Goal: Task Accomplishment & Management: Manage account settings

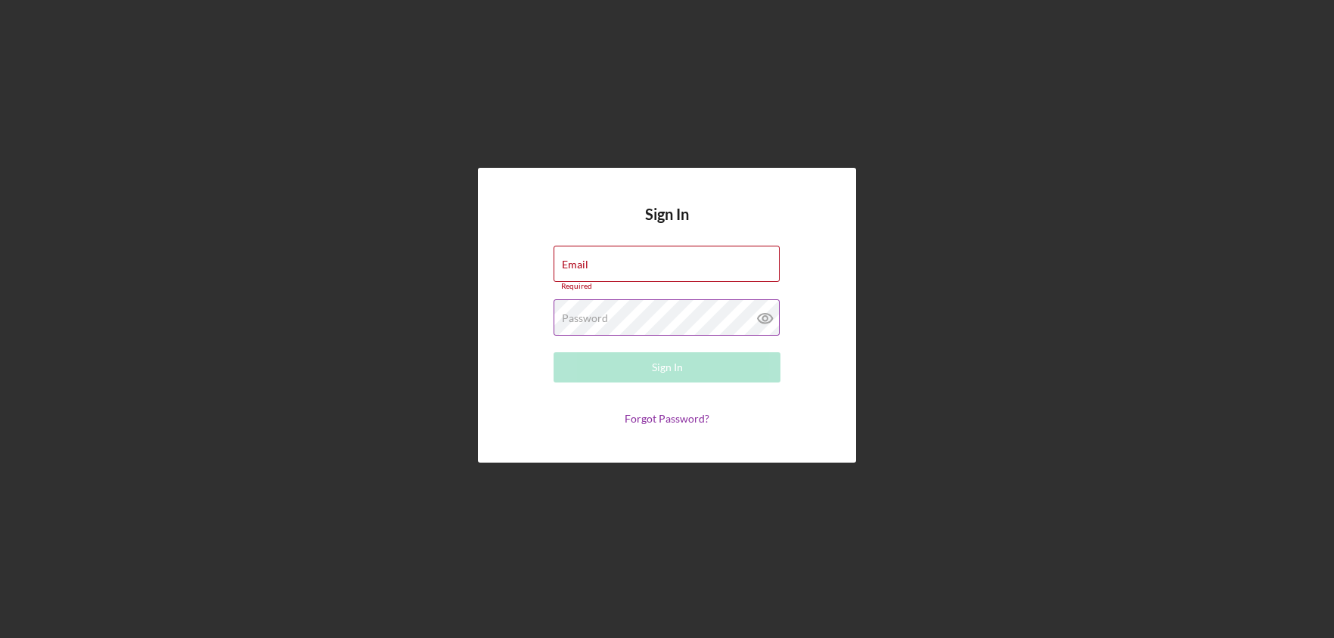
type input "[EMAIL_ADDRESS][DOMAIN_NAME]"
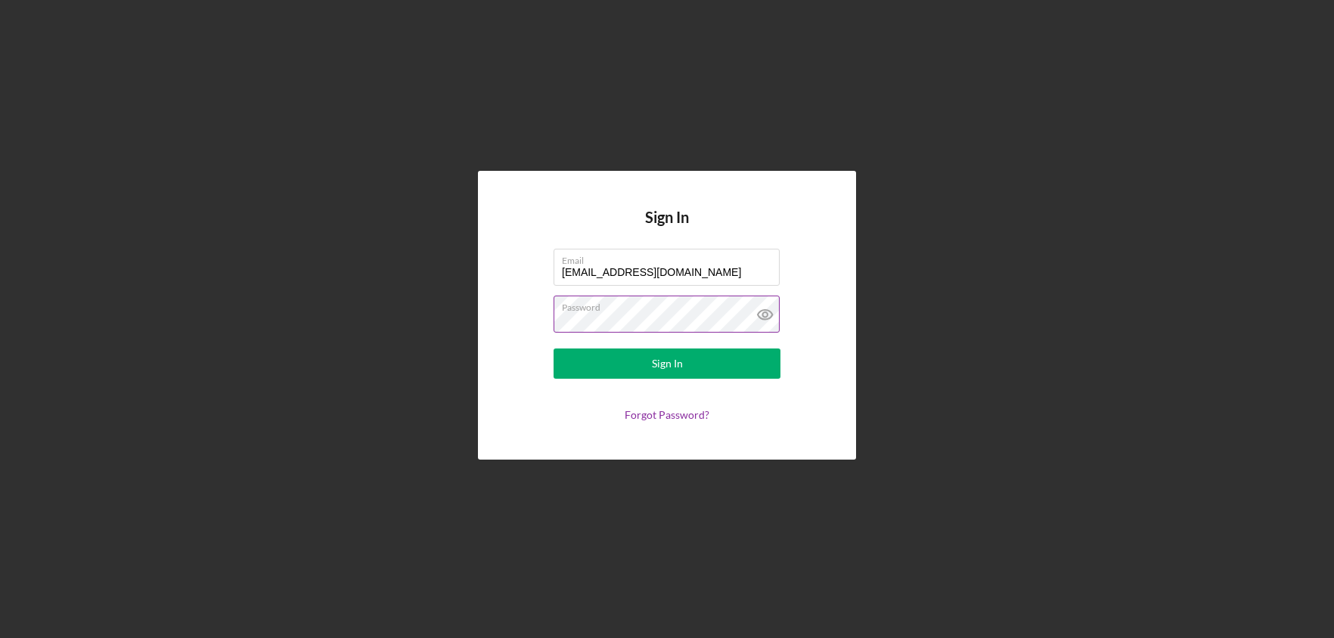
click at [644, 312] on div "Password" at bounding box center [667, 315] width 227 height 38
click at [564, 366] on button "Sign In" at bounding box center [667, 364] width 227 height 30
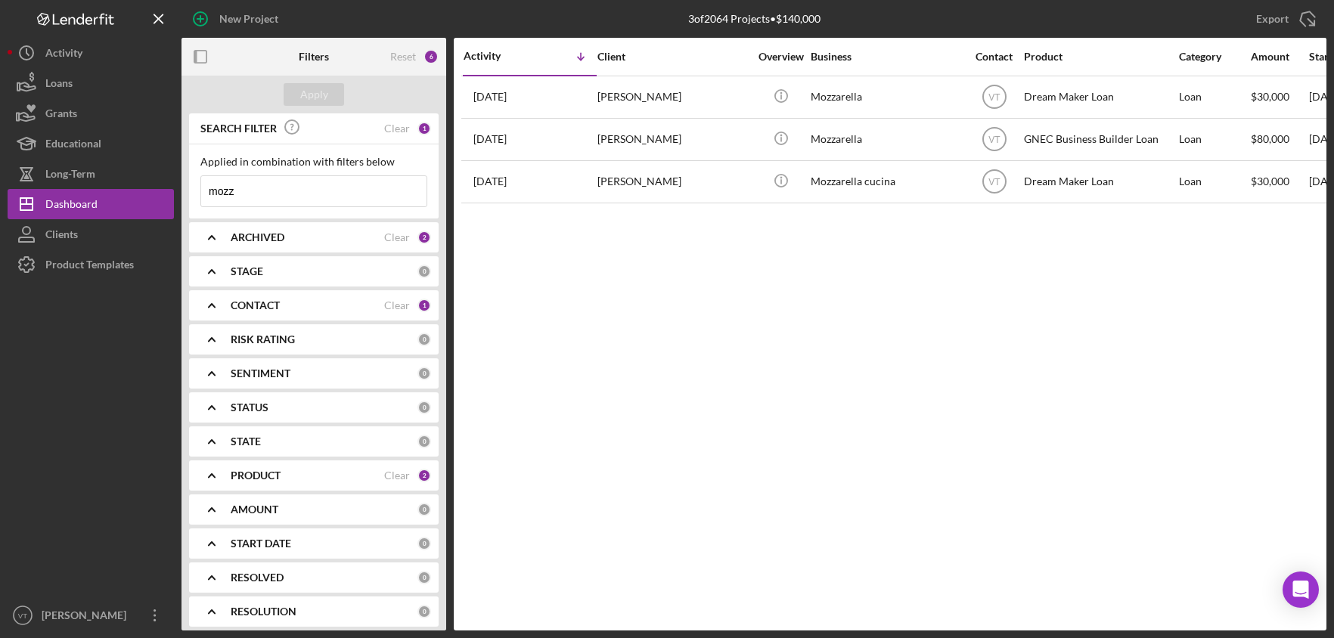
click at [295, 194] on input "mozz" at bounding box center [313, 191] width 225 height 30
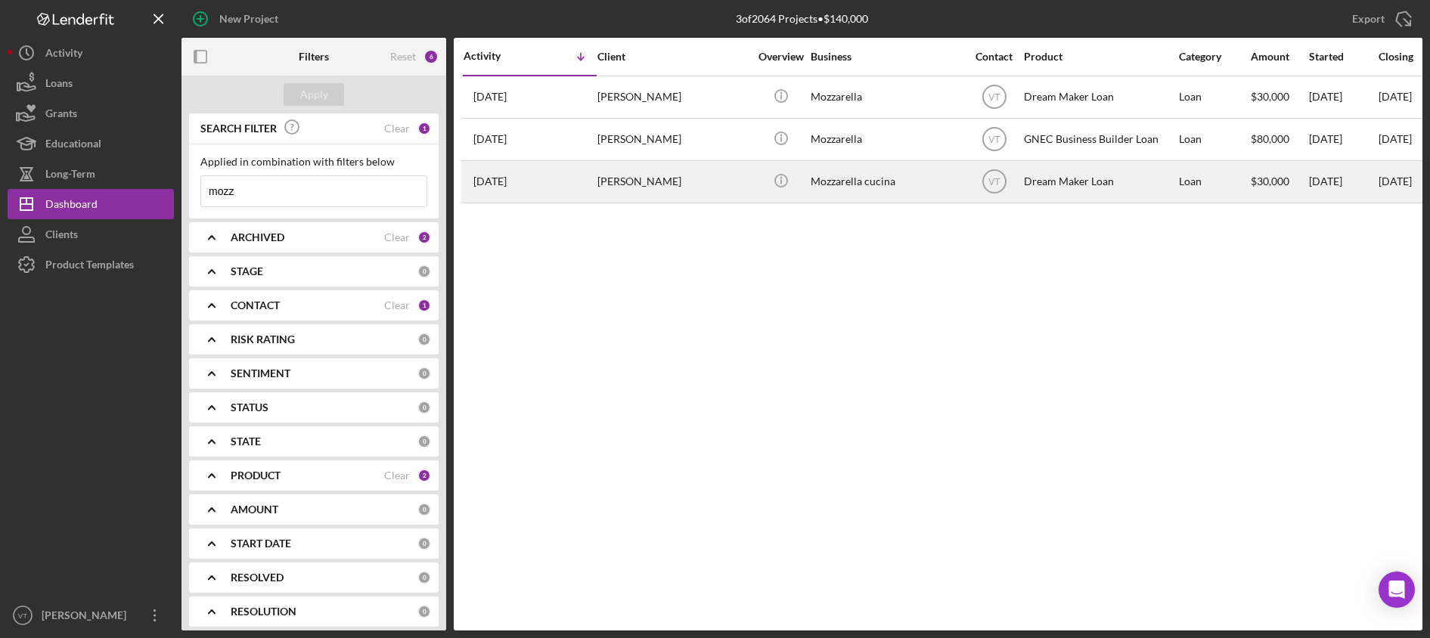
click at [495, 187] on time "[DATE]" at bounding box center [490, 181] width 33 height 12
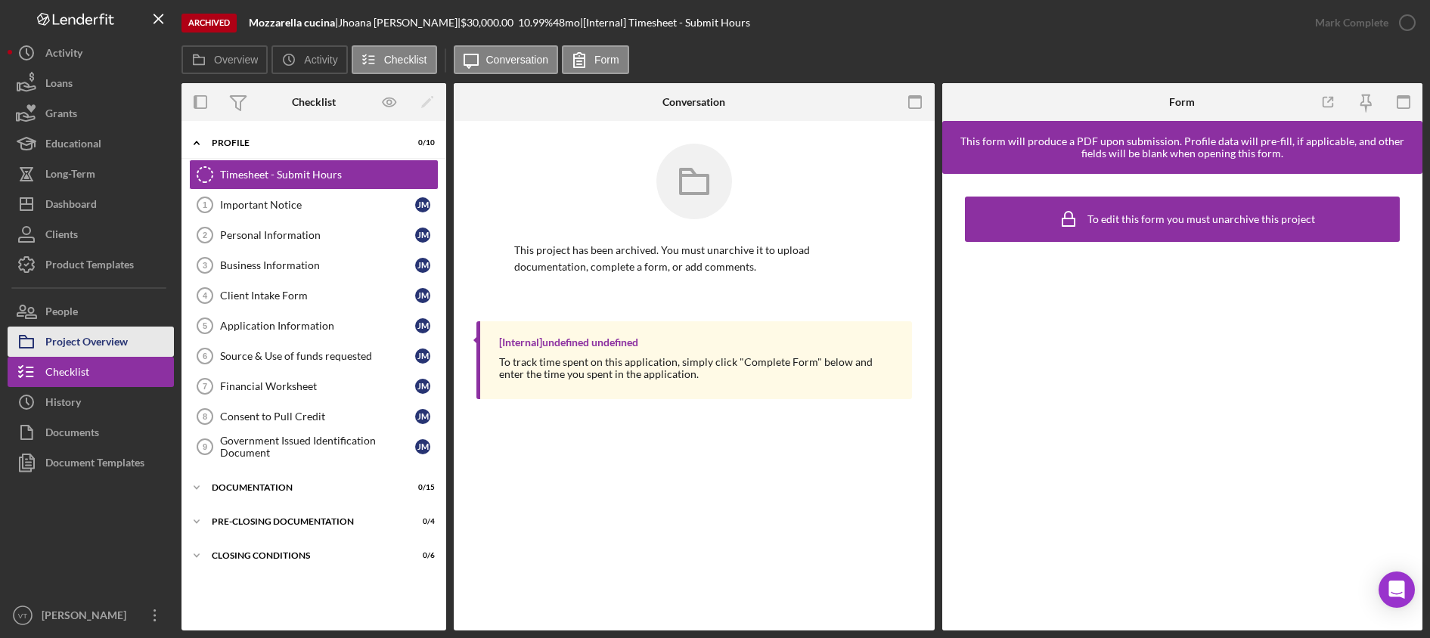
click at [125, 343] on div "Project Overview" at bounding box center [86, 344] width 82 height 34
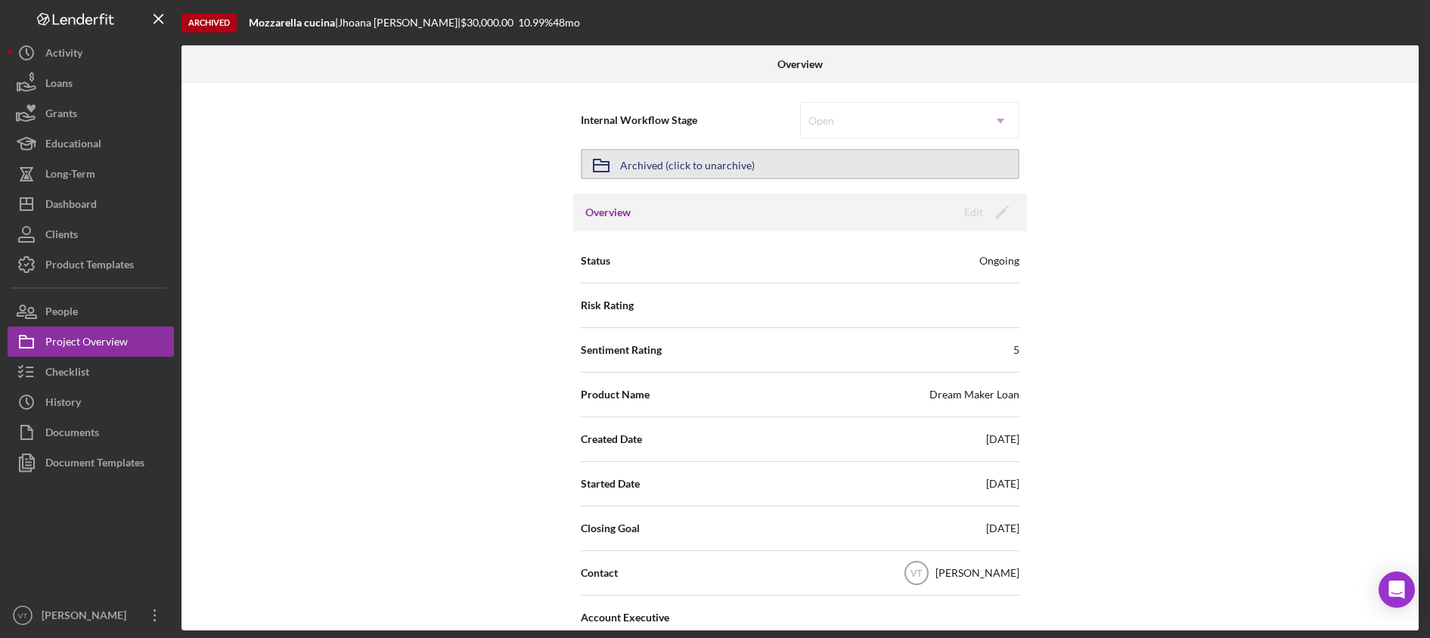
click at [669, 166] on div "Archived (click to unarchive)" at bounding box center [687, 164] width 135 height 27
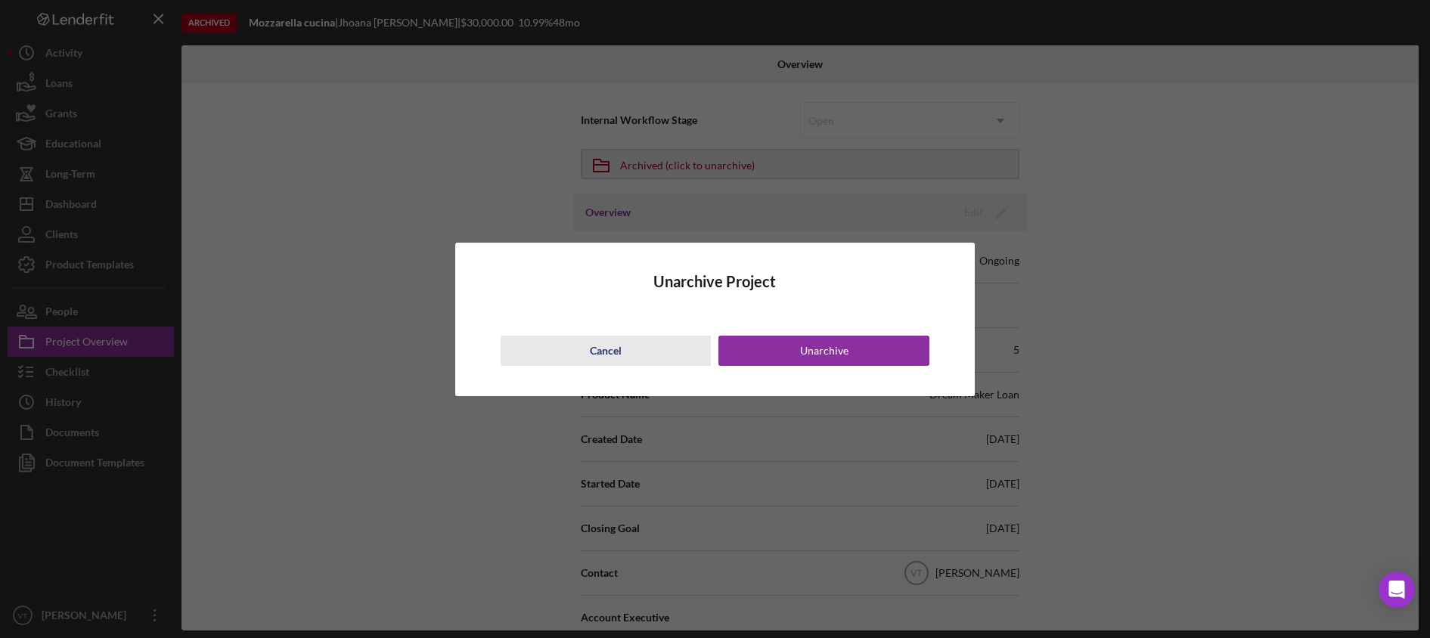
click at [599, 346] on div "Cancel" at bounding box center [606, 351] width 32 height 30
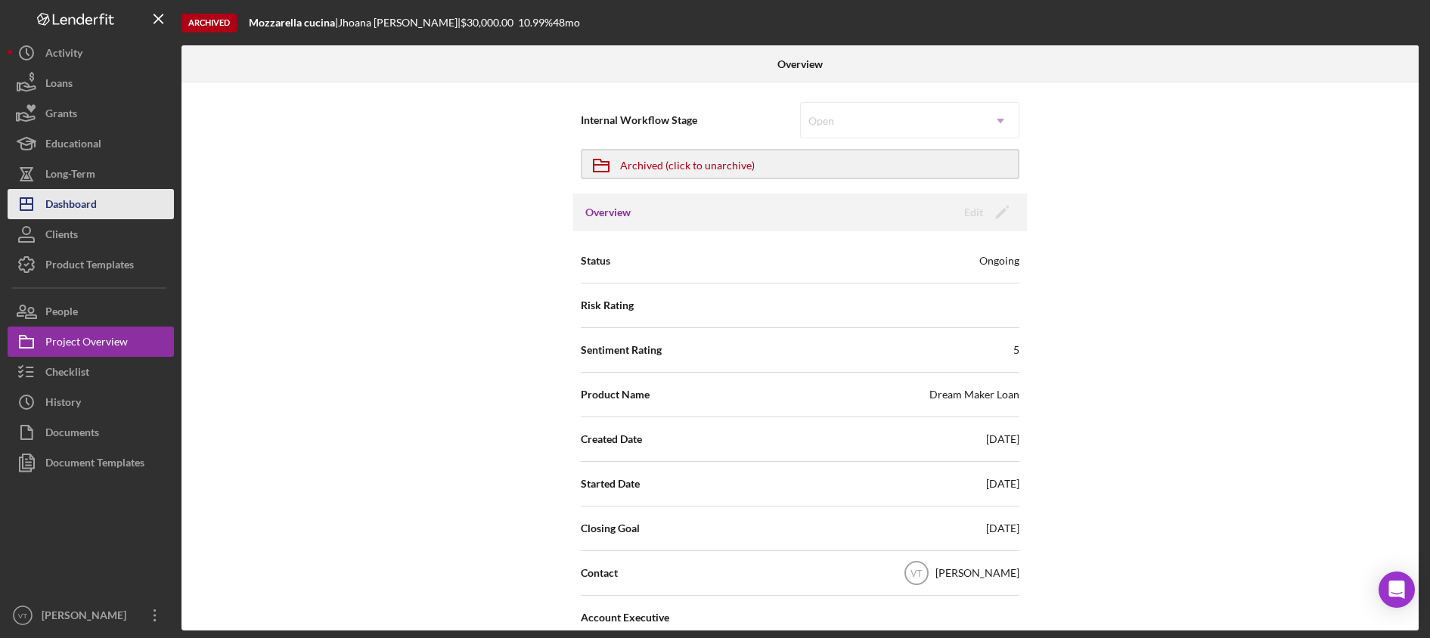
click at [85, 208] on div "Dashboard" at bounding box center [70, 206] width 51 height 34
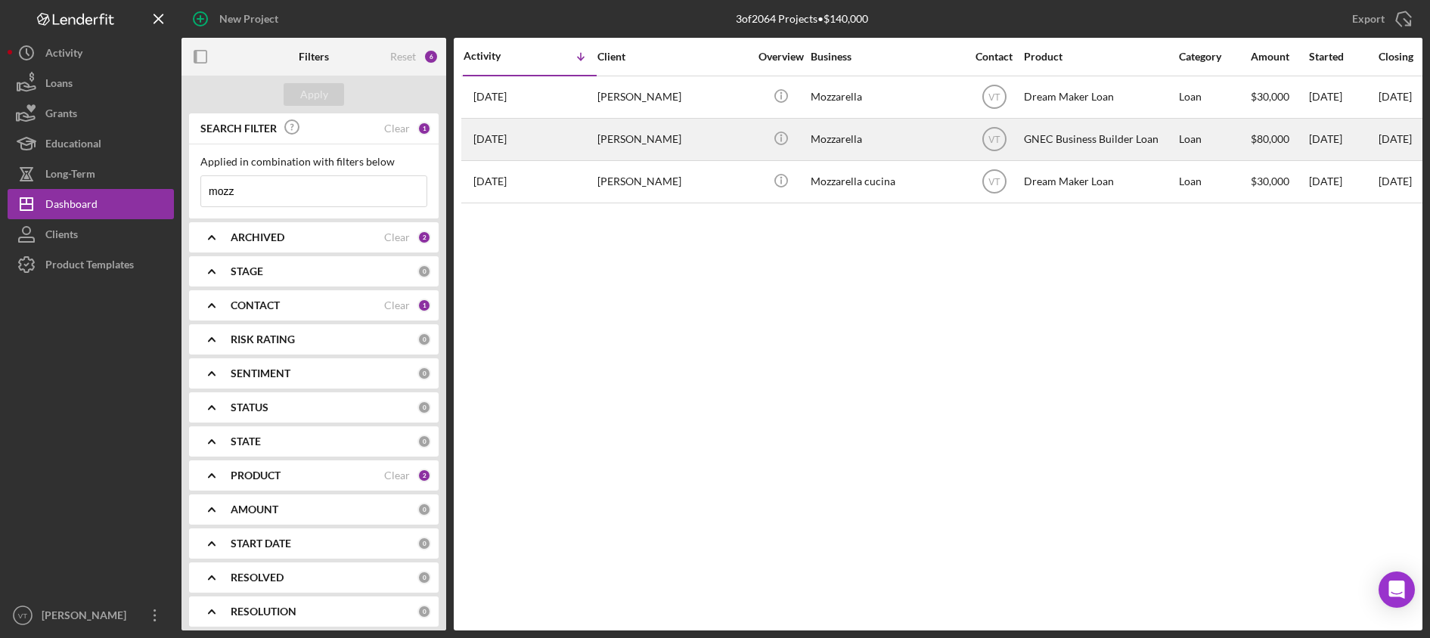
click at [582, 149] on div "[DATE] [PERSON_NAME]" at bounding box center [530, 140] width 132 height 40
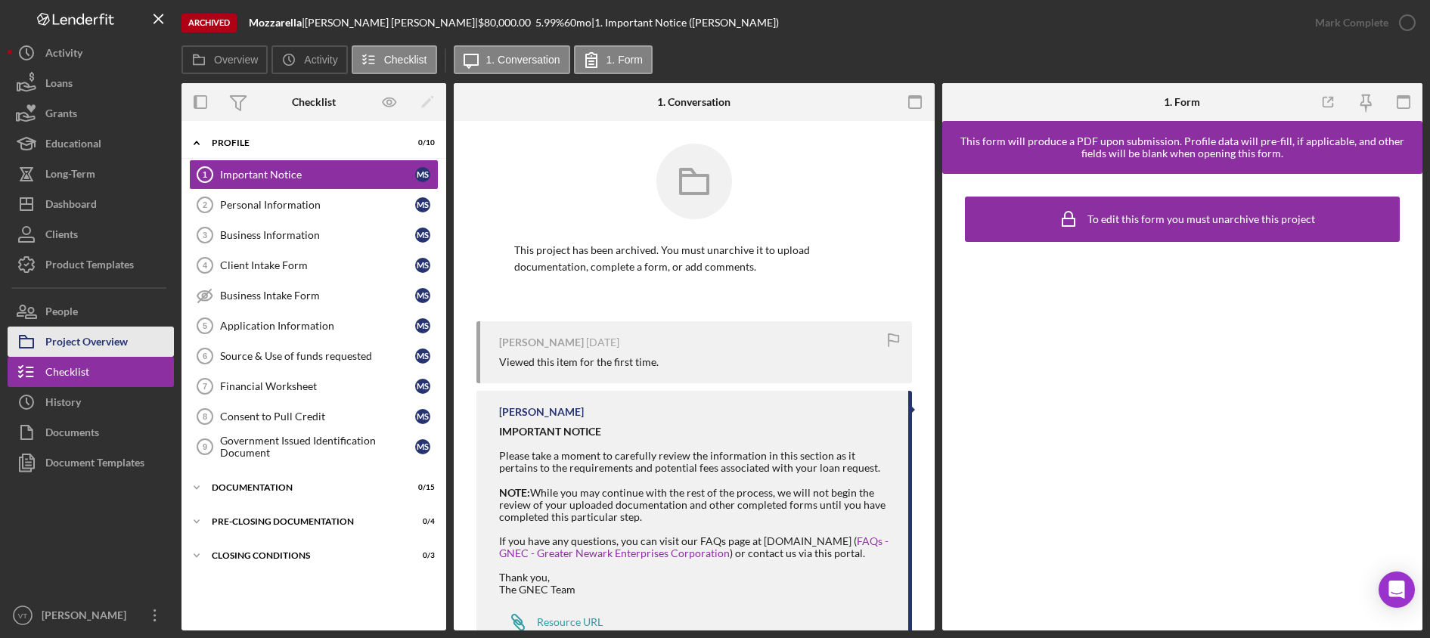
click at [84, 346] on div "Project Overview" at bounding box center [86, 344] width 82 height 34
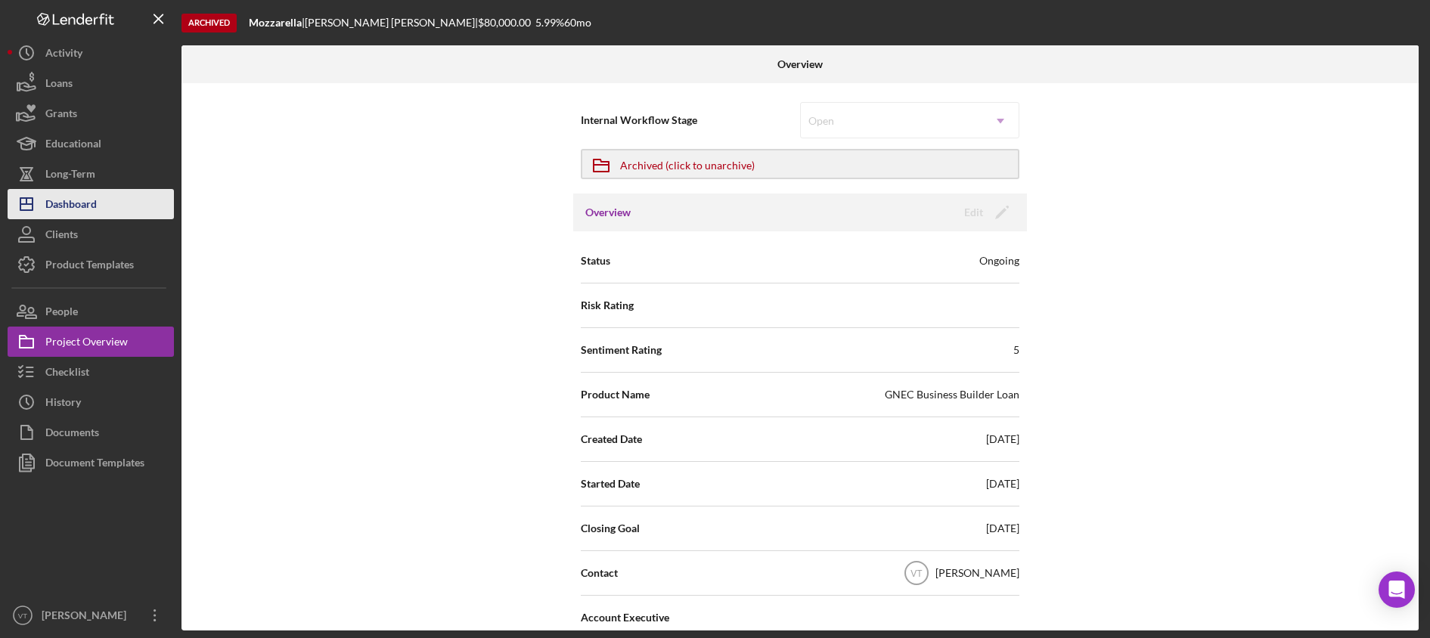
click at [62, 207] on div "Dashboard" at bounding box center [70, 206] width 51 height 34
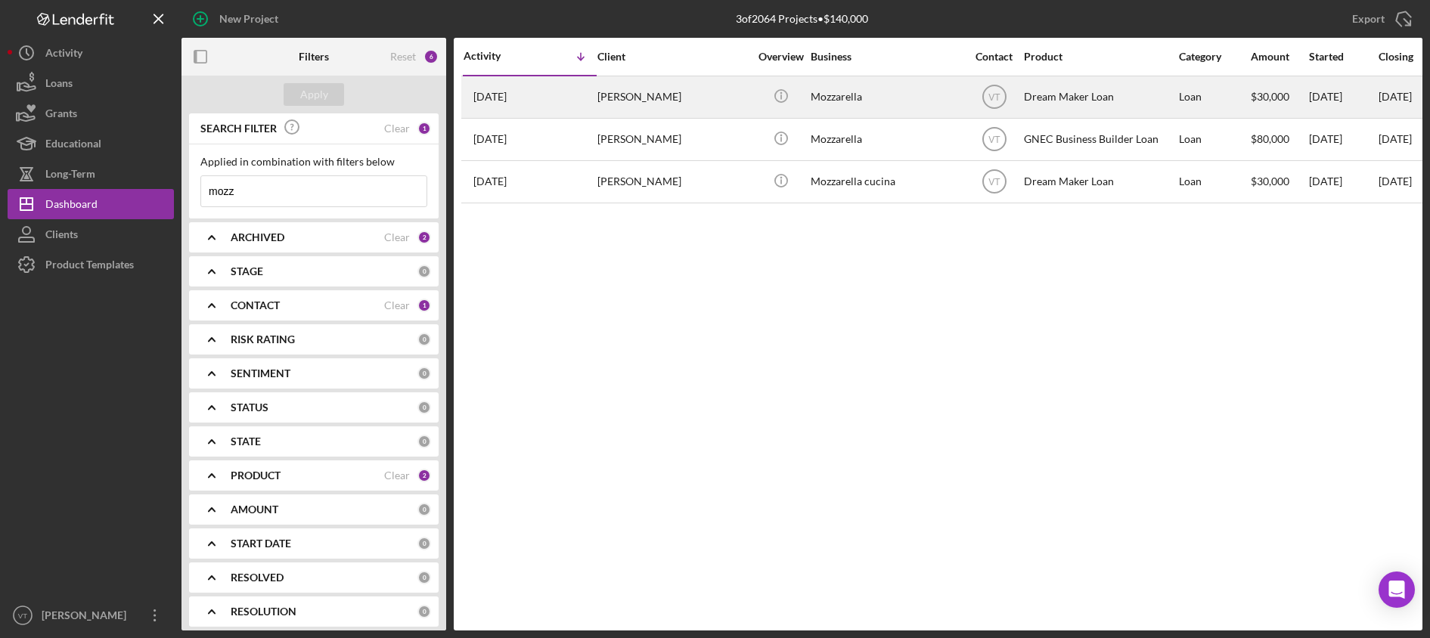
click at [547, 104] on div "[DATE] [PERSON_NAME]" at bounding box center [530, 97] width 132 height 40
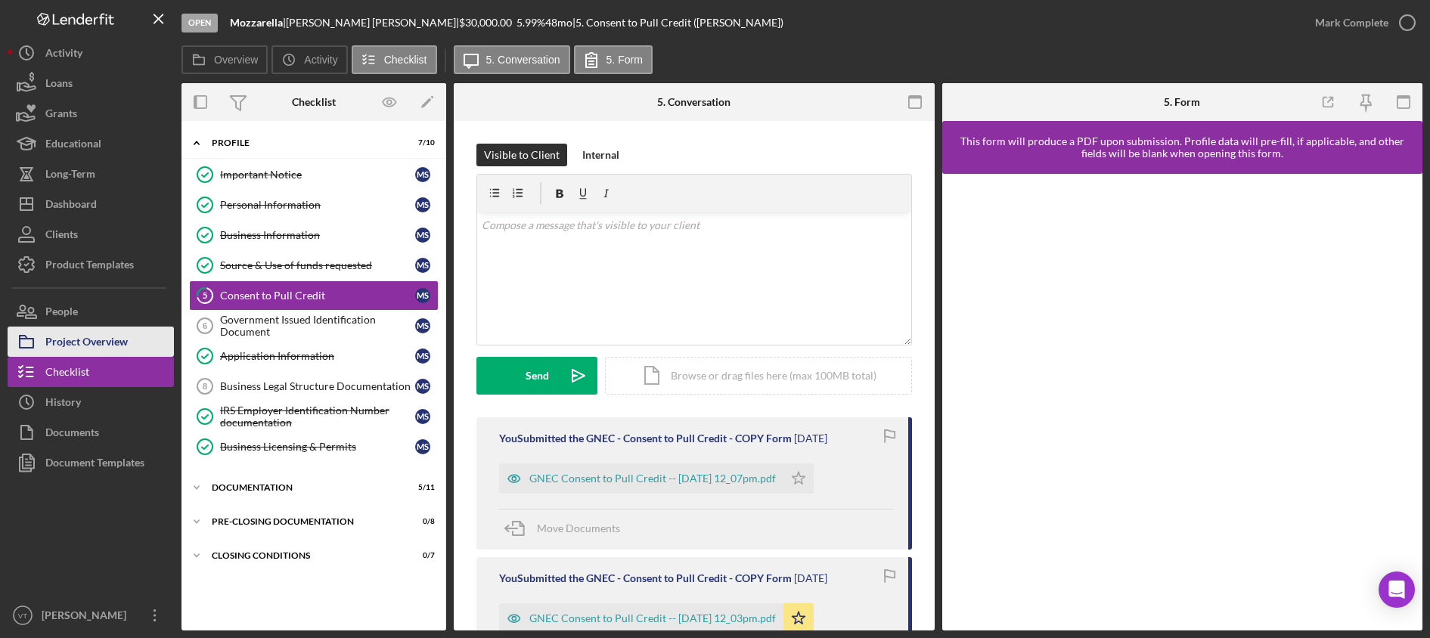
click at [98, 345] on div "Project Overview" at bounding box center [86, 344] width 82 height 34
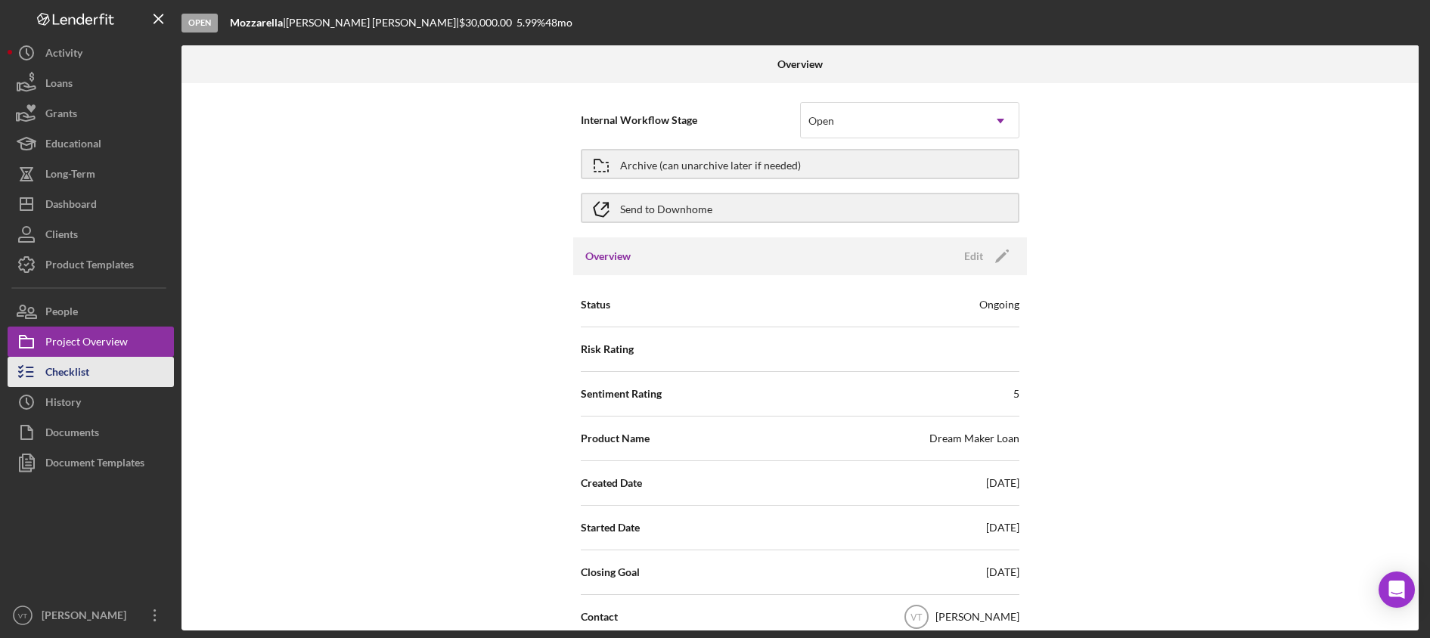
click at [69, 385] on div "Checklist" at bounding box center [67, 374] width 44 height 34
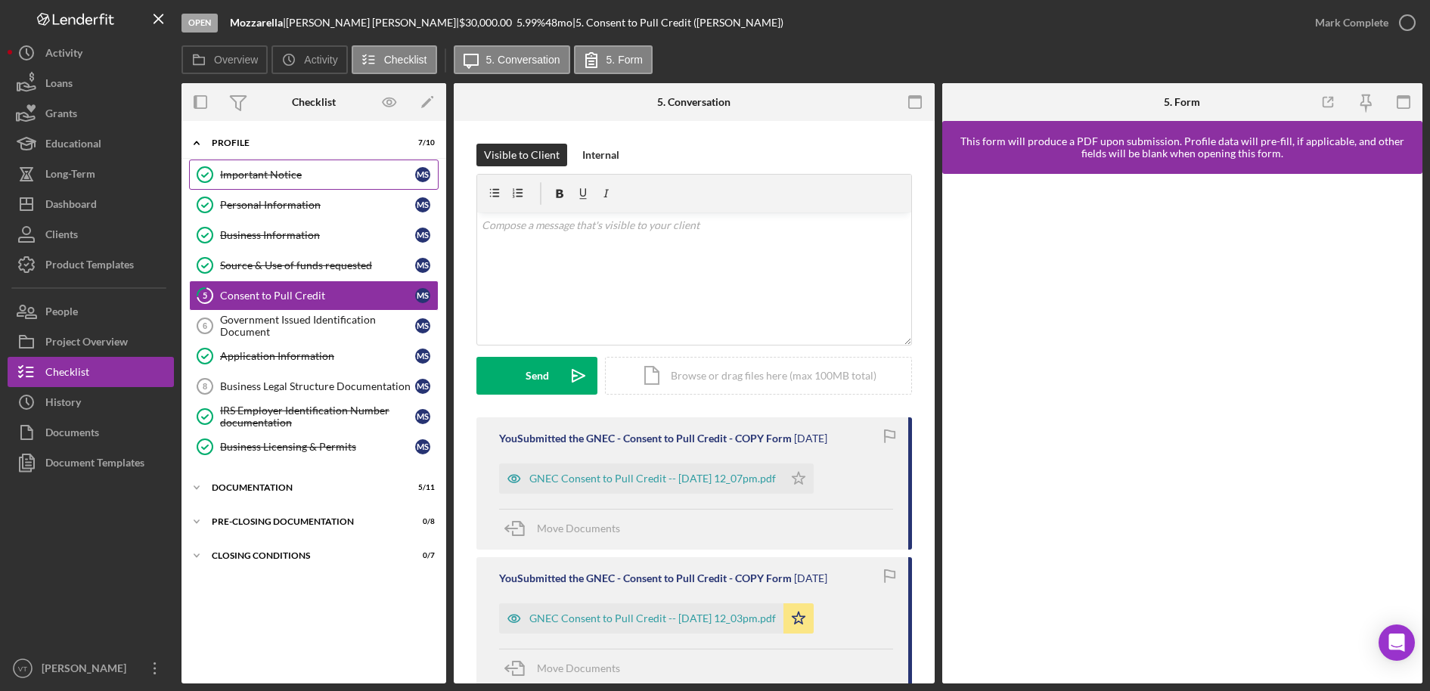
click at [291, 170] on div "Important Notice" at bounding box center [317, 175] width 195 height 12
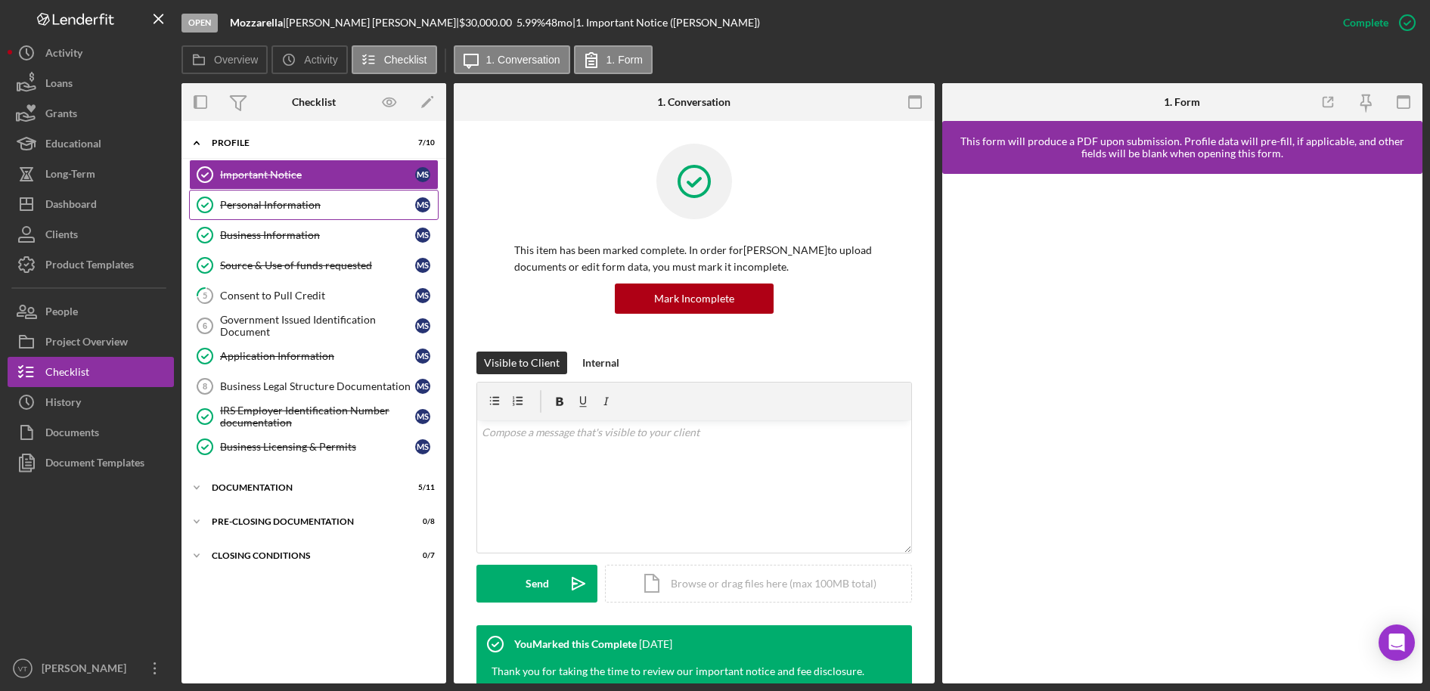
click at [288, 203] on div "Personal Information" at bounding box center [317, 205] width 195 height 12
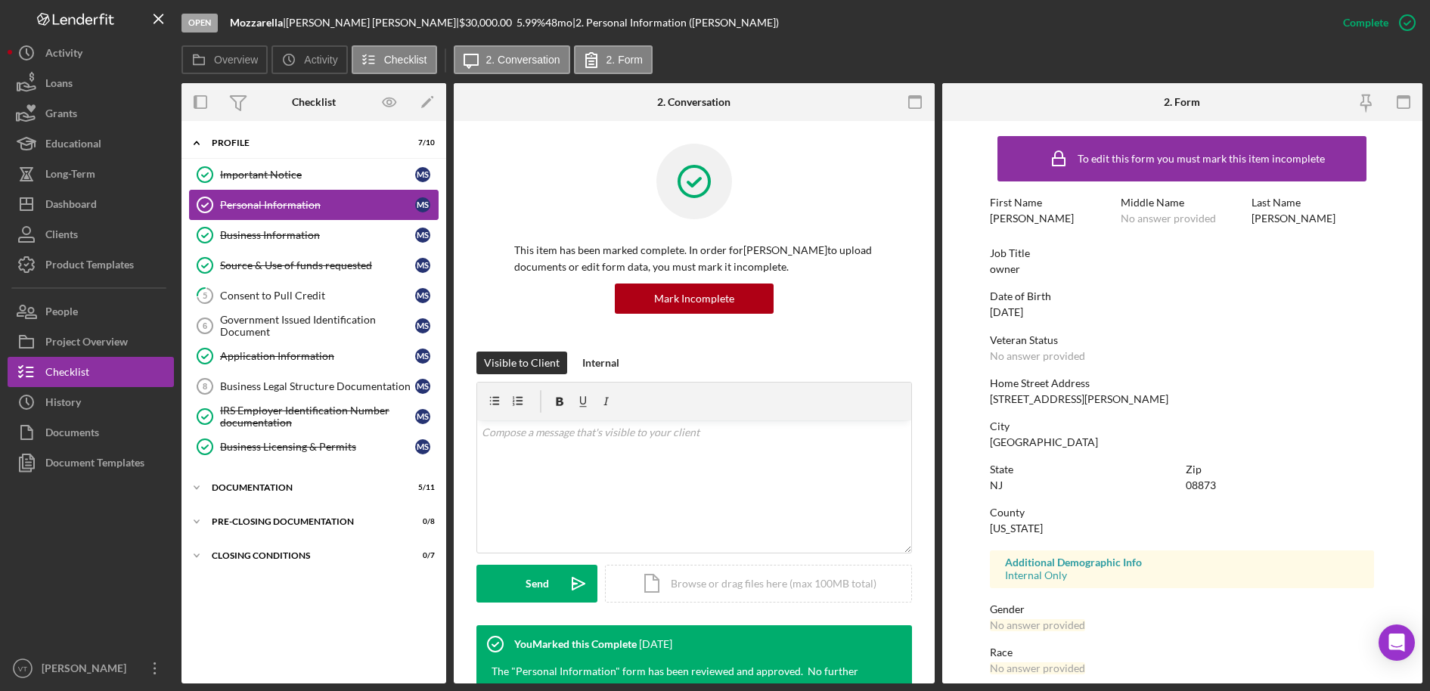
click at [292, 210] on div "Personal Information" at bounding box center [317, 205] width 195 height 12
click at [1334, 20] on div "Mark Incomplete" at bounding box center [1348, 23] width 81 height 30
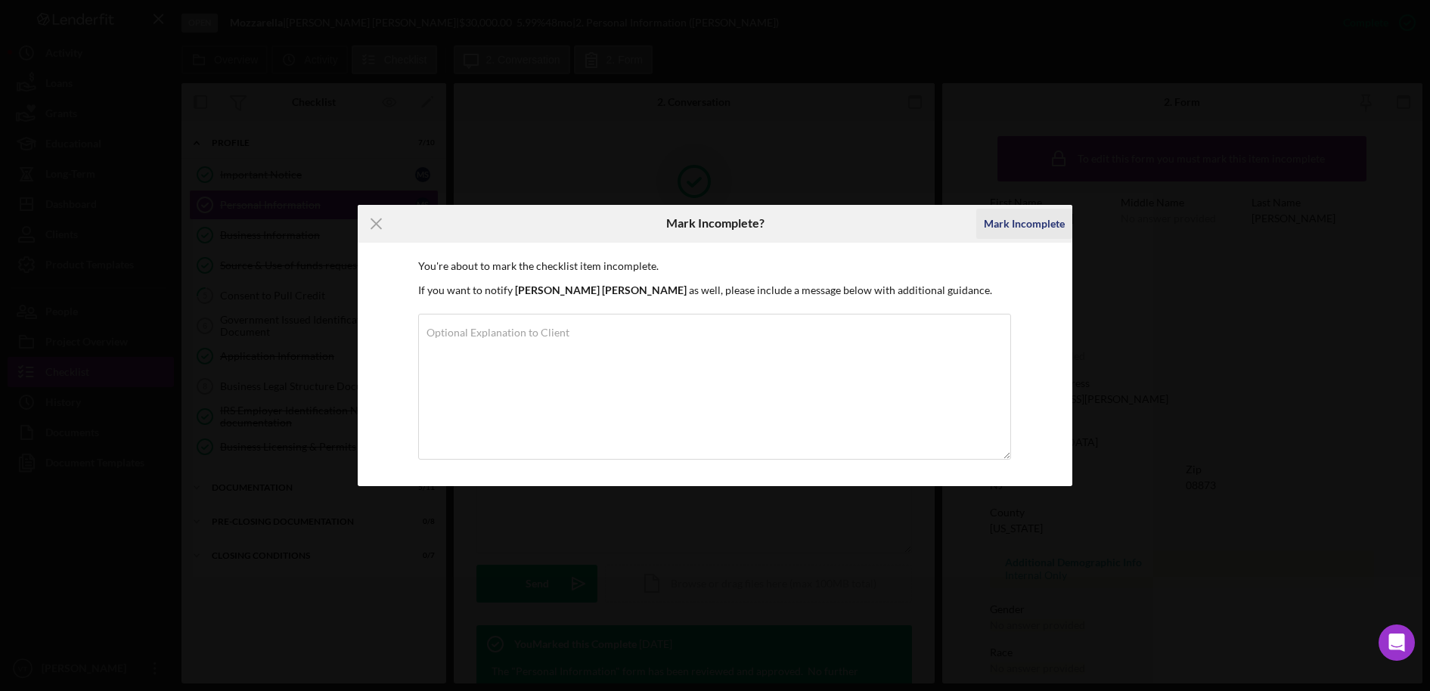
click at [1029, 222] on div "Mark Incomplete" at bounding box center [1024, 224] width 81 height 30
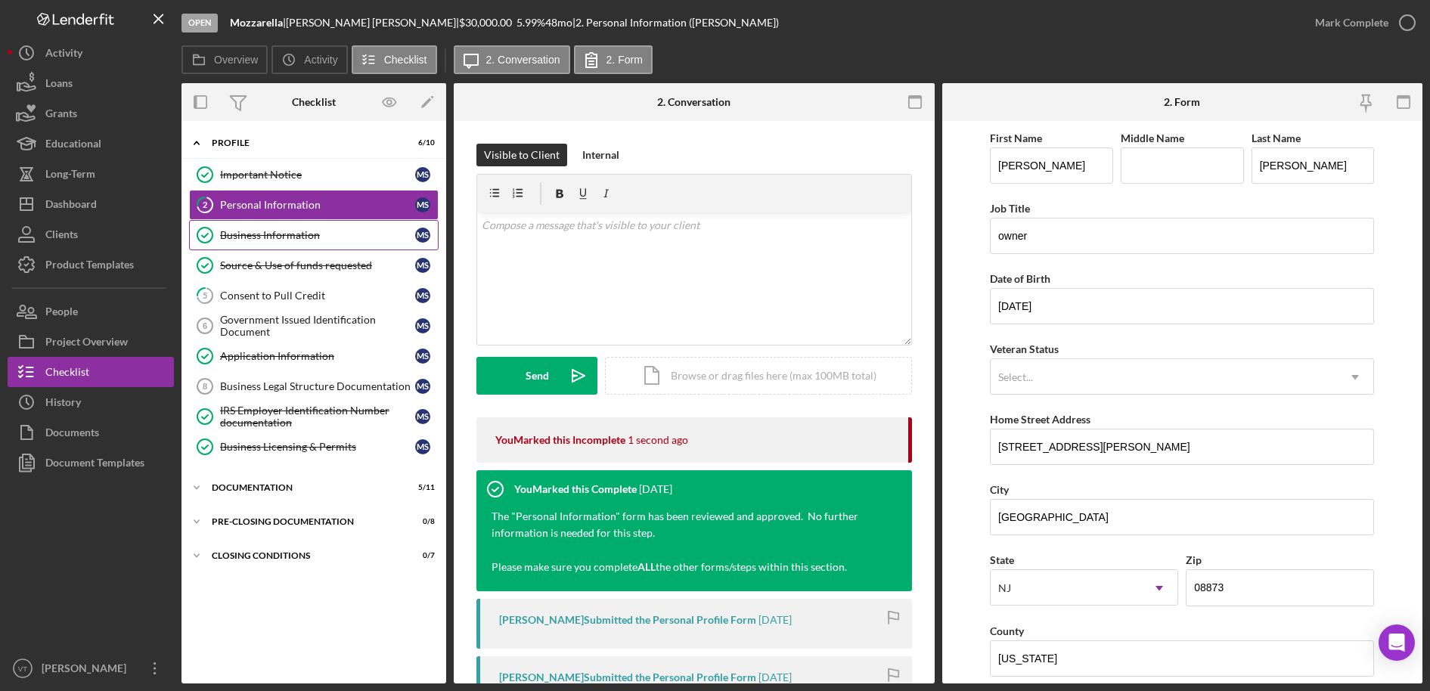
click at [262, 232] on div "Business Information" at bounding box center [317, 235] width 195 height 12
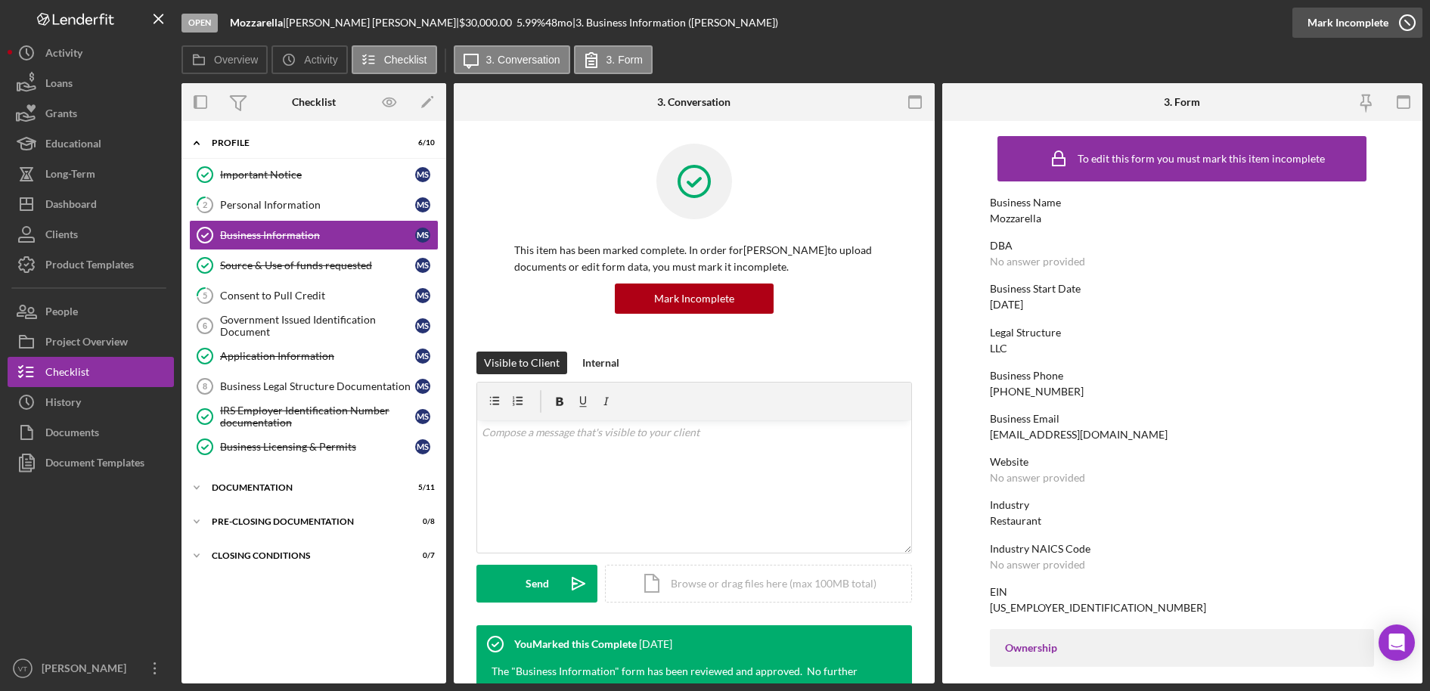
click at [1334, 24] on div "Mark Incomplete" at bounding box center [1348, 23] width 81 height 30
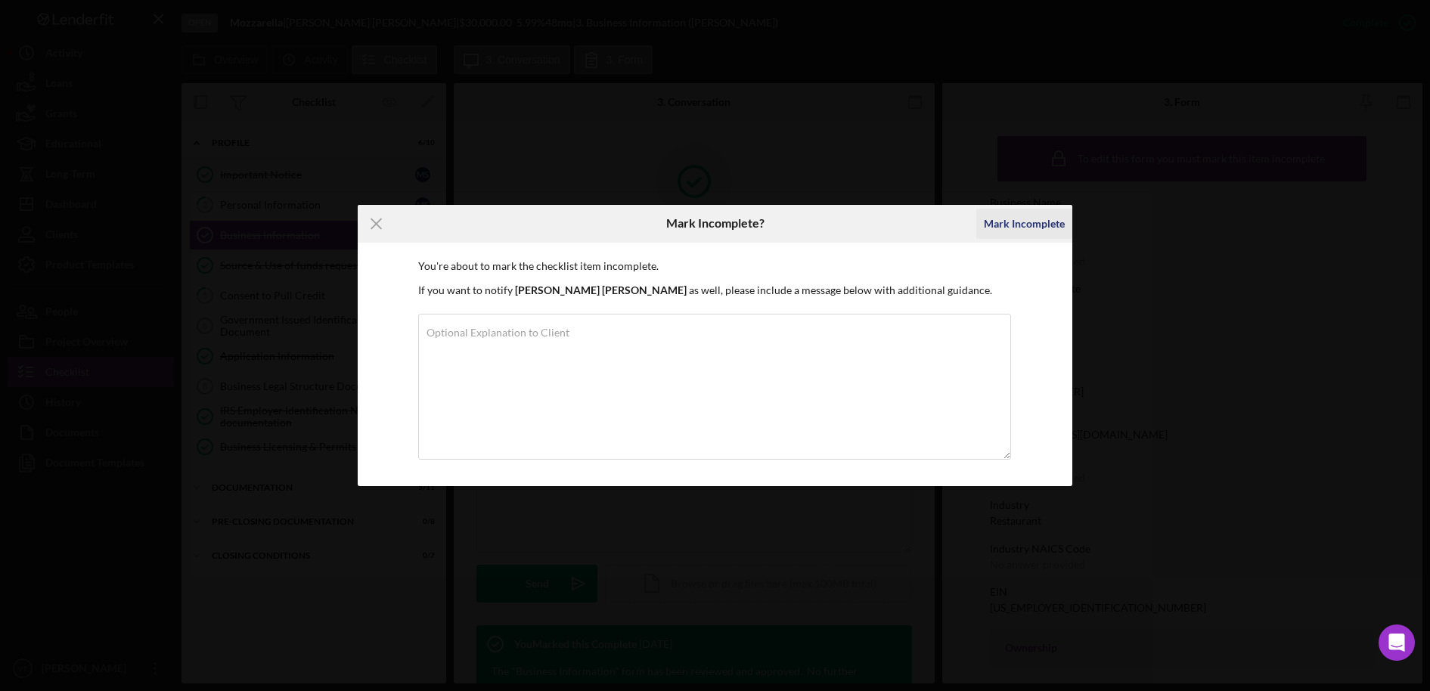
click at [1000, 227] on div "Mark Incomplete" at bounding box center [1024, 224] width 81 height 30
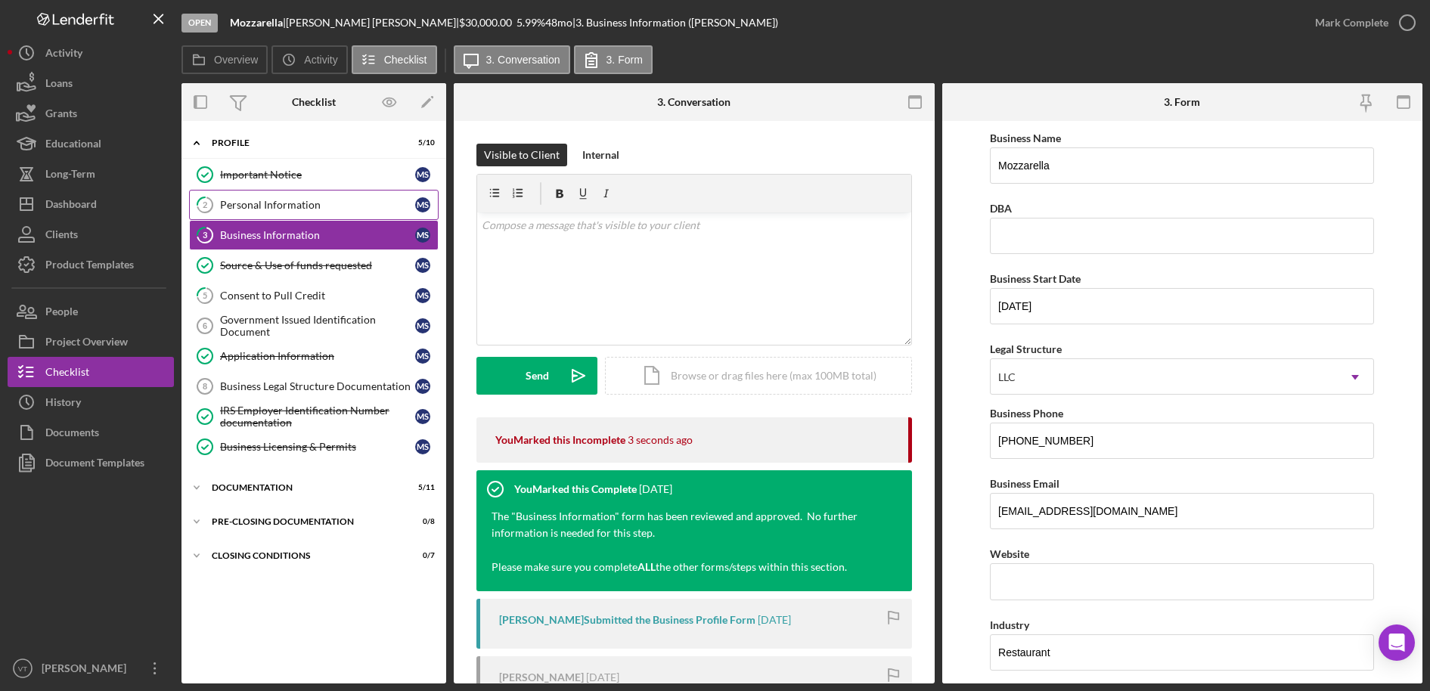
click at [294, 201] on div "Personal Information" at bounding box center [317, 205] width 195 height 12
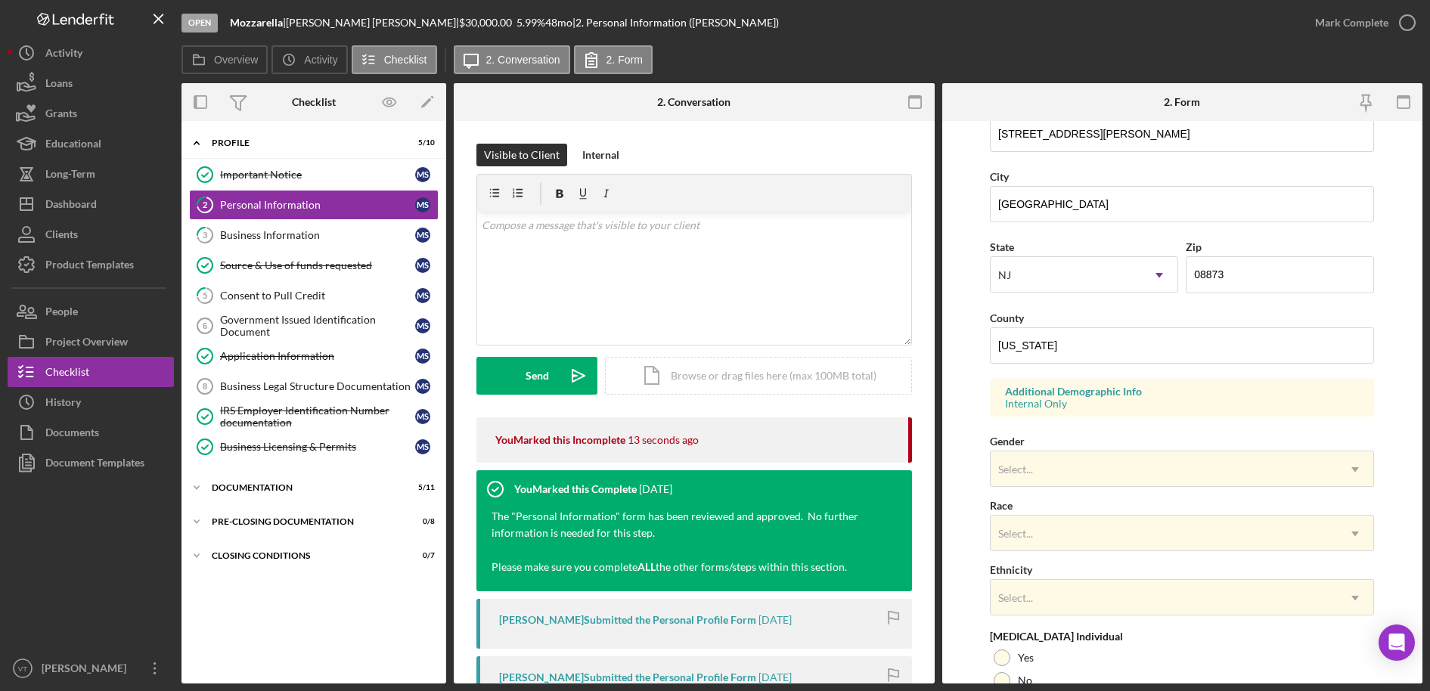
scroll to position [378, 0]
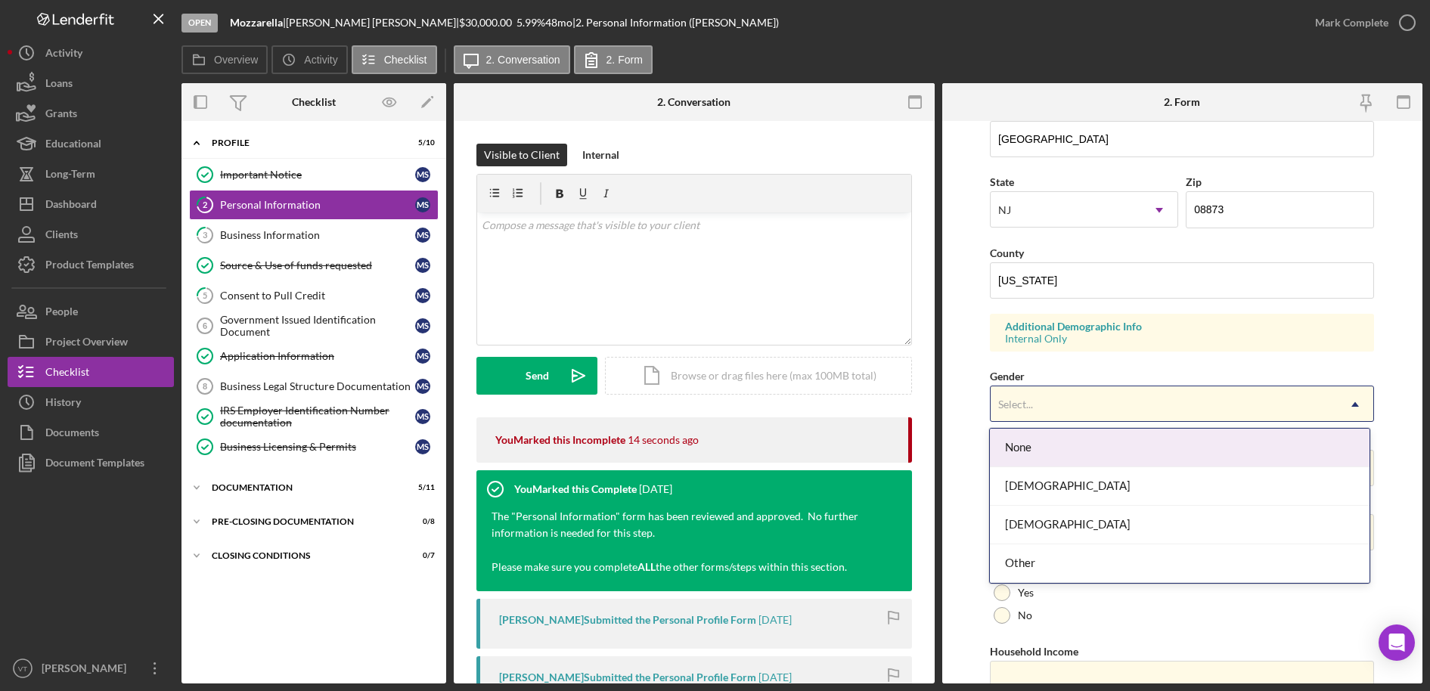
click at [1141, 395] on div "Select..." at bounding box center [1164, 404] width 346 height 35
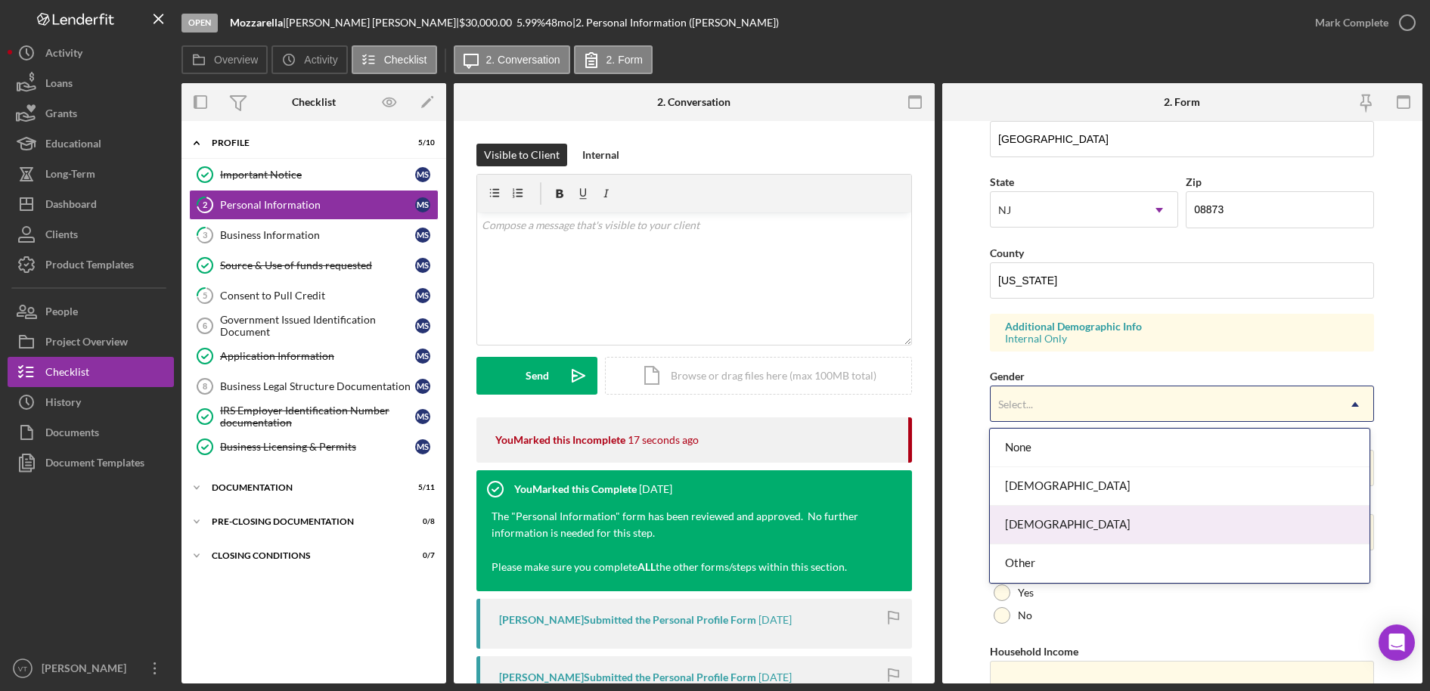
click at [1082, 518] on div "[DEMOGRAPHIC_DATA]" at bounding box center [1180, 525] width 380 height 39
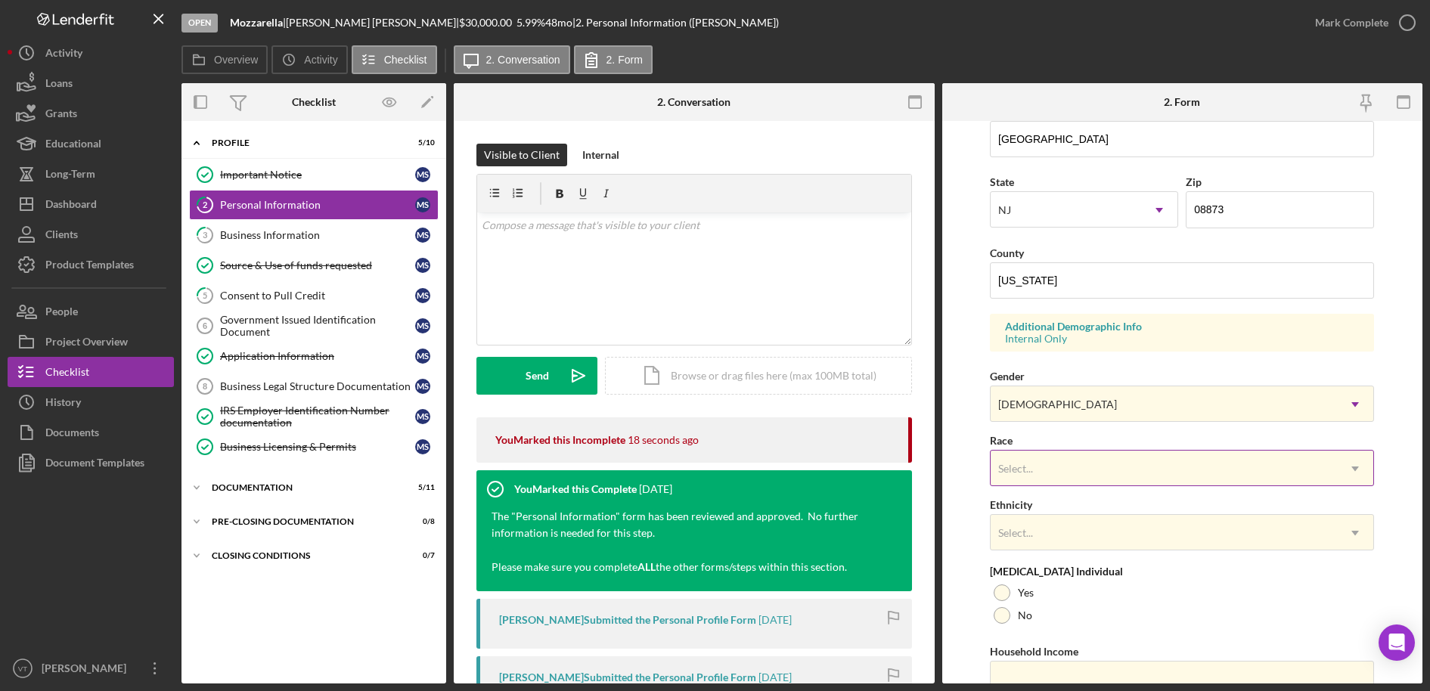
click at [1048, 471] on div "Select..." at bounding box center [1164, 469] width 346 height 35
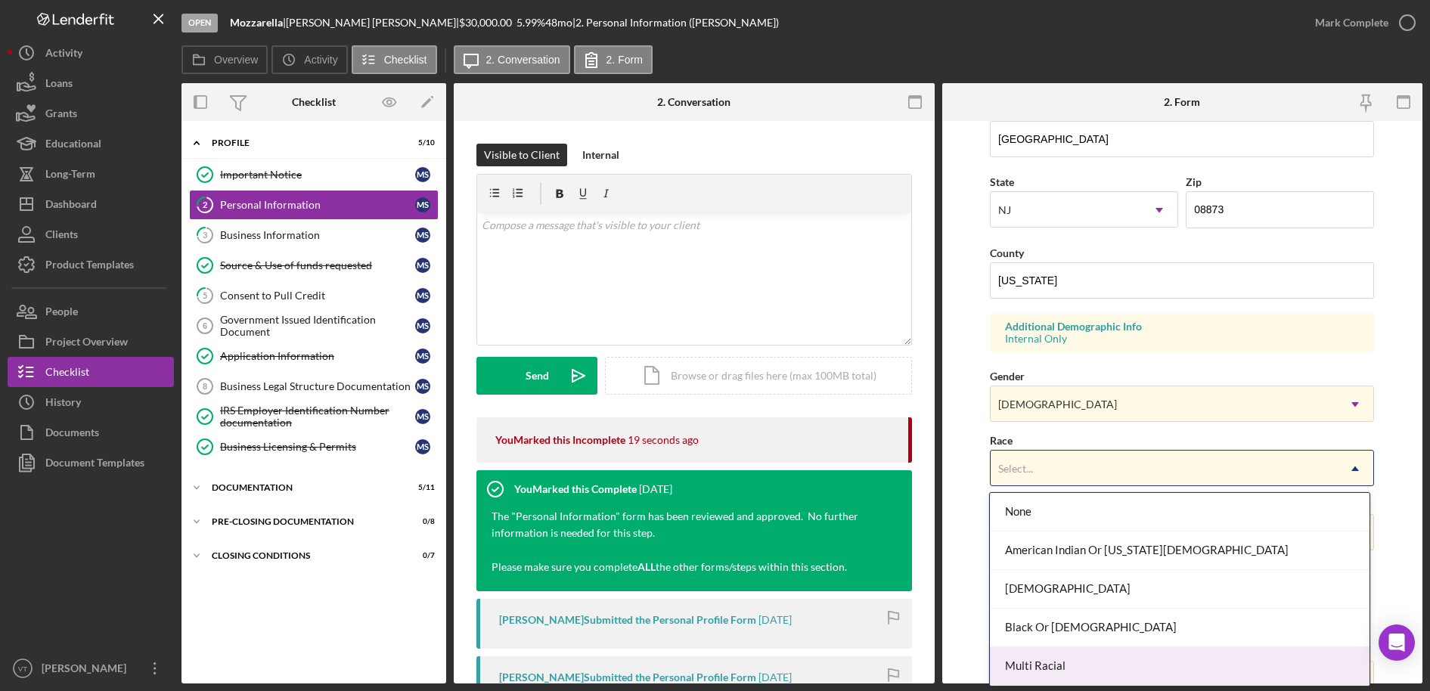
click at [1055, 638] on div "Multi Racial" at bounding box center [1180, 667] width 380 height 39
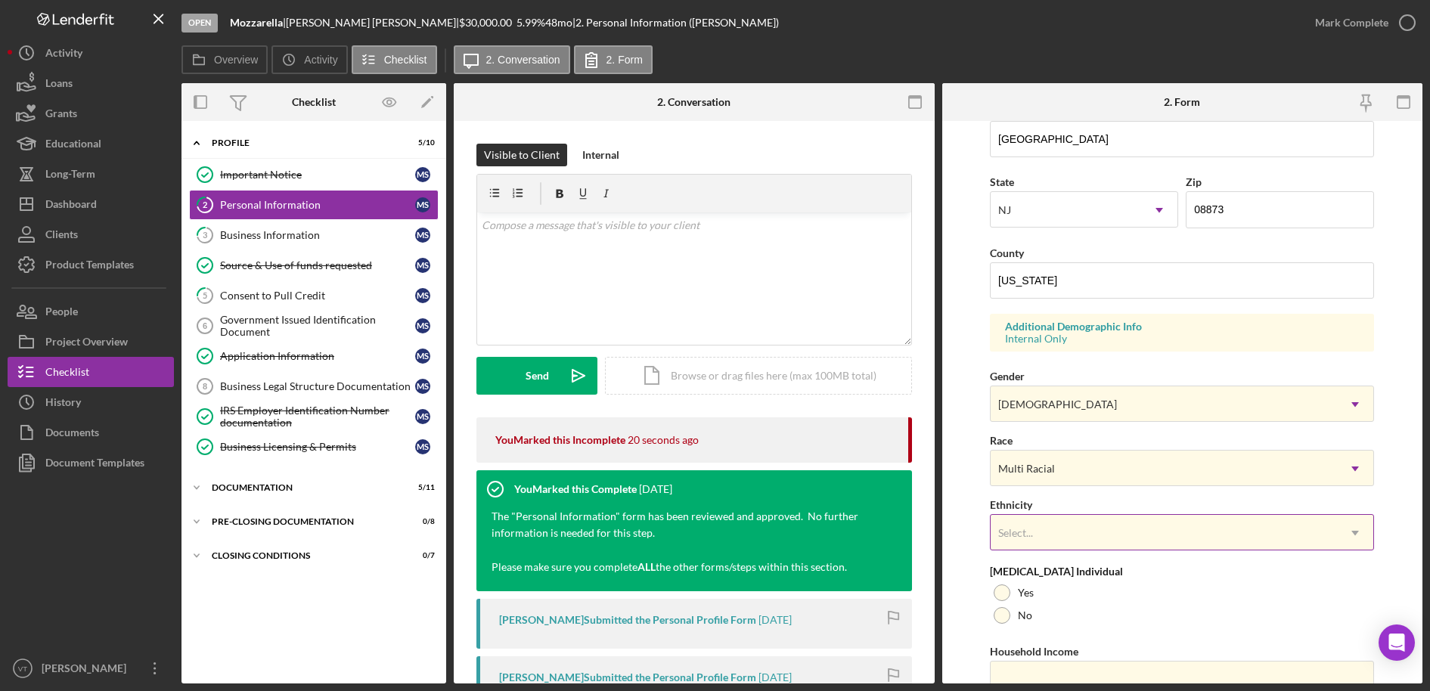
click at [1058, 539] on div "Select..." at bounding box center [1164, 533] width 346 height 35
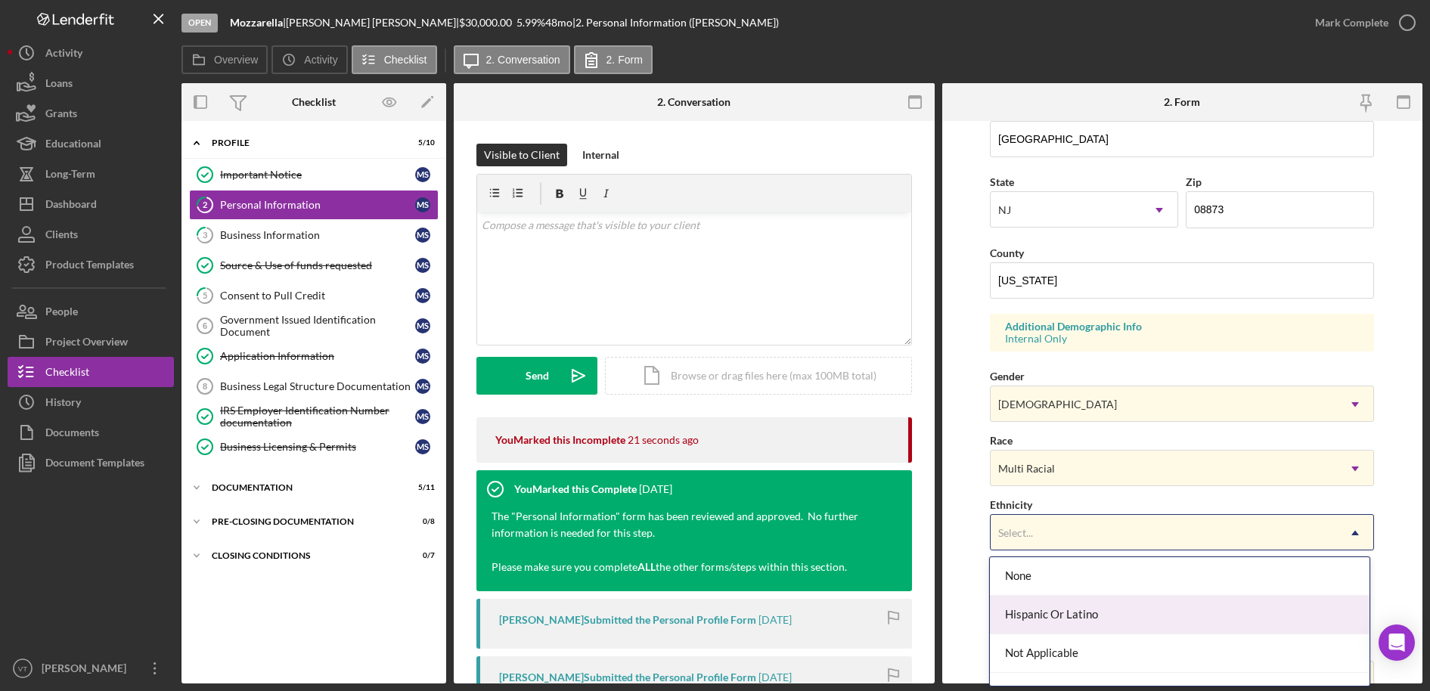
click at [1058, 610] on div "Hispanic Or Latino" at bounding box center [1180, 615] width 380 height 39
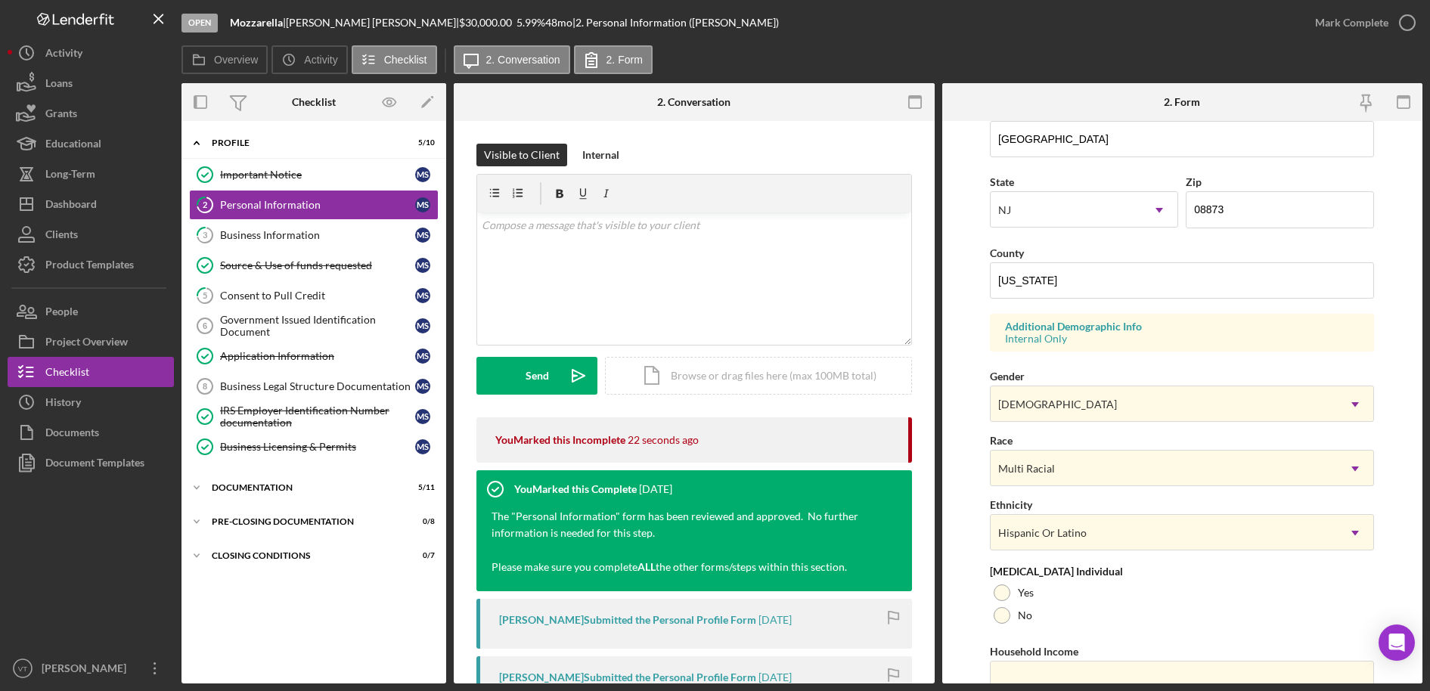
click at [977, 548] on form "First Name [PERSON_NAME] Middle Name Last Name [PERSON_NAME] Job Title owner Da…" at bounding box center [1183, 402] width 481 height 563
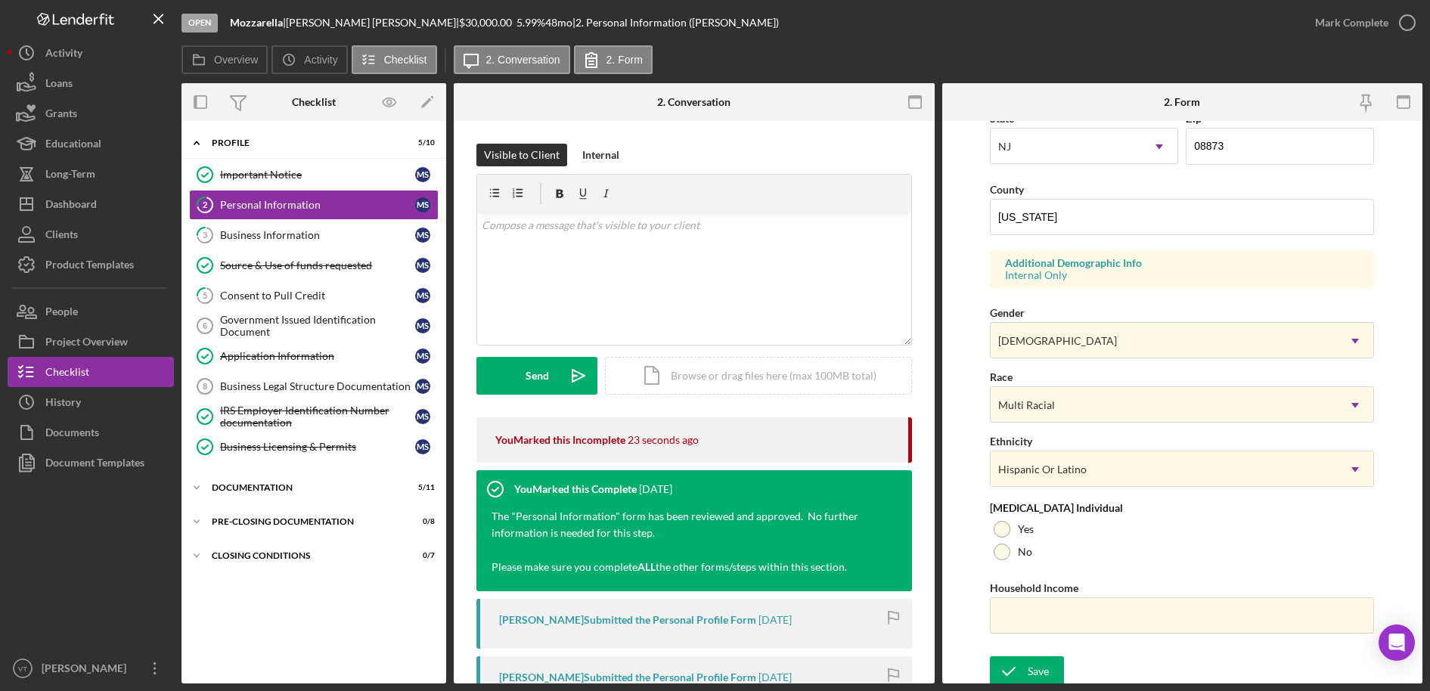
scroll to position [447, 0]
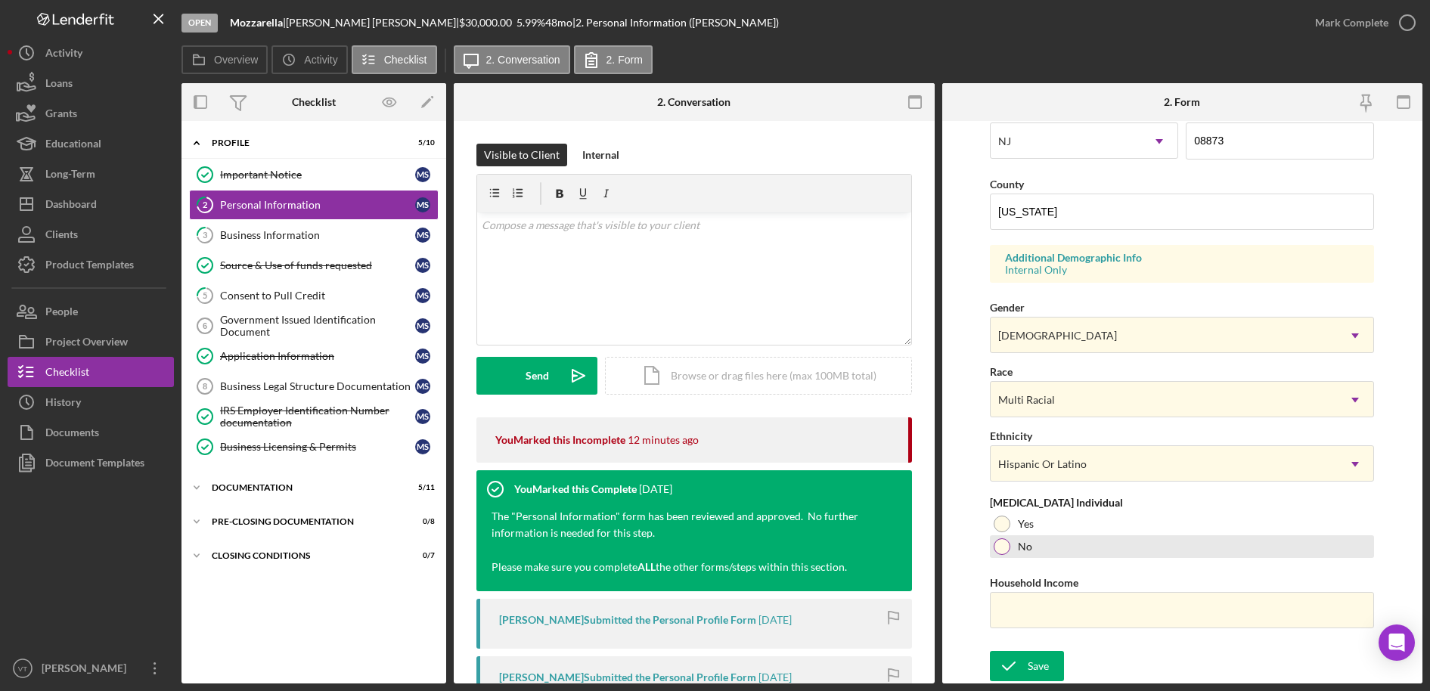
click at [1005, 545] on div at bounding box center [1002, 547] width 17 height 17
drag, startPoint x: 1020, startPoint y: 610, endPoint x: 1034, endPoint y: 615, distance: 14.4
click at [1020, 610] on input "Household Income" at bounding box center [1182, 610] width 384 height 36
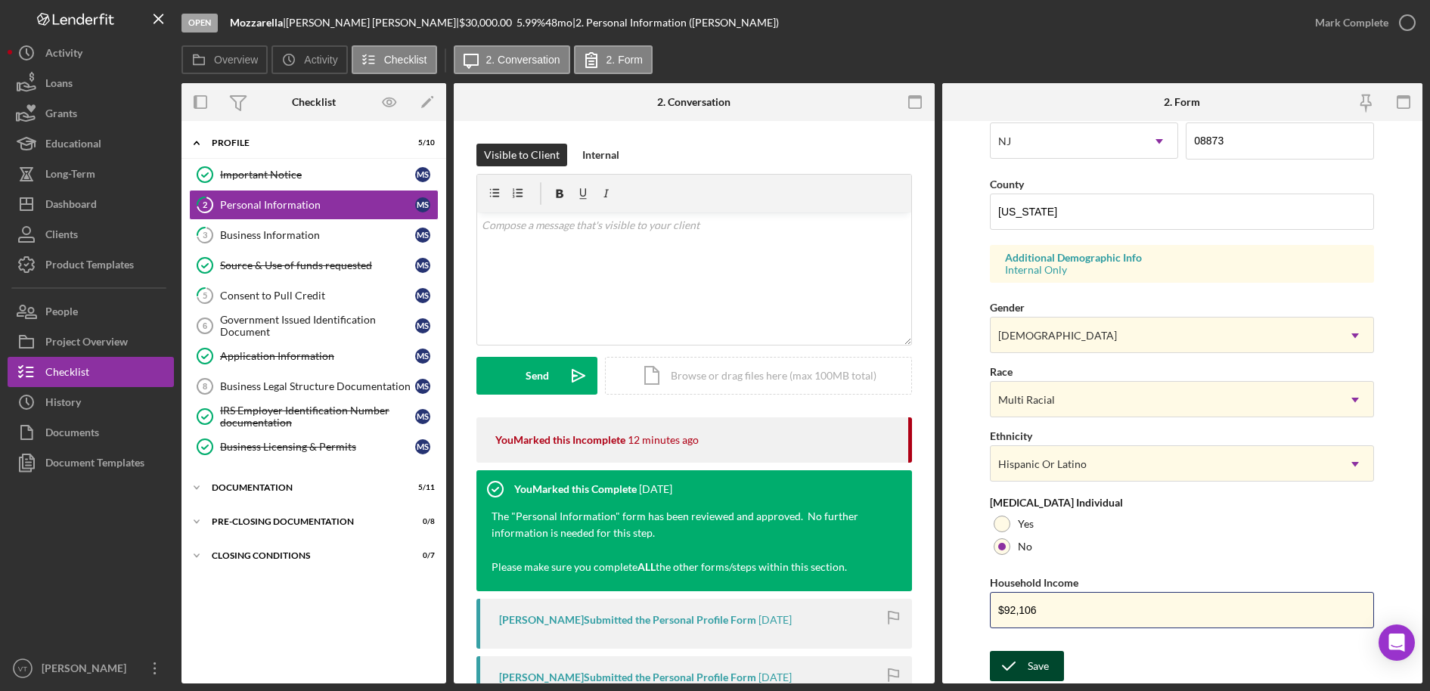
type input "$92,106"
click at [1047, 638] on div "Save" at bounding box center [1038, 666] width 21 height 30
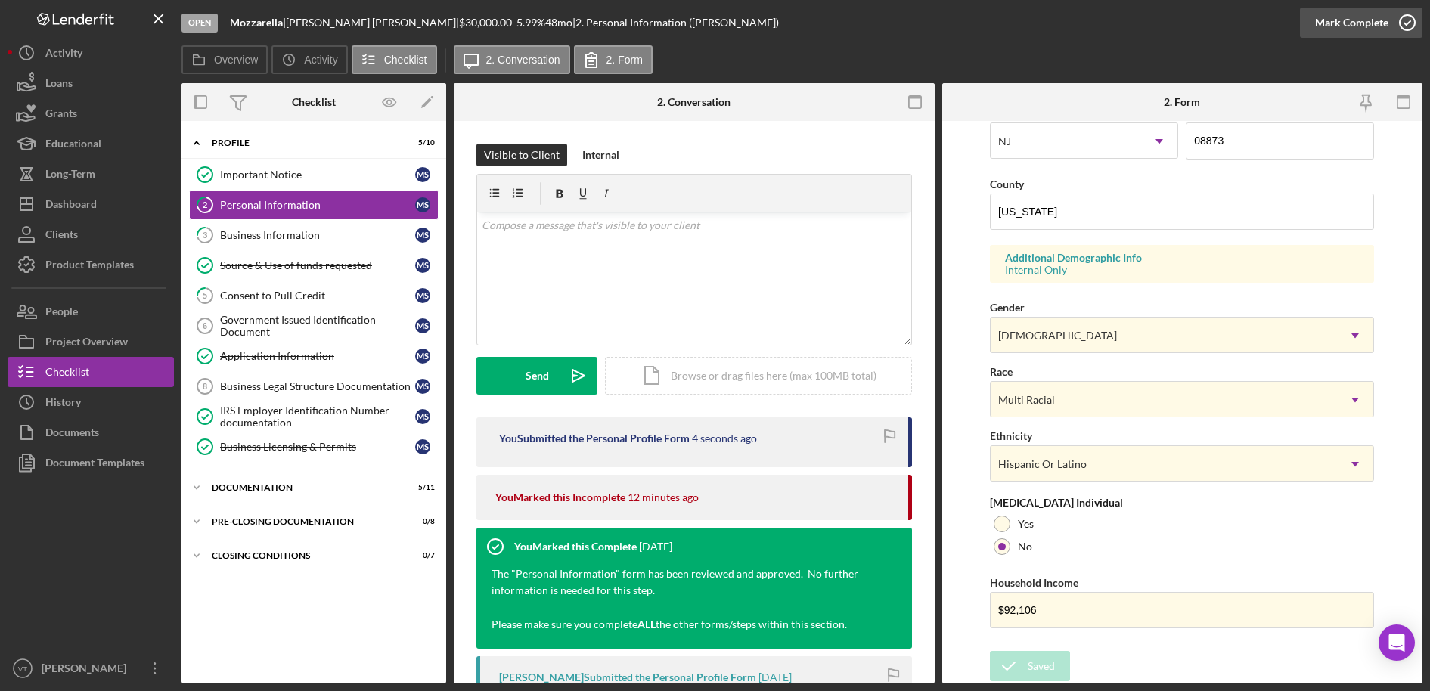
click at [1334, 20] on icon "button" at bounding box center [1408, 23] width 38 height 38
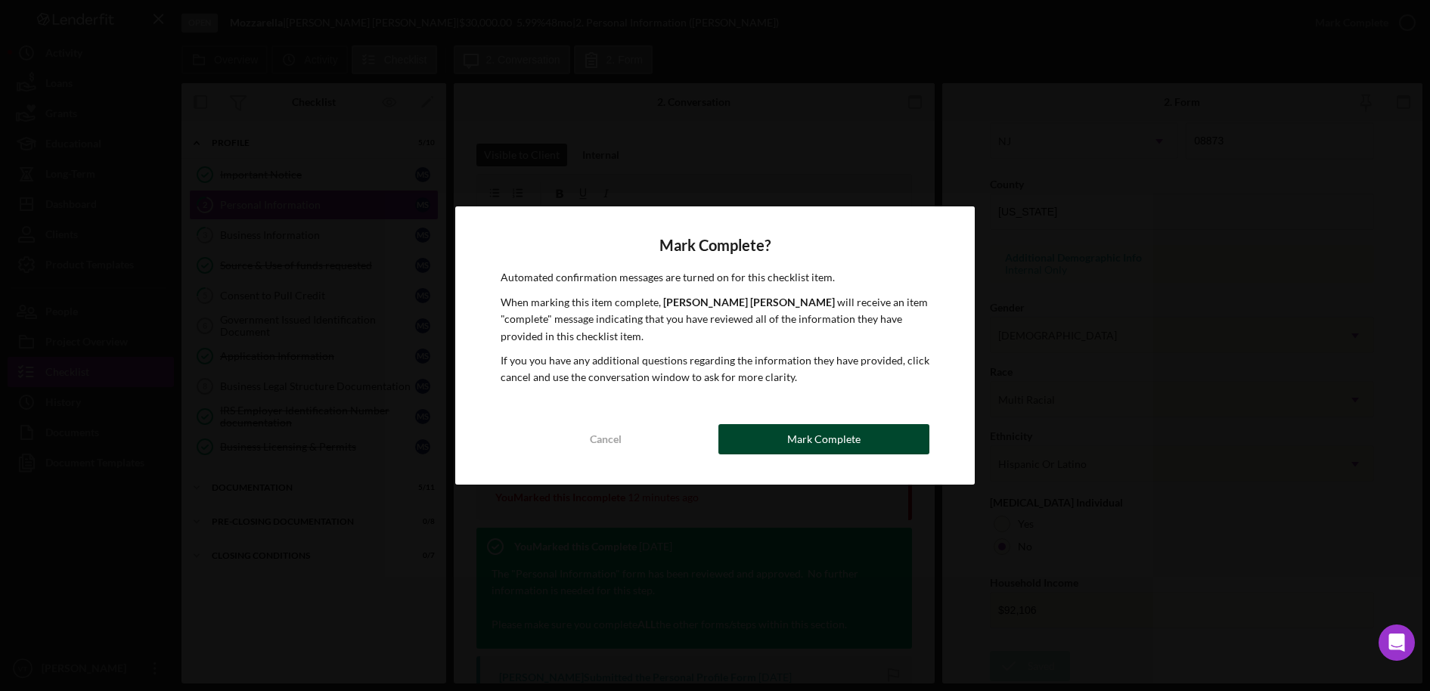
click at [797, 424] on div "Mark Complete" at bounding box center [823, 439] width 73 height 30
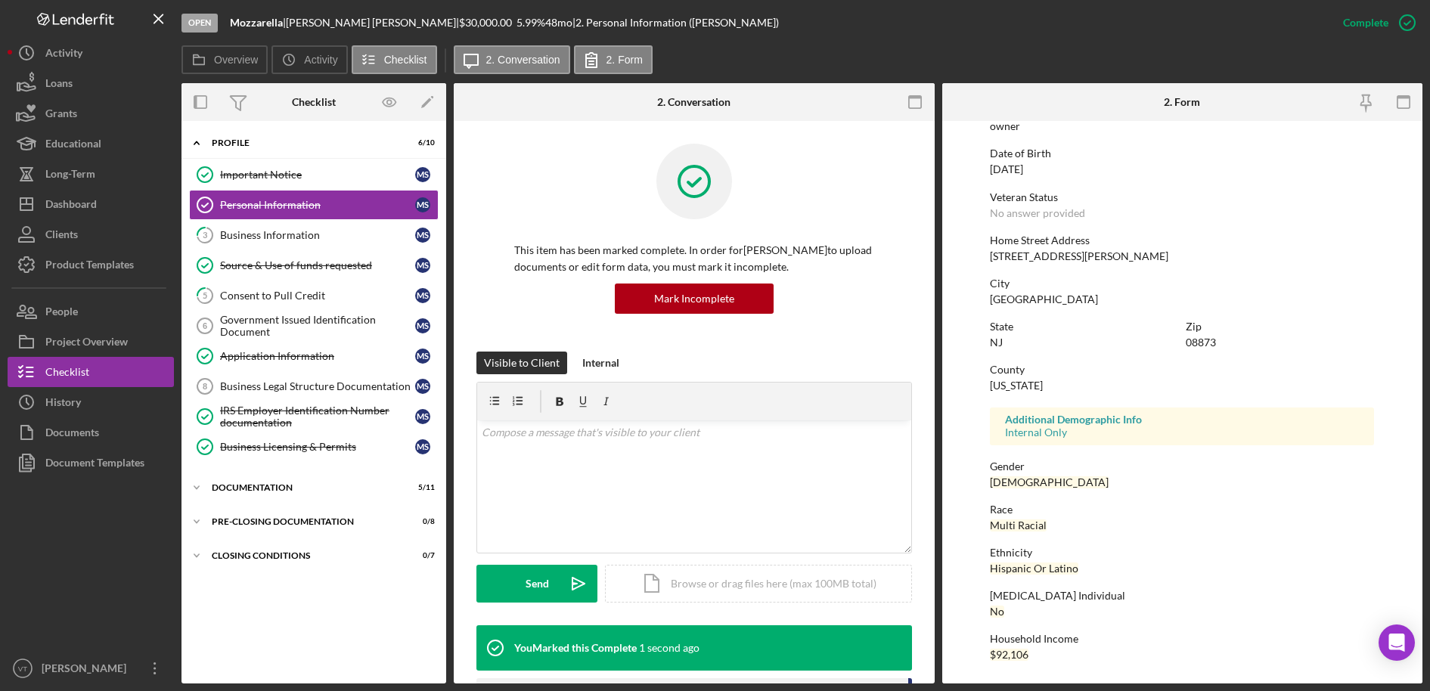
scroll to position [143, 0]
click at [306, 240] on div "Business Information" at bounding box center [317, 235] width 195 height 12
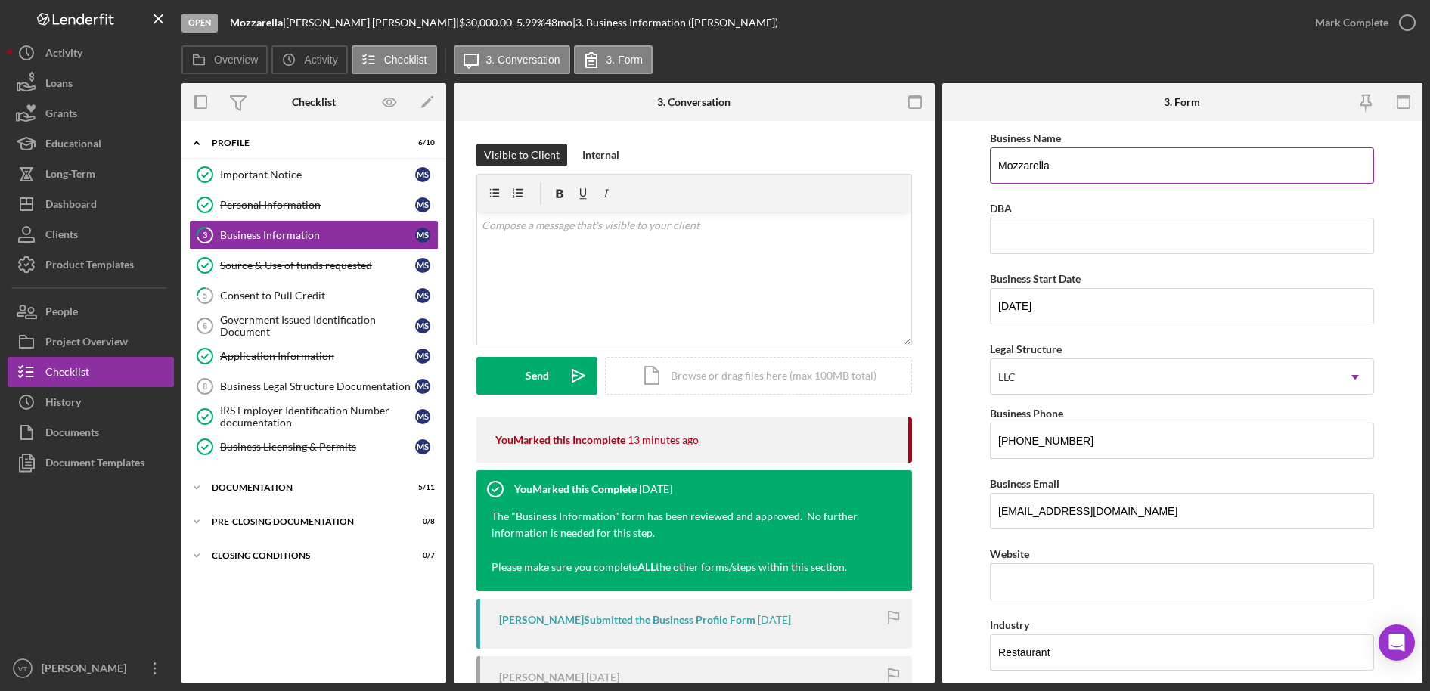
click at [1107, 163] on input "Mozzarella" at bounding box center [1182, 166] width 384 height 36
paste input "Cucina Italiana LLC"
click at [1044, 167] on input "Mozzarell Cucina Italiana LLC" at bounding box center [1182, 166] width 384 height 36
type input "Mozzarella Cucina Italiana LLC"
click at [790, 280] on div "v Color teal Color pink Remove color Add row above Add row below Add column bef…" at bounding box center [694, 279] width 434 height 132
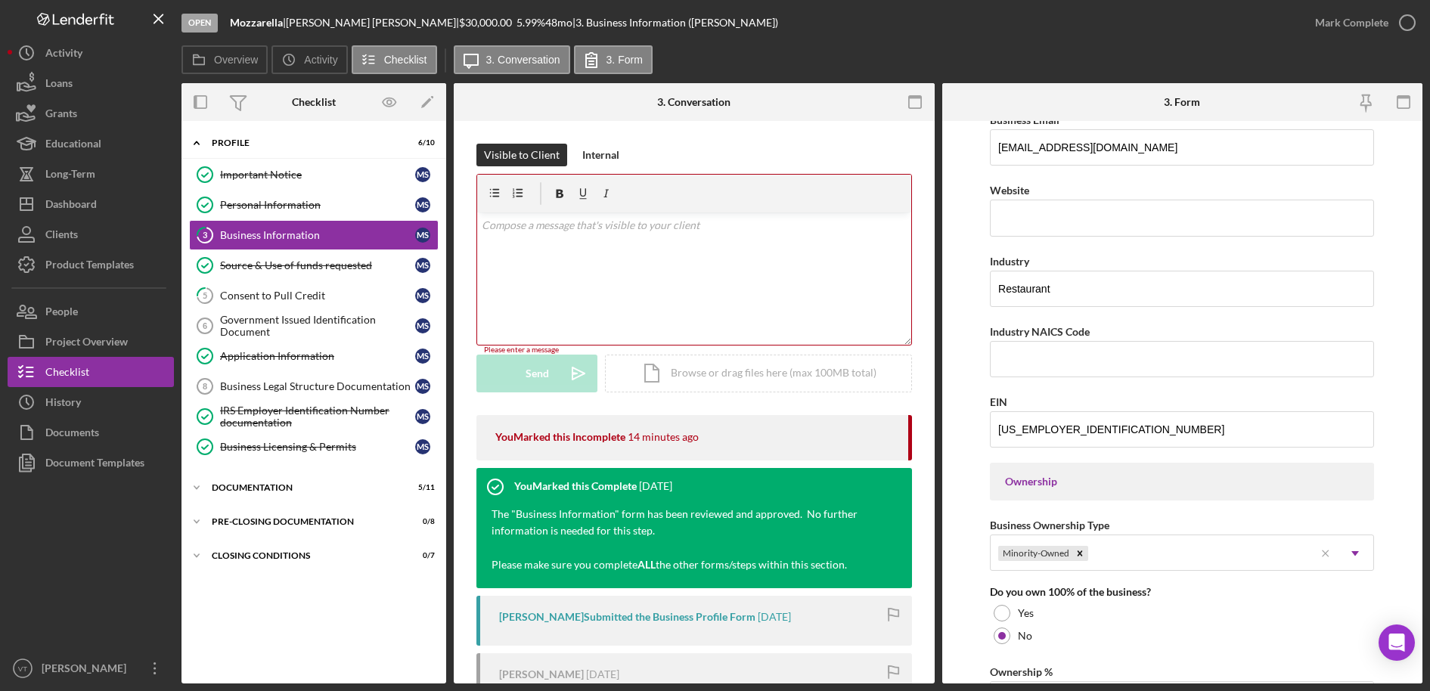
scroll to position [303, 0]
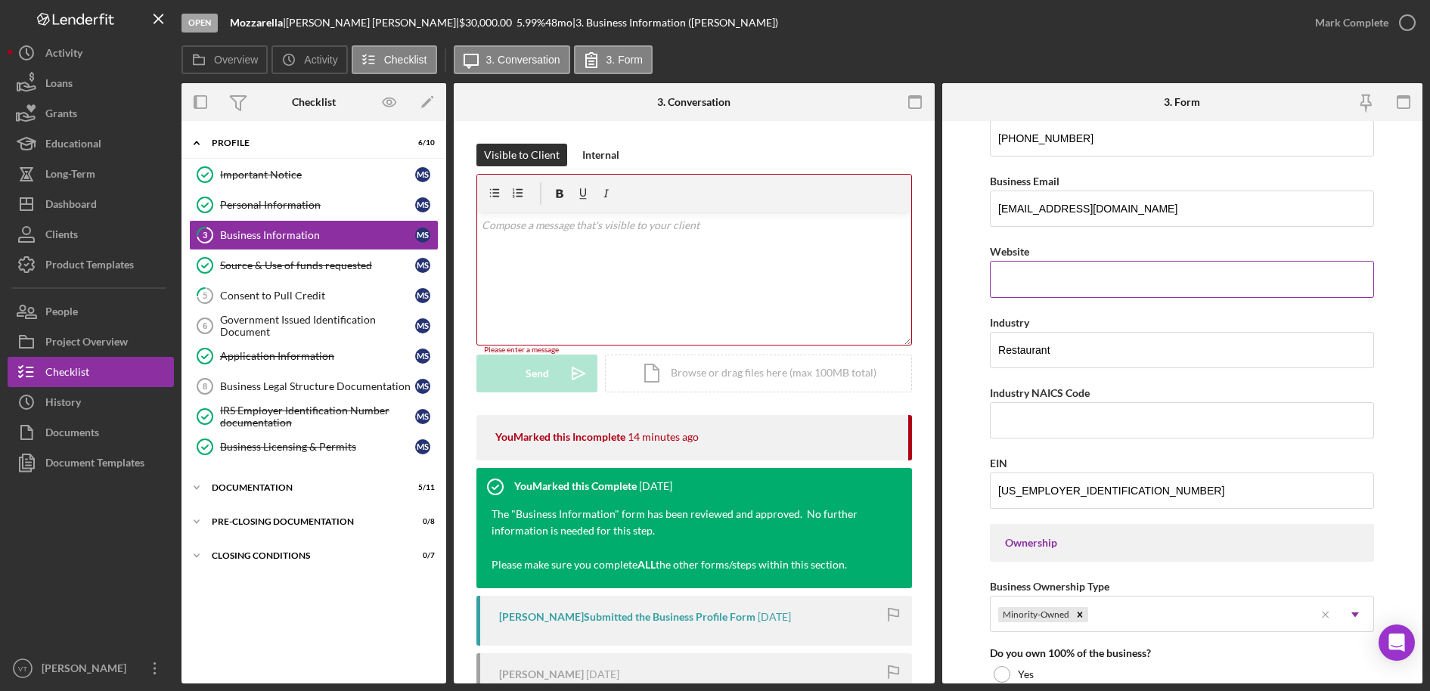
click at [1020, 275] on div "Website" at bounding box center [1182, 269] width 384 height 55
paste input "[DOMAIN_NAME][URL]"
type input "[DOMAIN_NAME][URL]"
click at [966, 317] on form "Business Name Mozzarella Cucina Italiana LLC DBA Business Start Date [DATE] Leg…" at bounding box center [1183, 402] width 481 height 563
click at [1043, 418] on input "Industry NAICS Code" at bounding box center [1182, 420] width 384 height 36
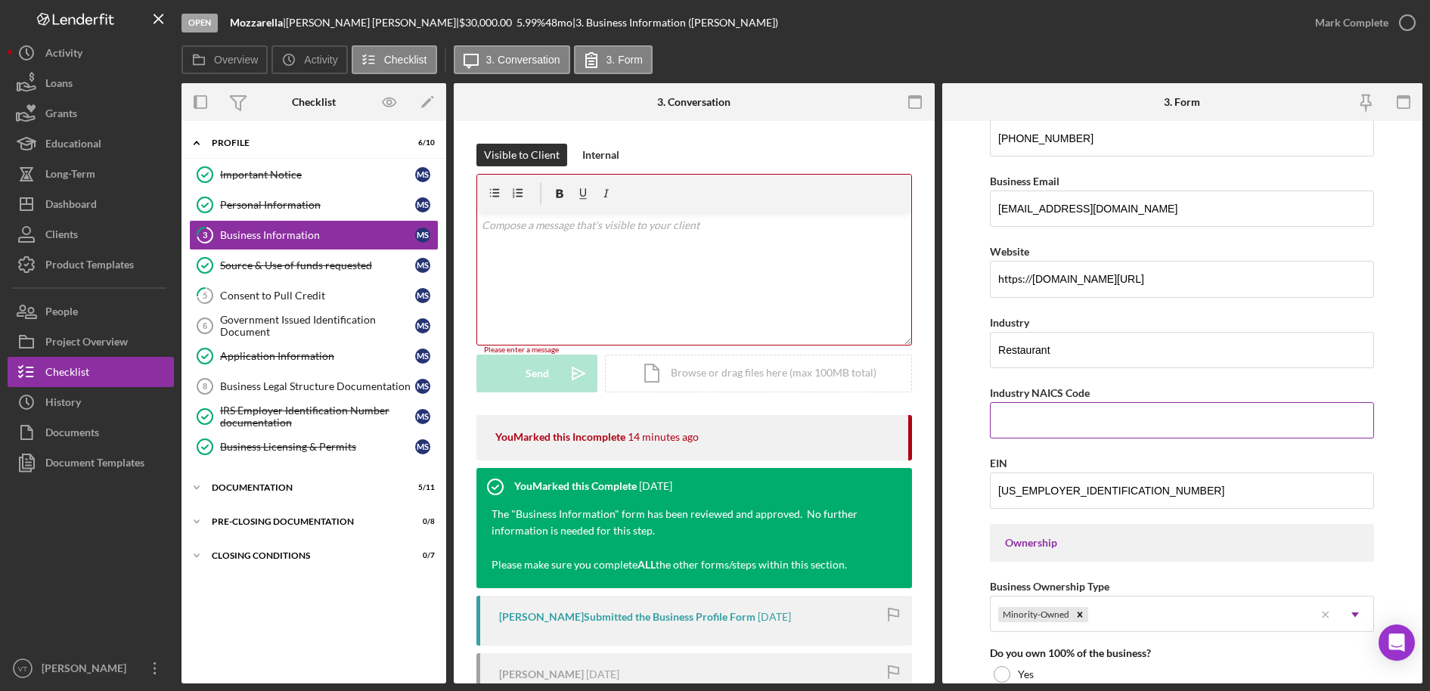
click at [1237, 421] on input "Industry NAICS Code" at bounding box center [1182, 420] width 384 height 36
paste input "722511"
type input "722511"
click at [954, 421] on form "Business Name Mozzarella Cucina Italiana LLC DBA Business Start Date [DATE] Leg…" at bounding box center [1183, 402] width 481 height 563
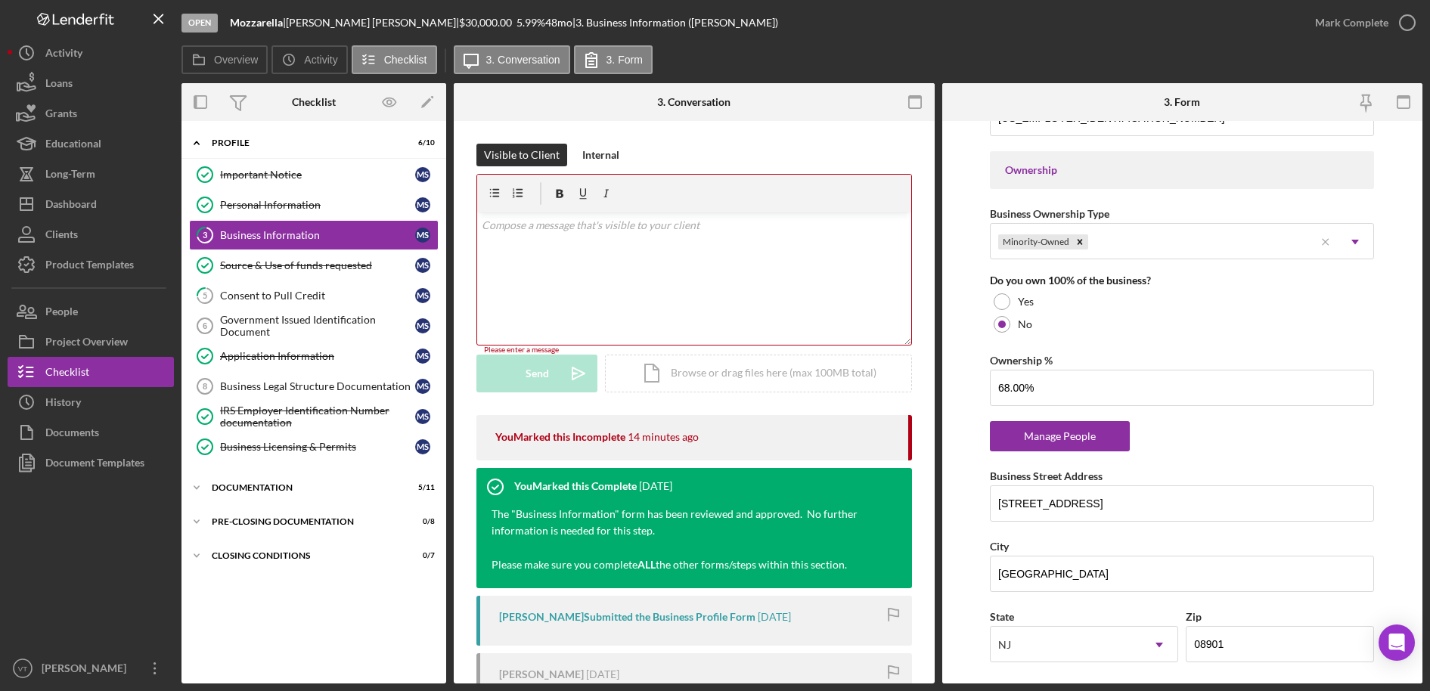
scroll to position [681, 0]
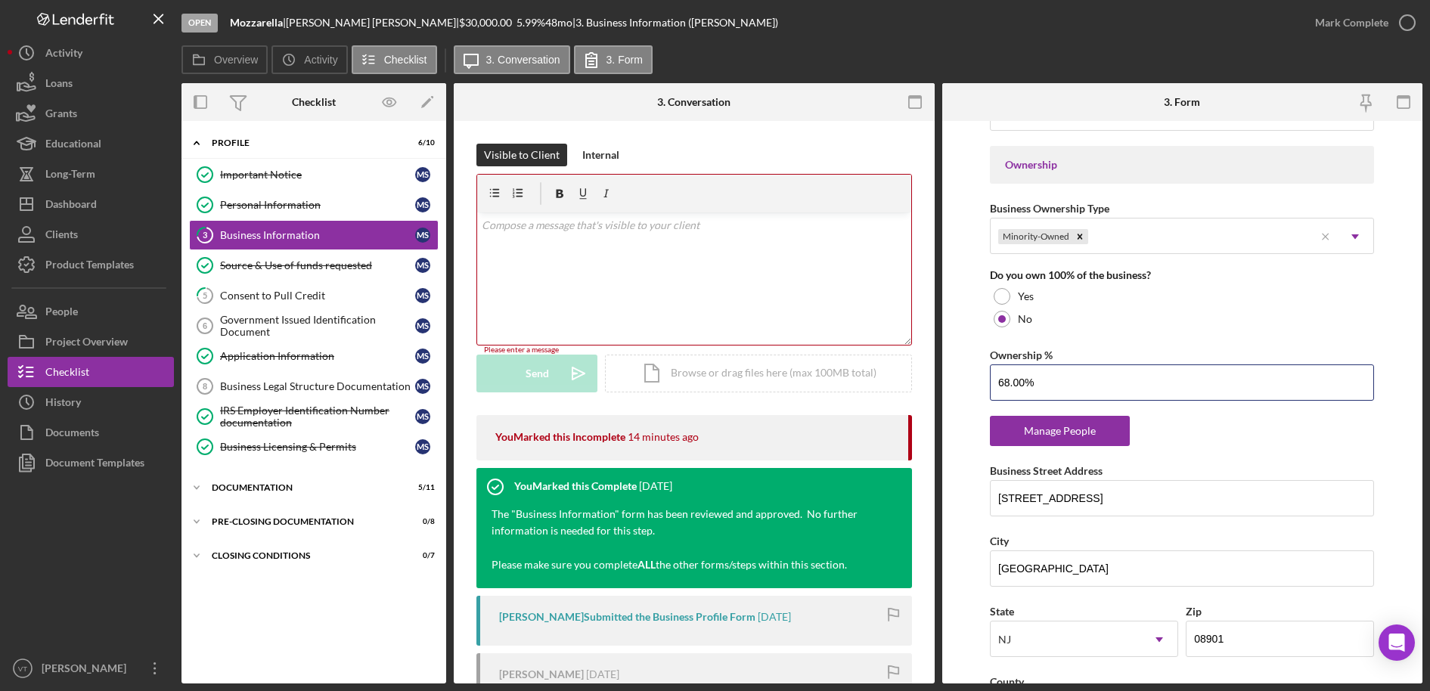
drag, startPoint x: 1058, startPoint y: 383, endPoint x: 952, endPoint y: 387, distance: 105.2
click at [952, 387] on form "Business Name Mozzarella Cucina Italiana LLC DBA Business Start Date [DATE] Leg…" at bounding box center [1183, 402] width 481 height 563
click at [966, 432] on form "Business Name Mozzarella Cucina Italiana LLC DBA Business Start Date [DATE] Leg…" at bounding box center [1183, 402] width 481 height 563
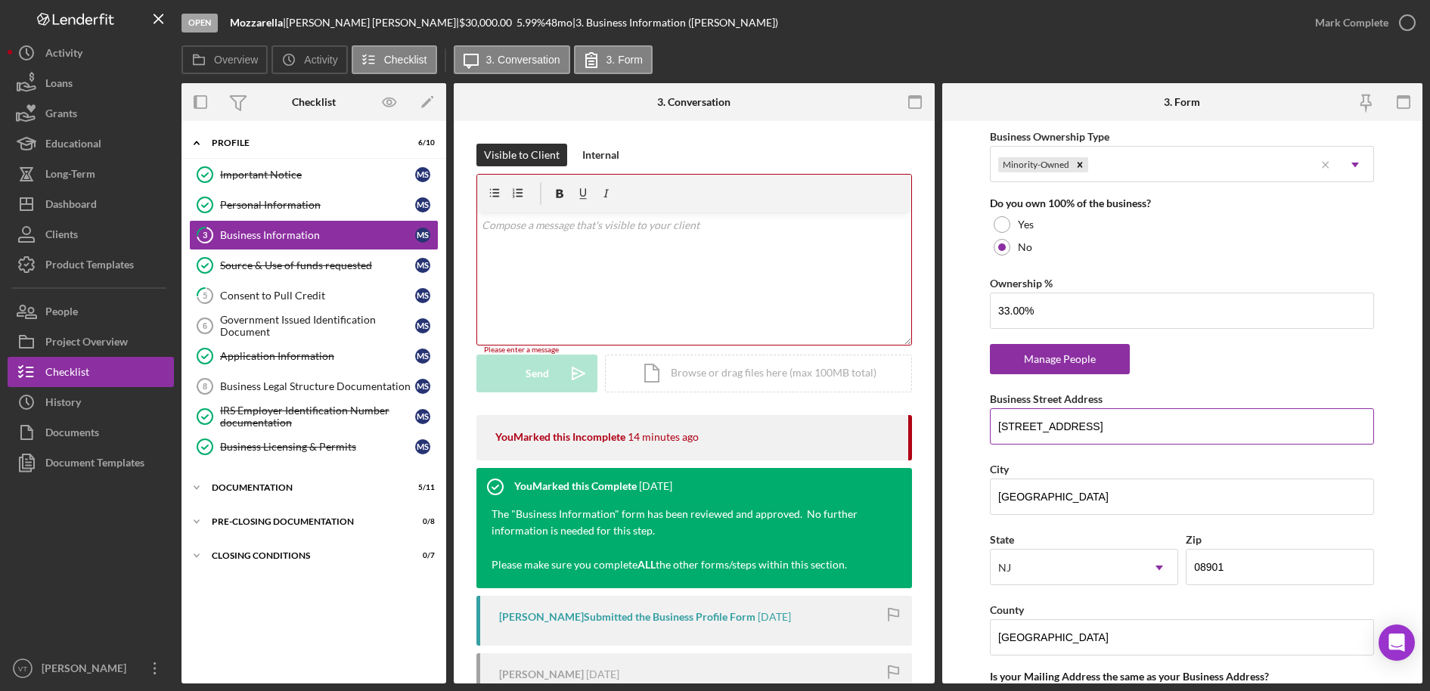
scroll to position [756, 0]
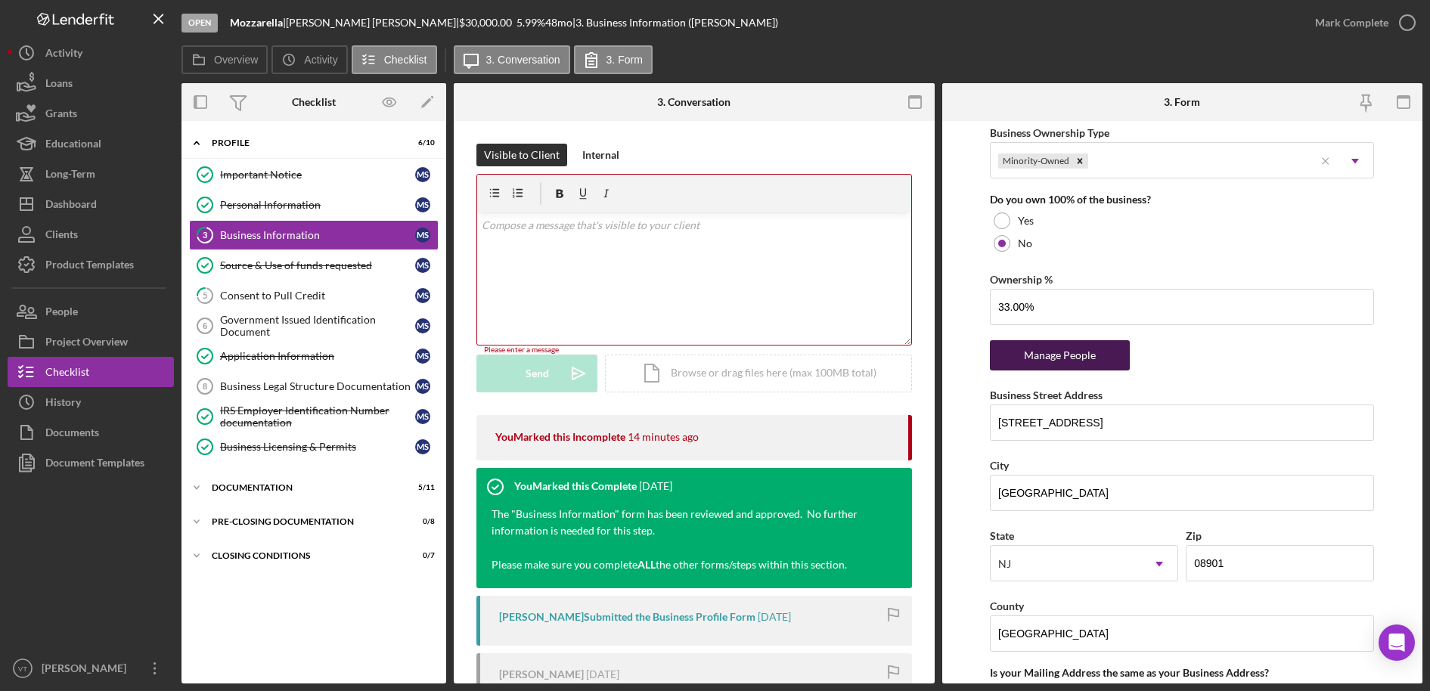
click at [1045, 361] on div "Manage People" at bounding box center [1060, 355] width 125 height 30
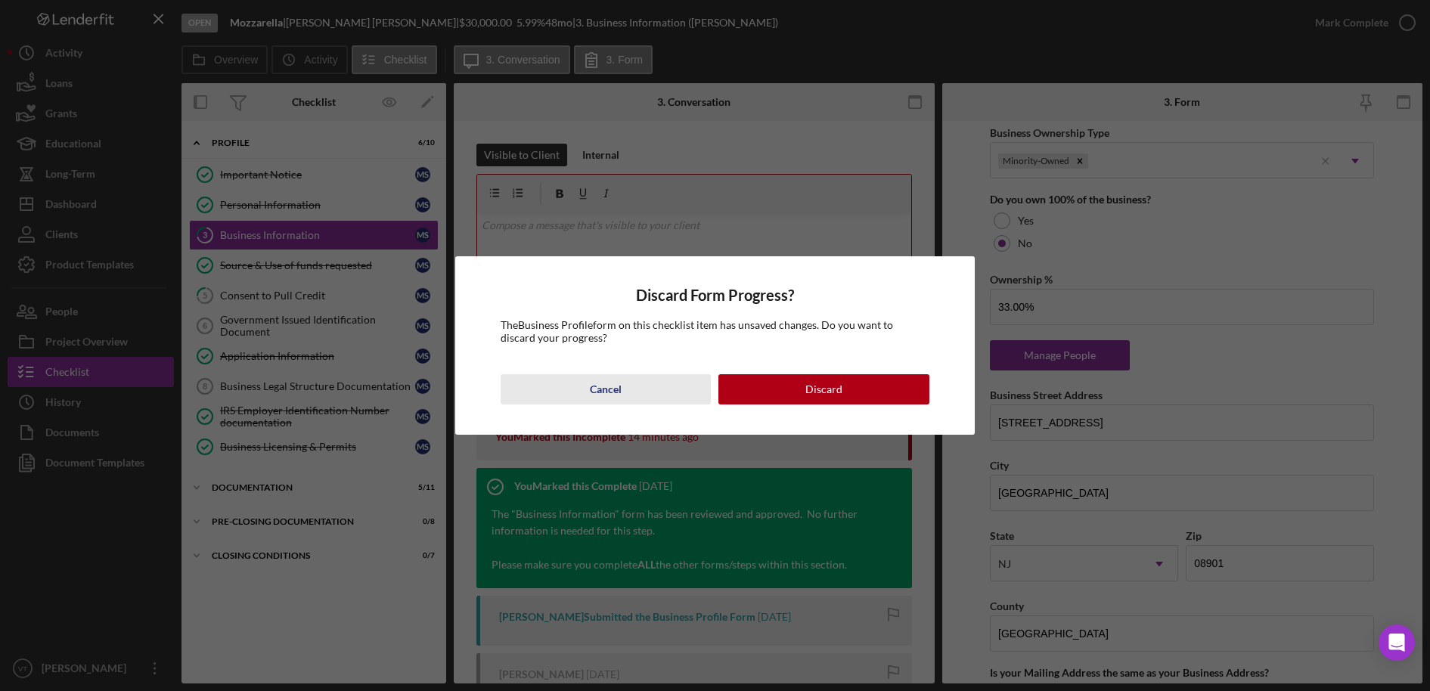
click at [650, 396] on button "Cancel" at bounding box center [606, 389] width 211 height 30
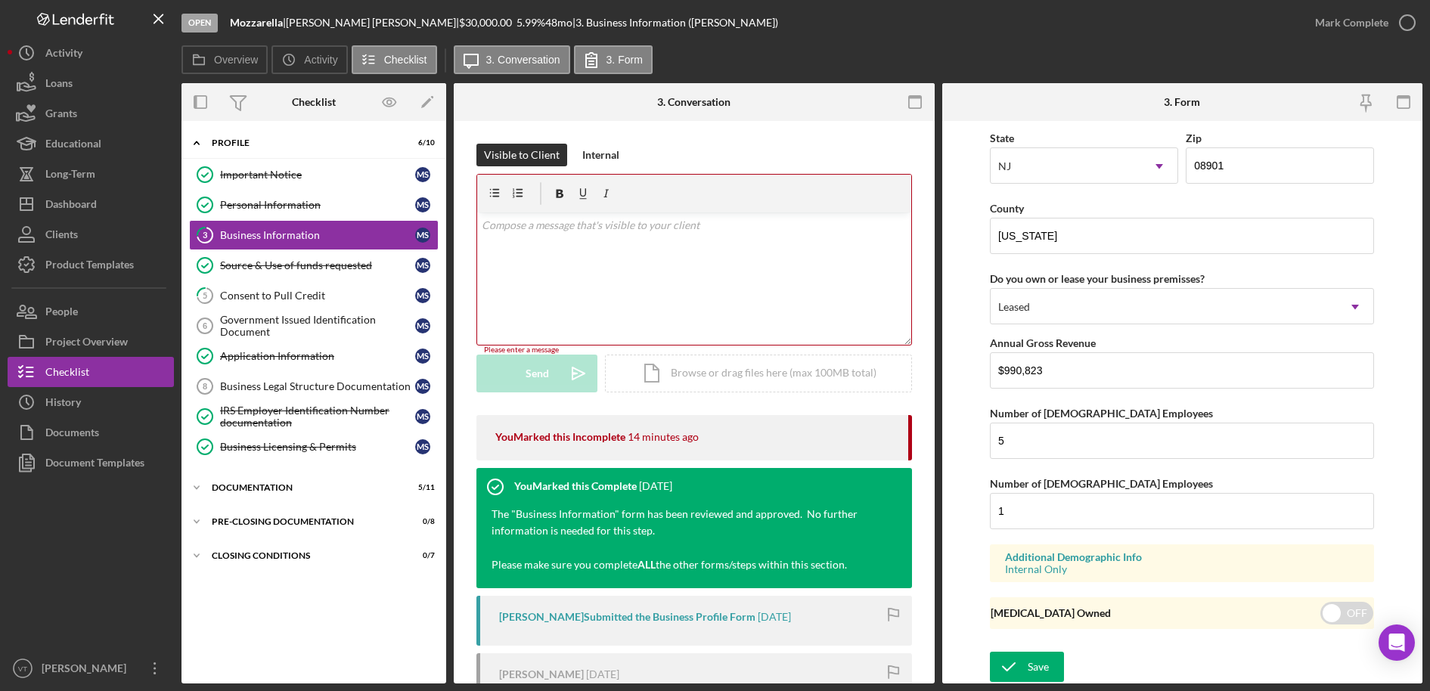
scroll to position [1514, 0]
click at [1028, 638] on div "Save" at bounding box center [1038, 666] width 21 height 30
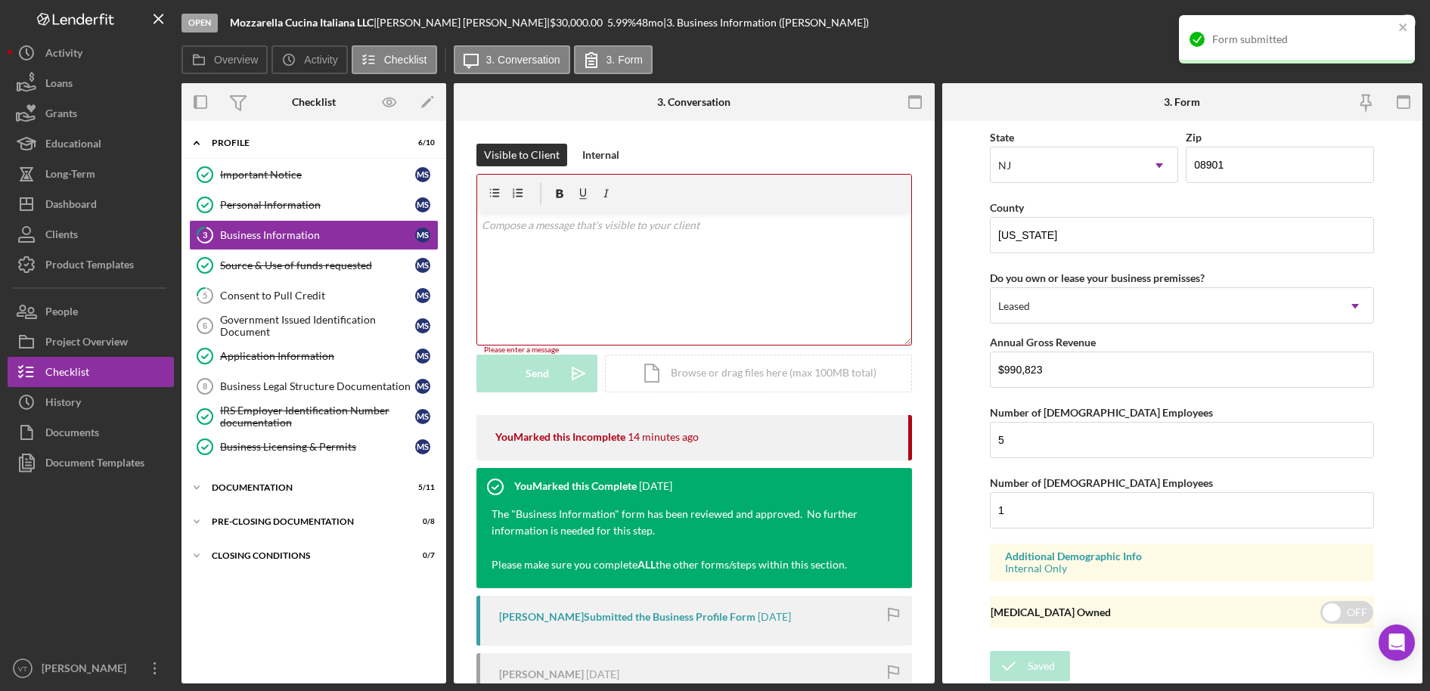
type input "33.00%"
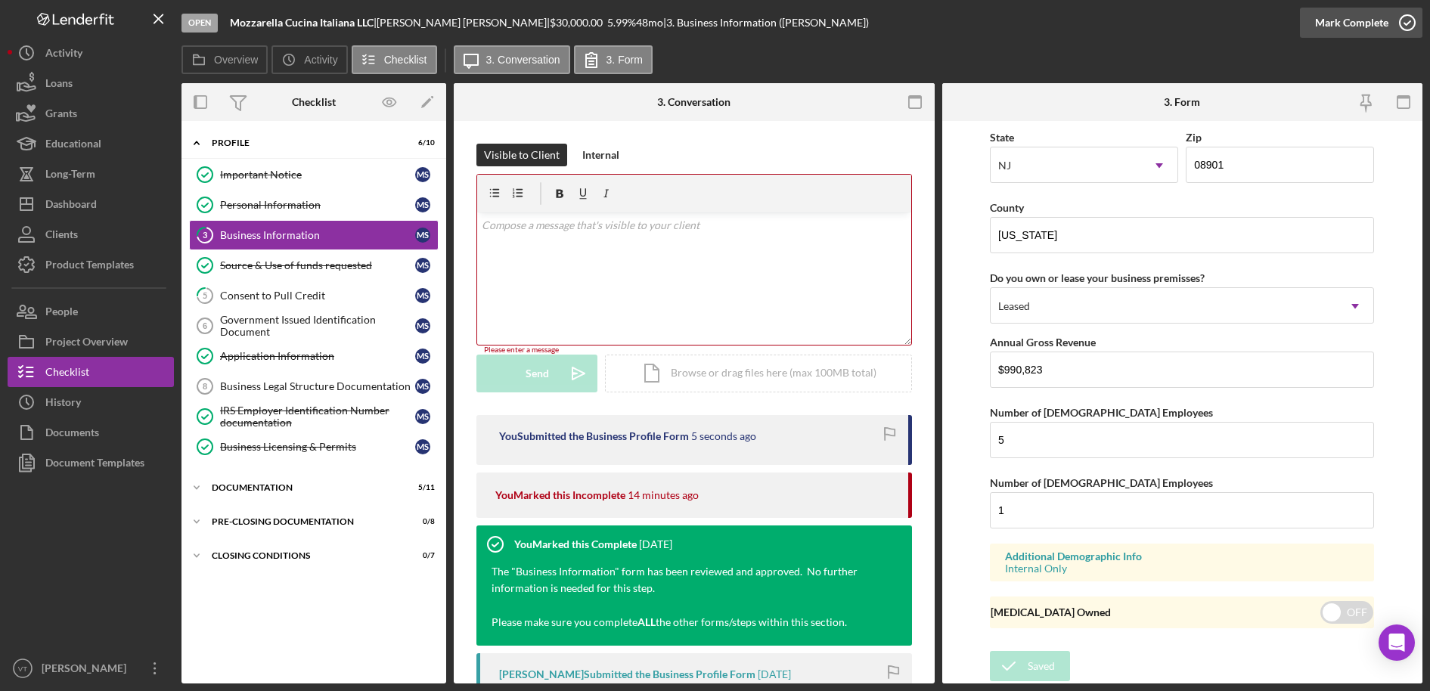
click at [1334, 23] on div "Mark Complete" at bounding box center [1351, 23] width 73 height 30
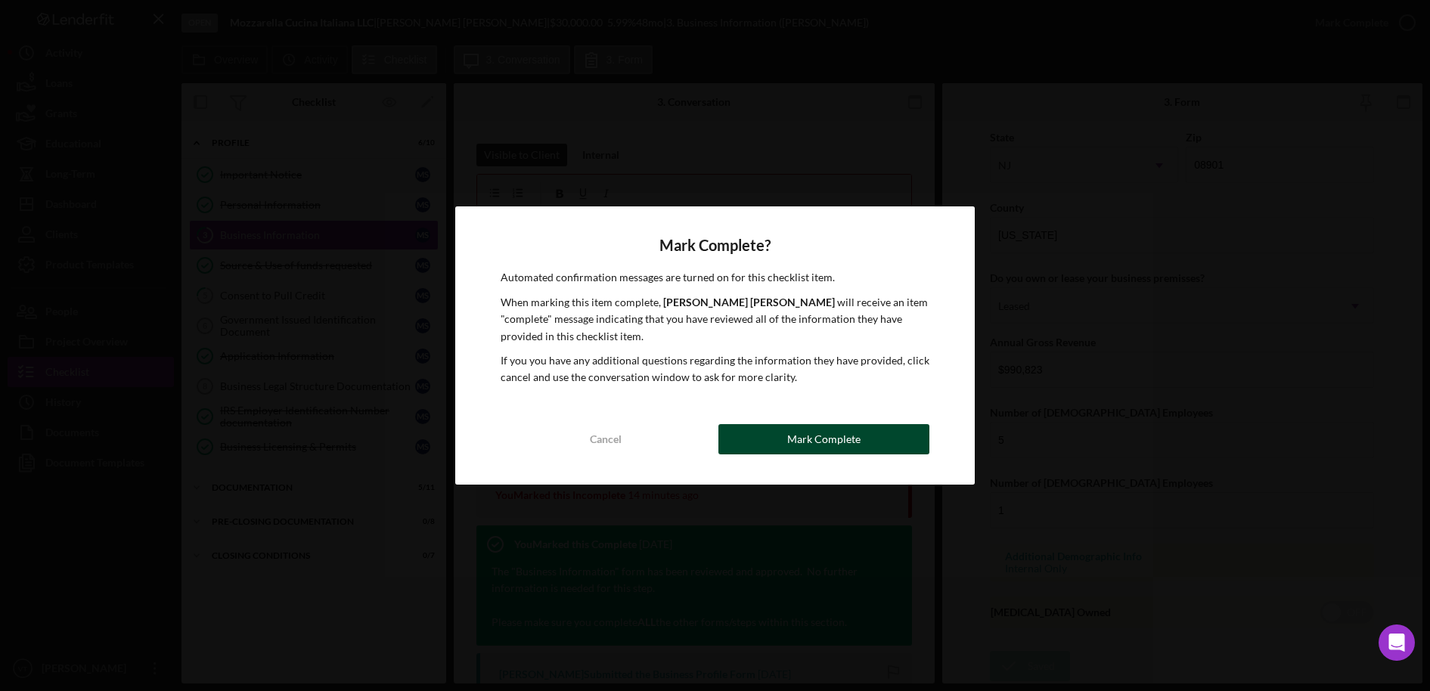
click at [815, 429] on div "Mark Complete" at bounding box center [823, 439] width 73 height 30
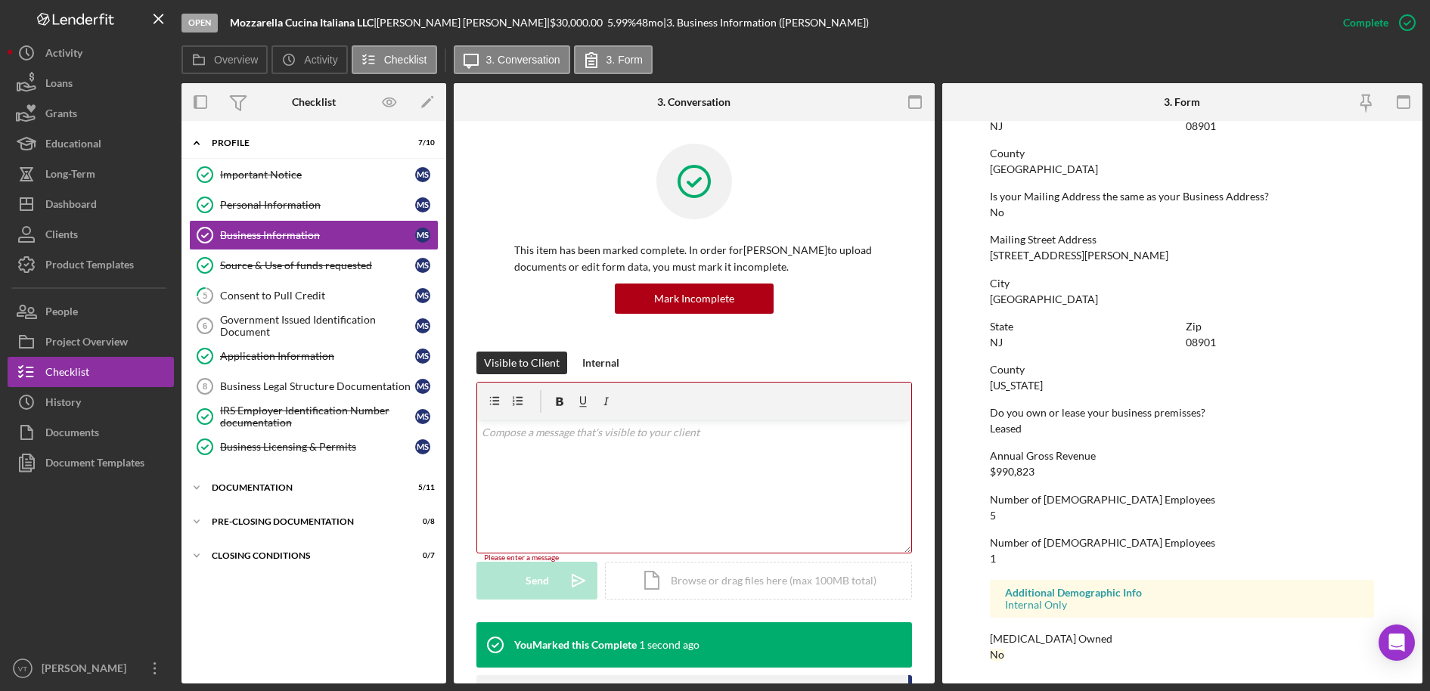
scroll to position [840, 0]
click at [715, 455] on div "v Color teal Color pink Remove color Add row above Add row below Add column bef…" at bounding box center [694, 487] width 434 height 132
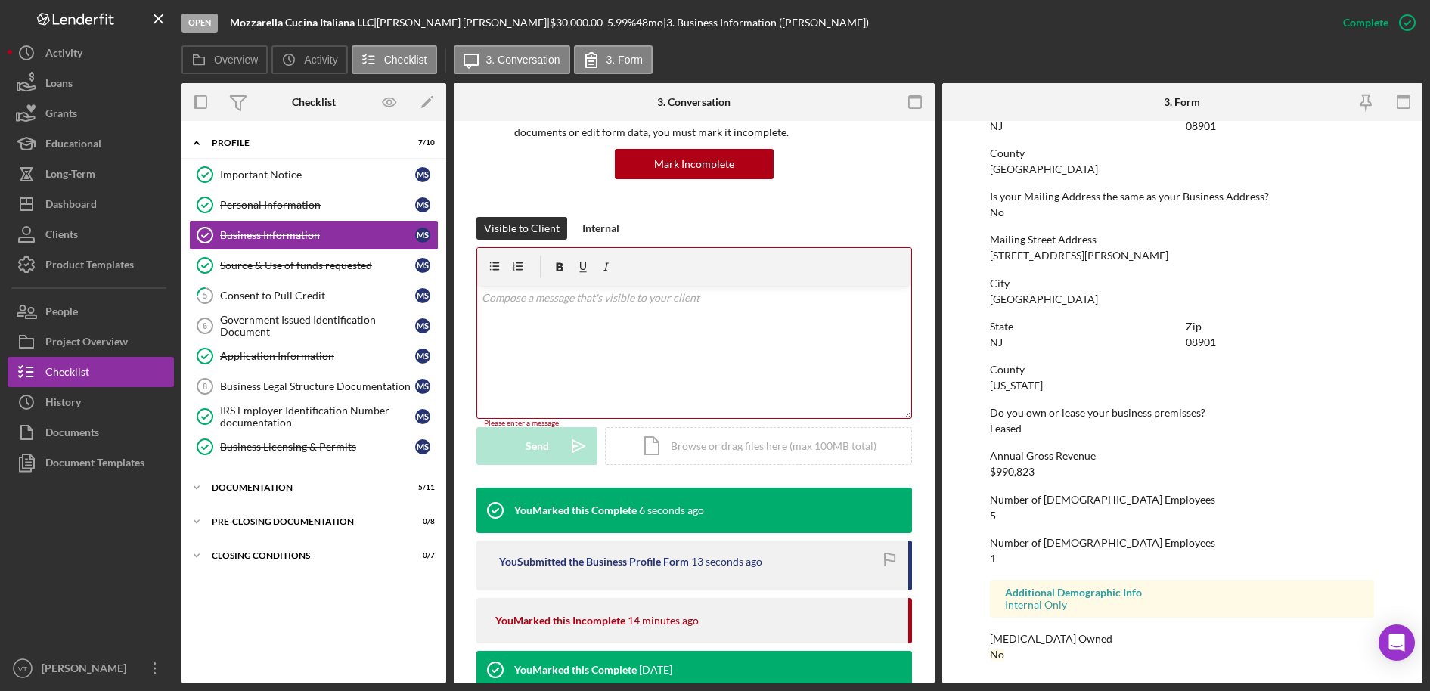
scroll to position [76, 0]
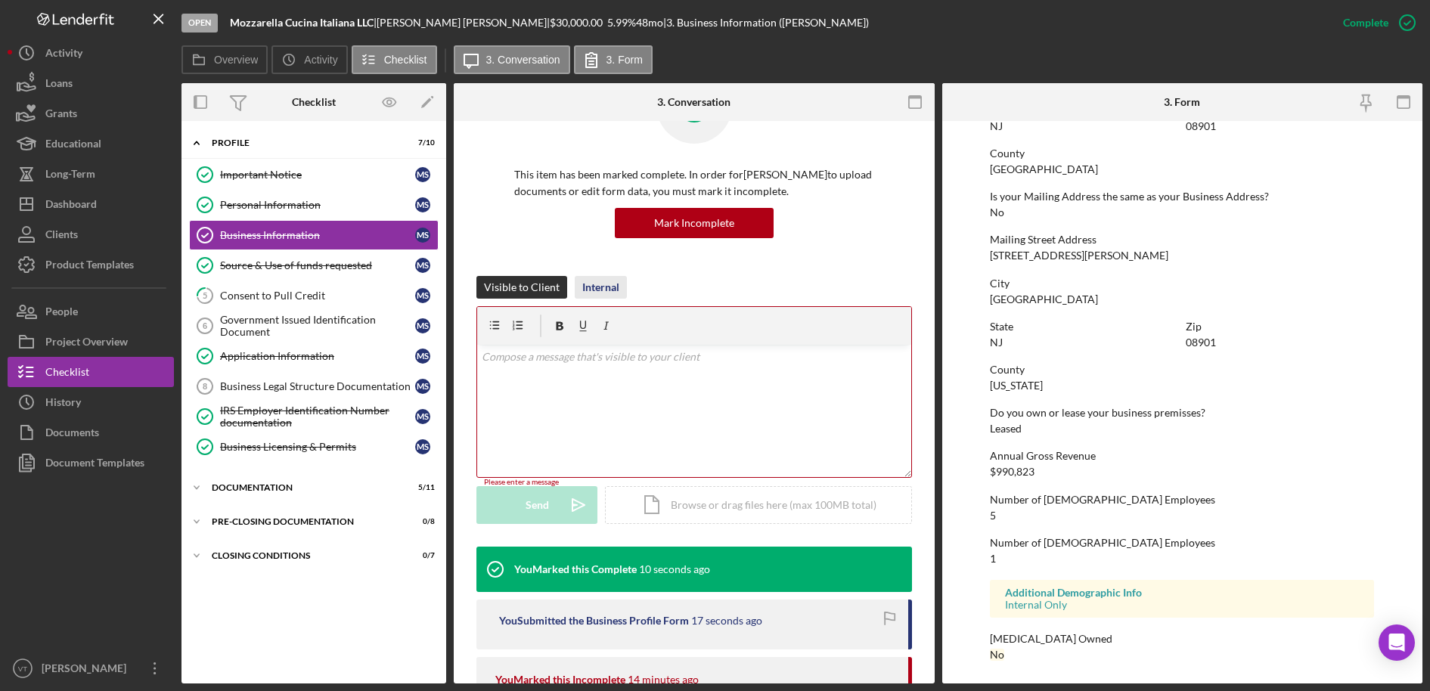
click at [598, 291] on div "Internal" at bounding box center [600, 287] width 37 height 23
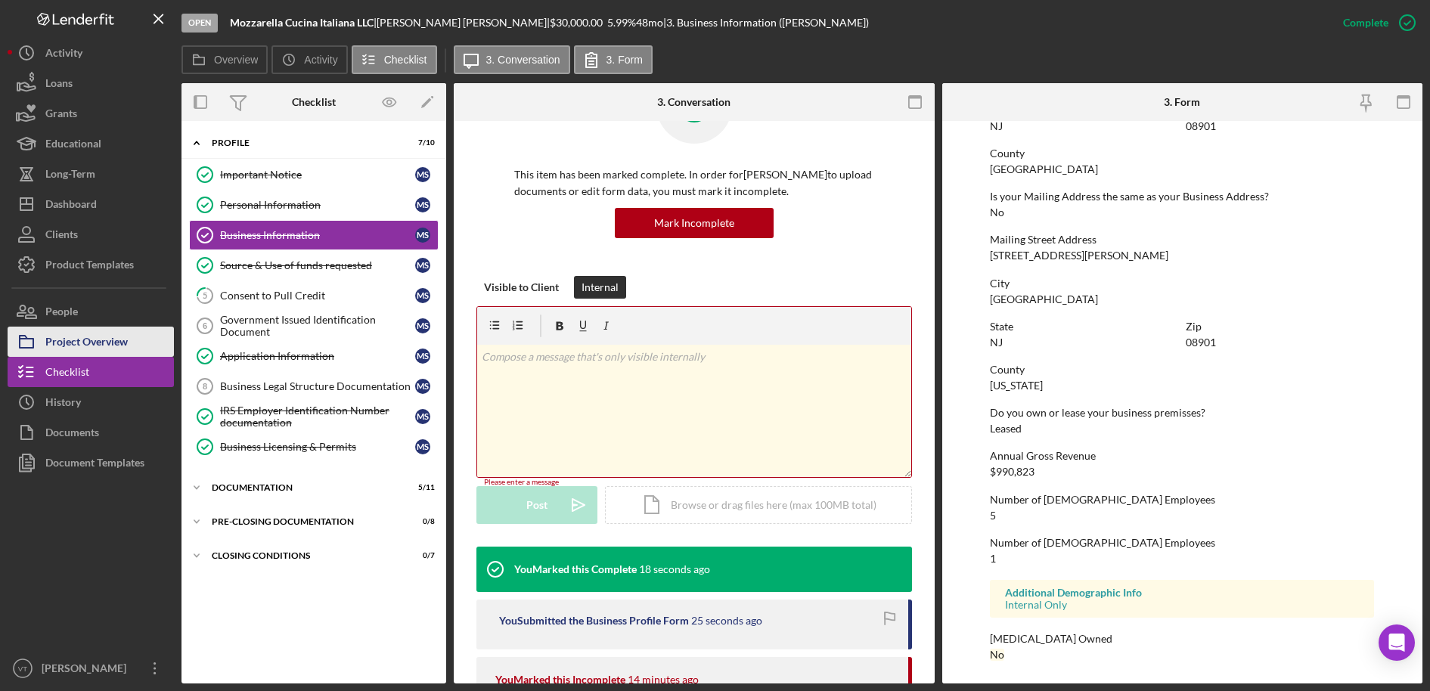
click at [131, 345] on button "Project Overview" at bounding box center [91, 342] width 166 height 30
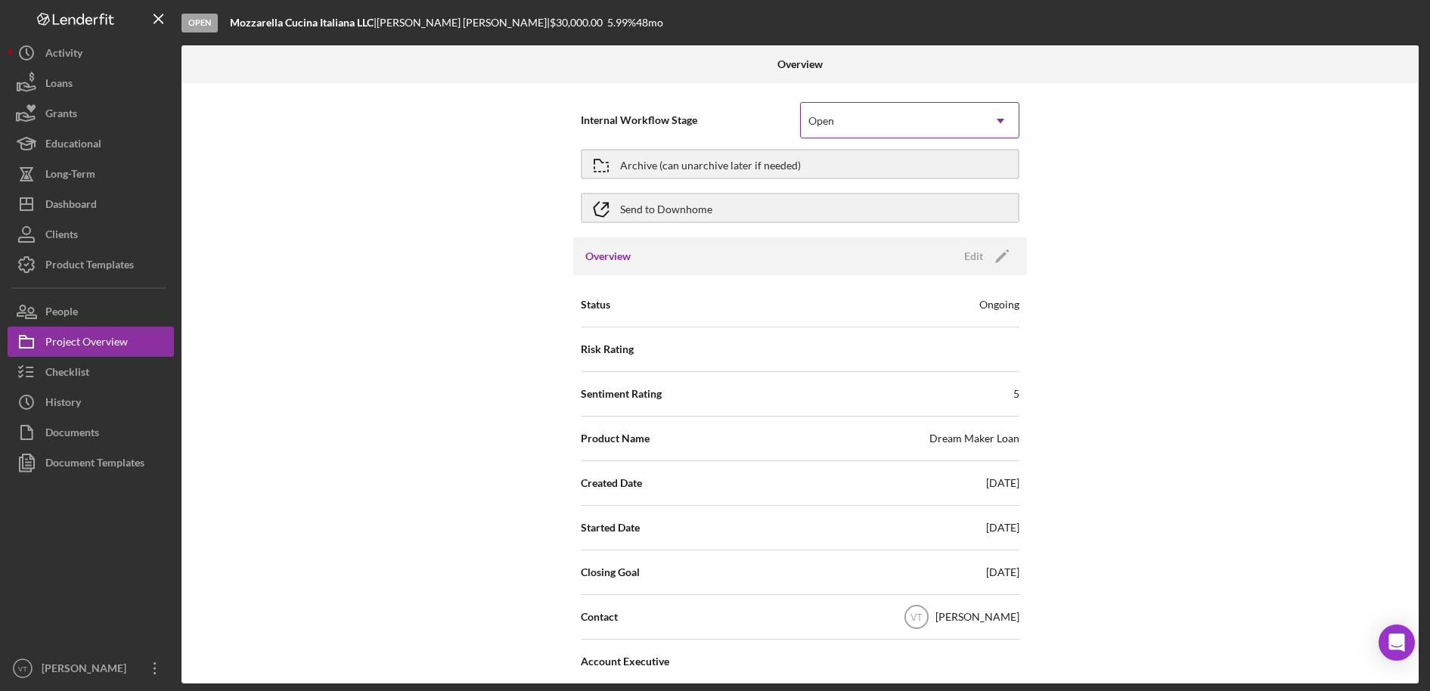
click at [862, 123] on div "Open" at bounding box center [892, 121] width 182 height 35
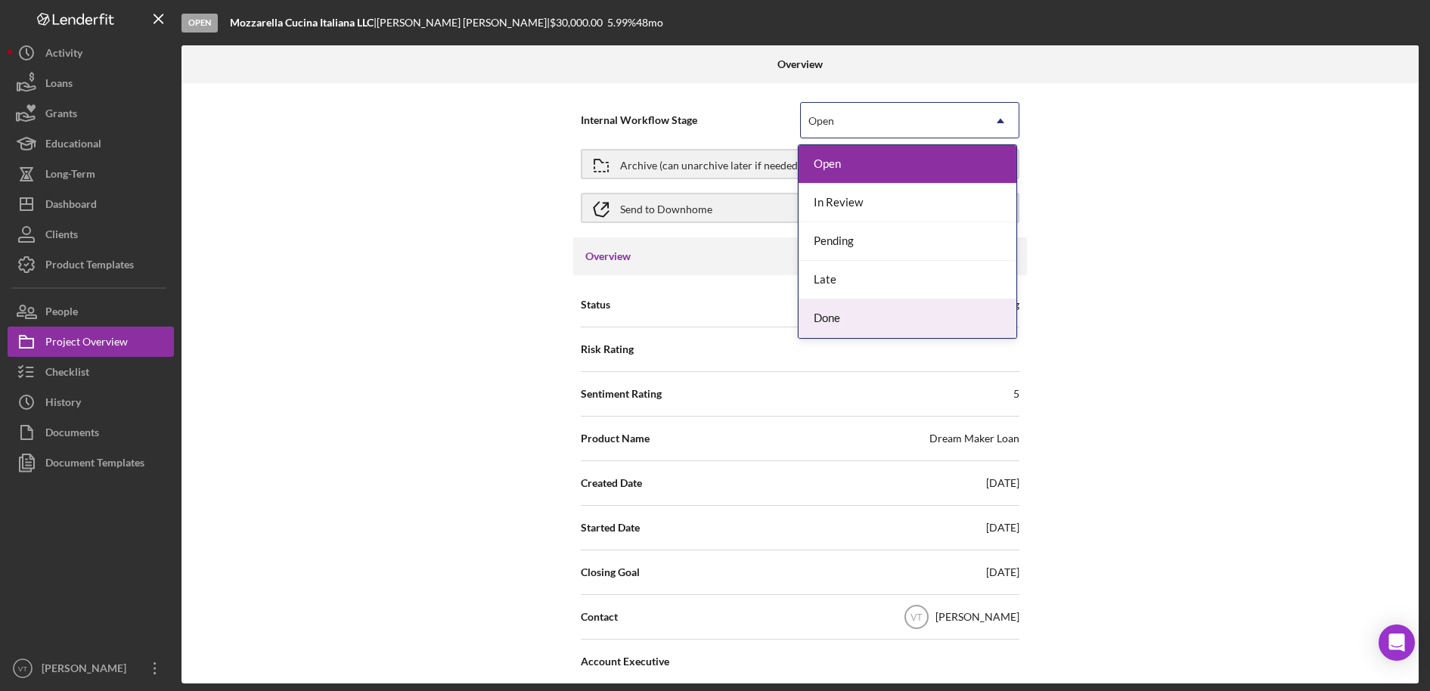
click at [850, 318] on div "Done" at bounding box center [908, 319] width 218 height 39
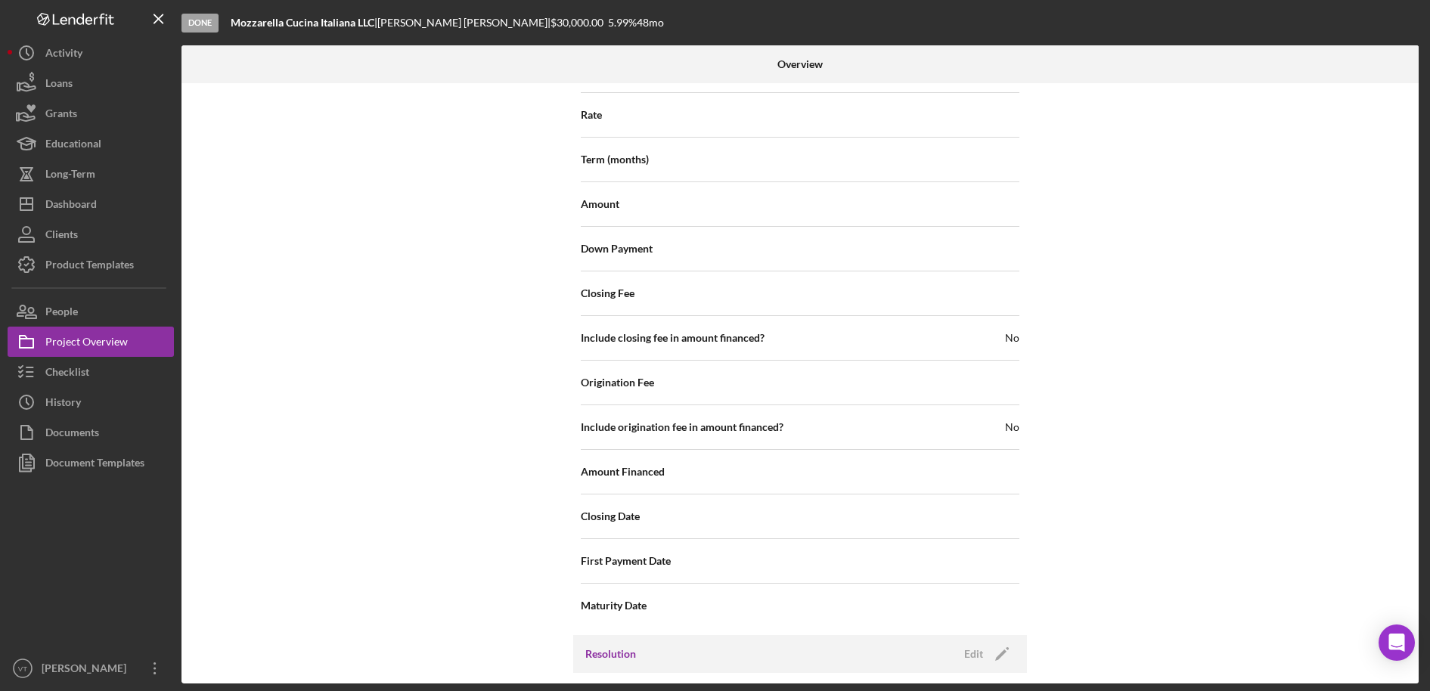
scroll to position [1629, 0]
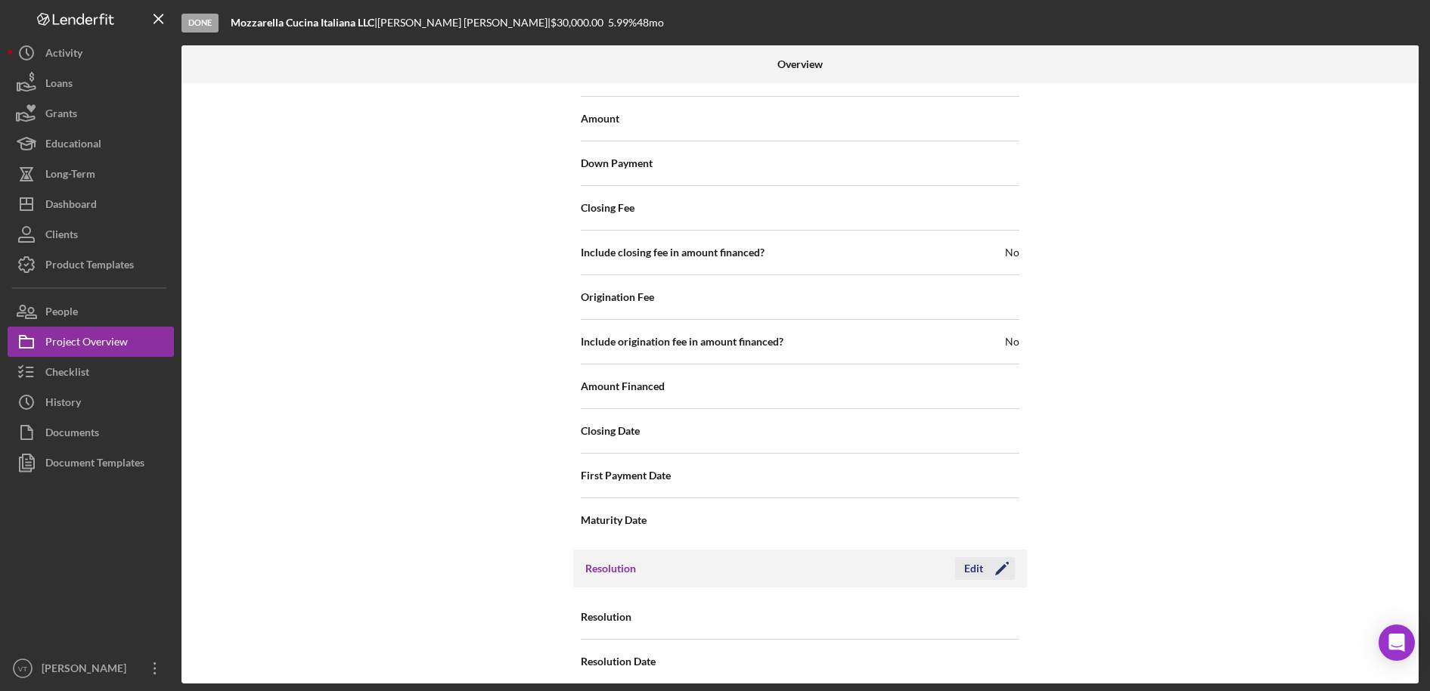
click at [972, 558] on div "Edit" at bounding box center [973, 569] width 19 height 23
click at [967, 601] on div "Select..." at bounding box center [892, 618] width 182 height 35
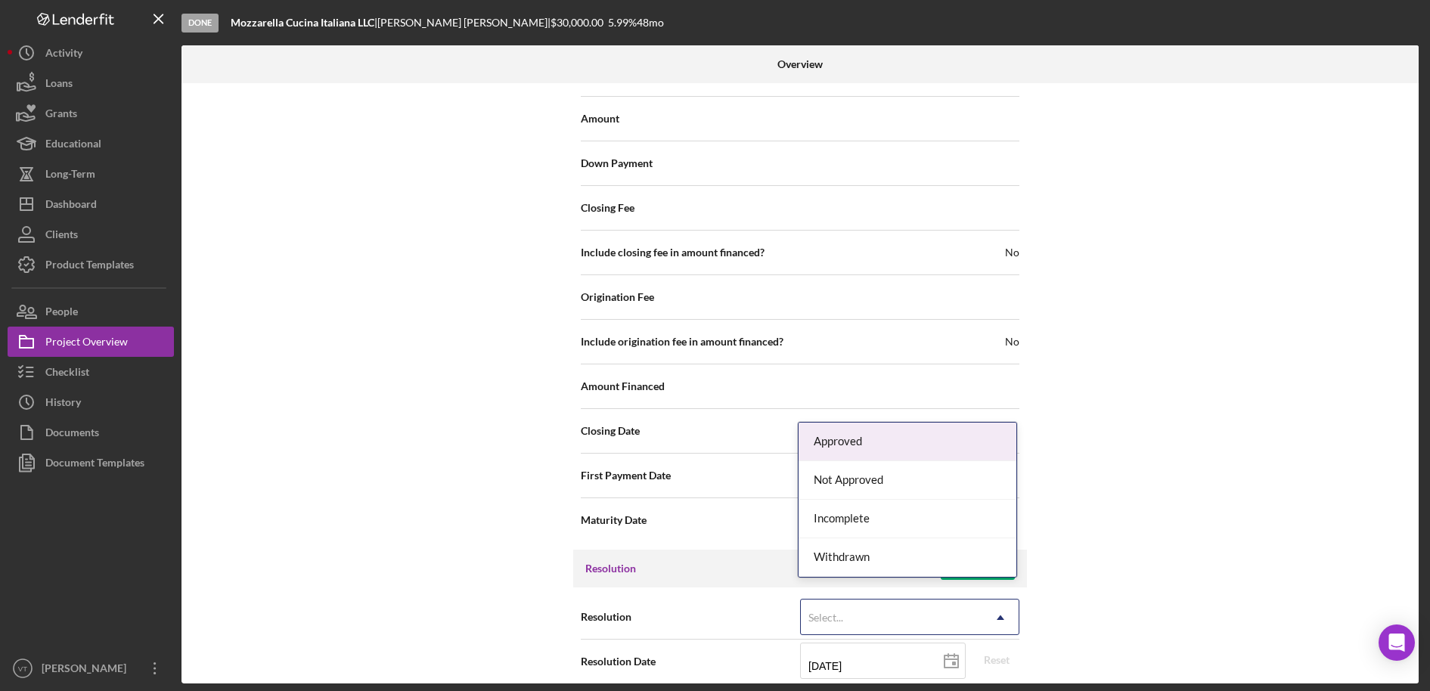
click at [902, 446] on div "Approved" at bounding box center [908, 442] width 218 height 39
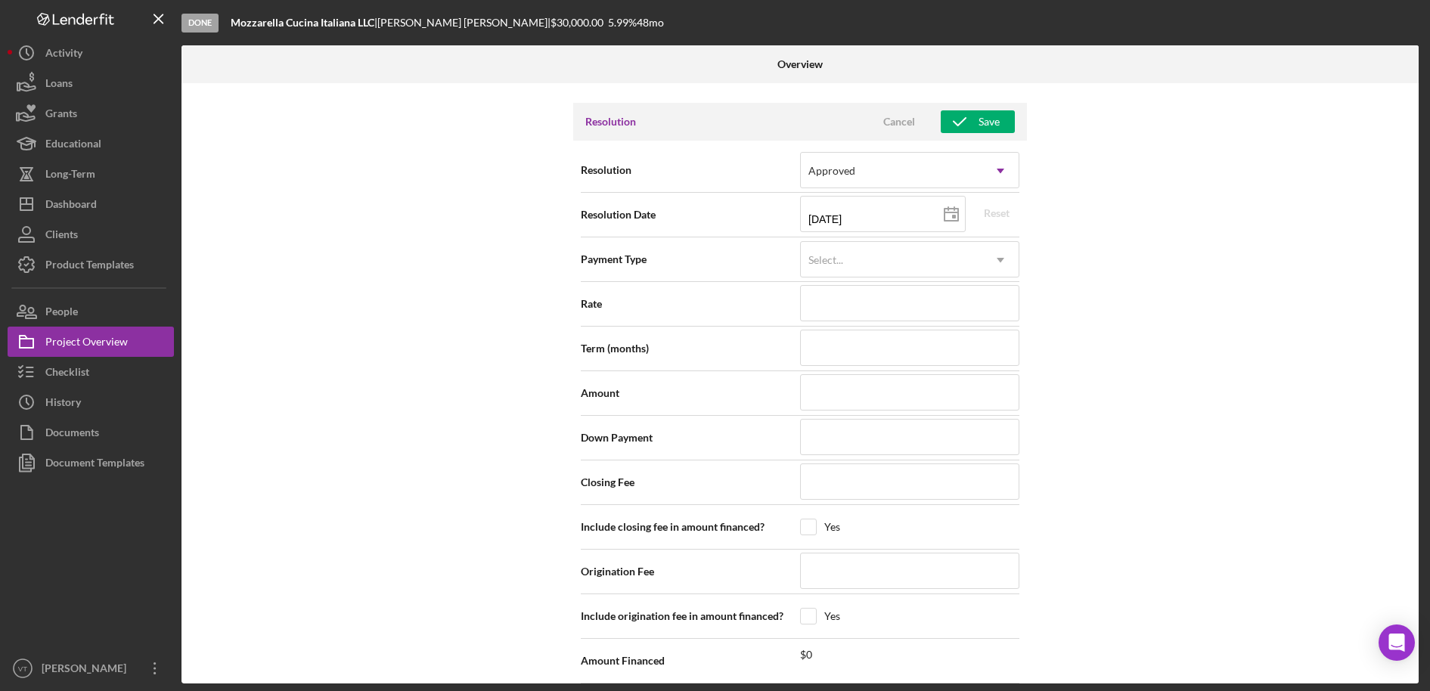
scroll to position [2083, 0]
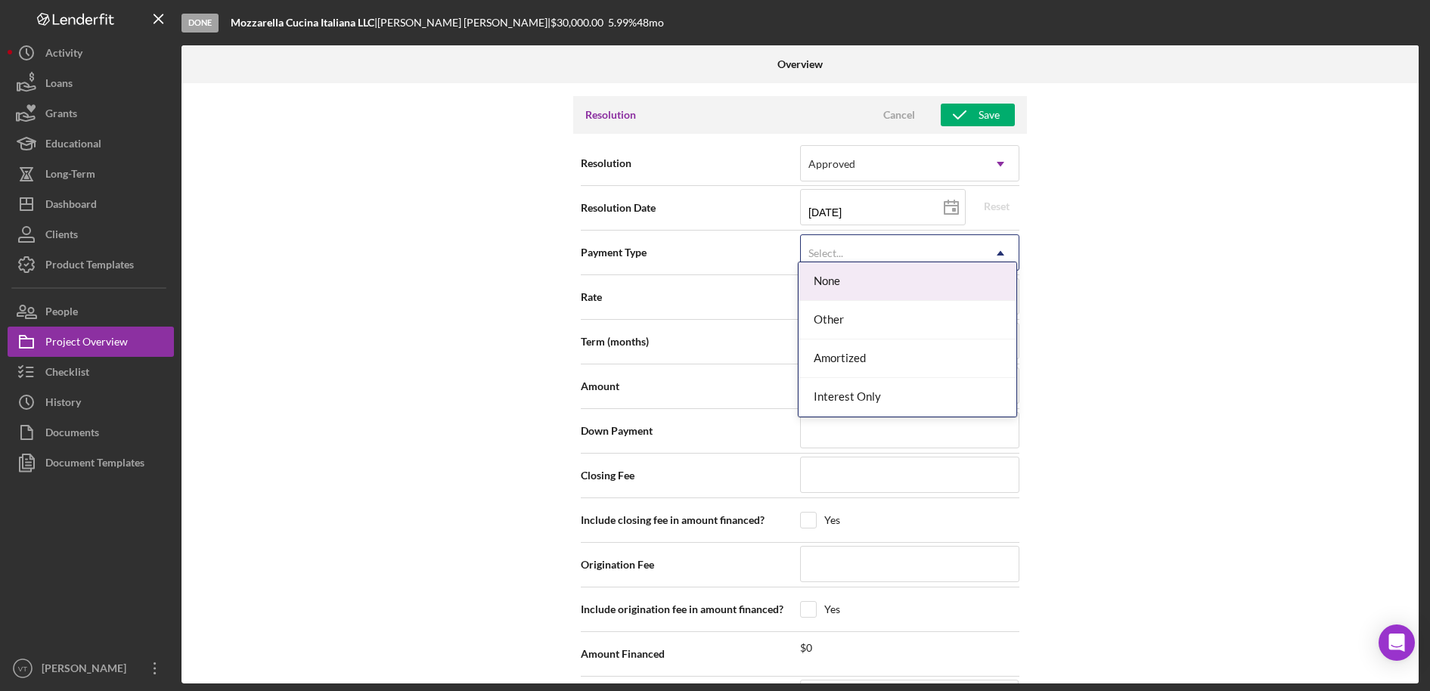
click at [892, 241] on div "Select..." at bounding box center [892, 253] width 182 height 35
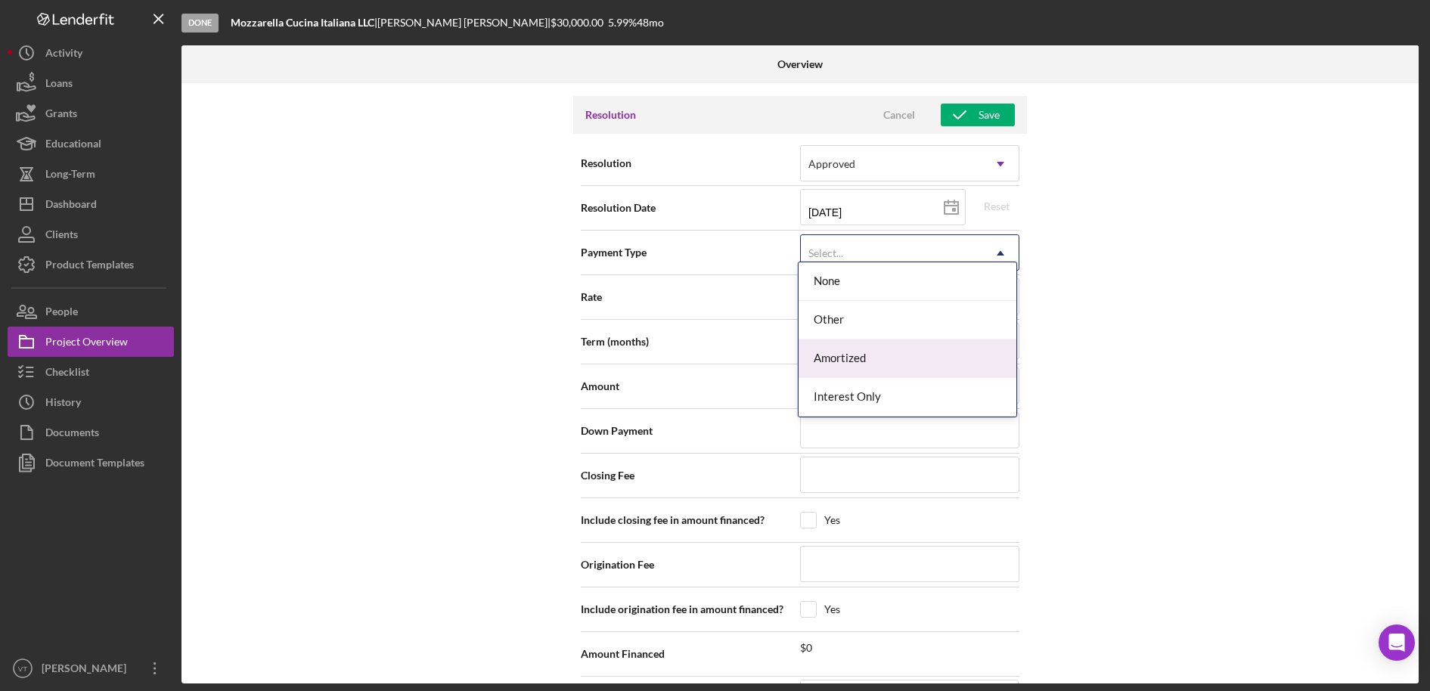
click at [887, 367] on div "Amortized" at bounding box center [908, 359] width 218 height 39
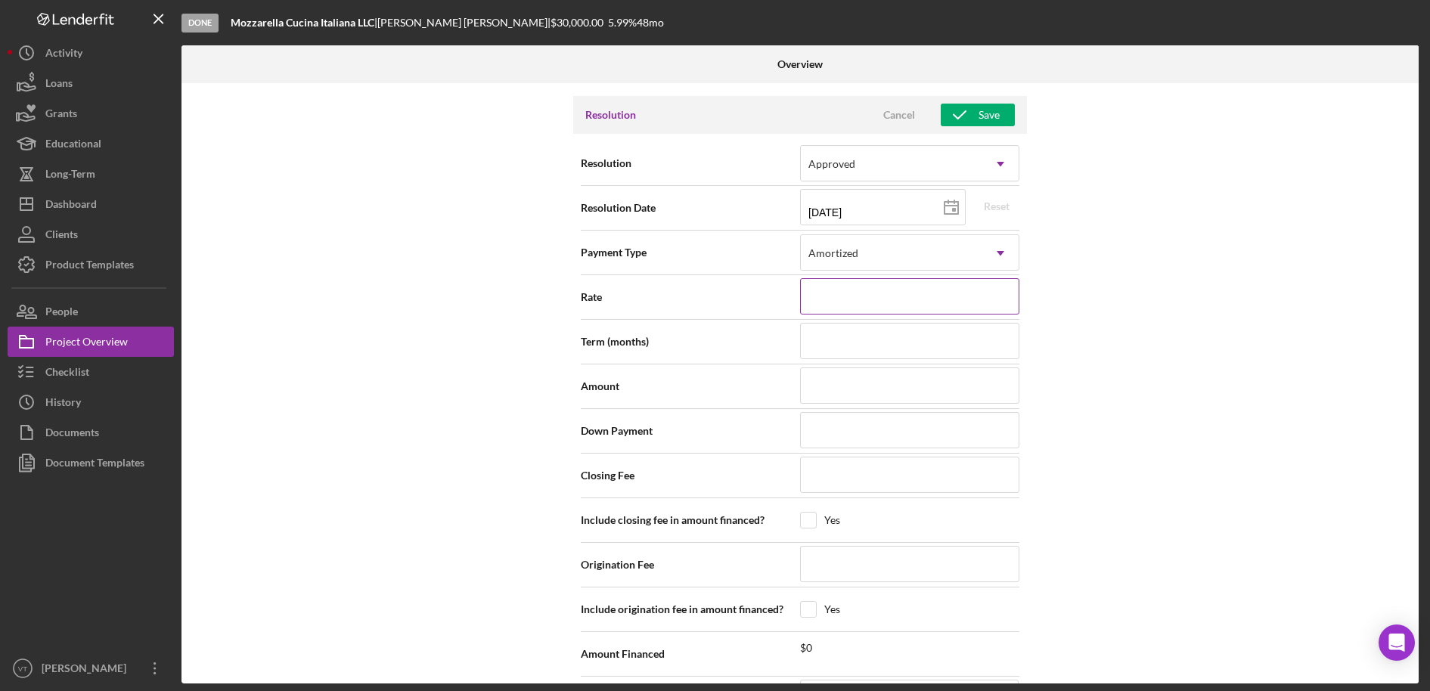
click at [896, 282] on input at bounding box center [909, 296] width 219 height 36
type input "5.990%"
type input "48"
type input "$30,000"
type input "$100"
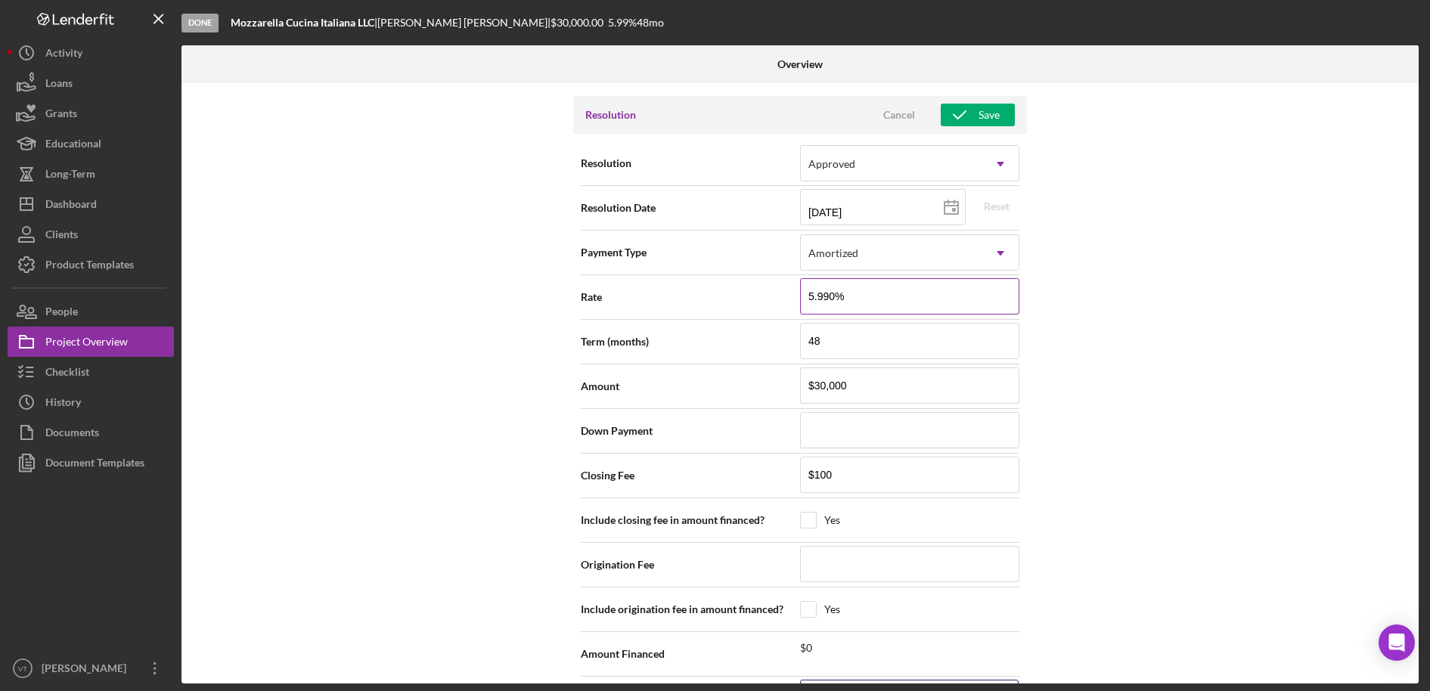
type input "[DATE]"
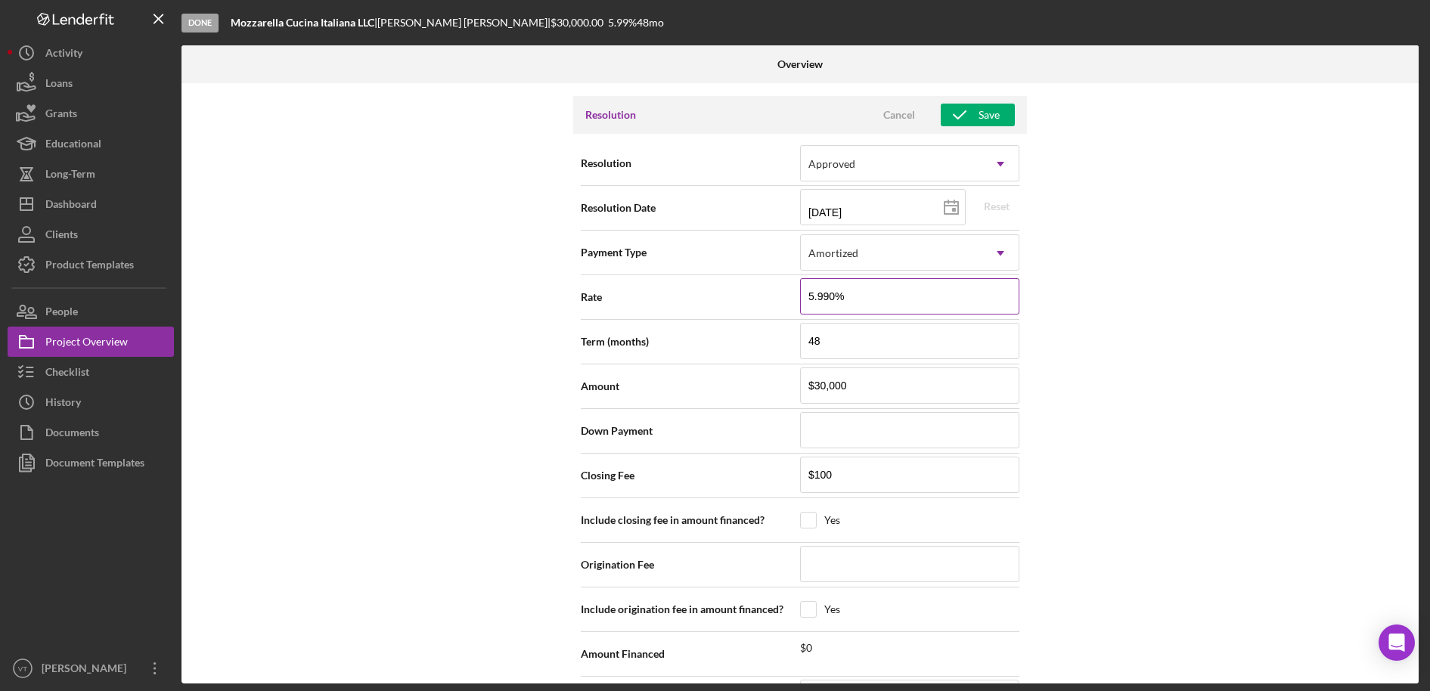
type input "[DATE]"
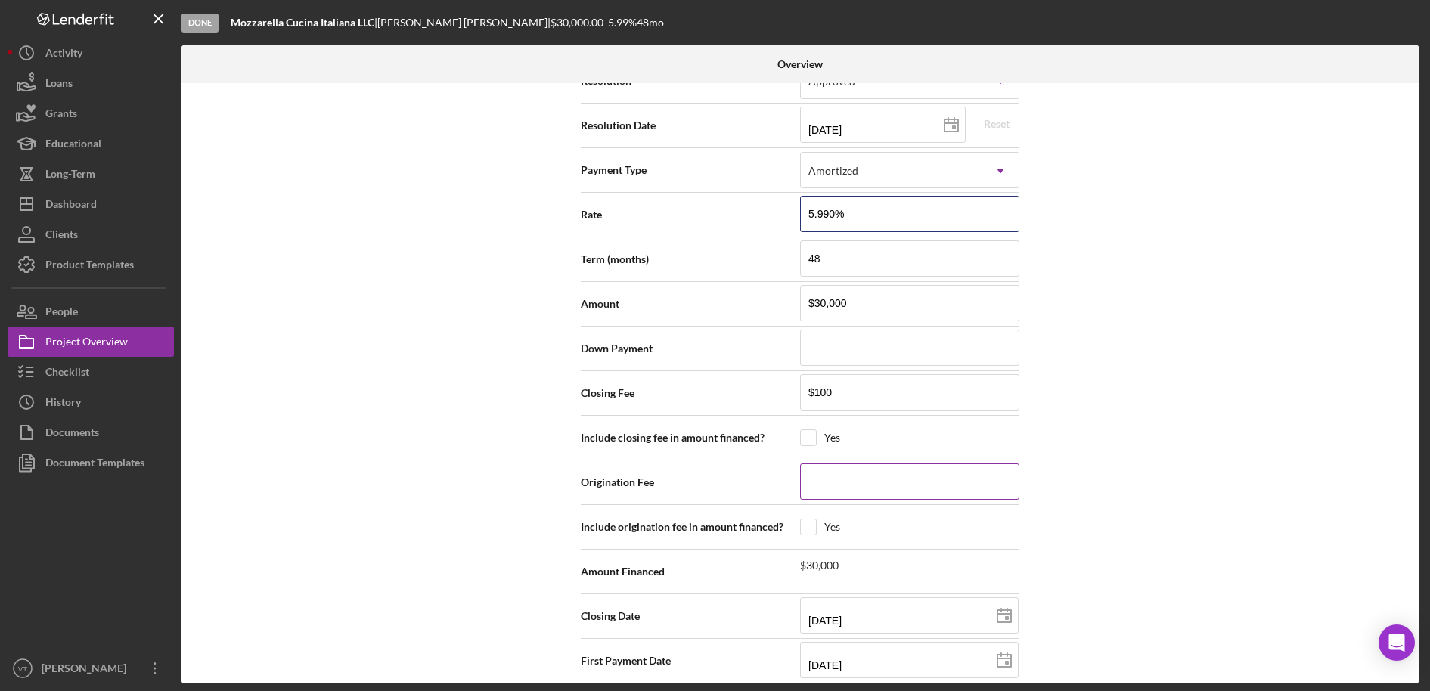
scroll to position [2209, 0]
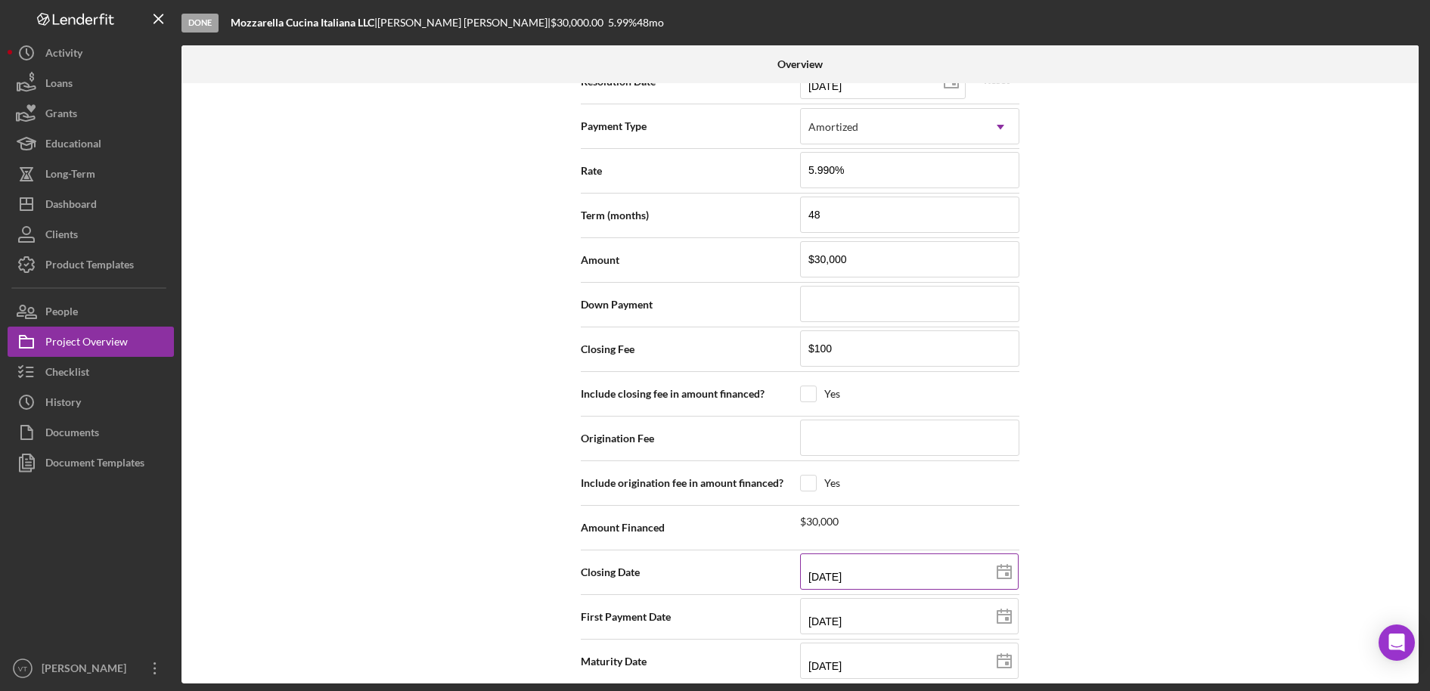
click at [833, 559] on input "[DATE]" at bounding box center [909, 572] width 219 height 36
type input "08/22/y025"
type input "[DATE]"
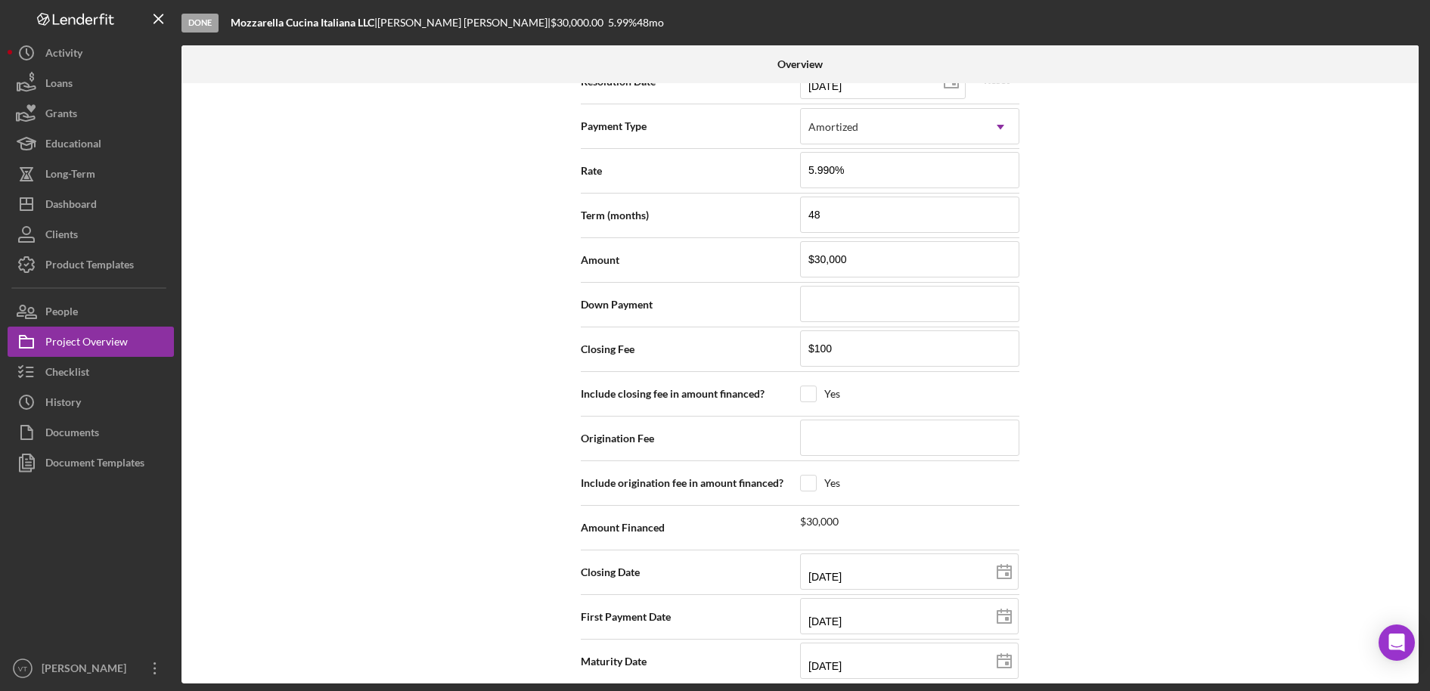
click at [1136, 570] on div "Internal Workflow Stage Done Icon/Dropdown Arrow Archive (can unarchive later i…" at bounding box center [801, 383] width 1238 height 601
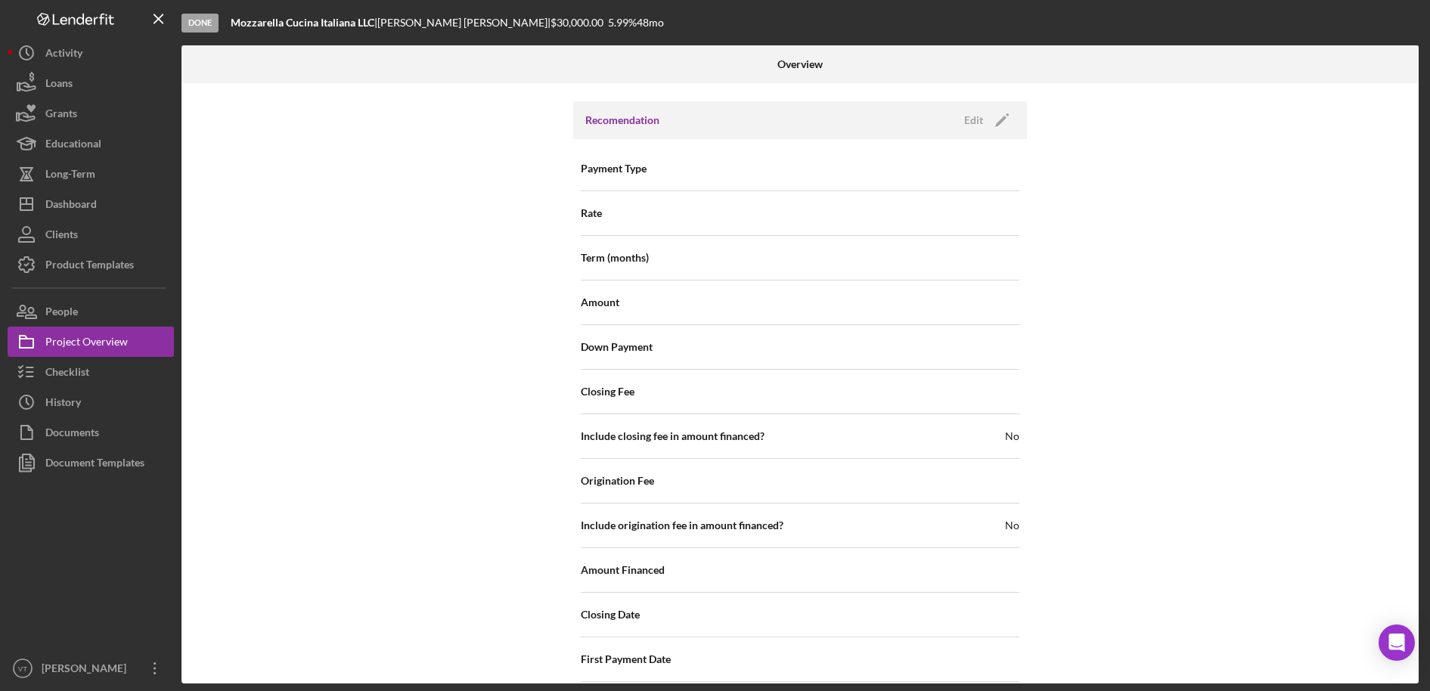
scroll to position [1679, 0]
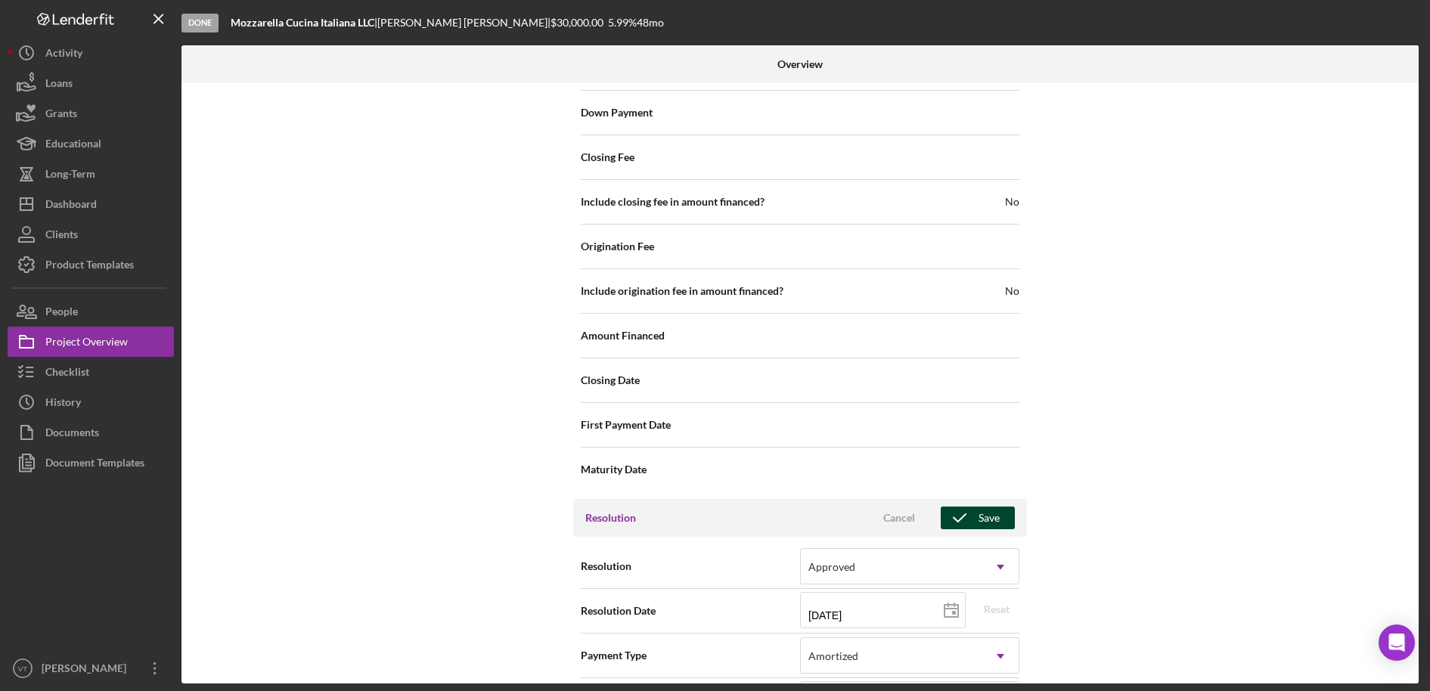
click at [973, 504] on icon "button" at bounding box center [960, 518] width 38 height 38
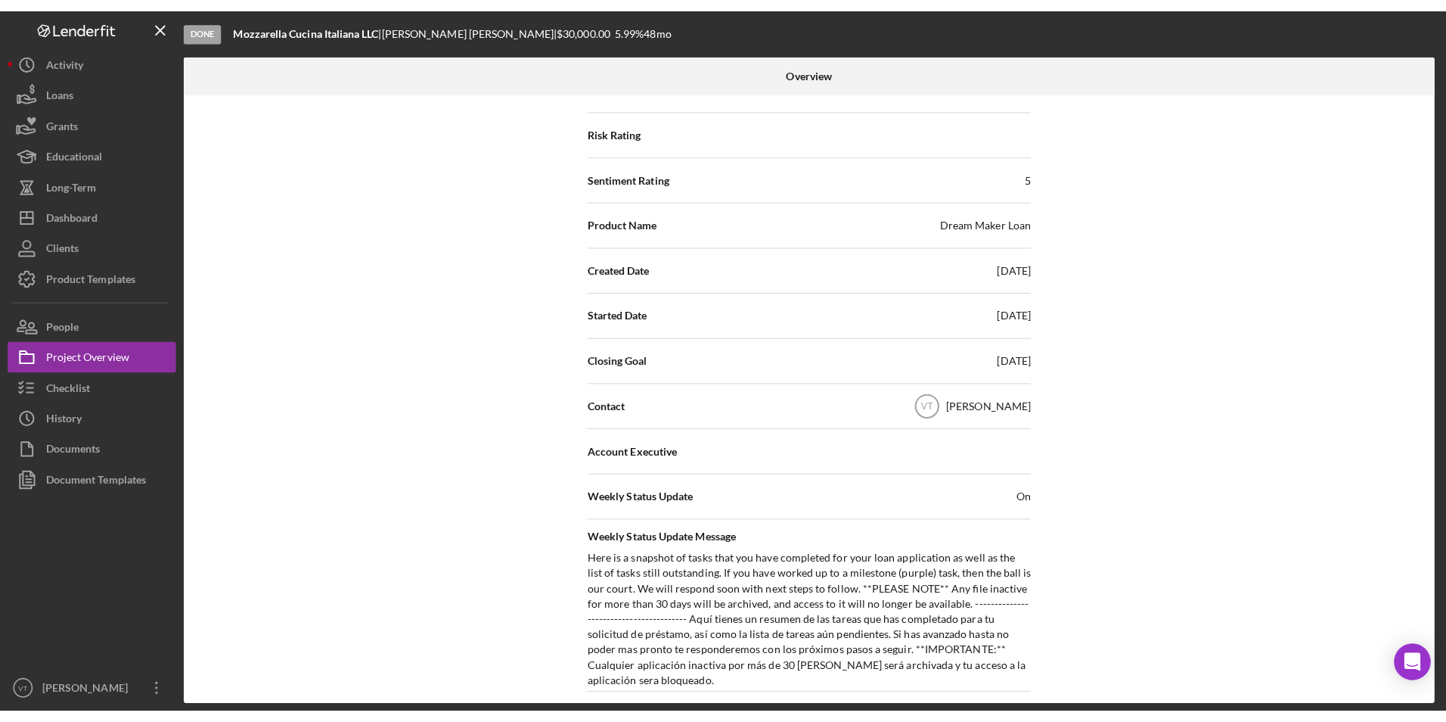
scroll to position [0, 0]
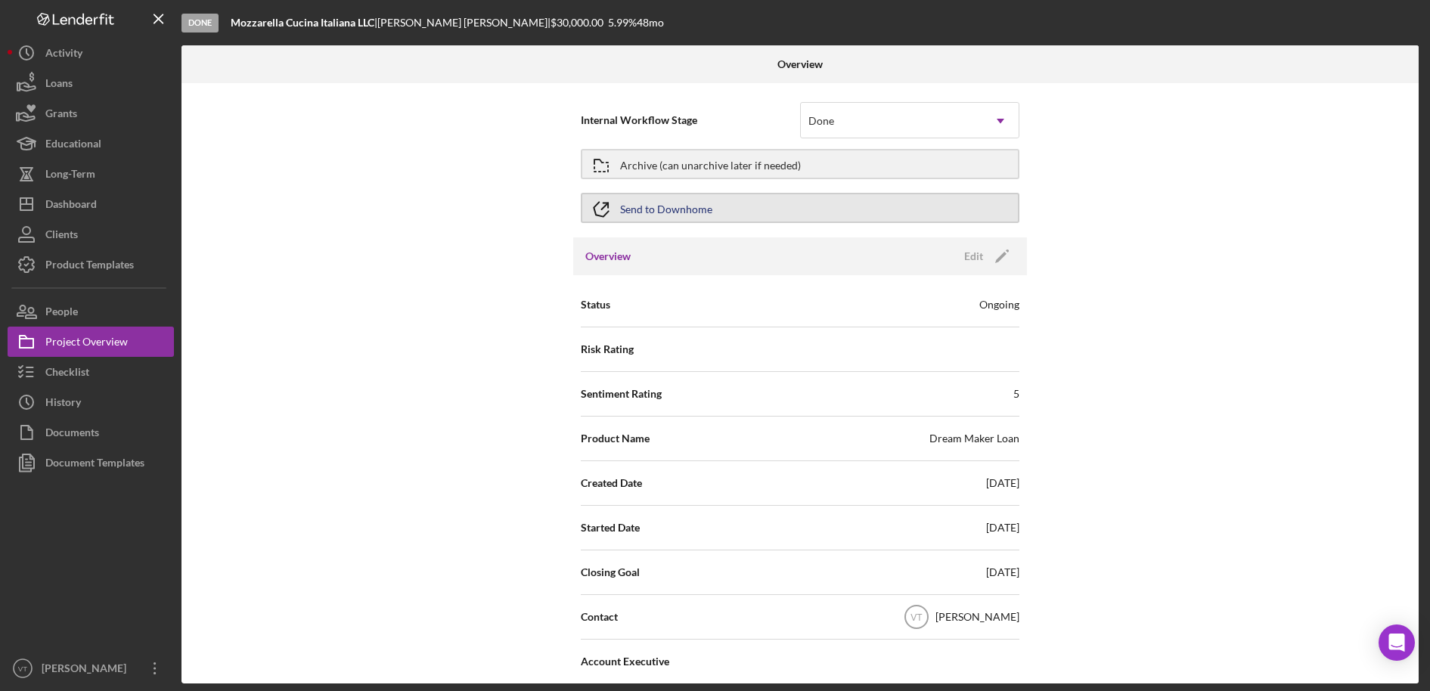
click at [719, 207] on button "Send to Downhome" at bounding box center [800, 208] width 439 height 30
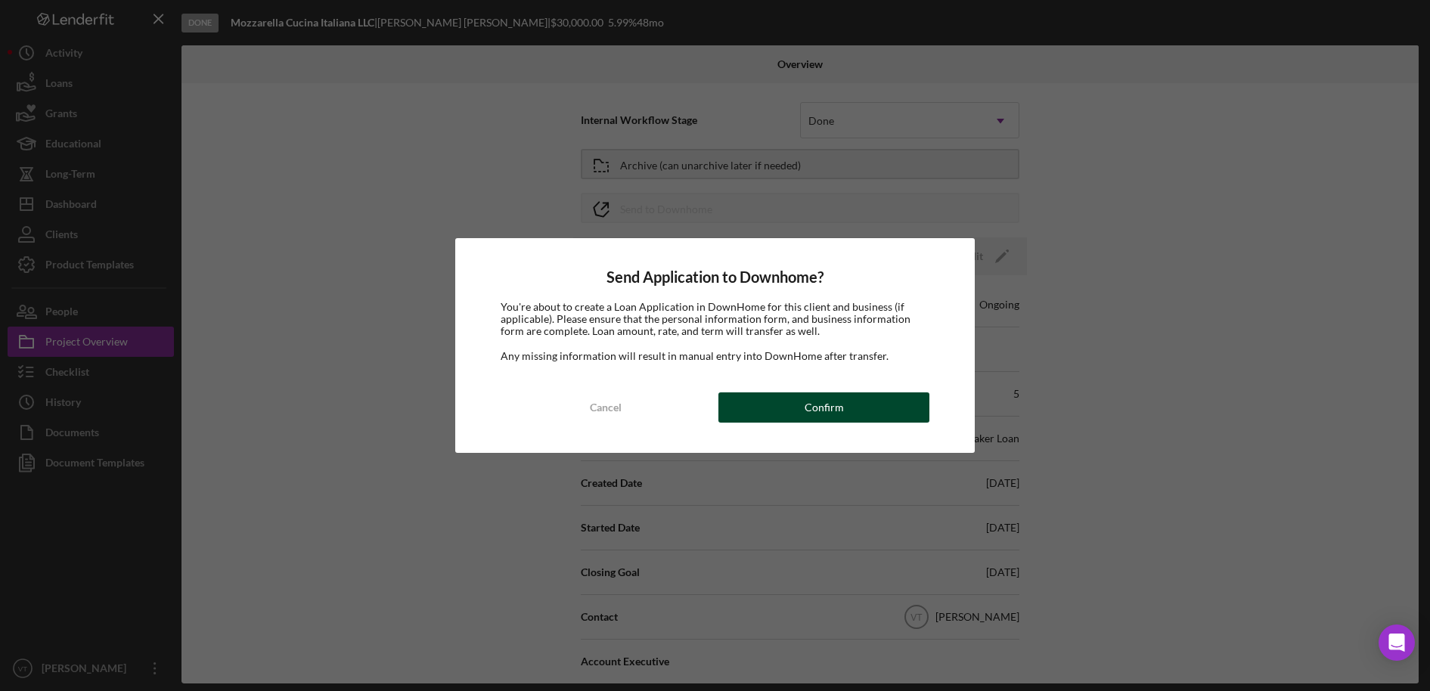
click at [837, 402] on div "Confirm" at bounding box center [824, 408] width 39 height 30
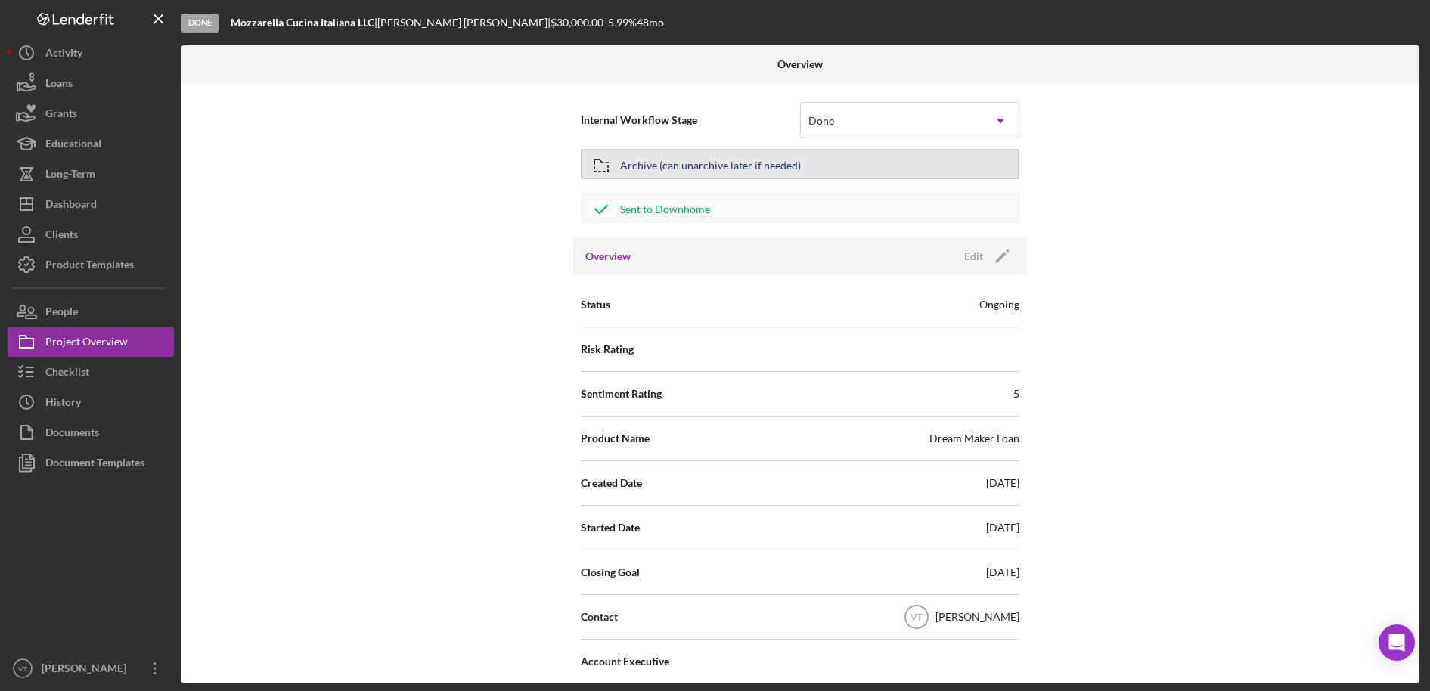
click at [888, 166] on button "Archive (can unarchive later if needed)" at bounding box center [800, 164] width 439 height 30
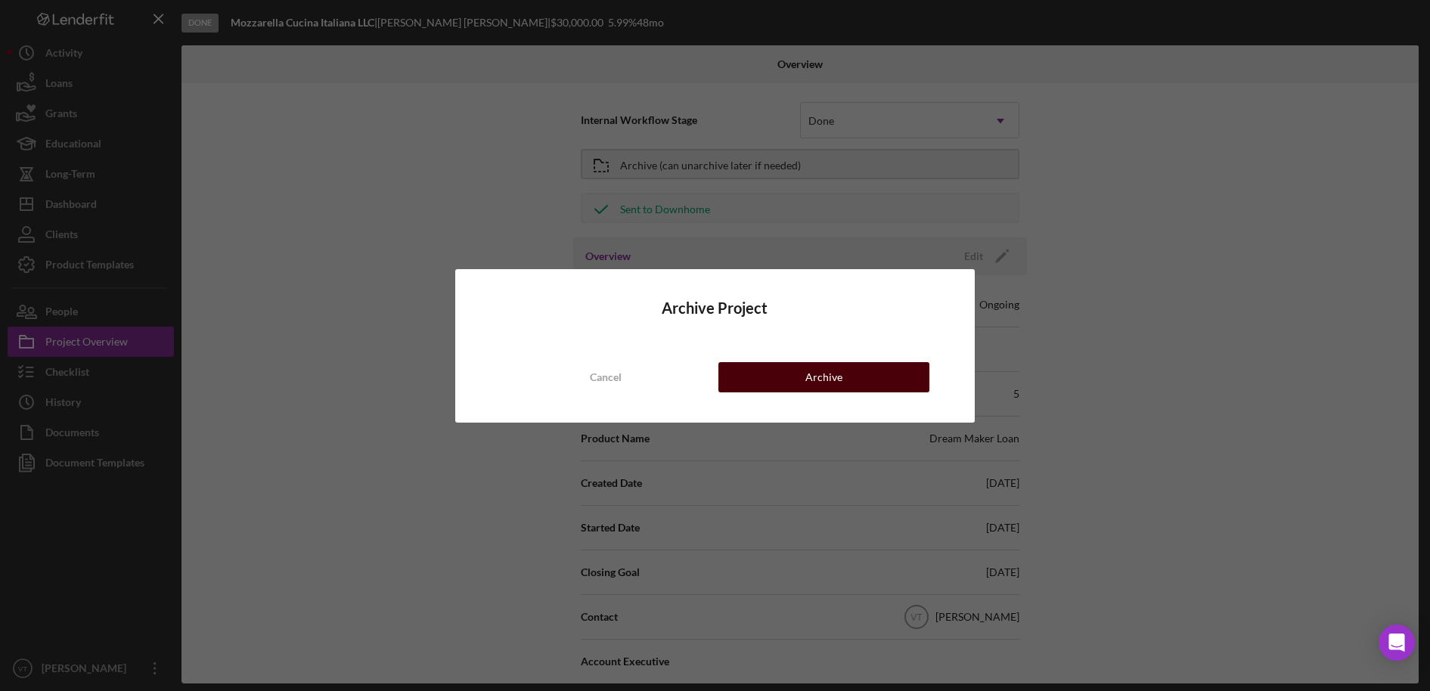
click at [837, 369] on div "Archive" at bounding box center [824, 377] width 37 height 30
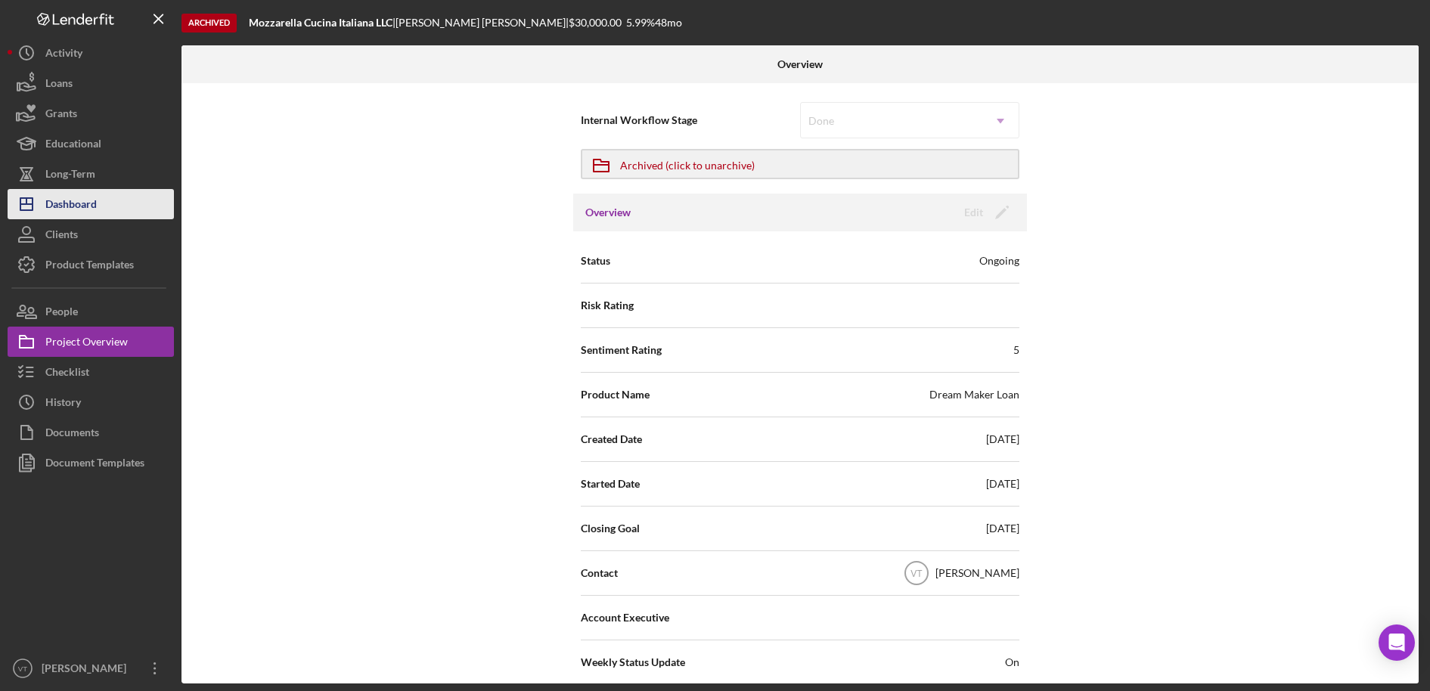
click at [112, 203] on button "Icon/Dashboard Dashboard" at bounding box center [91, 204] width 166 height 30
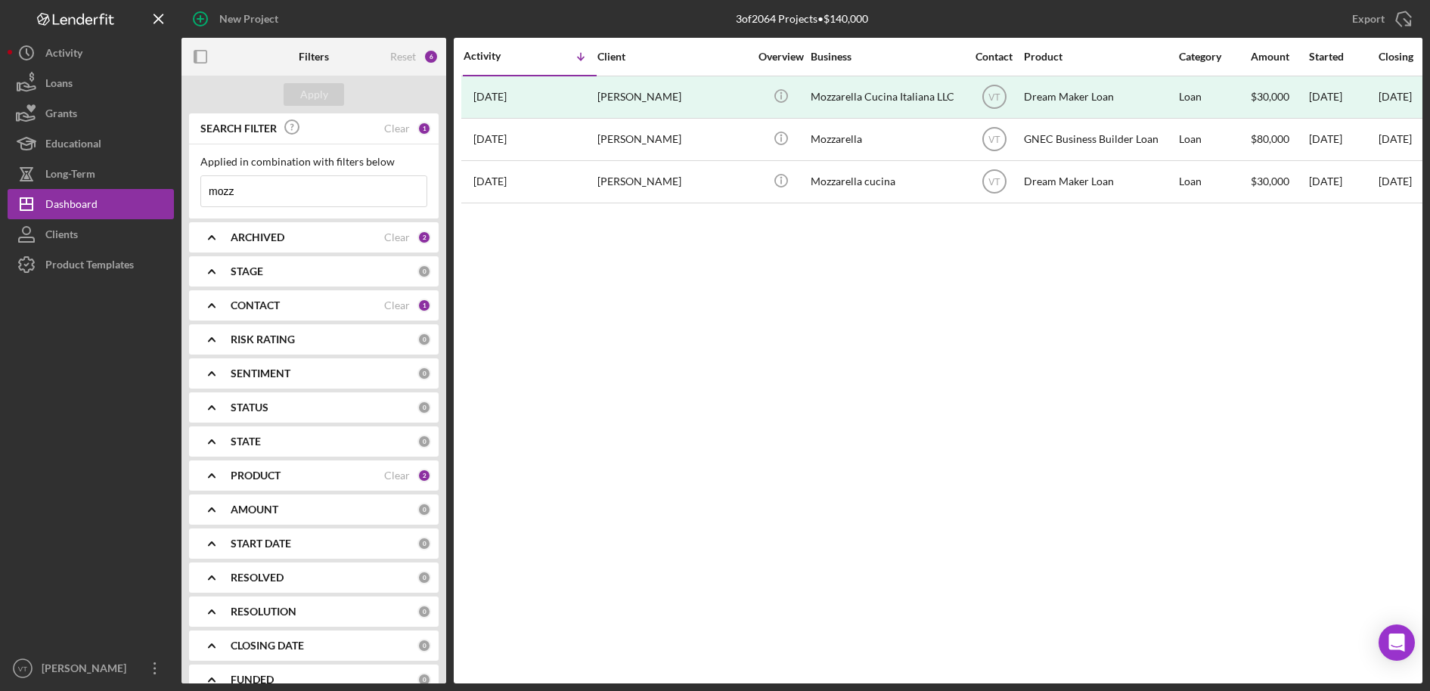
click at [990, 408] on div "Activity Icon/Table Sort Arrow Client Overview Business Contact Product Categor…" at bounding box center [938, 361] width 969 height 646
drag, startPoint x: 267, startPoint y: 192, endPoint x: 151, endPoint y: 194, distance: 115.7
click at [151, 194] on div "New Project 3 of 2064 Projects • $140,000 mozz Export Icon/Export Filters Reset…" at bounding box center [715, 342] width 1415 height 684
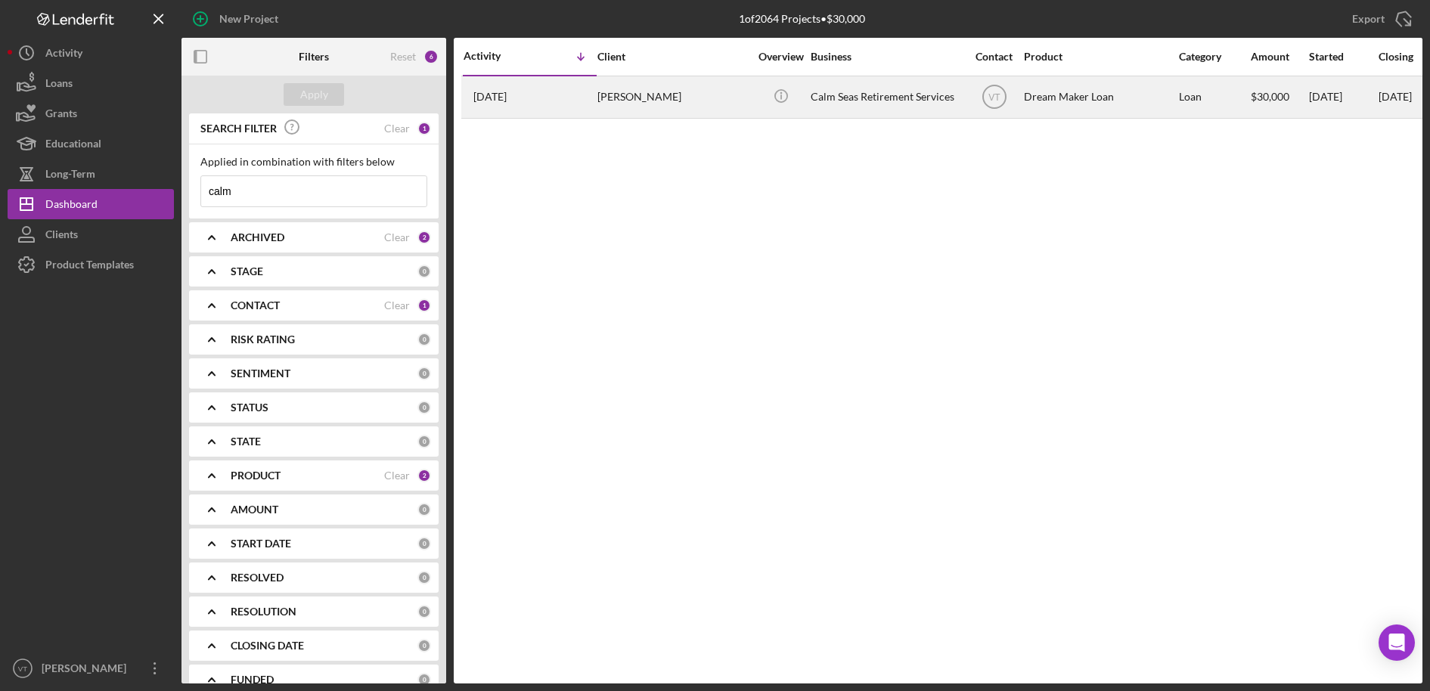
type input "calm"
click at [845, 88] on div "Calm Seas Retirement Services" at bounding box center [886, 97] width 151 height 40
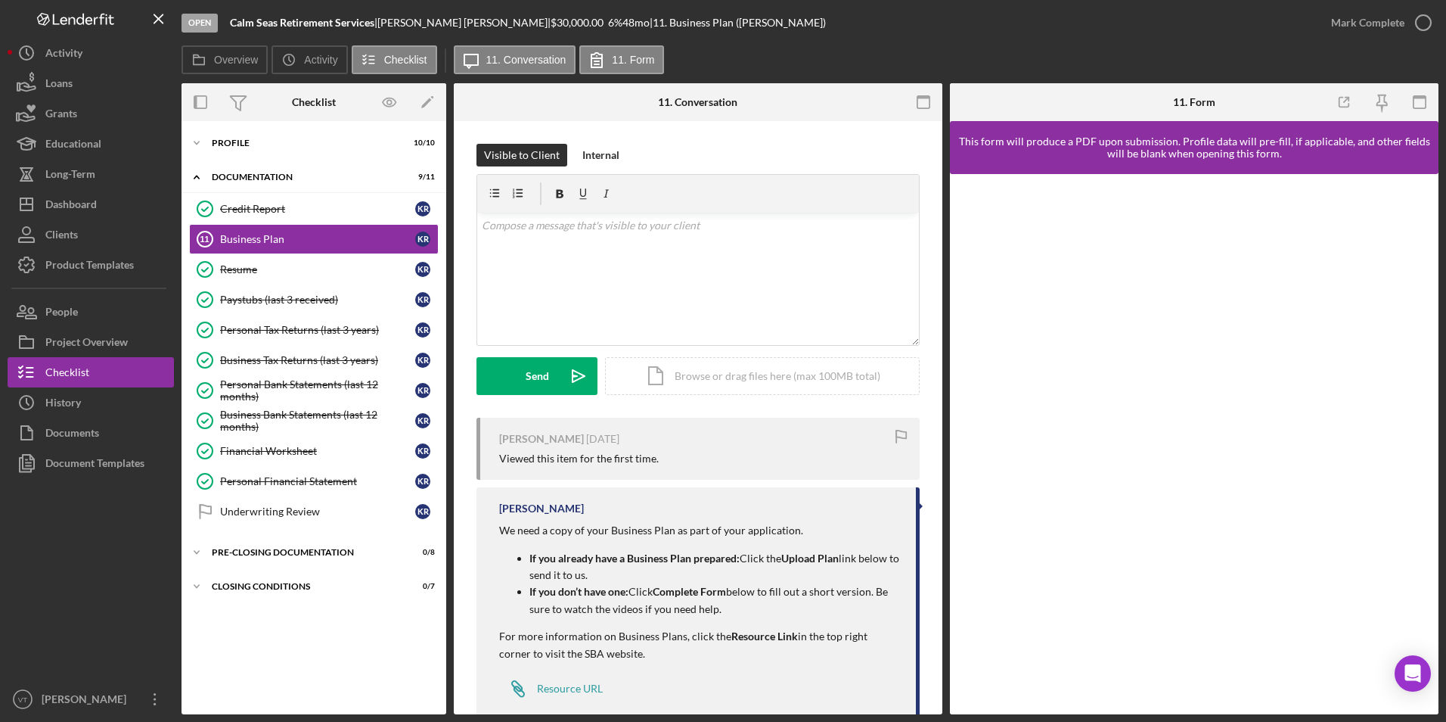
click at [305, 638] on div "Icon/Expander Profile 10 / 10 Icon/Expander Documentation 9 / 11 Credit Report …" at bounding box center [314, 418] width 265 height 578
click at [200, 142] on icon "Icon/Expander" at bounding box center [197, 143] width 30 height 30
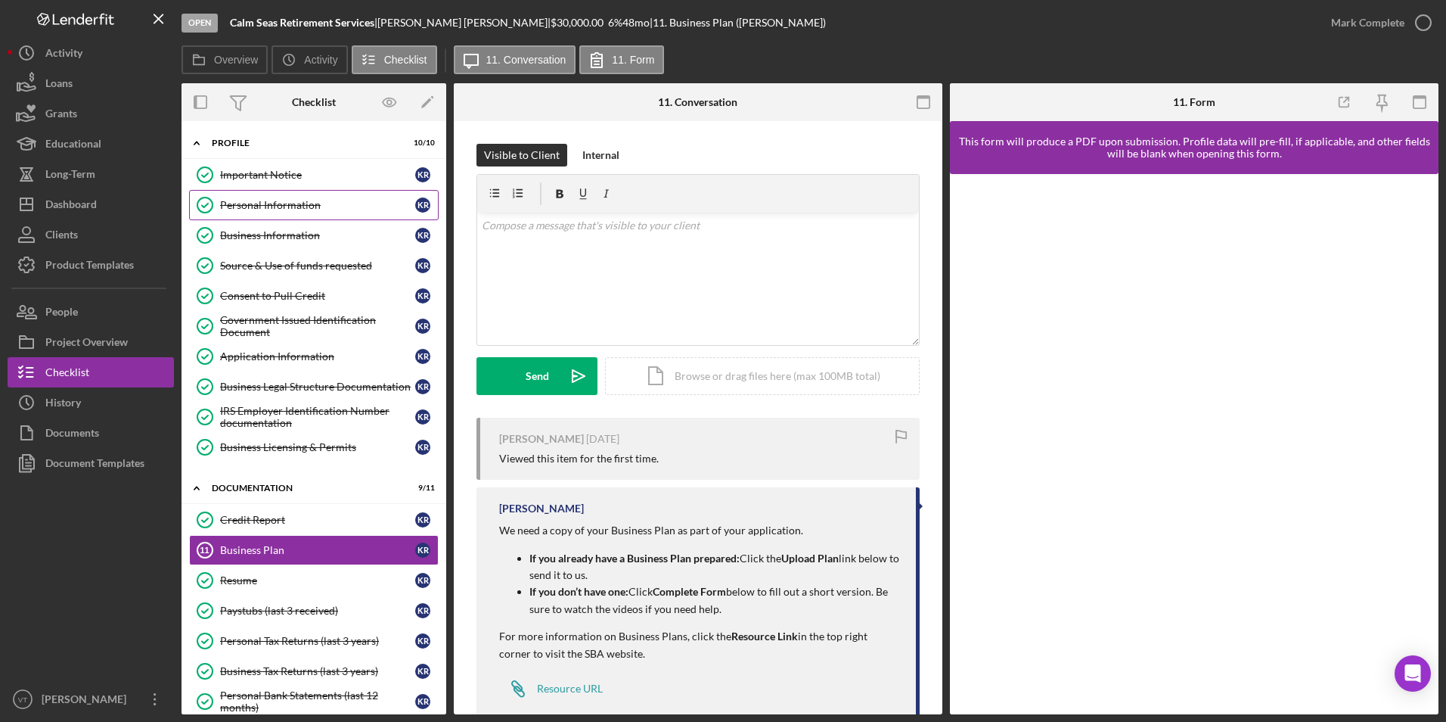
click at [278, 204] on div "Personal Information" at bounding box center [317, 205] width 195 height 12
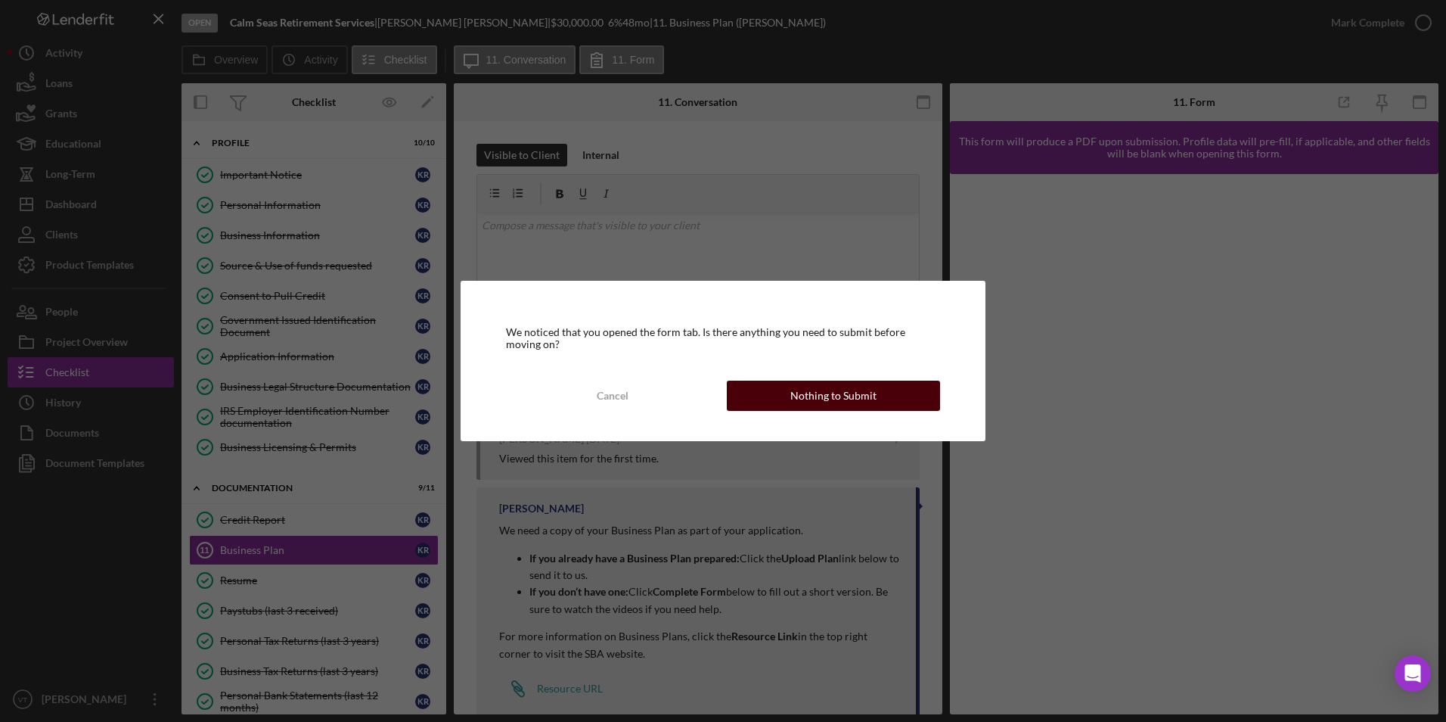
click at [817, 395] on div "Nothing to Submit" at bounding box center [834, 395] width 86 height 30
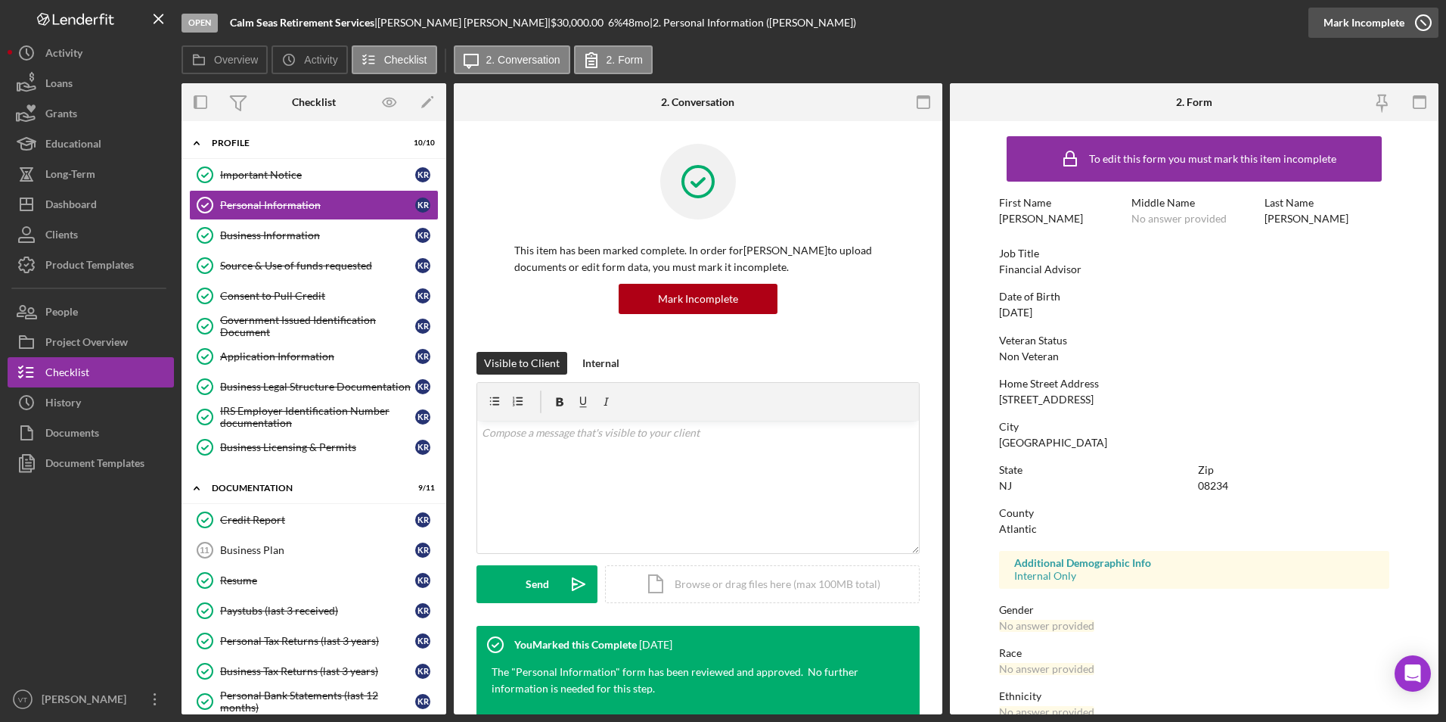
click at [1334, 20] on icon "button" at bounding box center [1424, 23] width 38 height 38
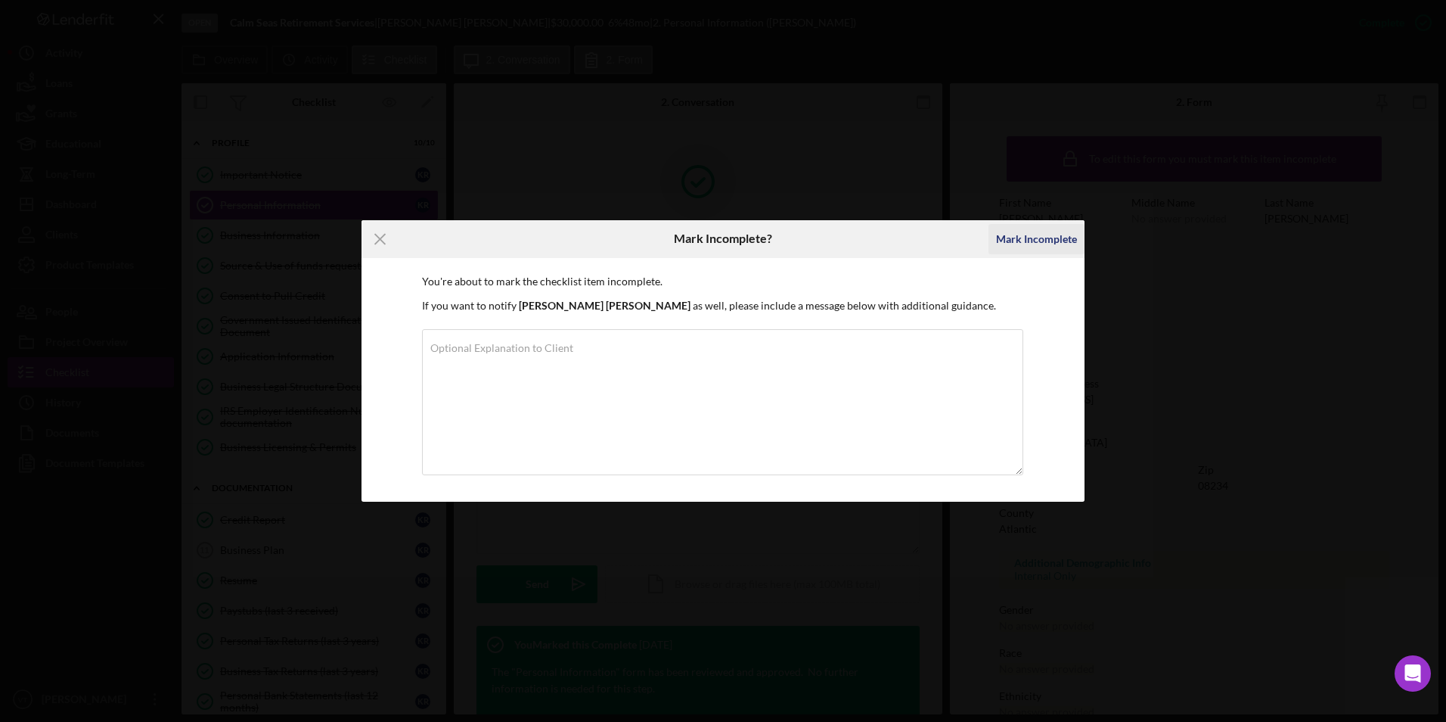
click at [1026, 247] on div "Mark Incomplete" at bounding box center [1036, 239] width 81 height 30
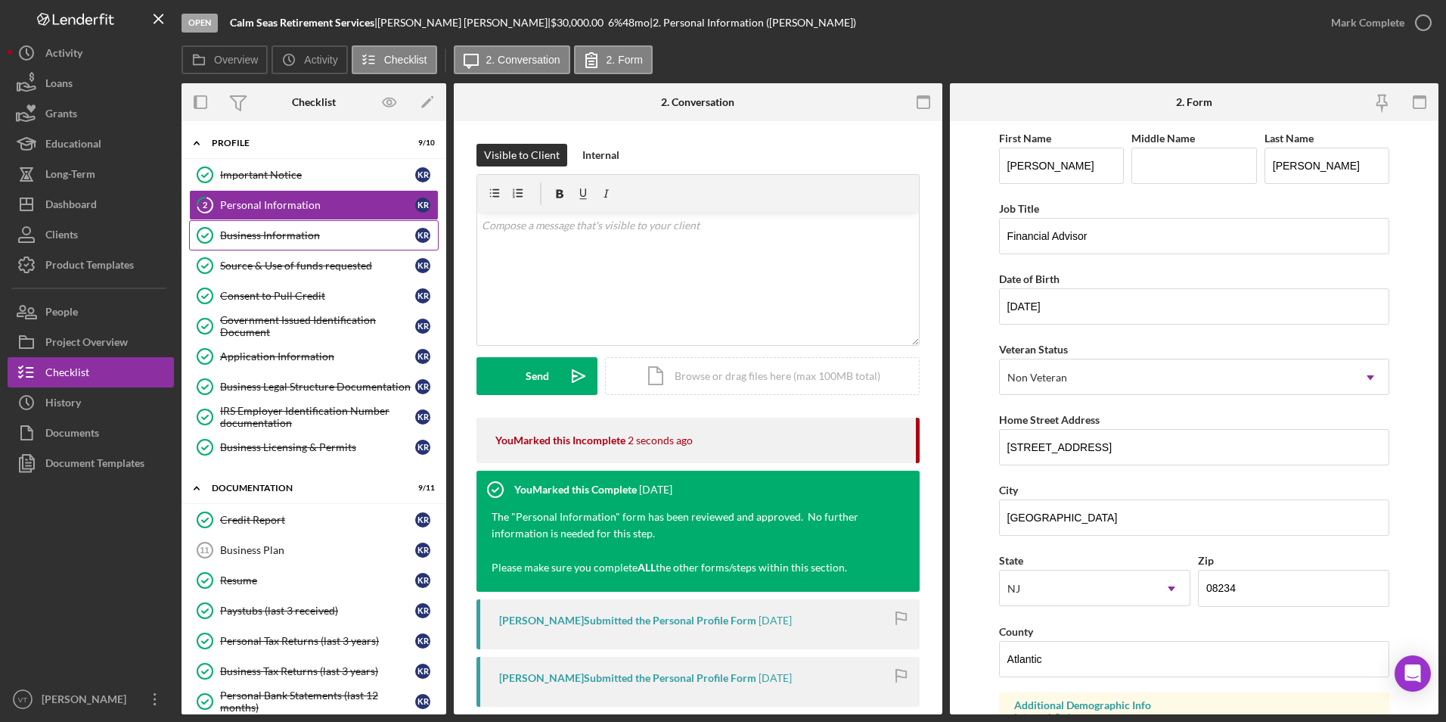
click at [278, 236] on div "Business Information" at bounding box center [317, 235] width 195 height 12
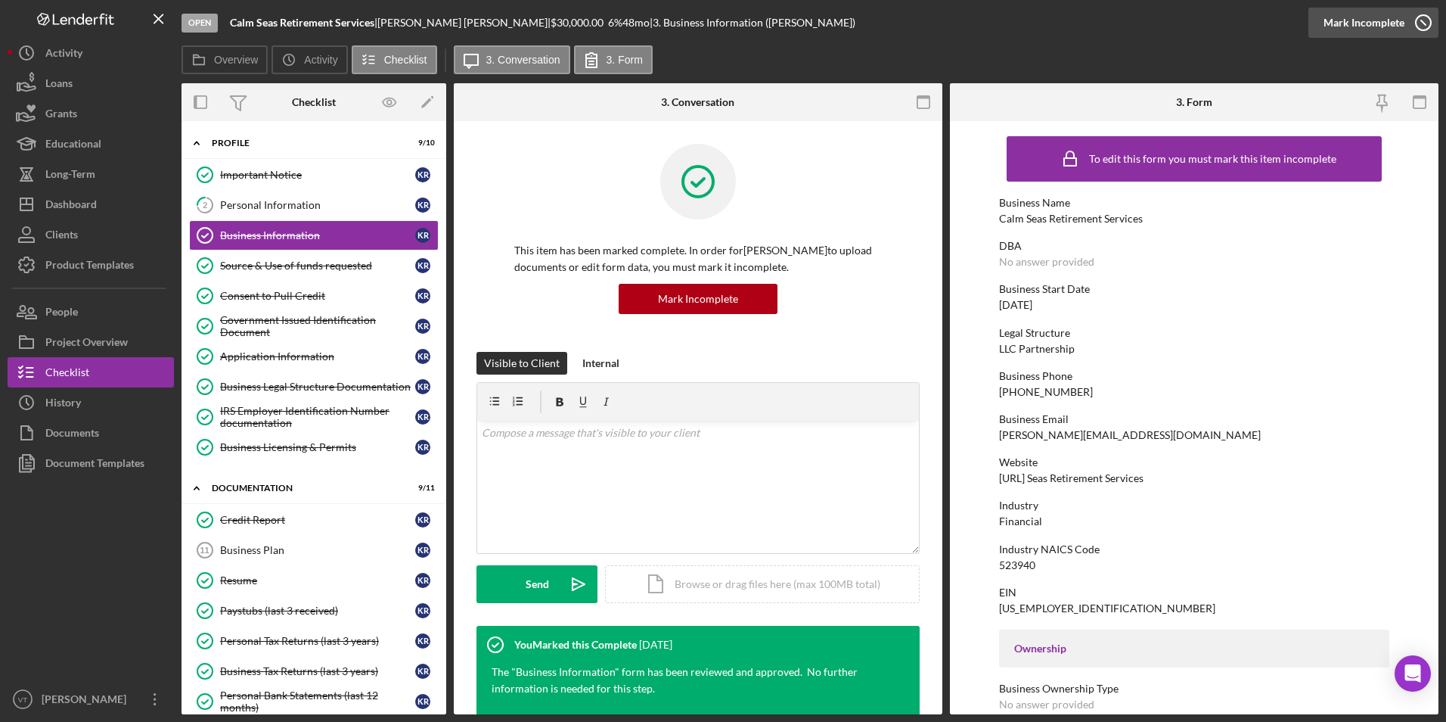
click at [1334, 24] on div "Mark Incomplete" at bounding box center [1364, 23] width 81 height 30
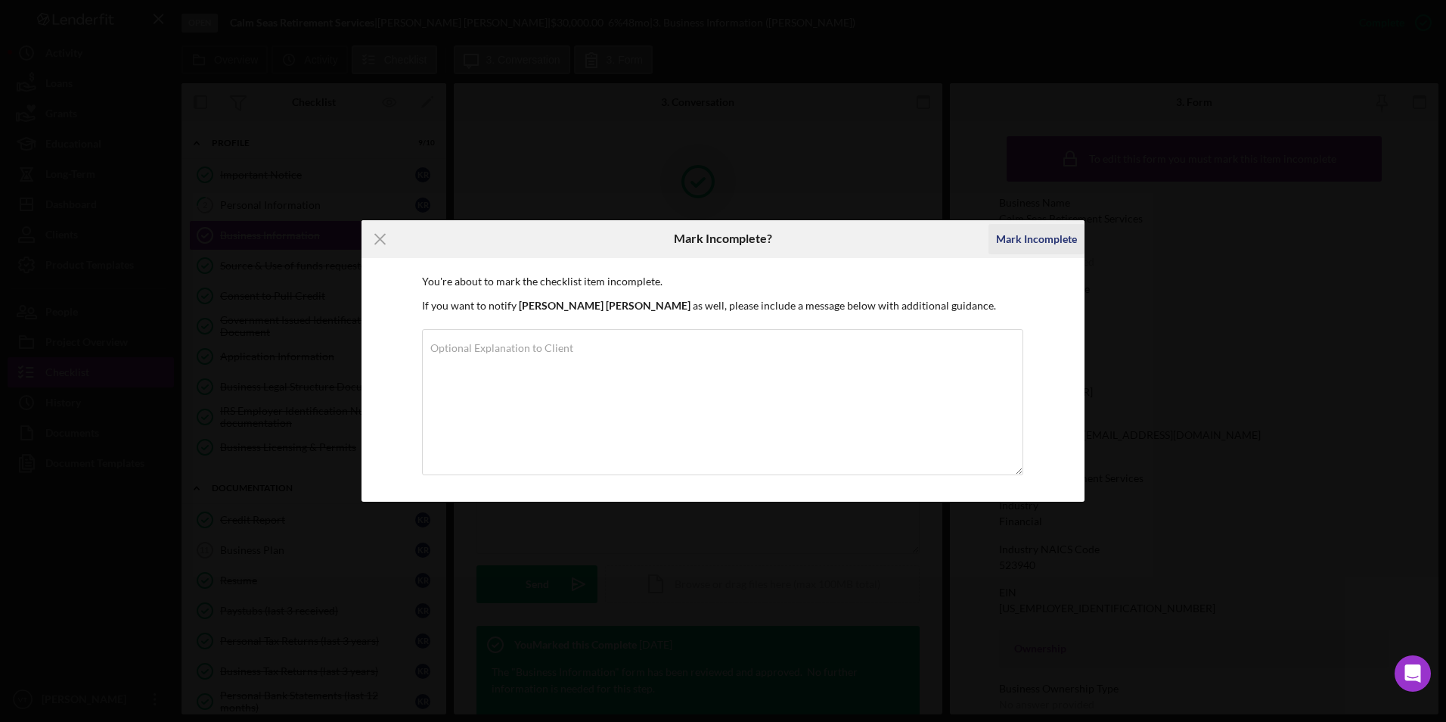
click at [1008, 242] on div "Mark Incomplete" at bounding box center [1036, 239] width 81 height 30
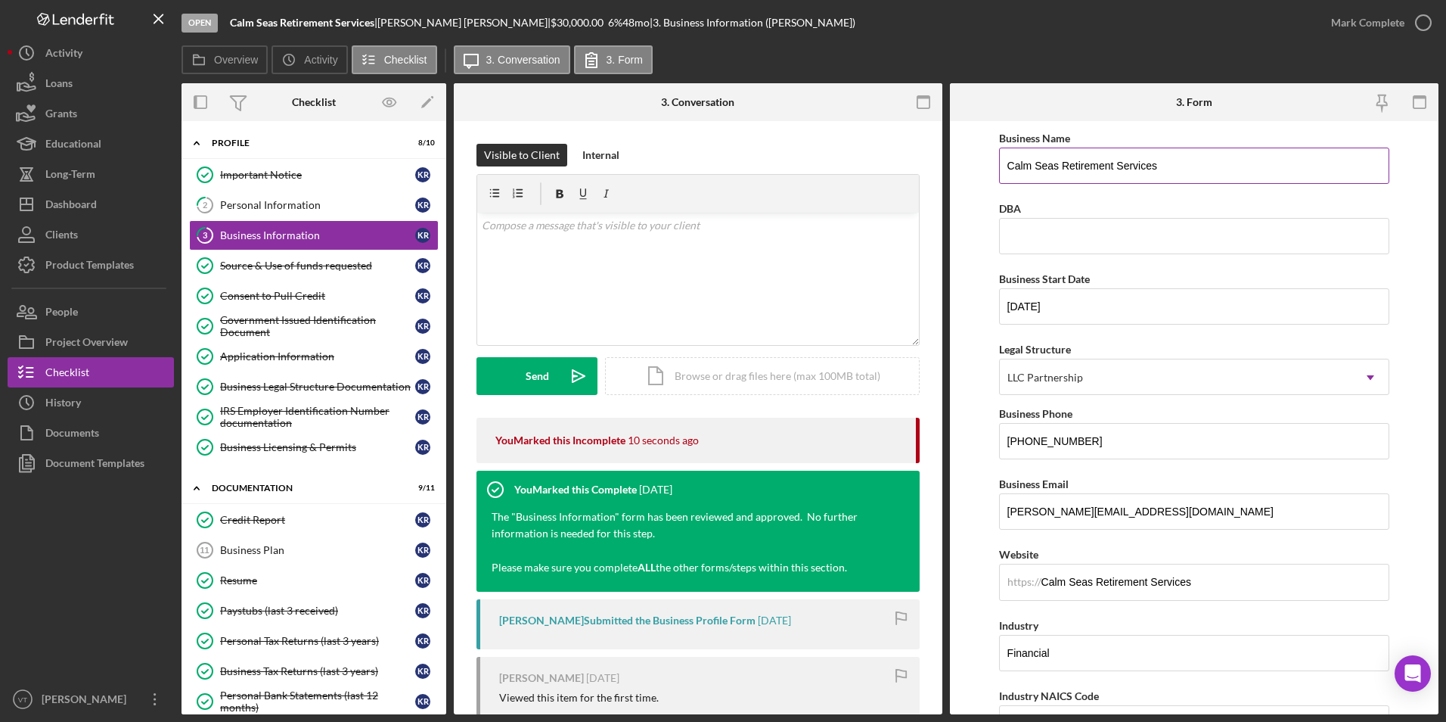
click at [1219, 160] on input "Calm Seas Retirement Services" at bounding box center [1194, 166] width 391 height 36
paste input "MY RETIREMENT PEACE OF MIND LLC"
type input "MY RETIREMENT PEACE OF MIND LLC"
click at [1120, 228] on input "DBA" at bounding box center [1194, 236] width 391 height 36
paste input "Calm Seas Retirement Services"
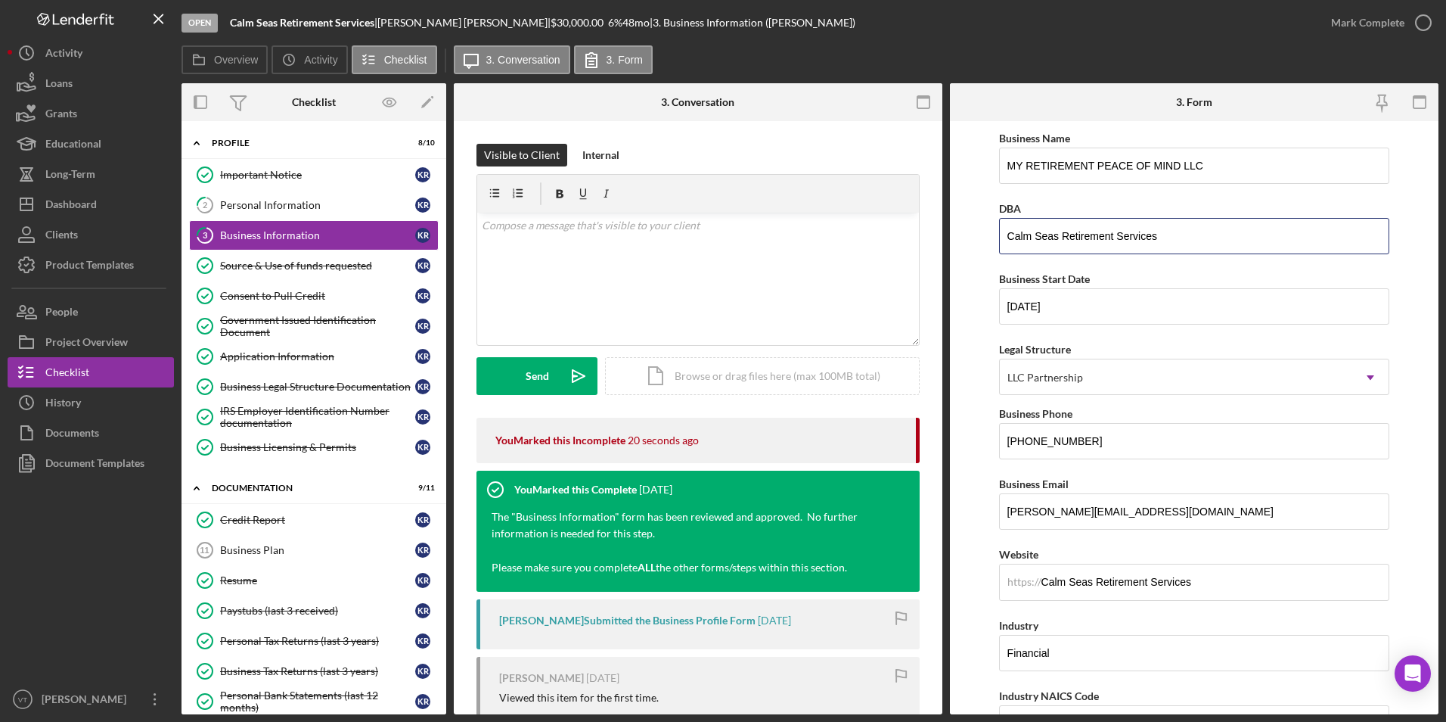
type input "Calm Seas Retirement Services"
click at [974, 272] on form "Business Name MY RETIREMENT PEACE OF MIND LLC DBA Calm Seas Retirement Services…" at bounding box center [1194, 417] width 489 height 593
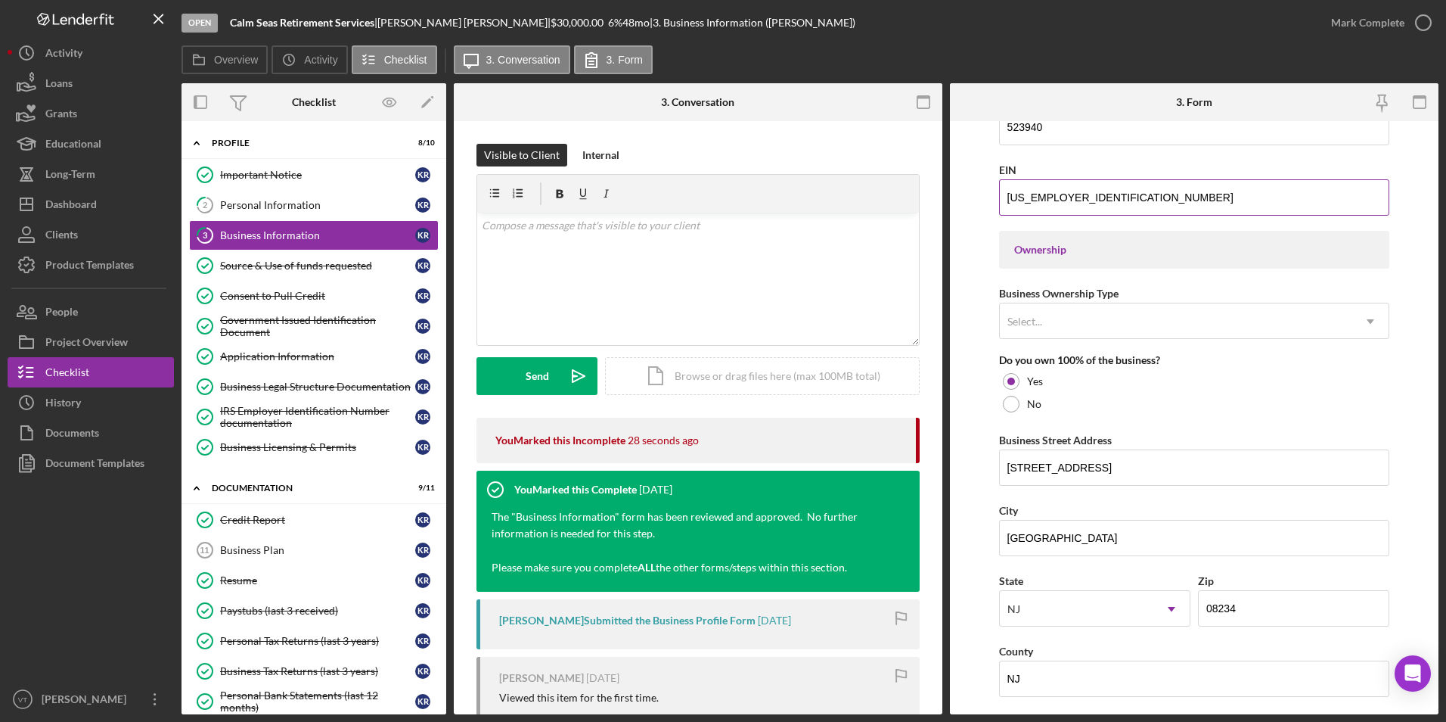
scroll to position [605, 0]
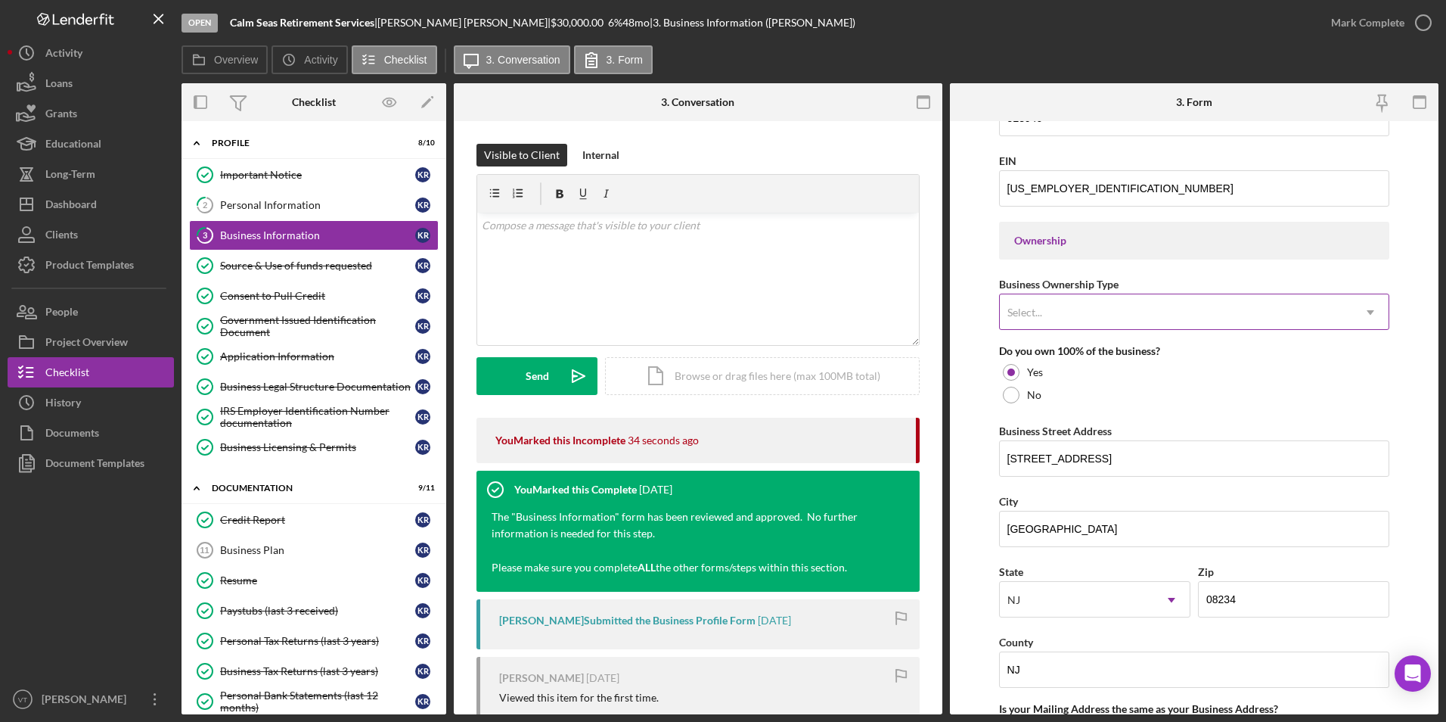
click at [1083, 315] on div "Select..." at bounding box center [1176, 312] width 353 height 35
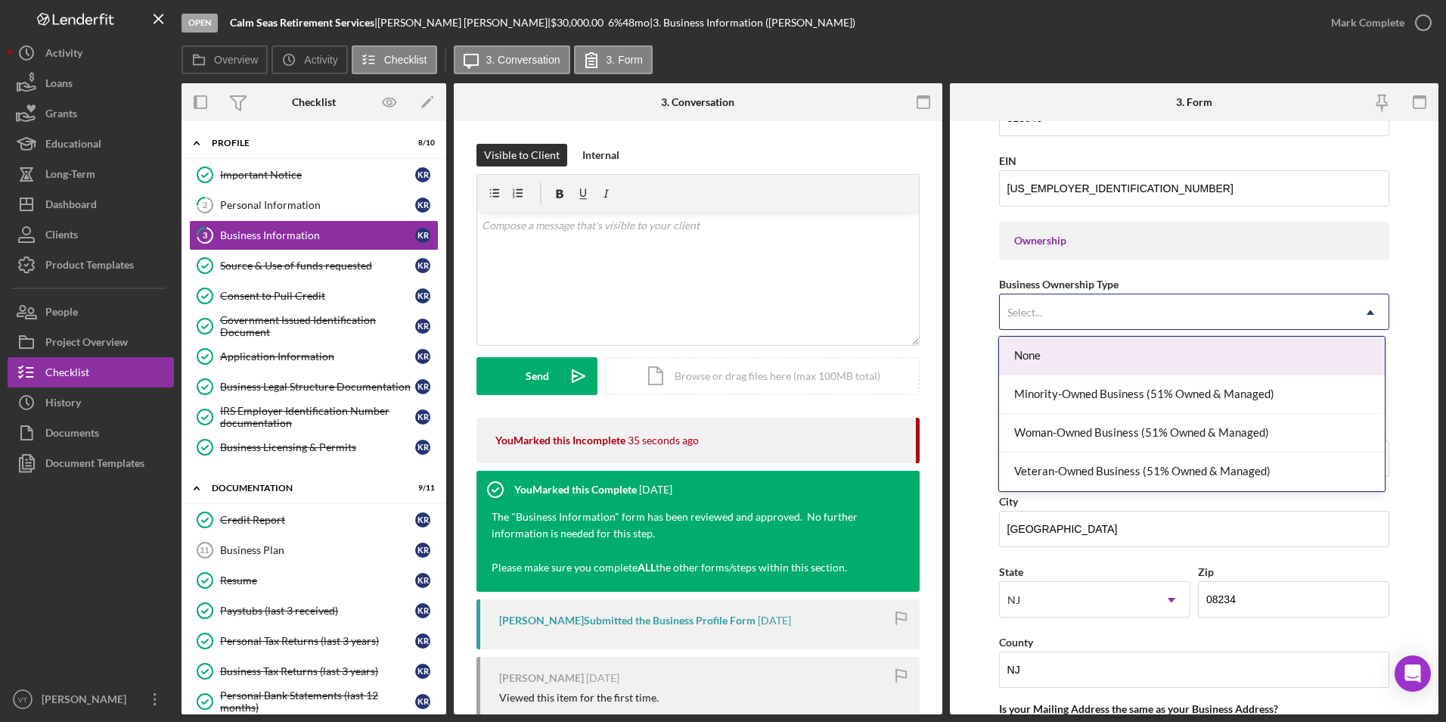
click at [980, 296] on form "Business Name MY RETIREMENT PEACE OF MIND LLC DBA Calm Seas Retirement Services…" at bounding box center [1194, 417] width 489 height 593
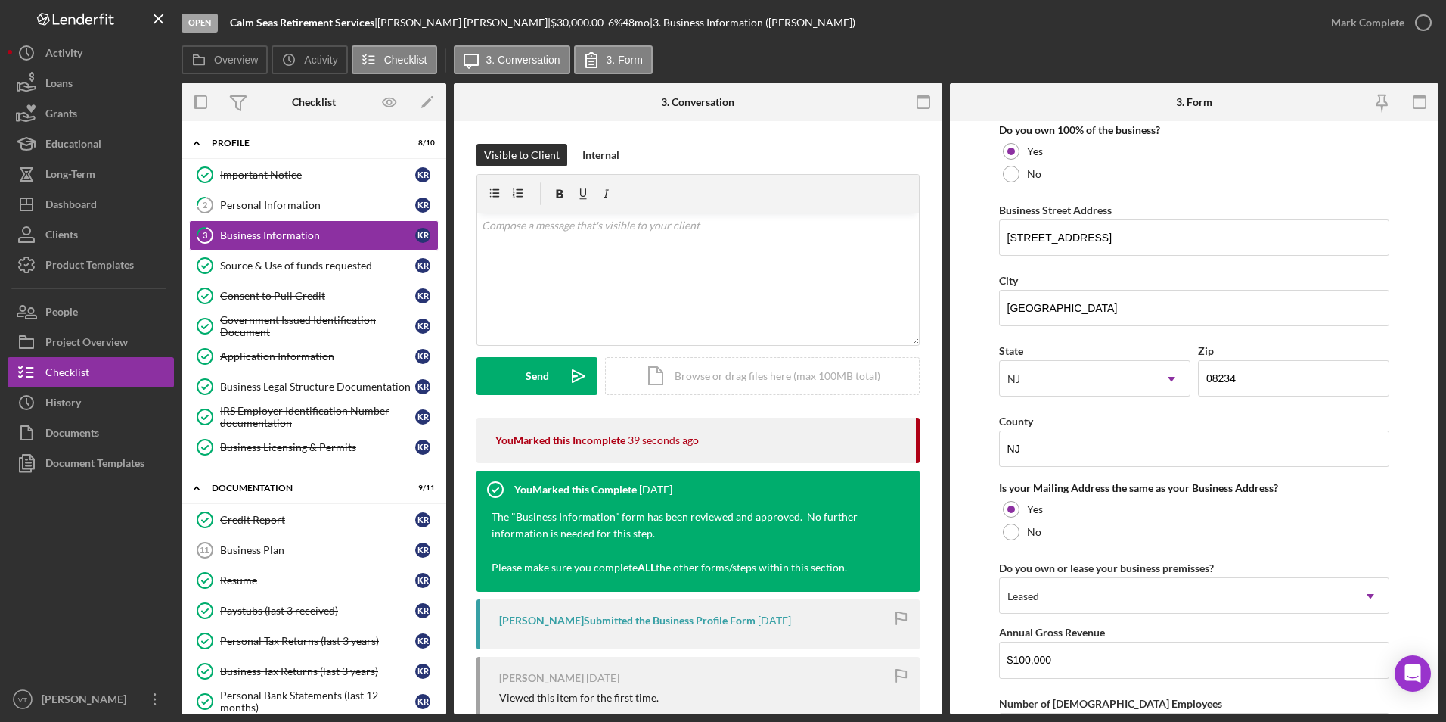
scroll to position [832, 0]
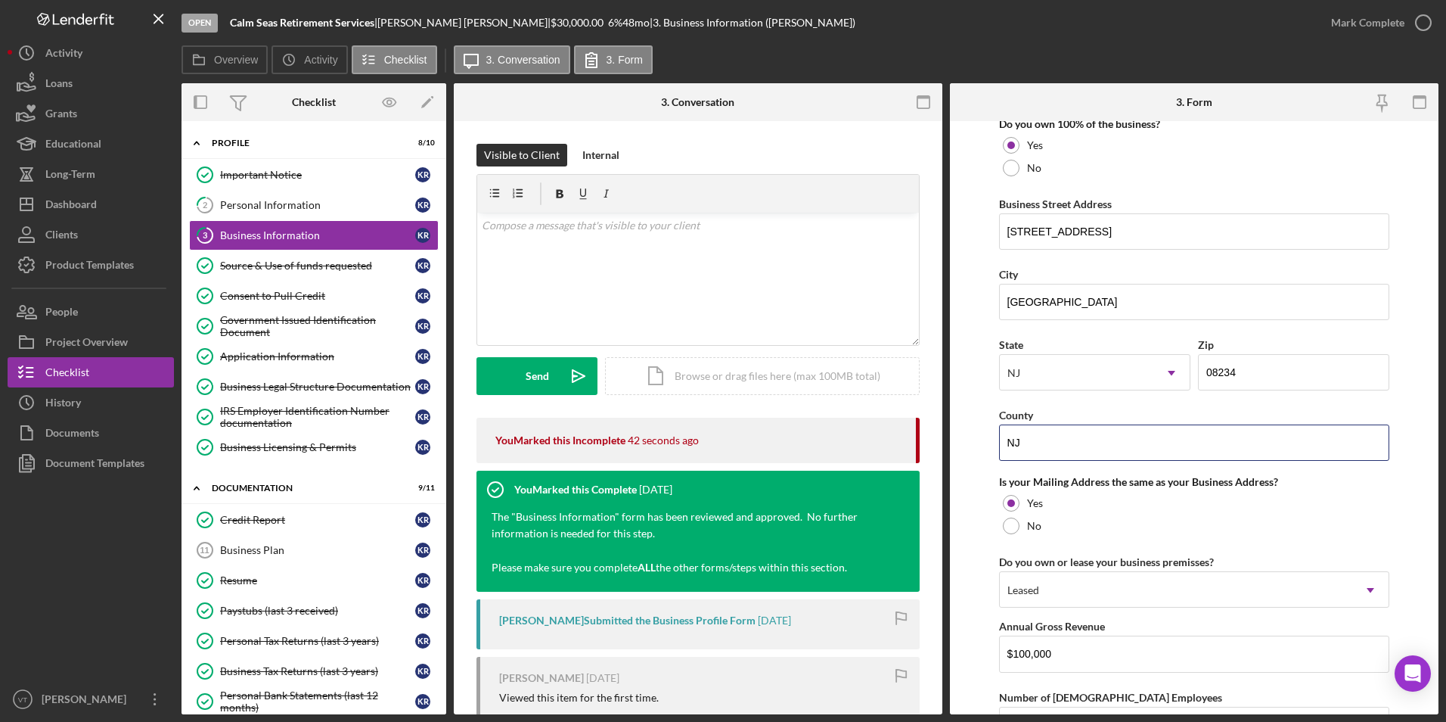
drag, startPoint x: 1051, startPoint y: 440, endPoint x: 980, endPoint y: 433, distance: 70.6
click at [980, 432] on form "Business Name MY RETIREMENT PEACE OF MIND LLC DBA Calm Seas Retirement Services…" at bounding box center [1194, 417] width 489 height 593
type input "Atlantic"
click at [969, 436] on form "Business Name MY RETIREMENT PEACE OF MIND LLC DBA Calm Seas Retirement Services…" at bounding box center [1194, 417] width 489 height 593
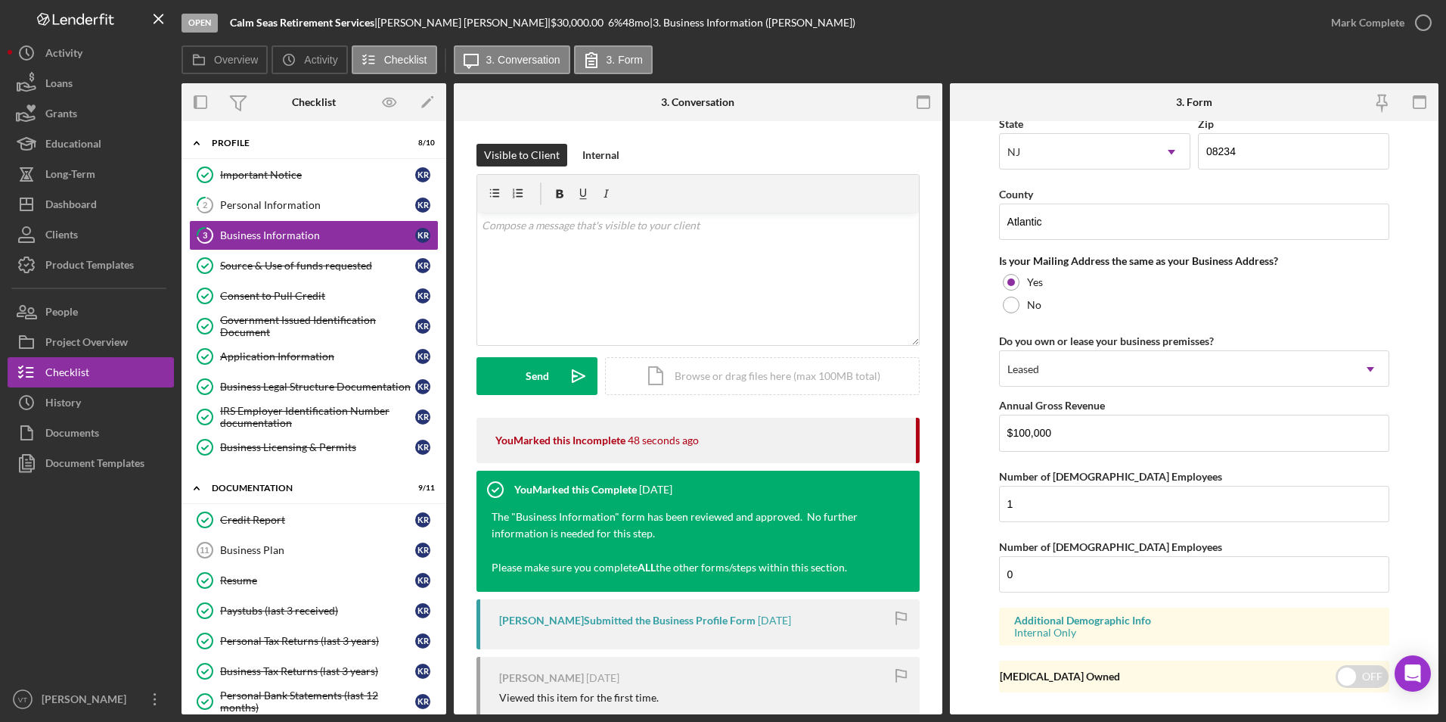
scroll to position [1059, 0]
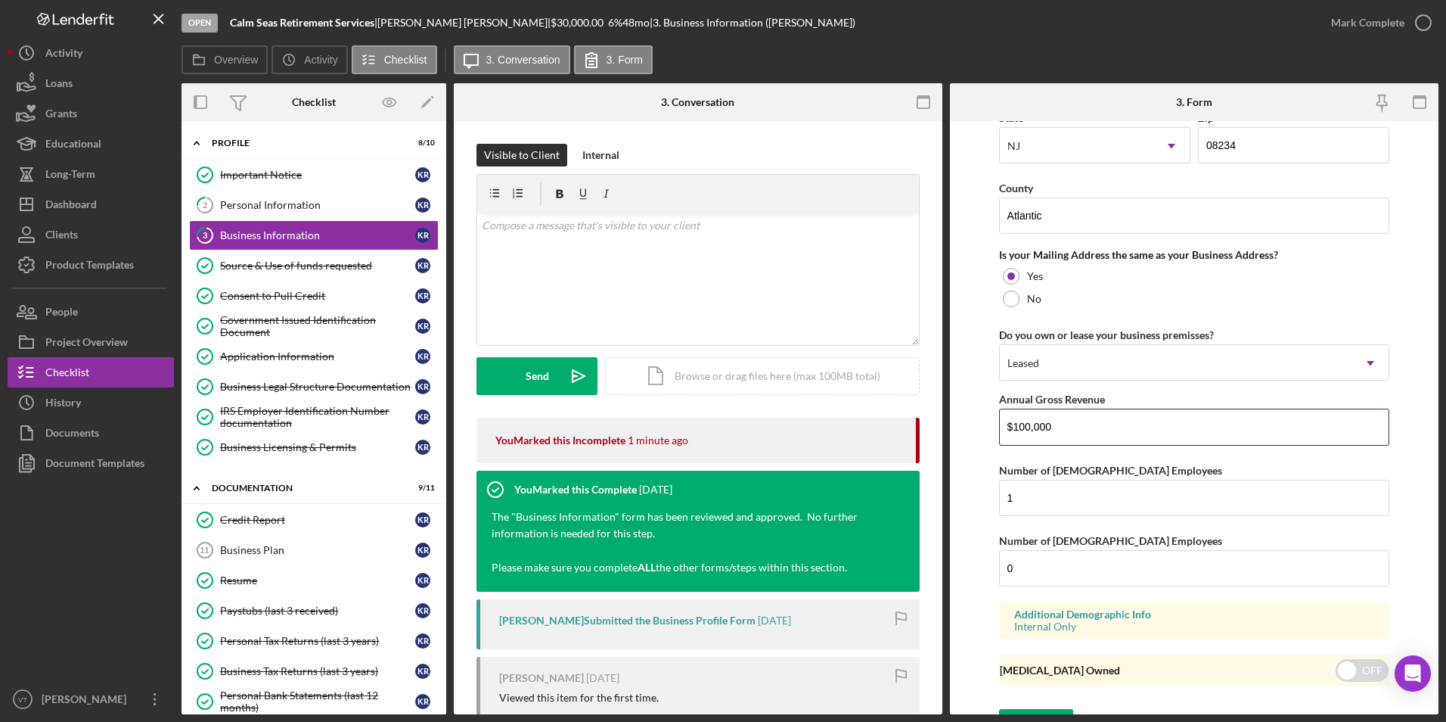
drag, startPoint x: 1085, startPoint y: 428, endPoint x: 912, endPoint y: 430, distance: 173.2
click at [912, 430] on div "Overview Internal Workflow Stage Open Icon/Dropdown Arrow Archive (can unarchiv…" at bounding box center [810, 398] width 1257 height 631
type input "$50,961"
click at [961, 483] on form "Business Name MY RETIREMENT PEACE OF MIND LLC DBA Calm Seas Retirement Services…" at bounding box center [1194, 417] width 489 height 593
click at [1017, 489] on input "1" at bounding box center [1194, 498] width 391 height 36
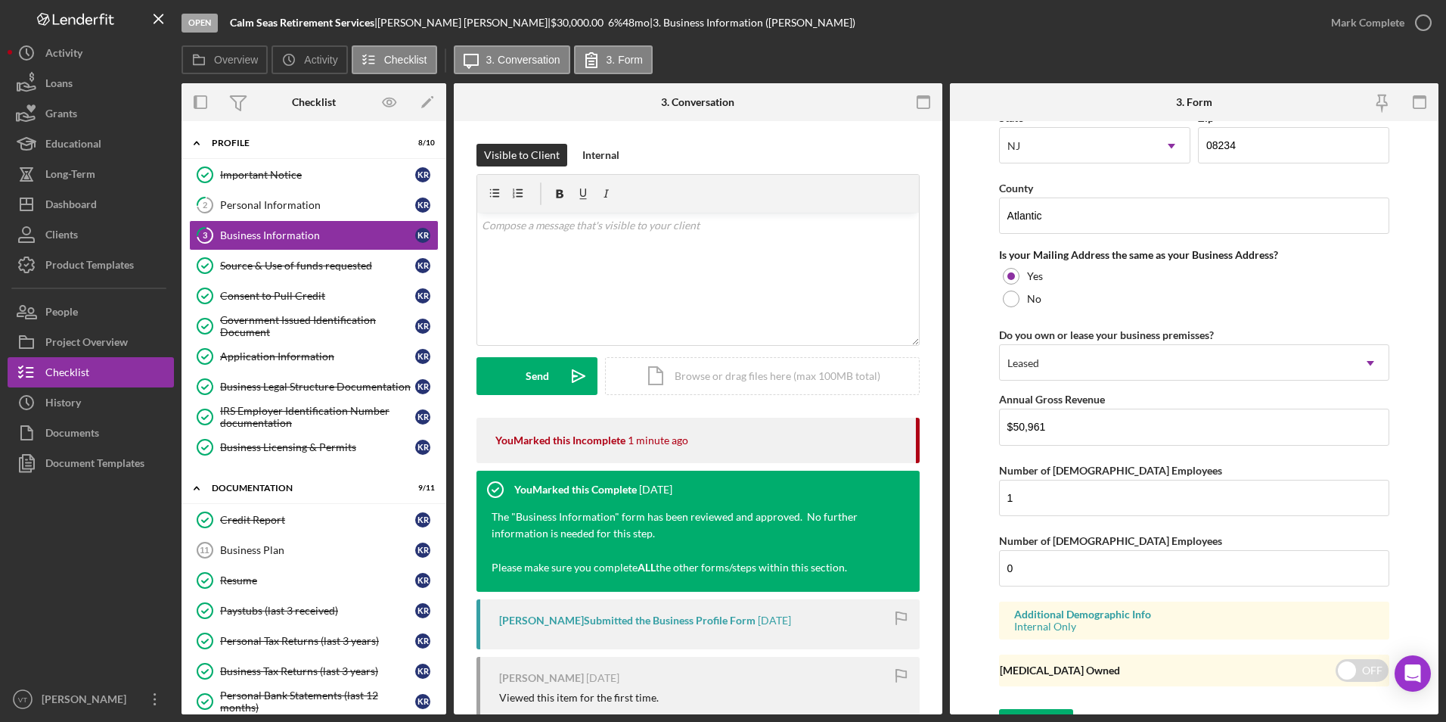
click at [998, 543] on form "Business Name MY RETIREMENT PEACE OF MIND LLC DBA Calm Seas Retirement Services…" at bounding box center [1194, 417] width 489 height 593
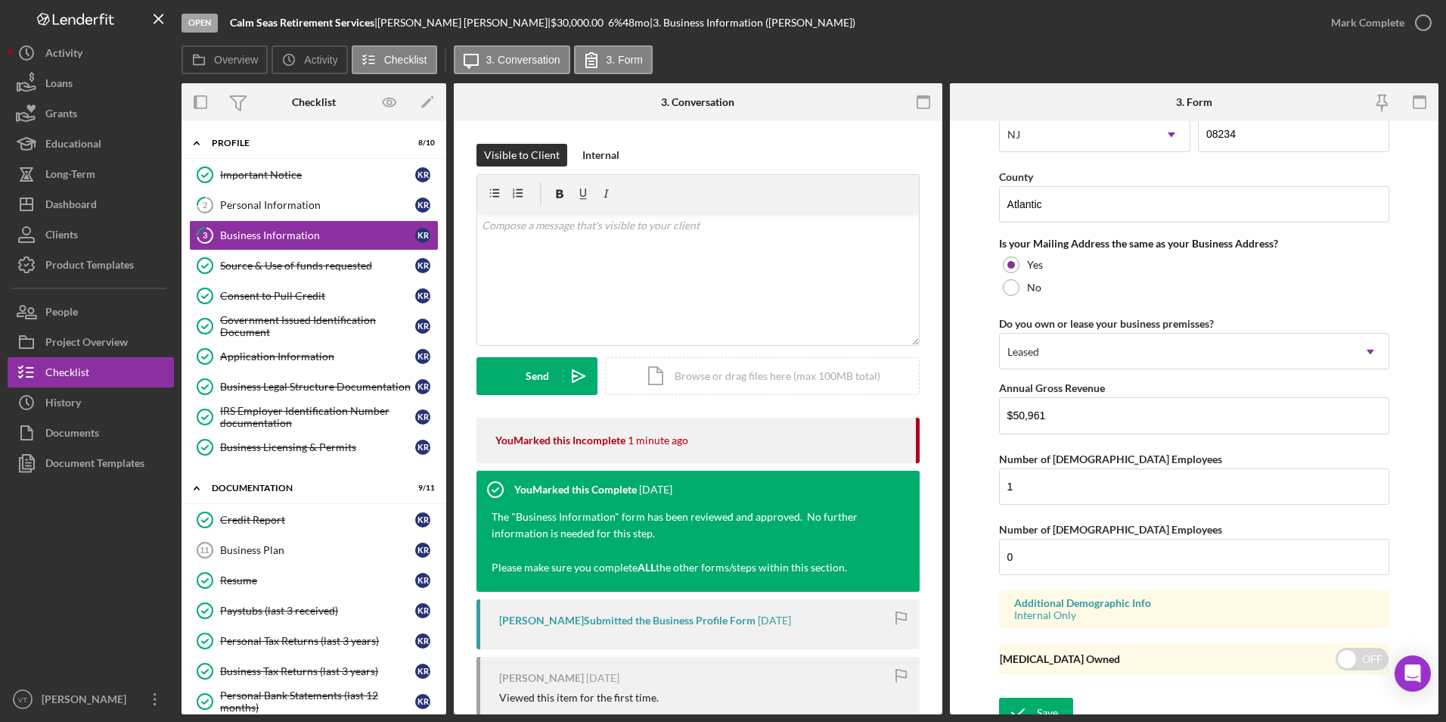
scroll to position [1086, 0]
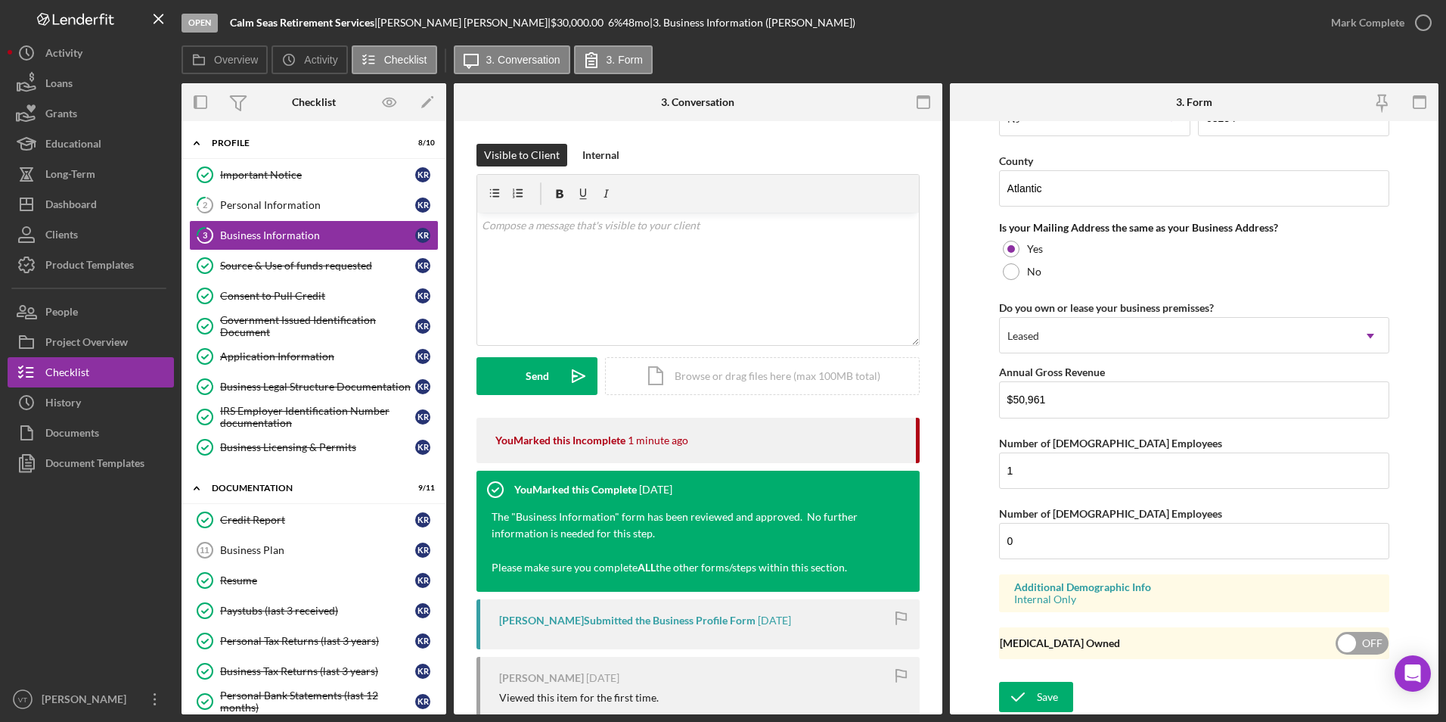
click at [1334, 638] on input "checkbox" at bounding box center [1362, 643] width 53 height 23
checkbox input "false"
click at [1019, 638] on icon "submit" at bounding box center [1018, 697] width 38 height 38
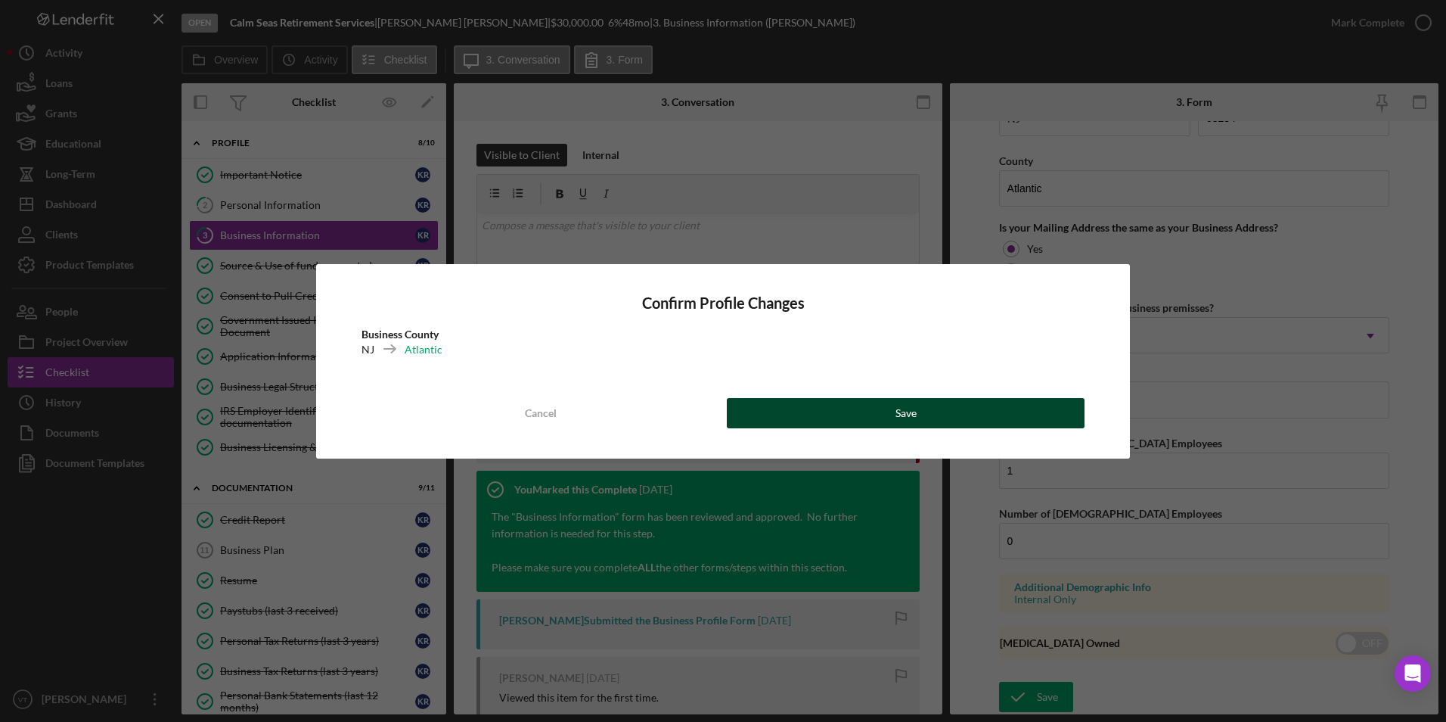
click at [893, 423] on button "Save" at bounding box center [906, 413] width 358 height 30
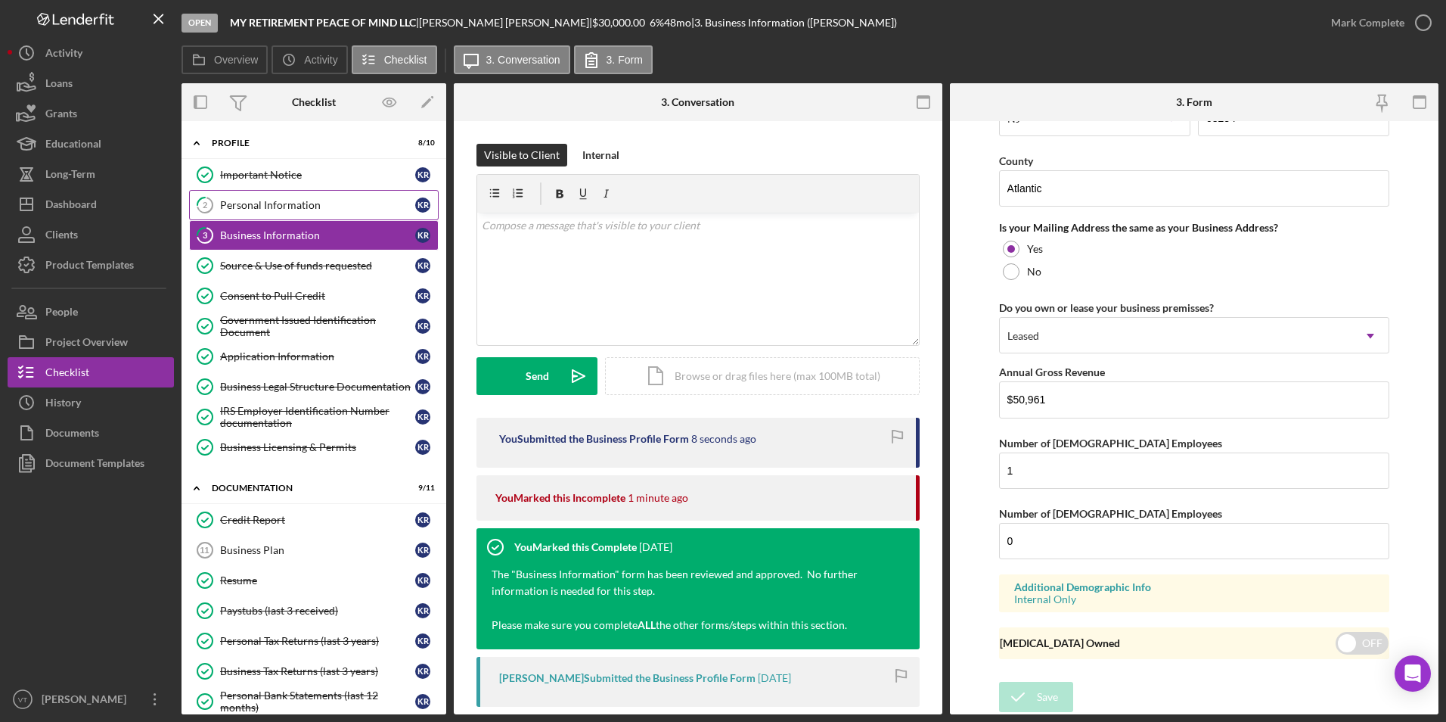
click at [269, 209] on div "Personal Information" at bounding box center [317, 205] width 195 height 12
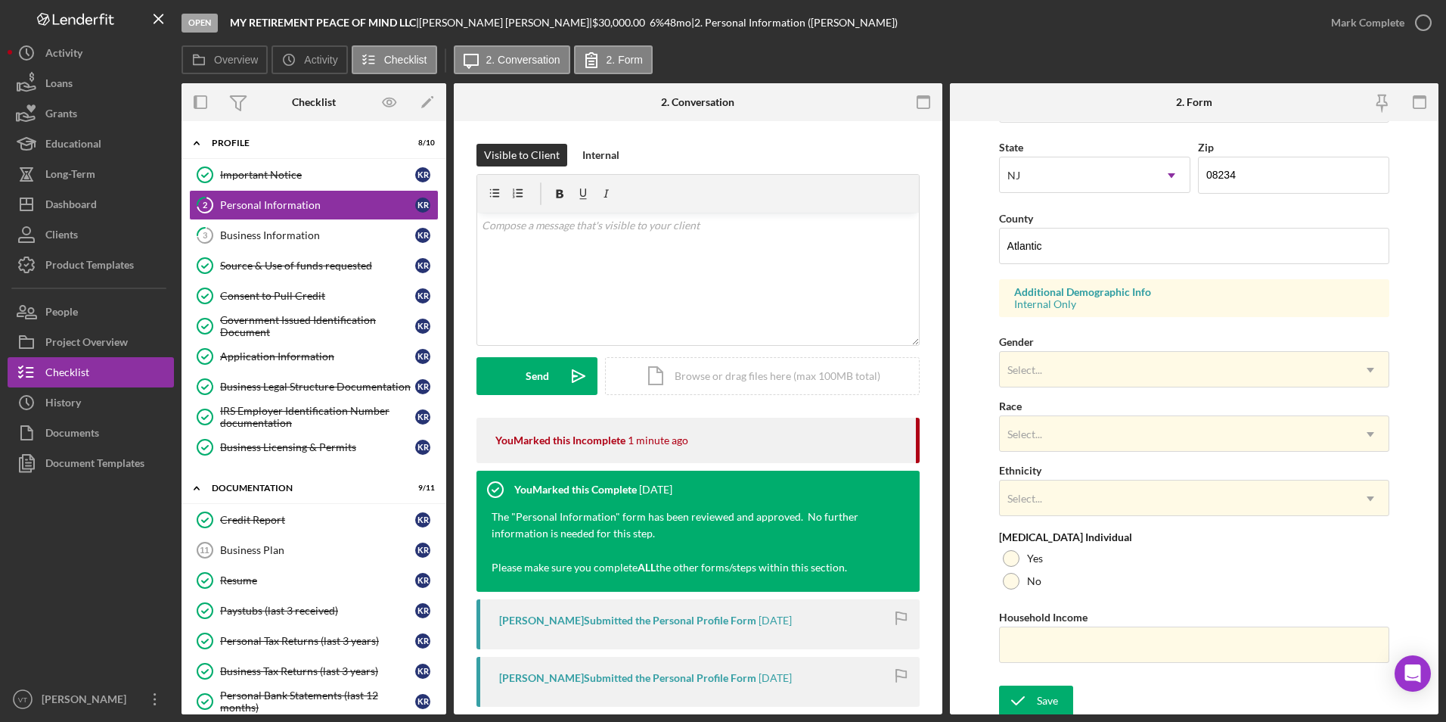
scroll to position [417, 0]
click at [1132, 371] on div "Select..." at bounding box center [1176, 366] width 353 height 35
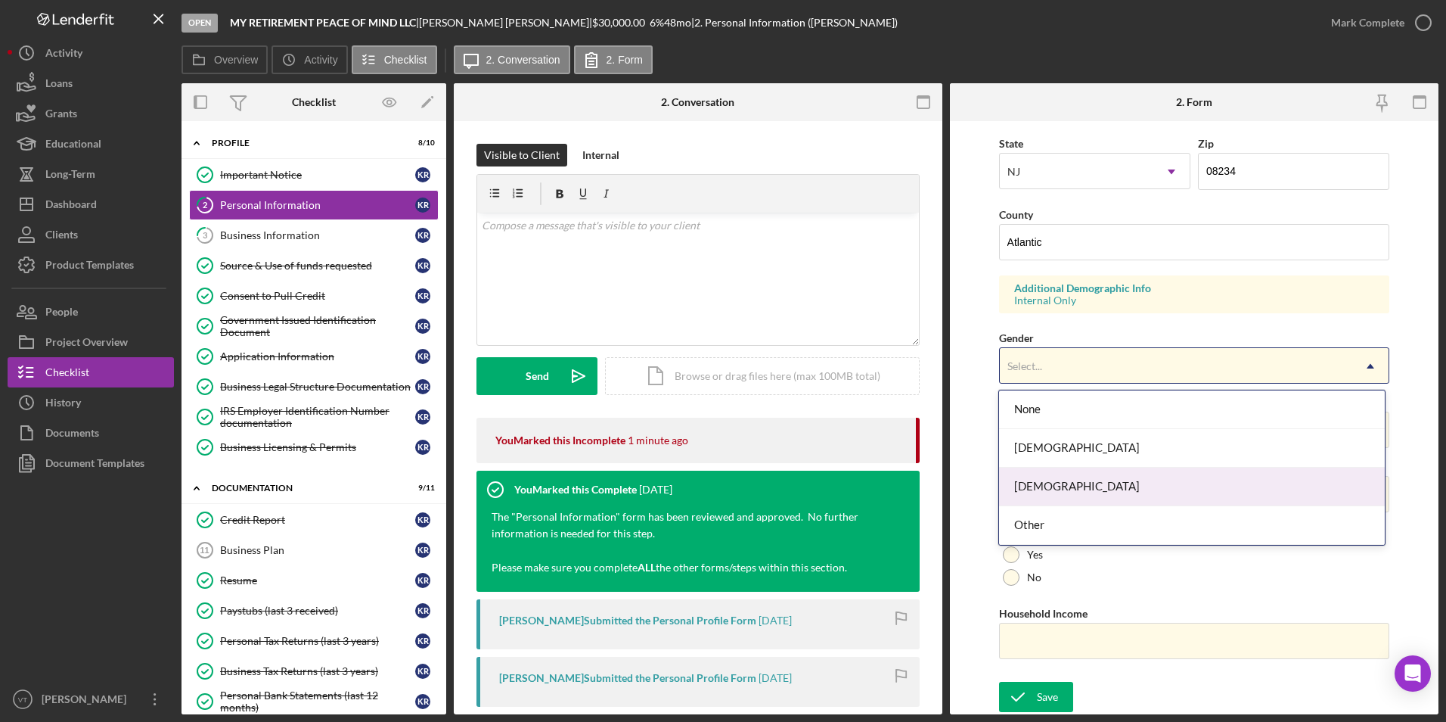
click at [1073, 488] on div "[DEMOGRAPHIC_DATA]" at bounding box center [1192, 486] width 386 height 39
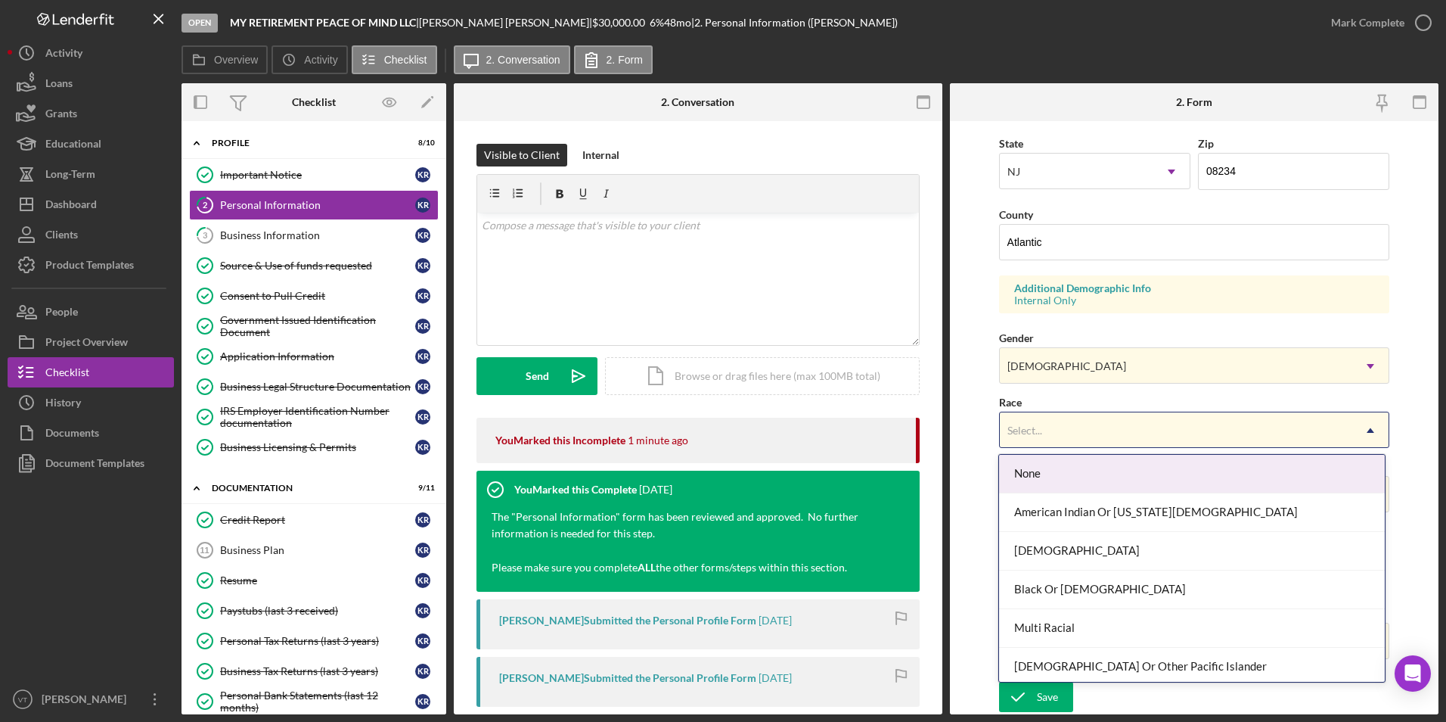
click at [1079, 425] on div "Select..." at bounding box center [1176, 430] width 353 height 35
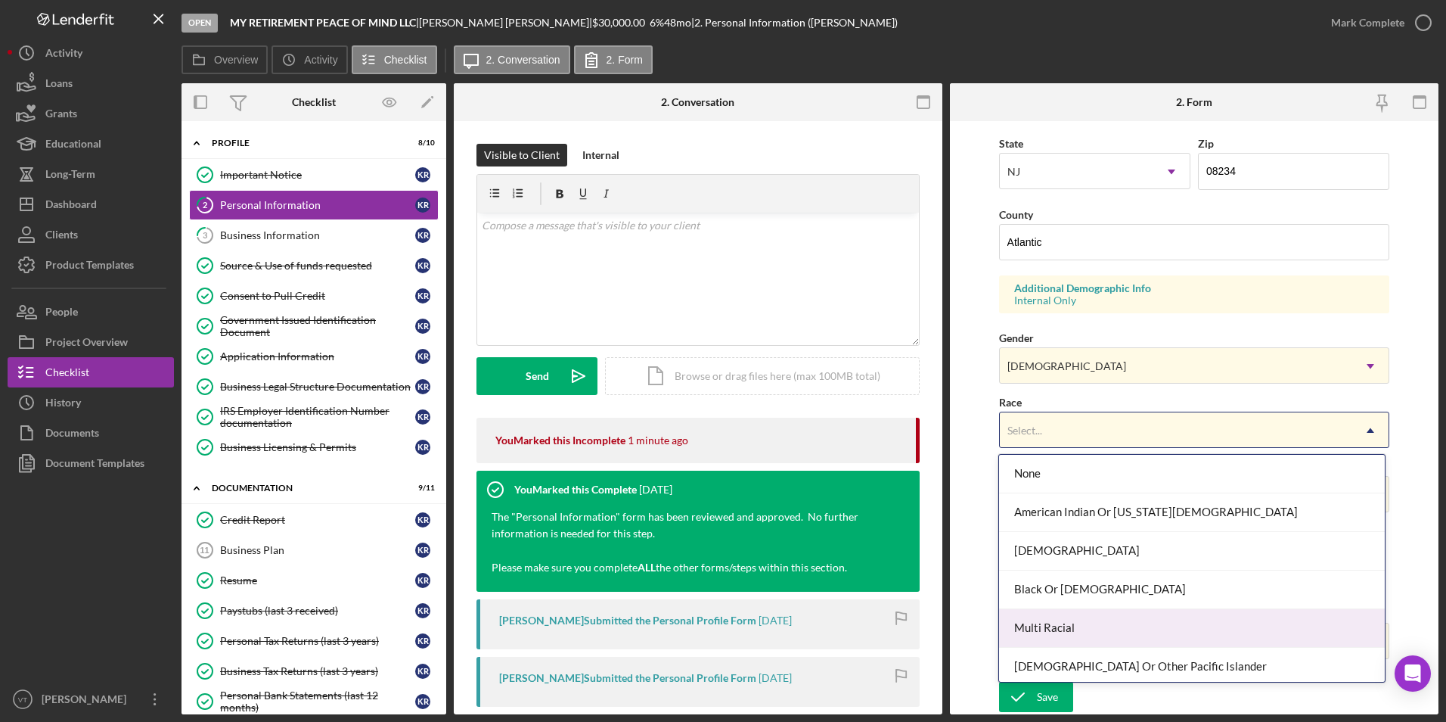
scroll to position [82, 0]
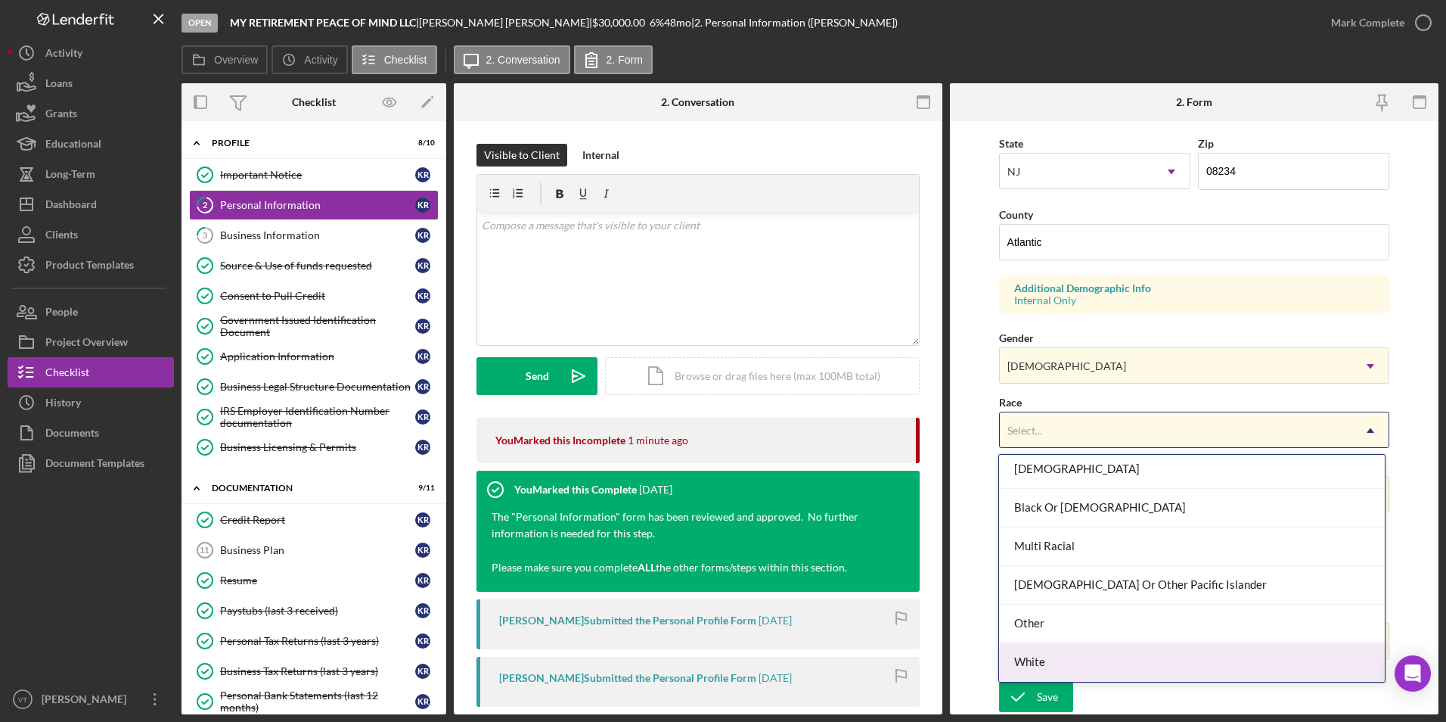
click at [1064, 638] on div "White" at bounding box center [1192, 662] width 386 height 39
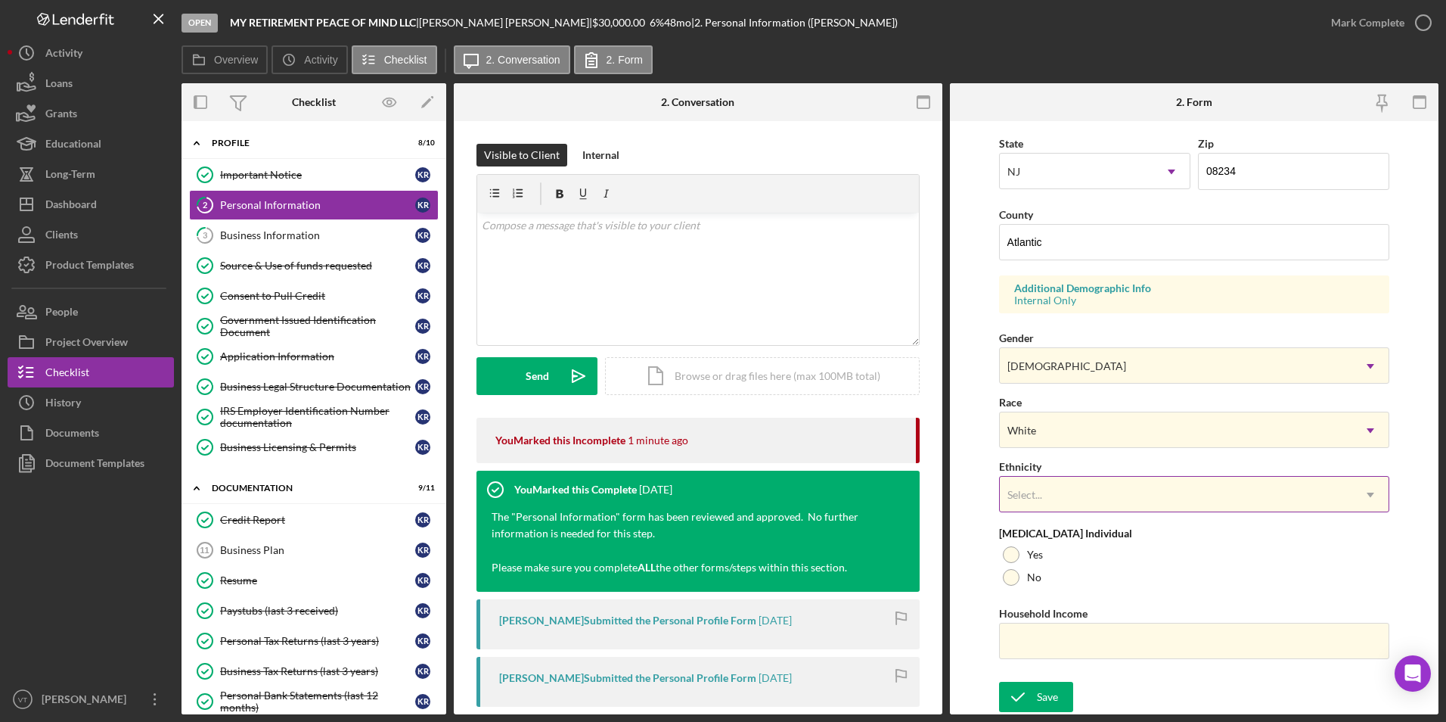
click at [1058, 491] on div "Select..." at bounding box center [1176, 494] width 353 height 35
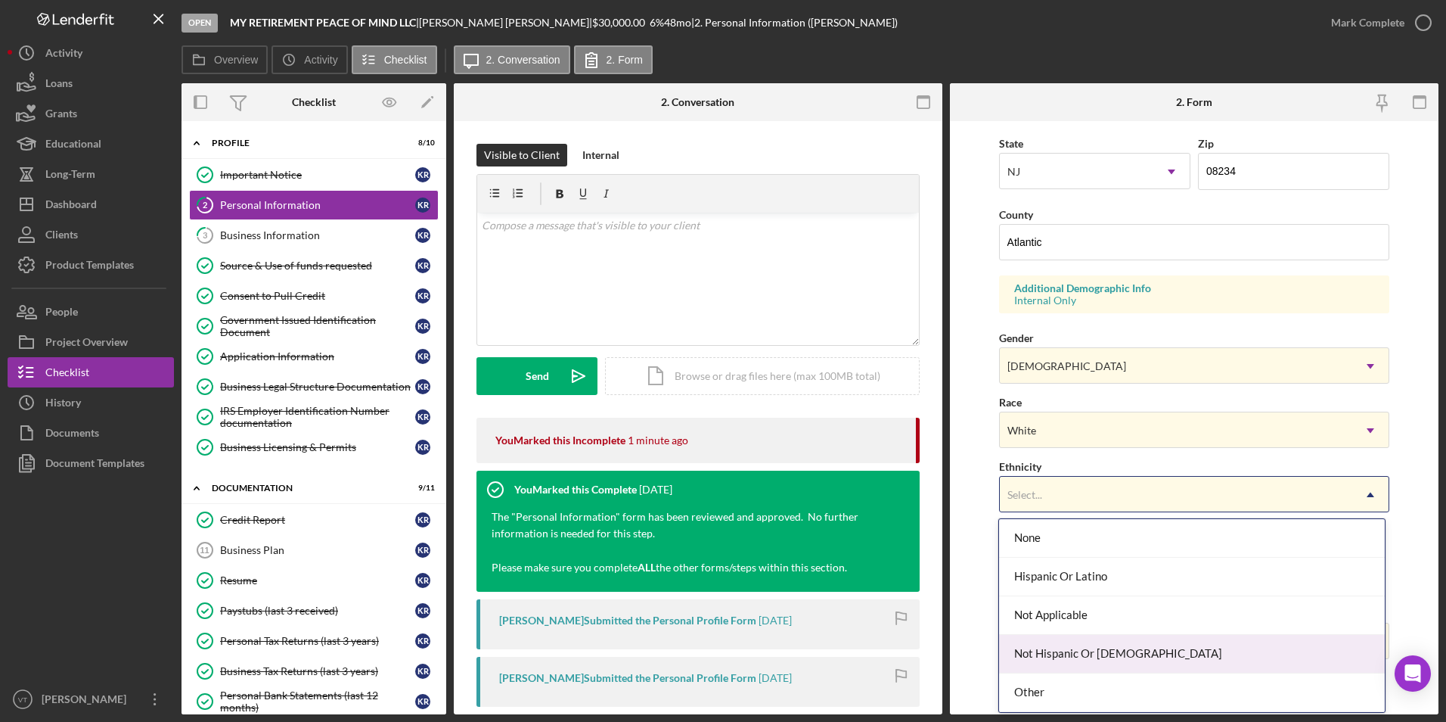
click at [1067, 638] on div "Not Hispanic Or [DEMOGRAPHIC_DATA]" at bounding box center [1192, 654] width 386 height 39
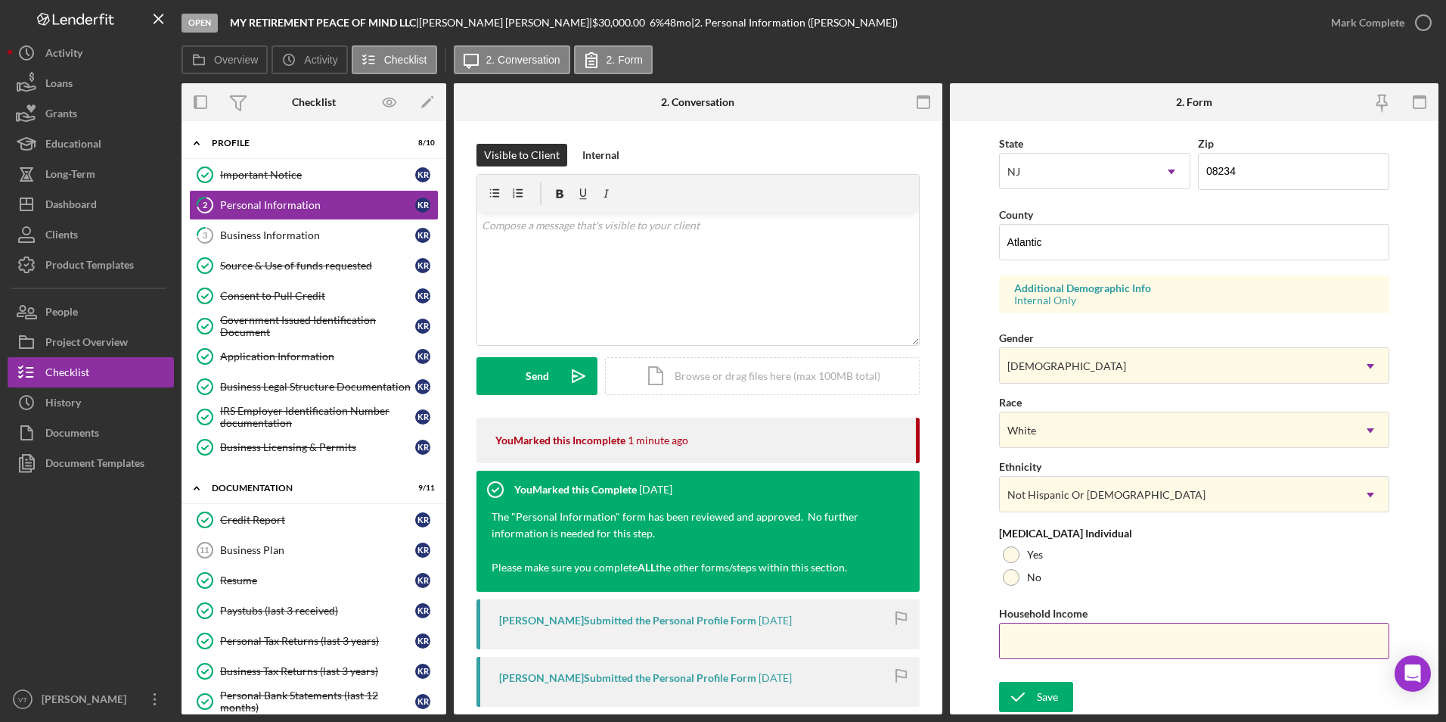
click at [1035, 638] on input "Household Income" at bounding box center [1194, 641] width 391 height 36
type input "$172,617"
click at [1044, 638] on div "Save" at bounding box center [1047, 697] width 21 height 30
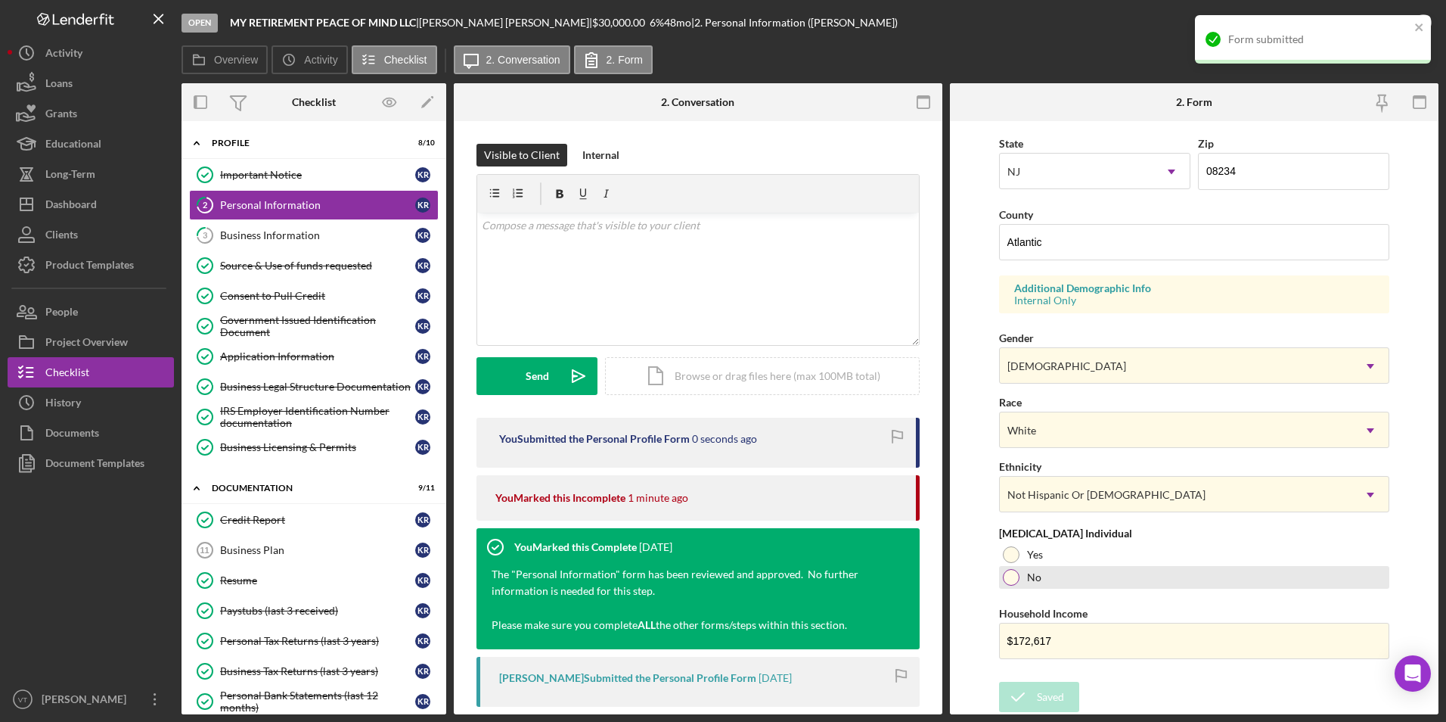
click at [1005, 579] on div at bounding box center [1011, 577] width 17 height 17
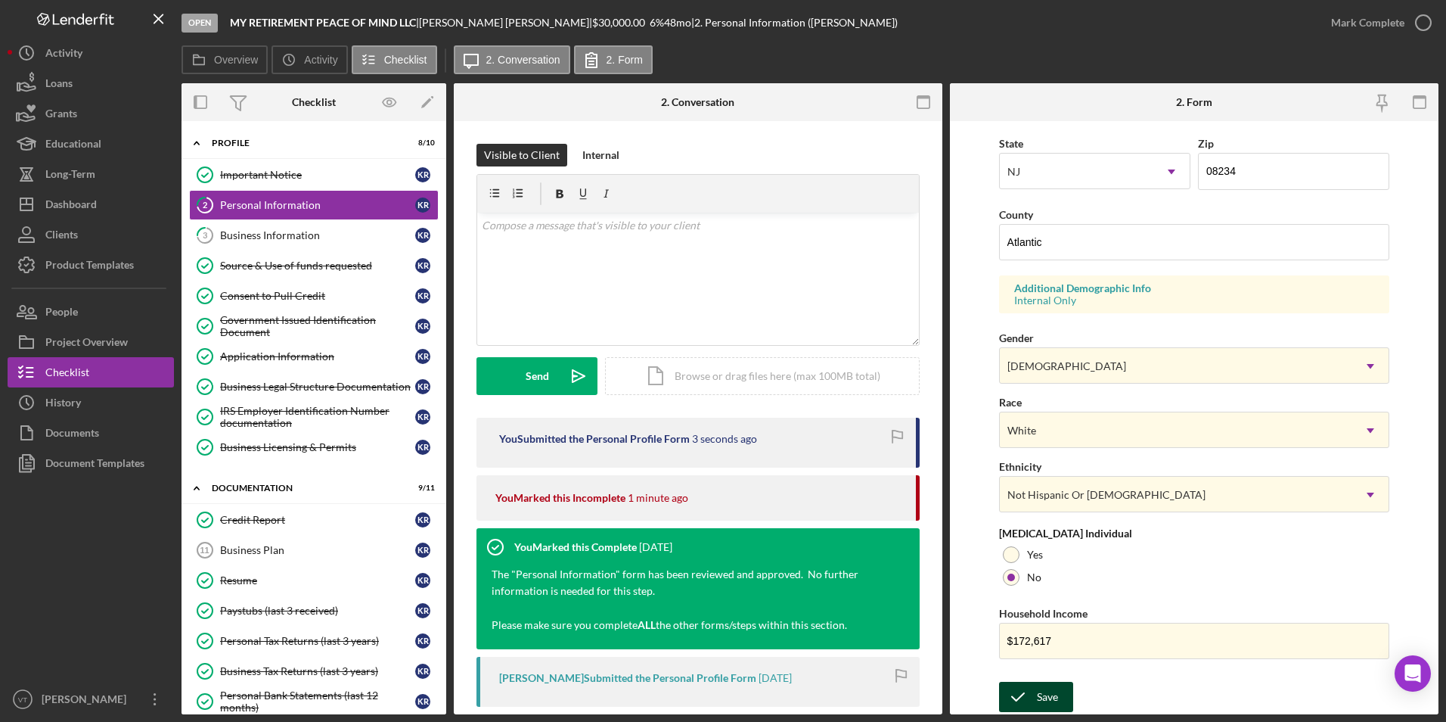
click at [1025, 638] on icon "submit" at bounding box center [1018, 697] width 38 height 38
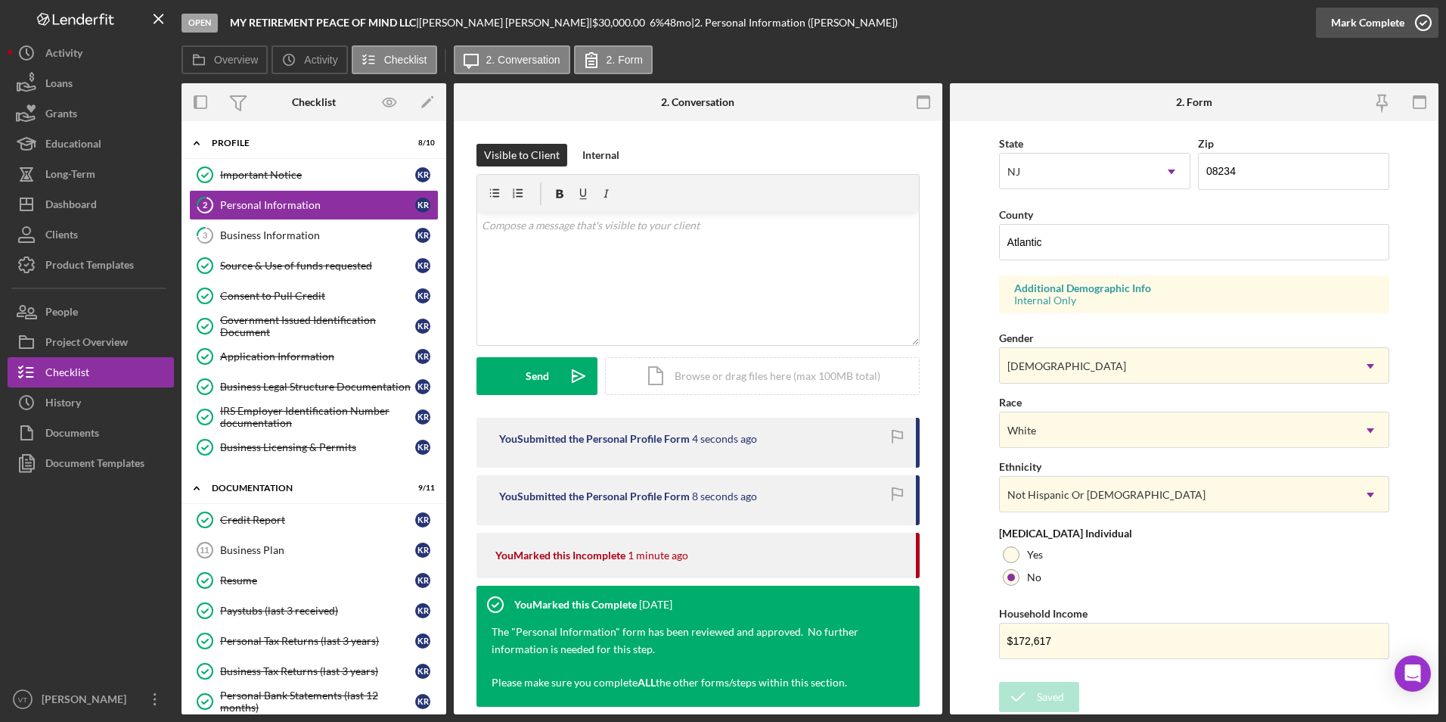
click at [1334, 22] on icon "button" at bounding box center [1424, 23] width 38 height 38
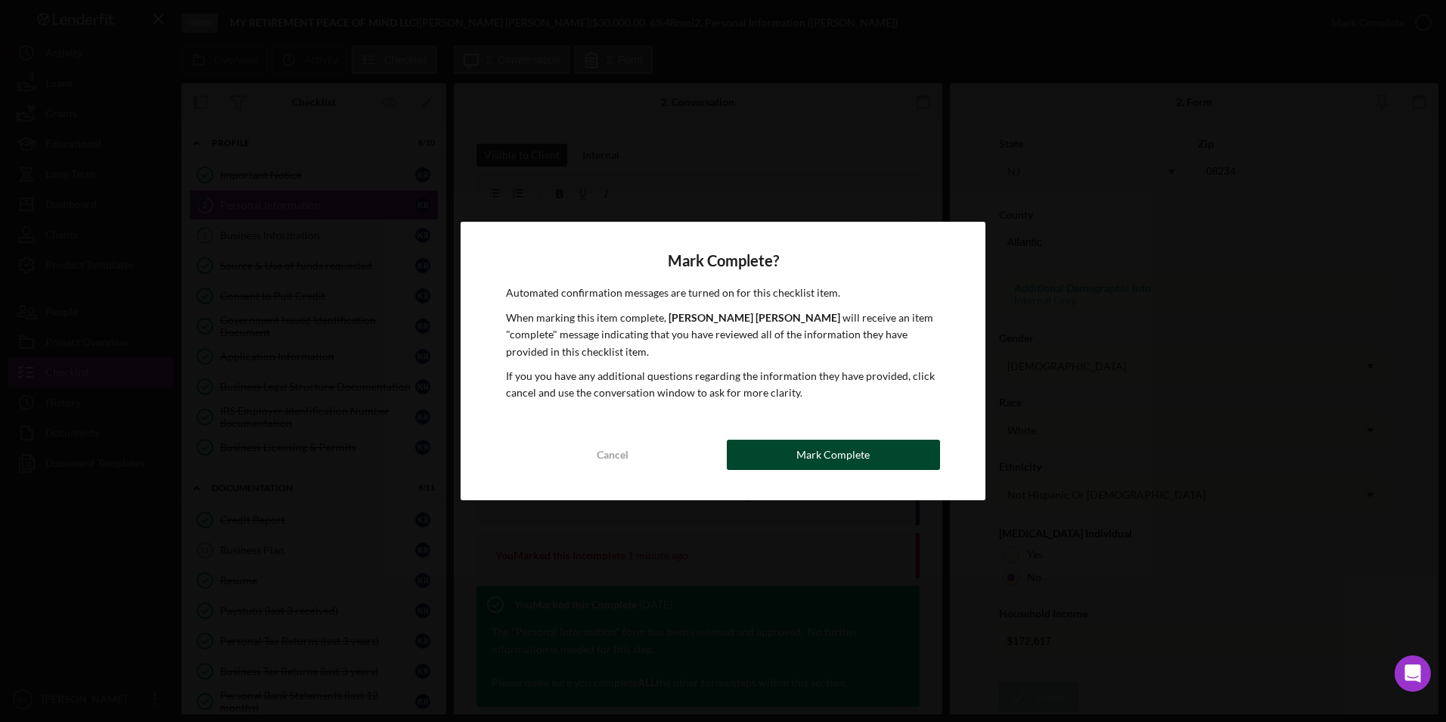
click at [901, 457] on button "Mark Complete" at bounding box center [833, 455] width 213 height 30
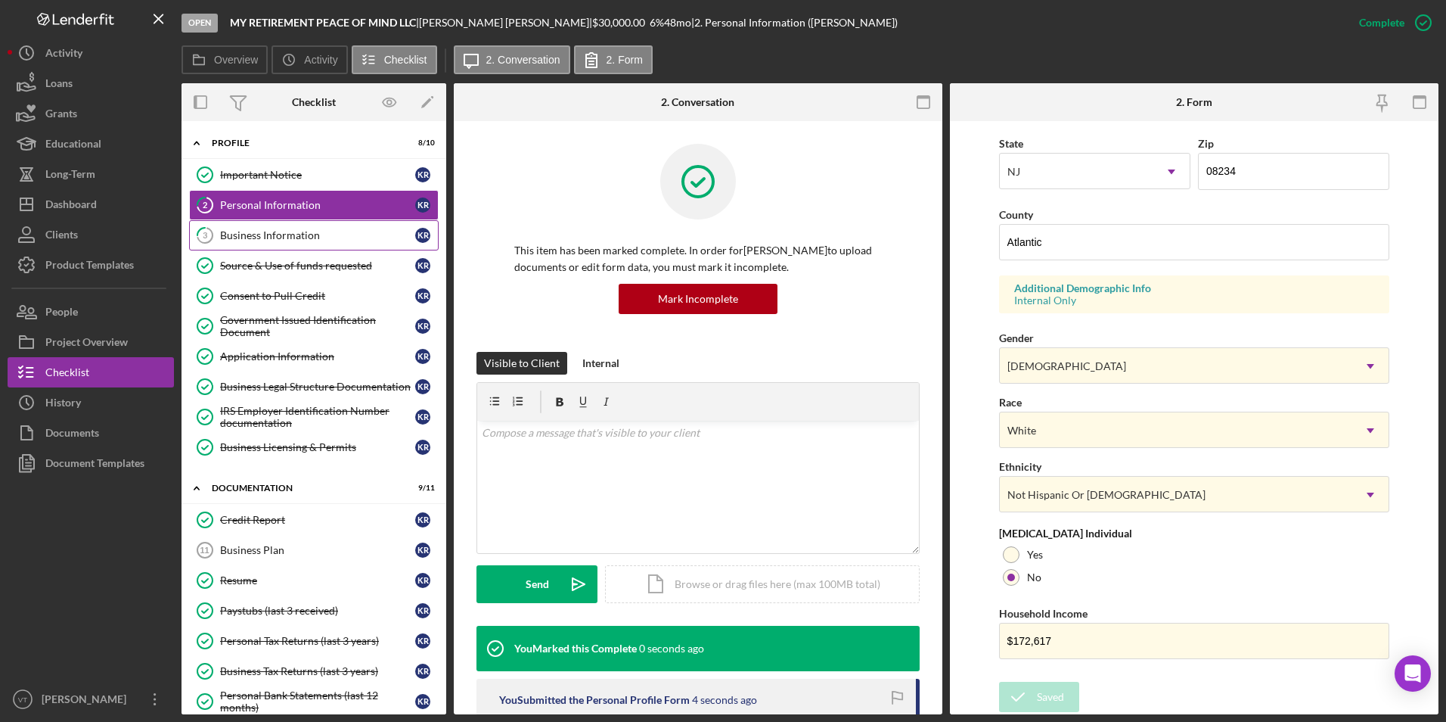
scroll to position [113, 0]
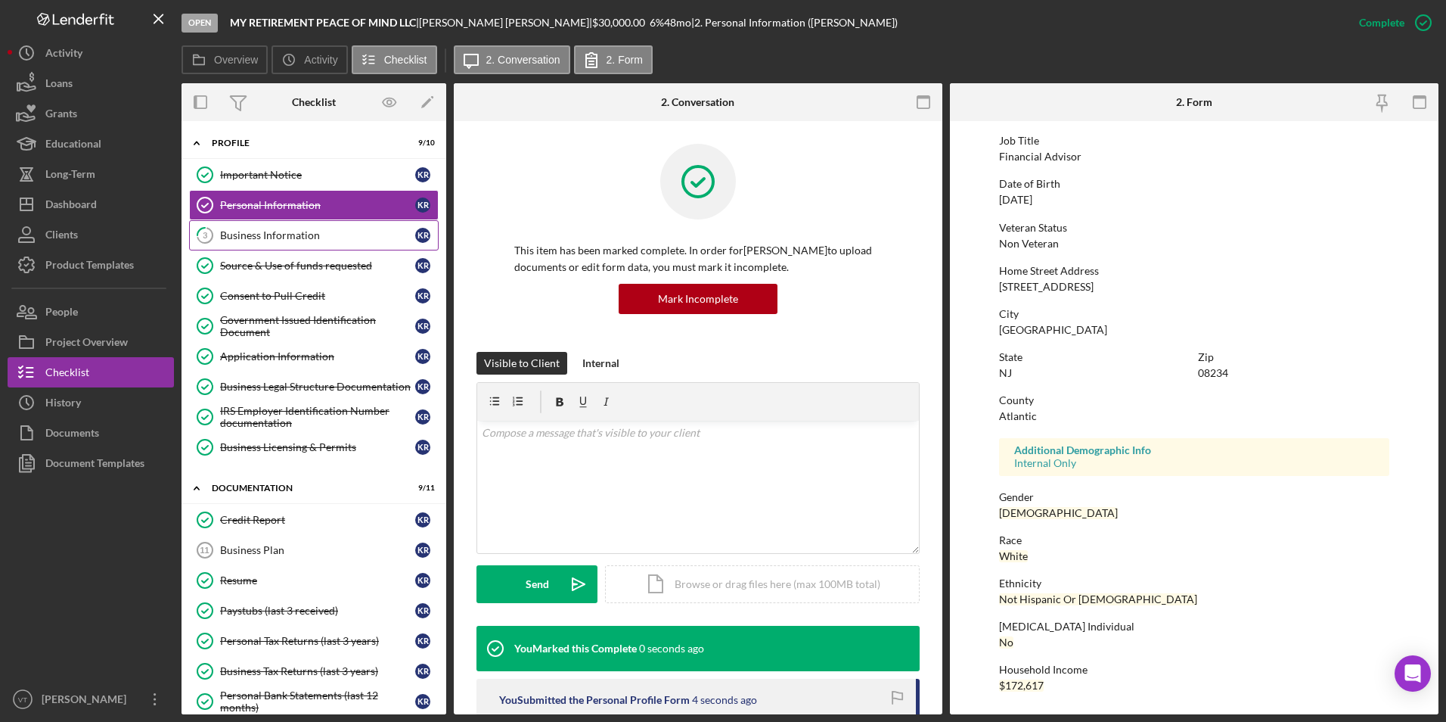
click at [275, 232] on div "Business Information" at bounding box center [317, 235] width 195 height 12
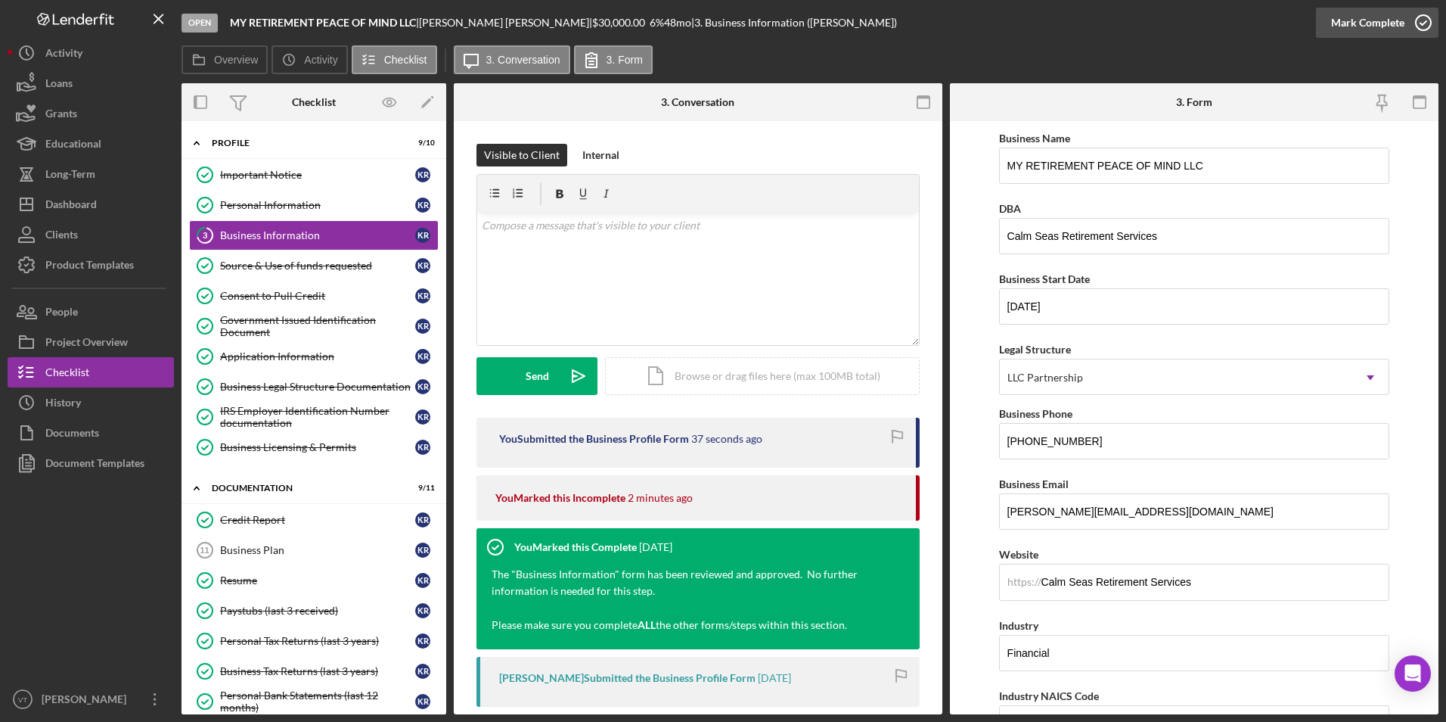
click at [1334, 20] on icon "button" at bounding box center [1424, 23] width 38 height 38
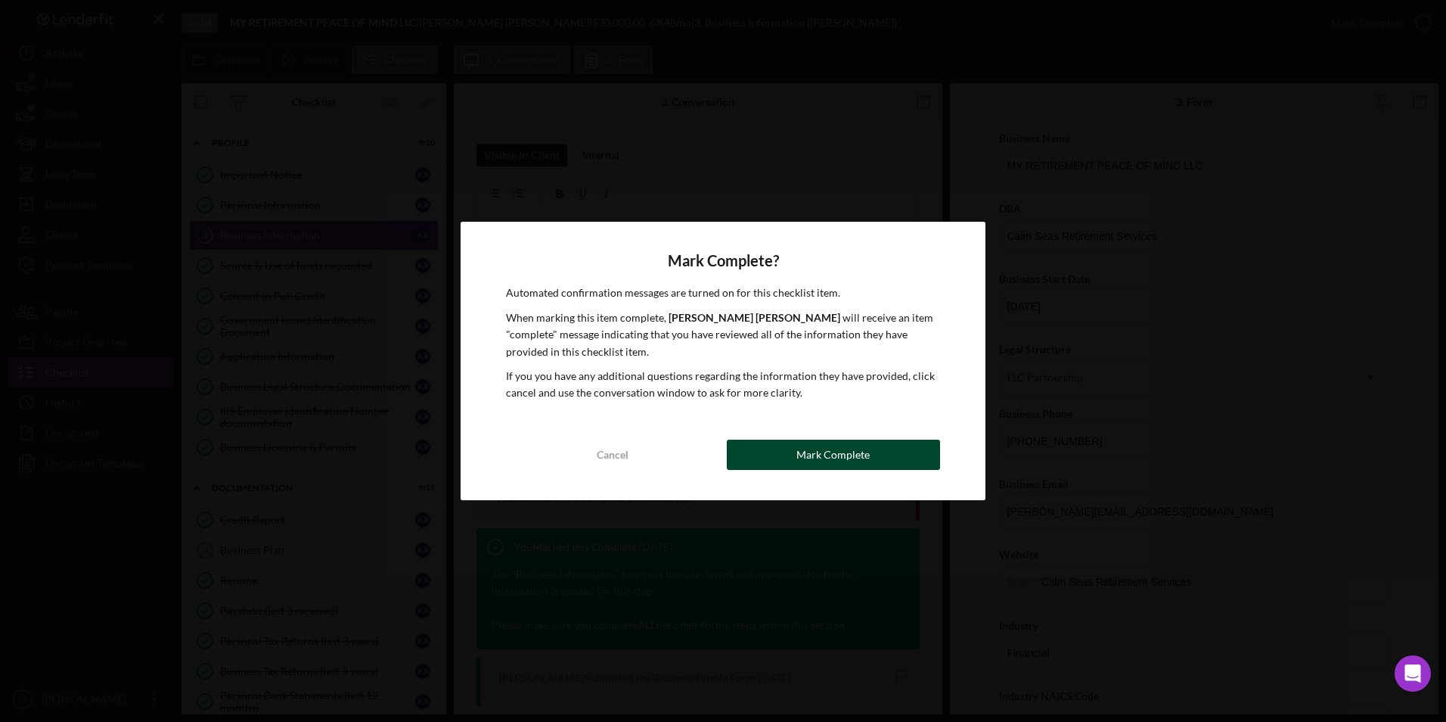
click at [797, 455] on button "Mark Complete" at bounding box center [833, 455] width 213 height 30
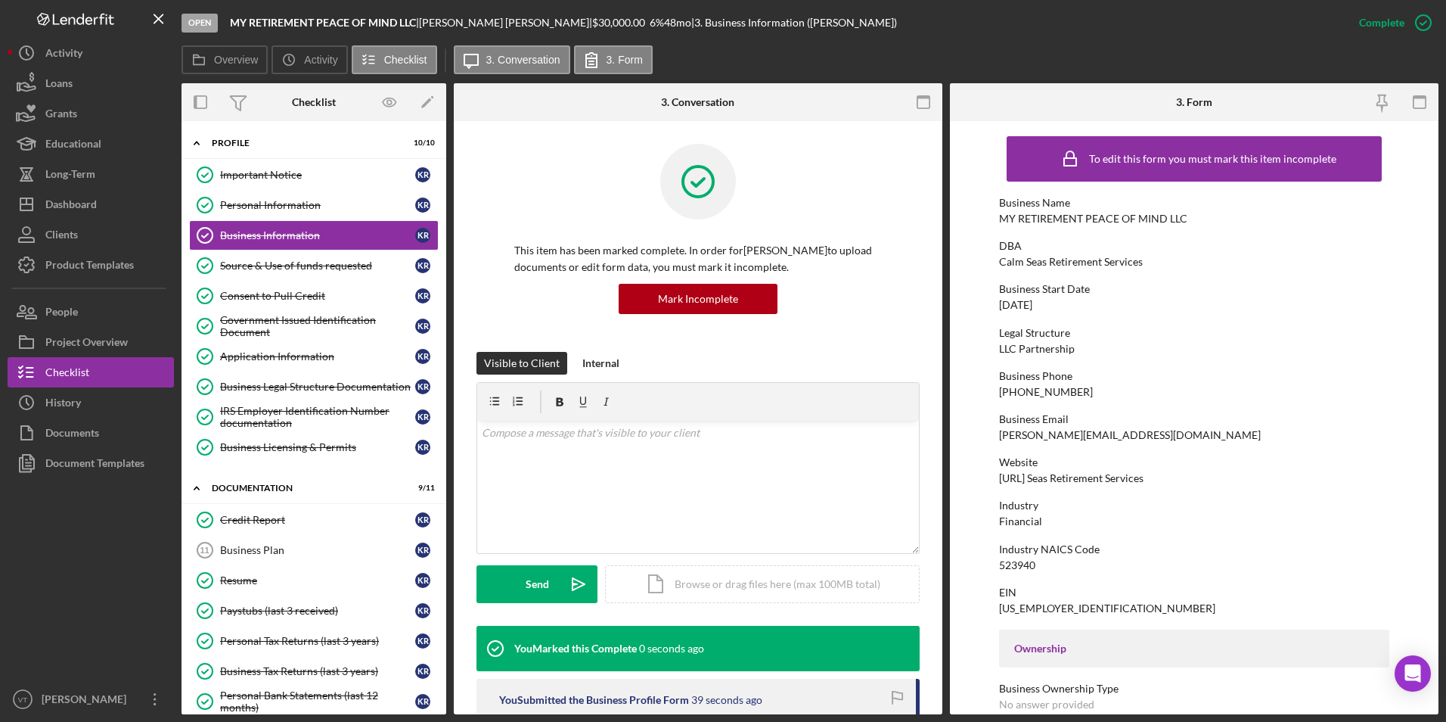
click at [92, 566] on div at bounding box center [91, 581] width 166 height 206
click at [86, 344] on div "Project Overview" at bounding box center [86, 344] width 82 height 34
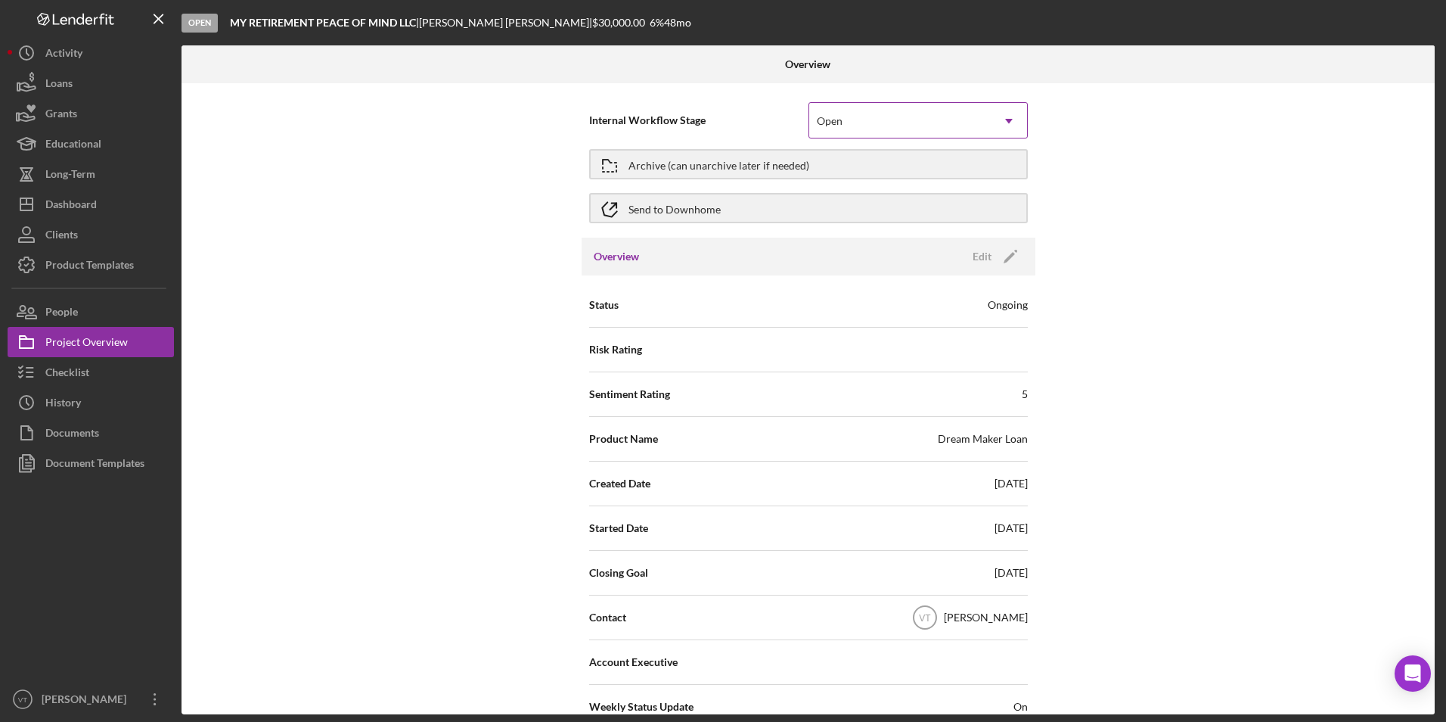
click at [899, 125] on div "Open" at bounding box center [900, 121] width 182 height 35
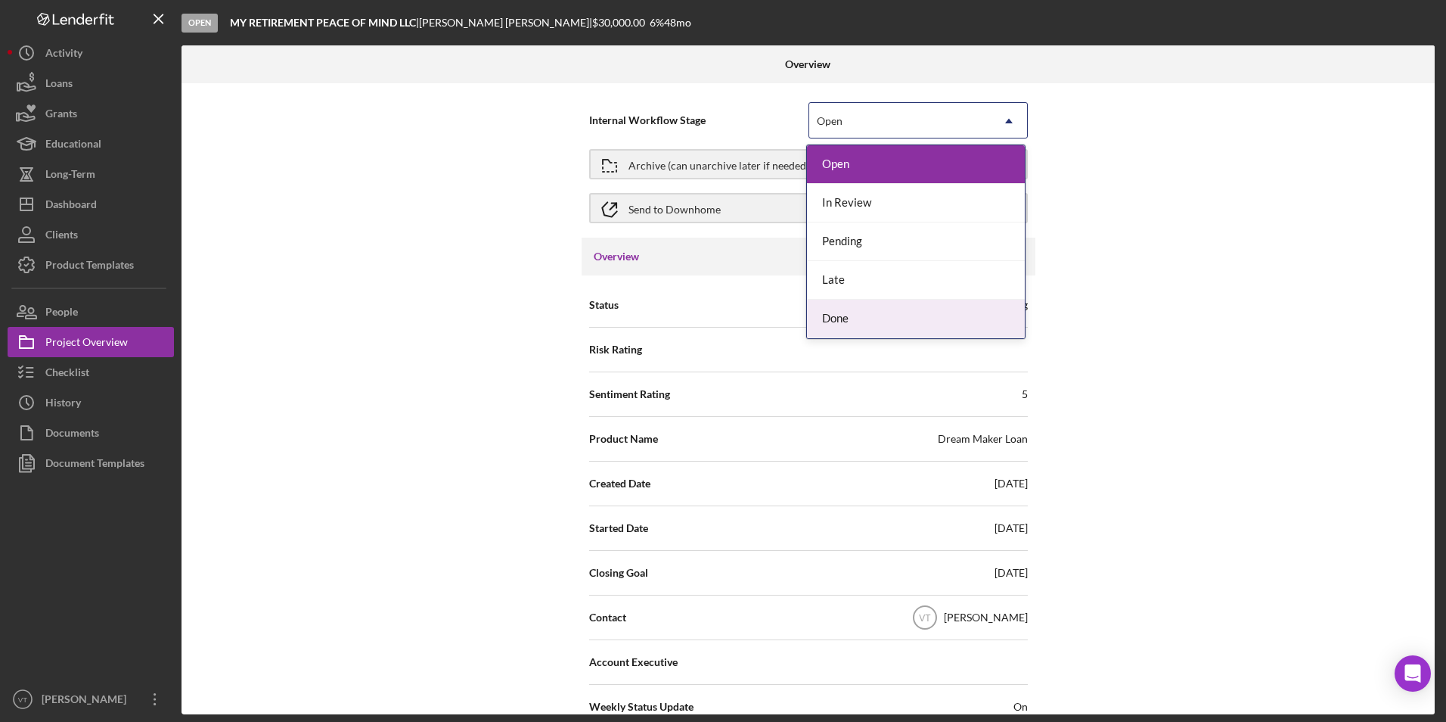
click at [869, 315] on div "Done" at bounding box center [916, 319] width 218 height 39
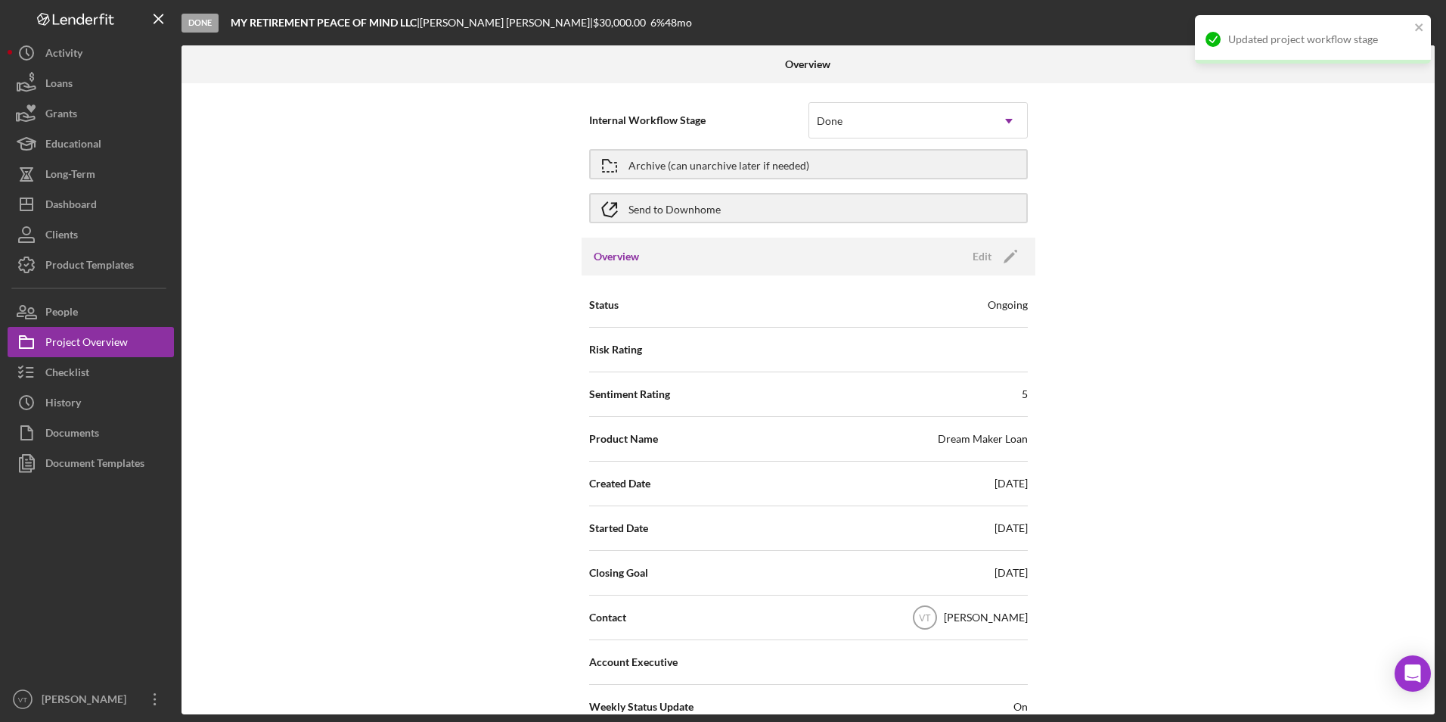
click at [1188, 318] on div "Internal Workflow Stage Done Icon/Dropdown Arrow Archive (can unarchive later i…" at bounding box center [808, 398] width 1253 height 631
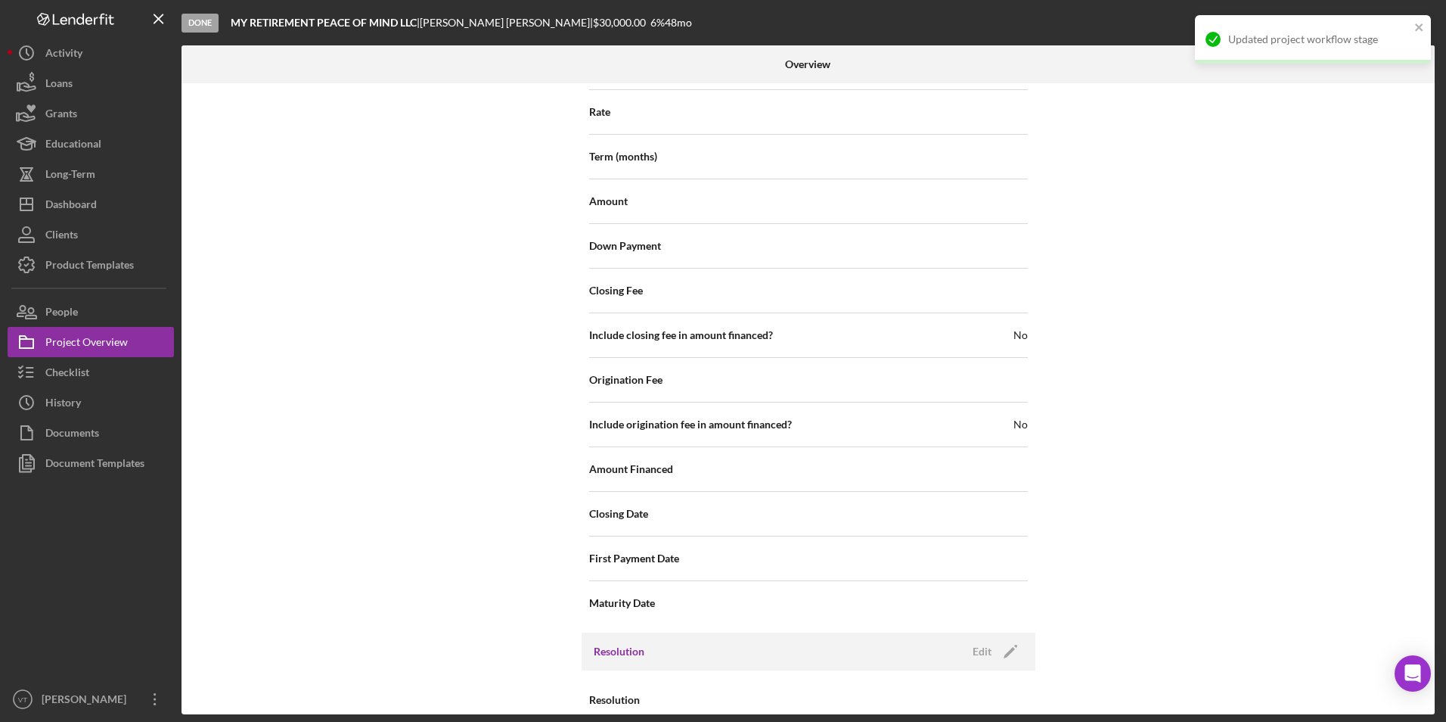
scroll to position [1614, 0]
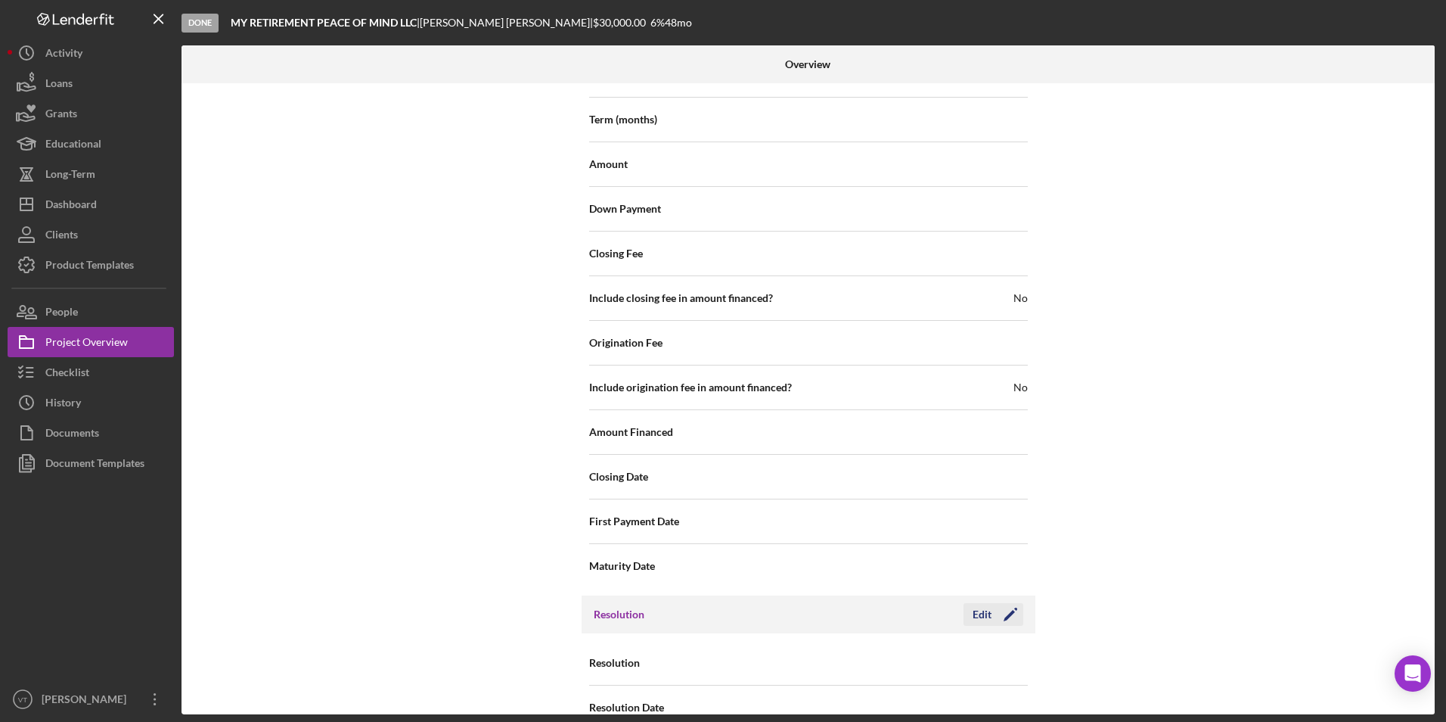
click at [985, 603] on div "Edit" at bounding box center [982, 614] width 19 height 23
click at [891, 638] on div "Select..." at bounding box center [900, 663] width 182 height 35
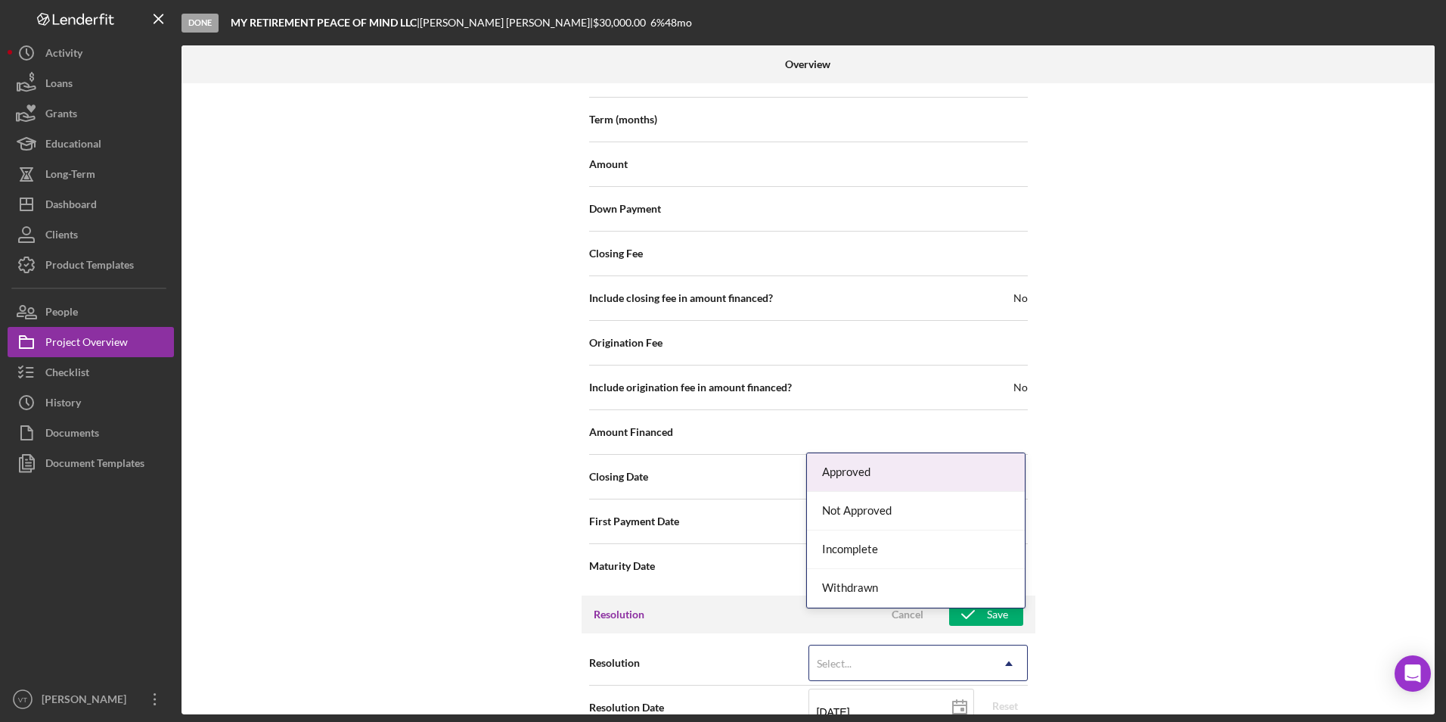
click at [884, 477] on div "Approved" at bounding box center [916, 472] width 218 height 39
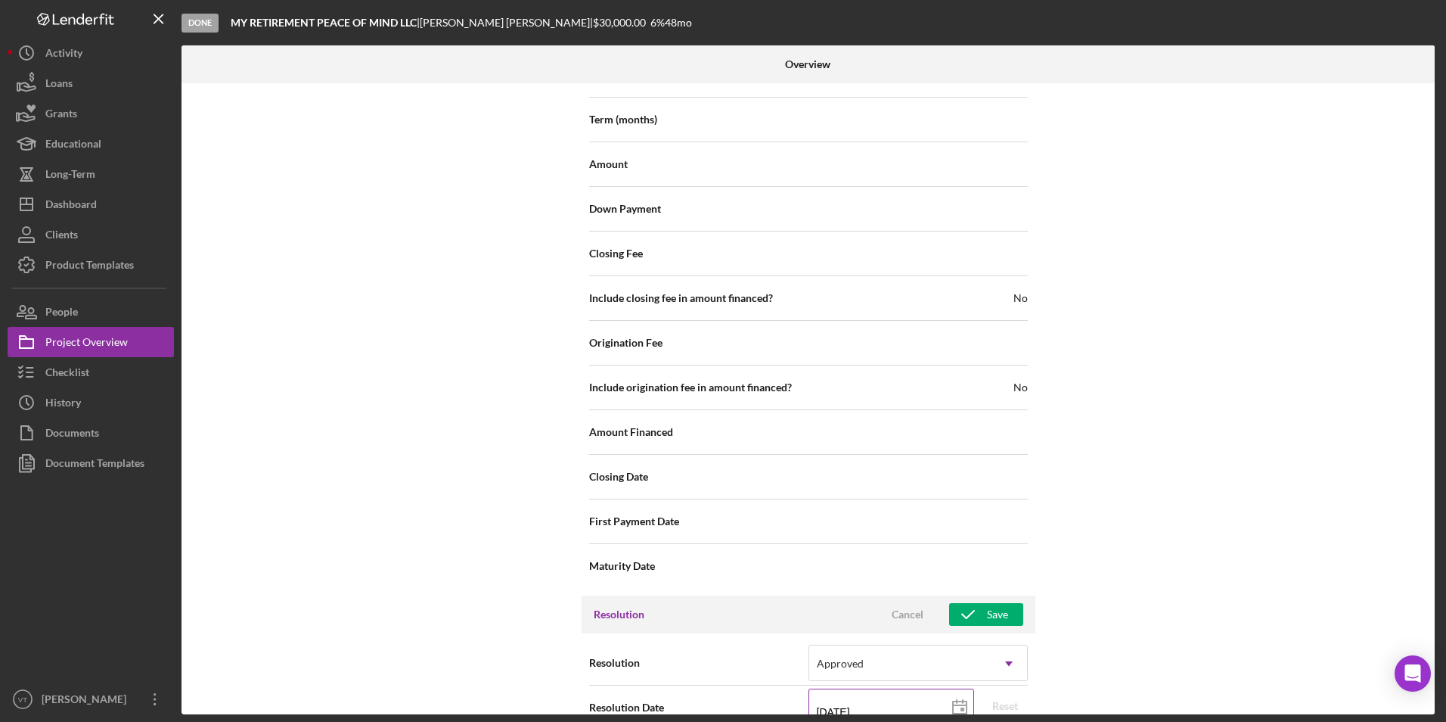
click at [871, 638] on input "[DATE]" at bounding box center [892, 706] width 166 height 36
click at [1250, 580] on div "Internal Workflow Stage Done Icon/Dropdown Arrow Archive (can unarchive later i…" at bounding box center [808, 398] width 1253 height 631
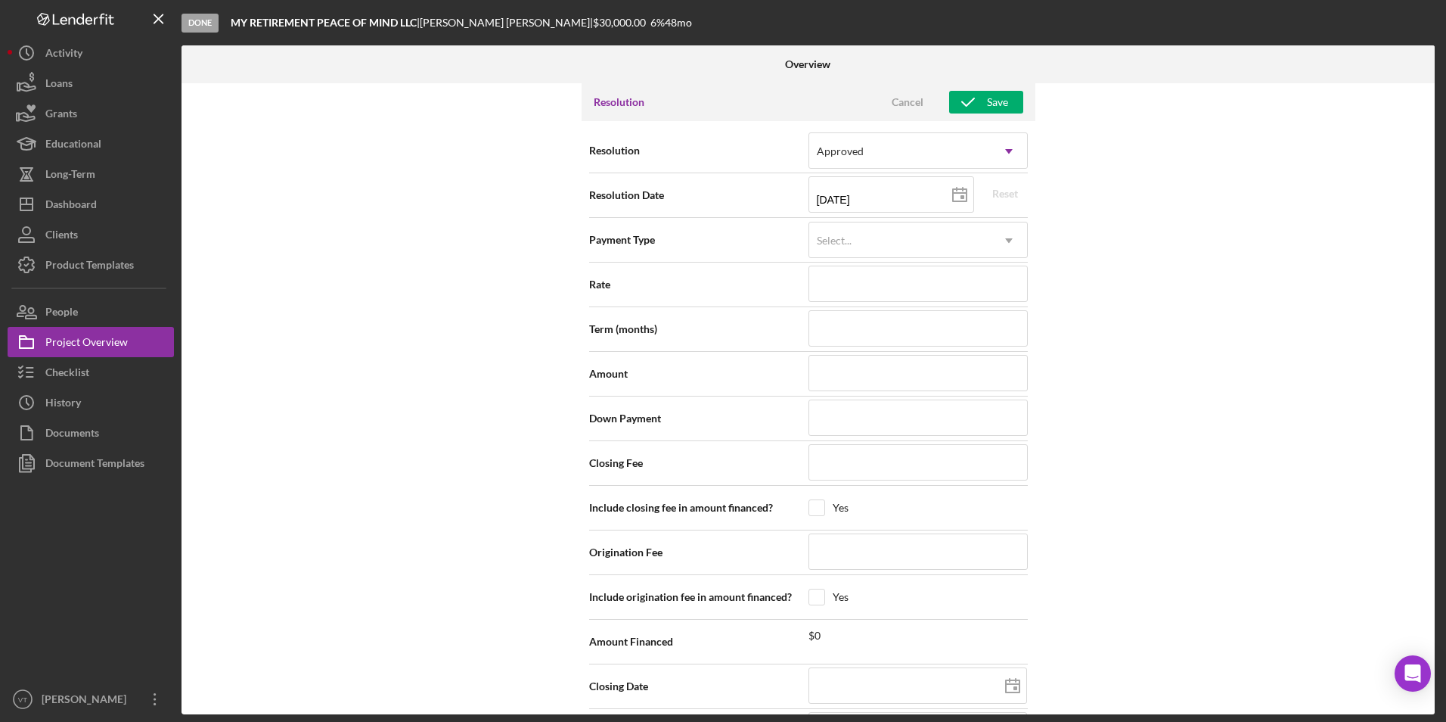
scroll to position [2194, 0]
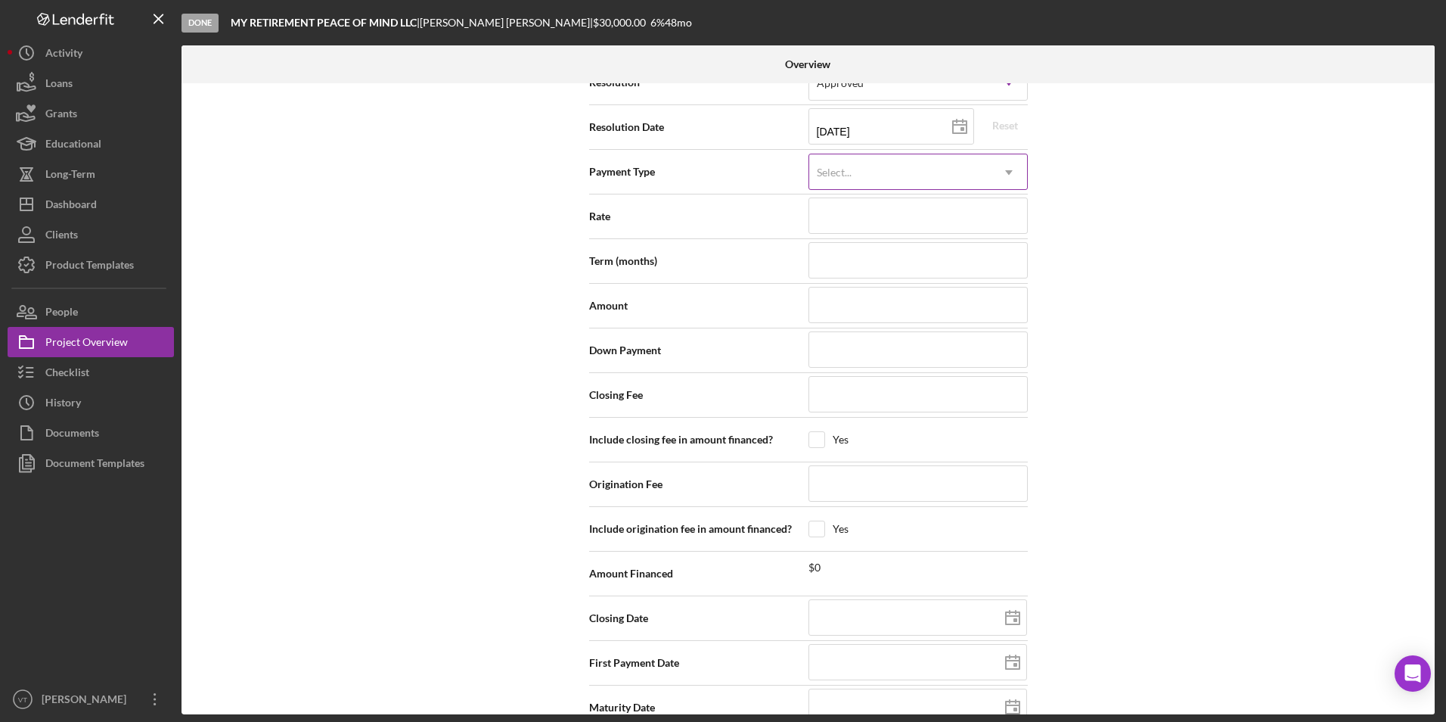
click at [840, 166] on div "Select..." at bounding box center [834, 172] width 35 height 12
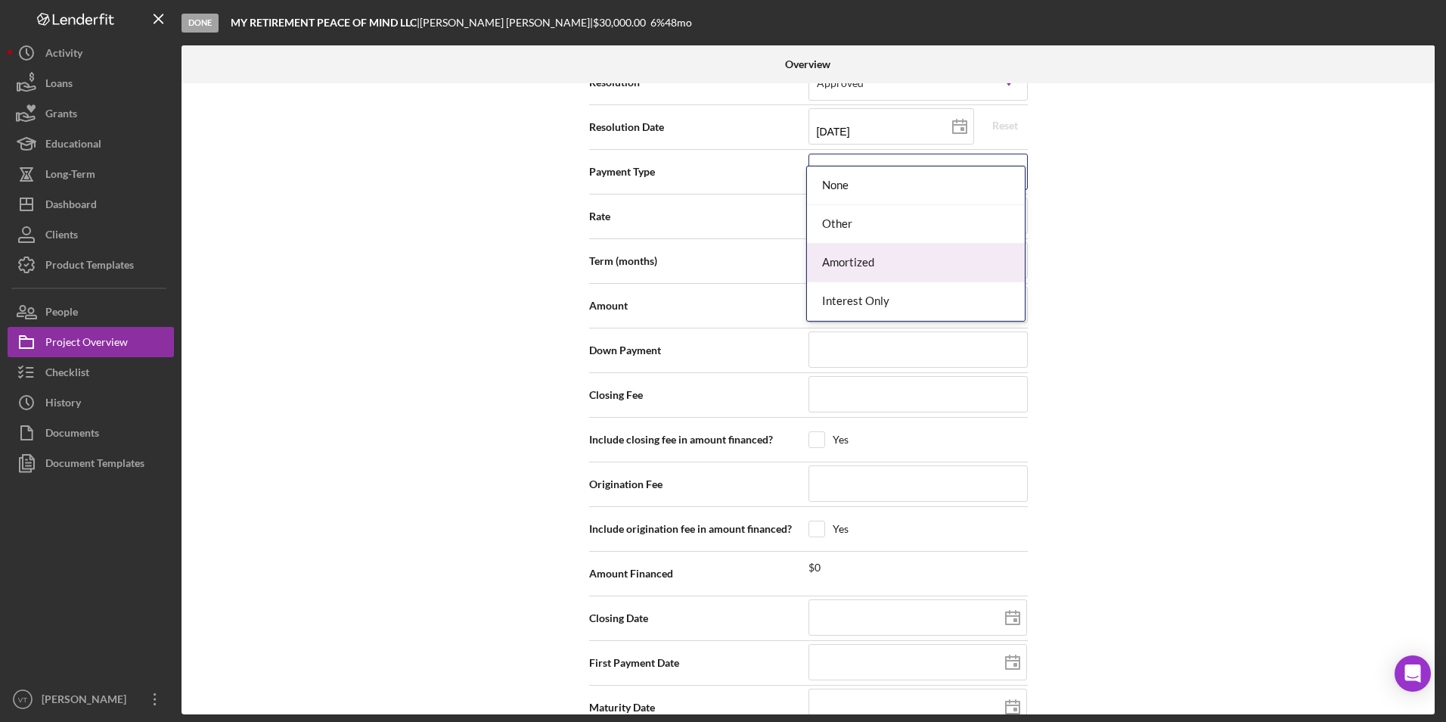
click at [863, 259] on div "Amortized" at bounding box center [916, 263] width 218 height 39
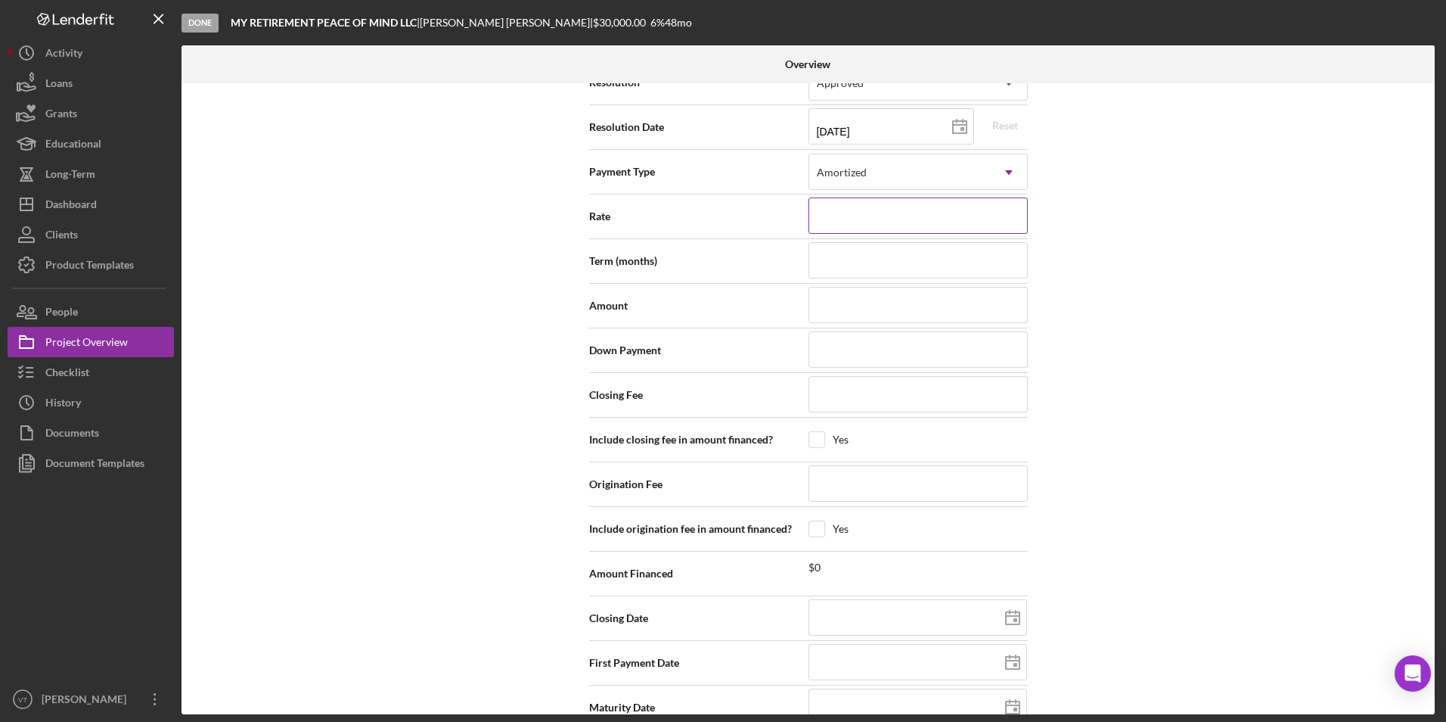
click at [874, 197] on input at bounding box center [918, 215] width 219 height 36
type input "5.990%"
type input "48"
type input "$30,000"
type input "$100"
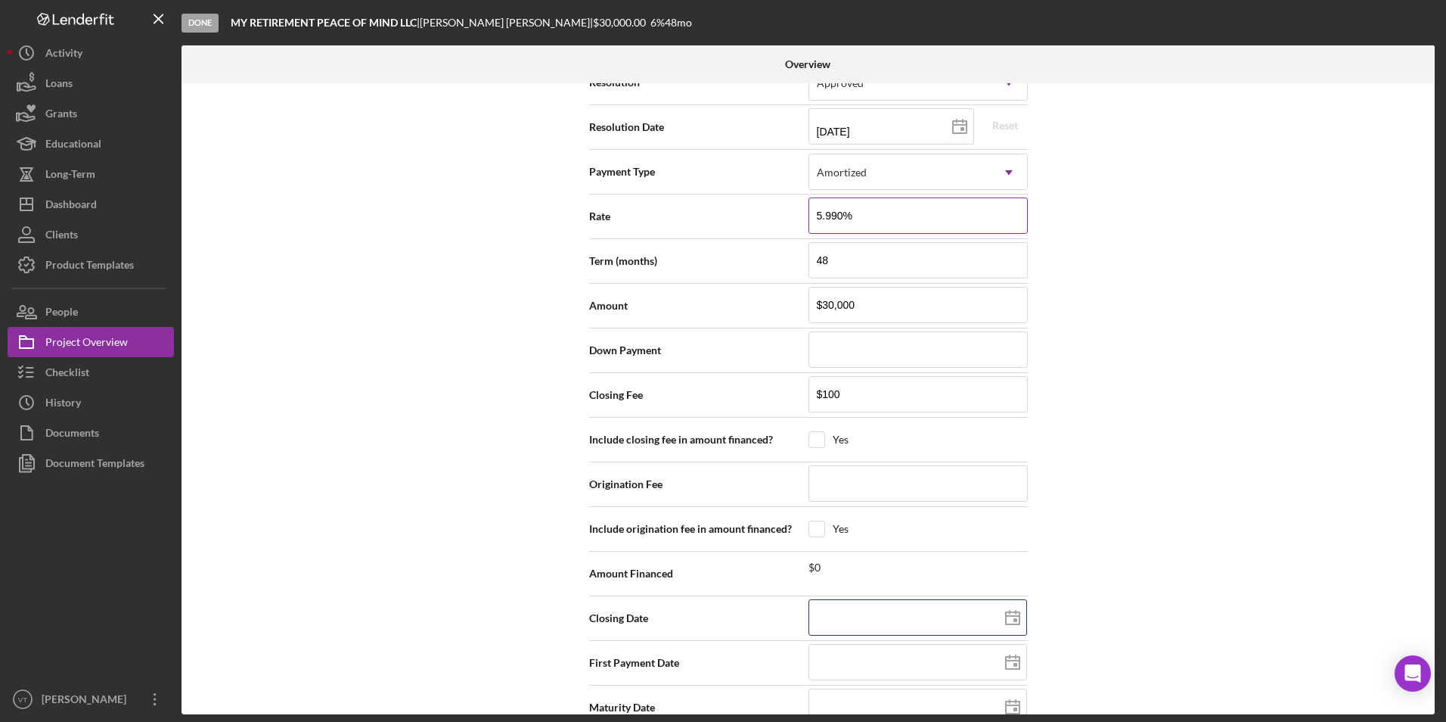
type input "[DATE]"
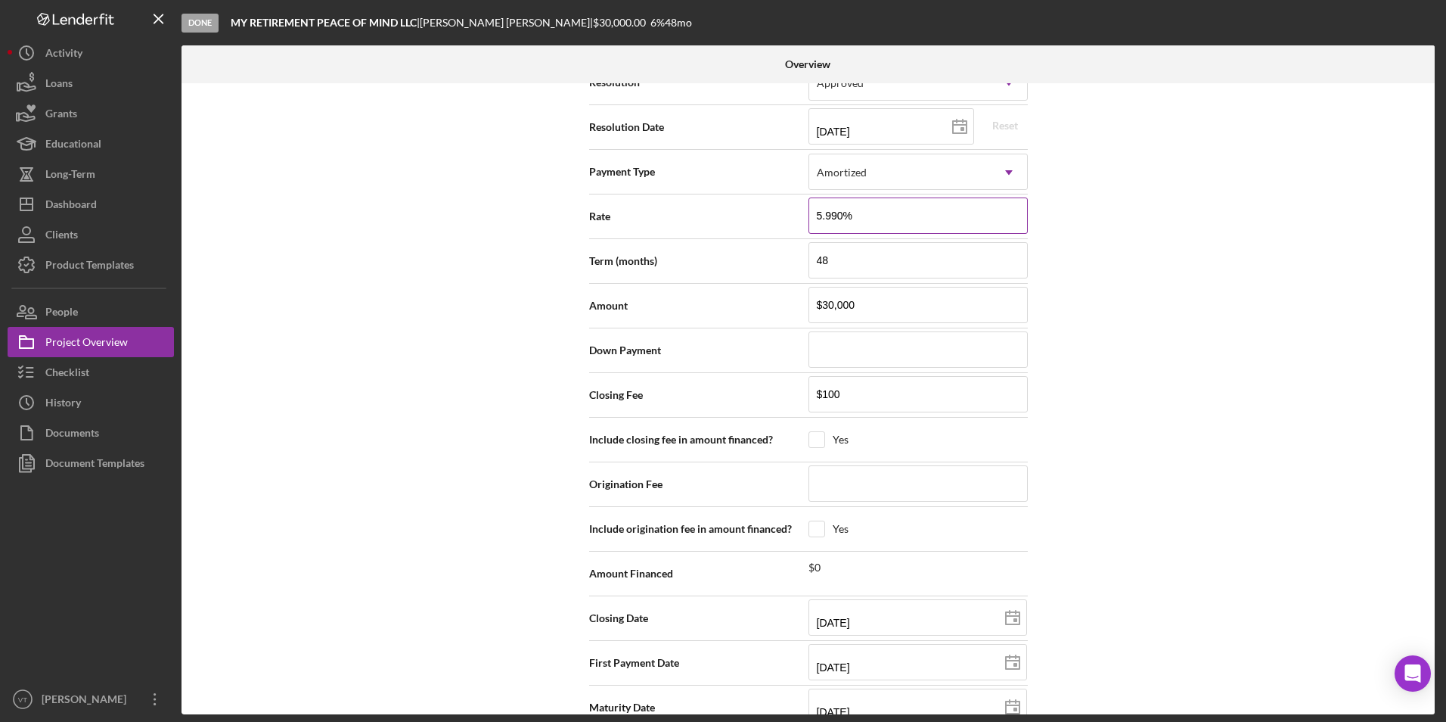
type input "[DATE]"
click at [1149, 395] on div "Internal Workflow Stage Done Icon/Dropdown Arrow Archive (can unarchive later i…" at bounding box center [808, 398] width 1253 height 631
click at [384, 361] on div "Internal Workflow Stage Done Icon/Dropdown Arrow Archive (can unarchive later i…" at bounding box center [808, 398] width 1253 height 631
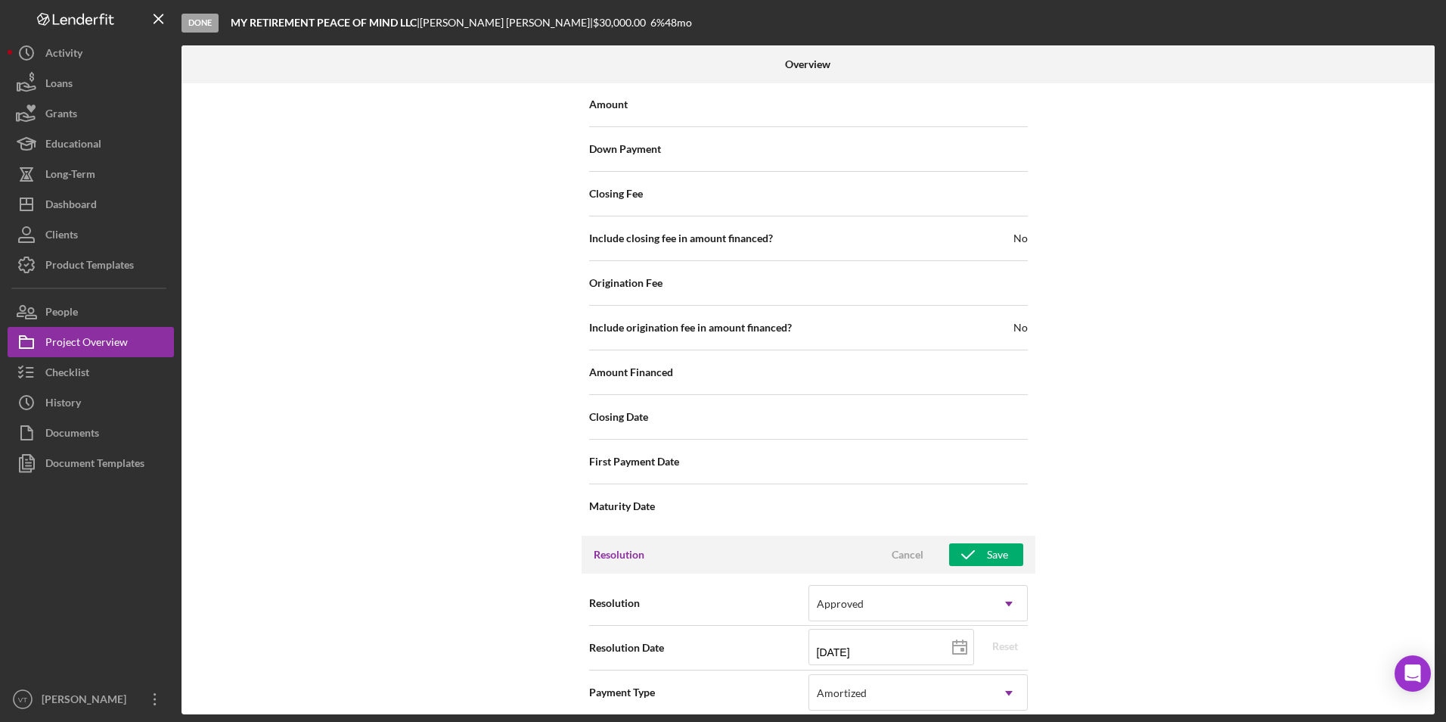
scroll to position [1740, 0]
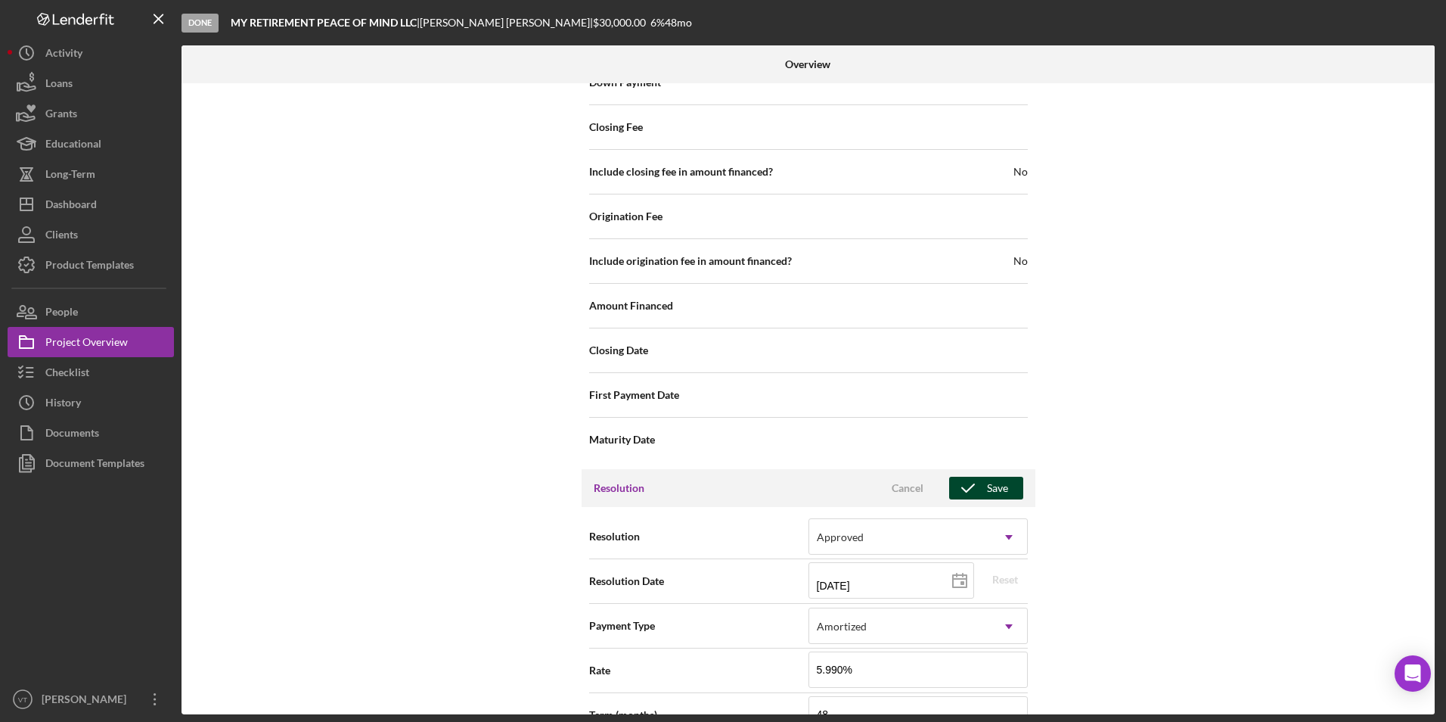
click at [977, 469] on icon "button" at bounding box center [968, 488] width 38 height 38
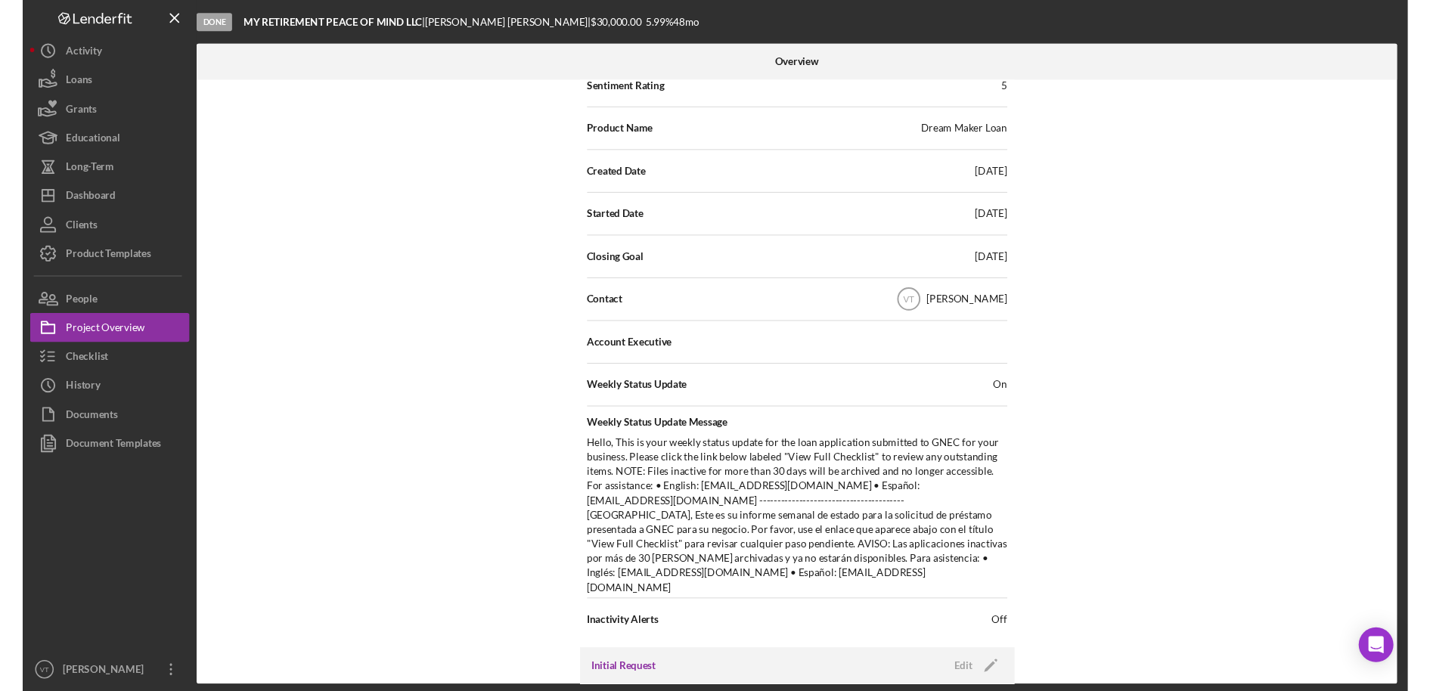
scroll to position [0, 0]
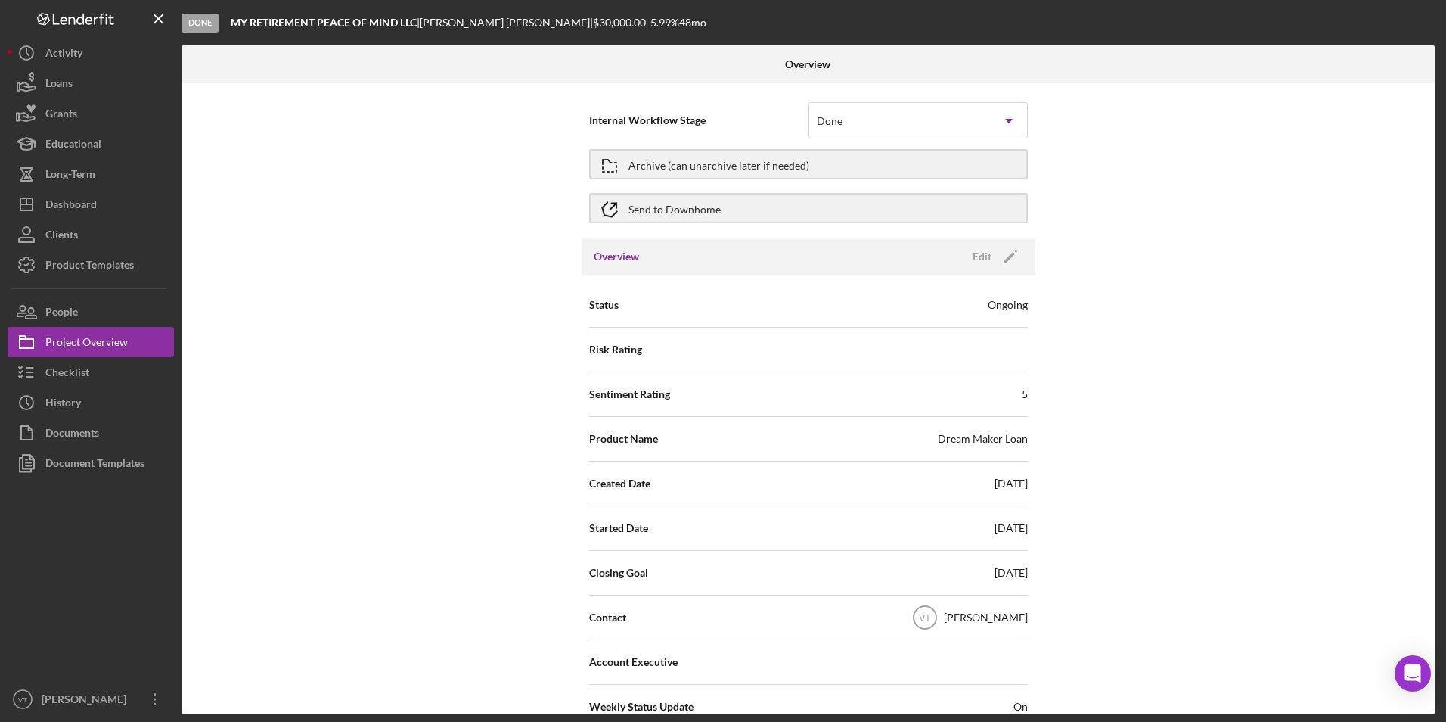
click at [690, 223] on div "Send to Downhome" at bounding box center [808, 208] width 439 height 38
click at [697, 201] on div "Send to Downhome" at bounding box center [675, 207] width 92 height 27
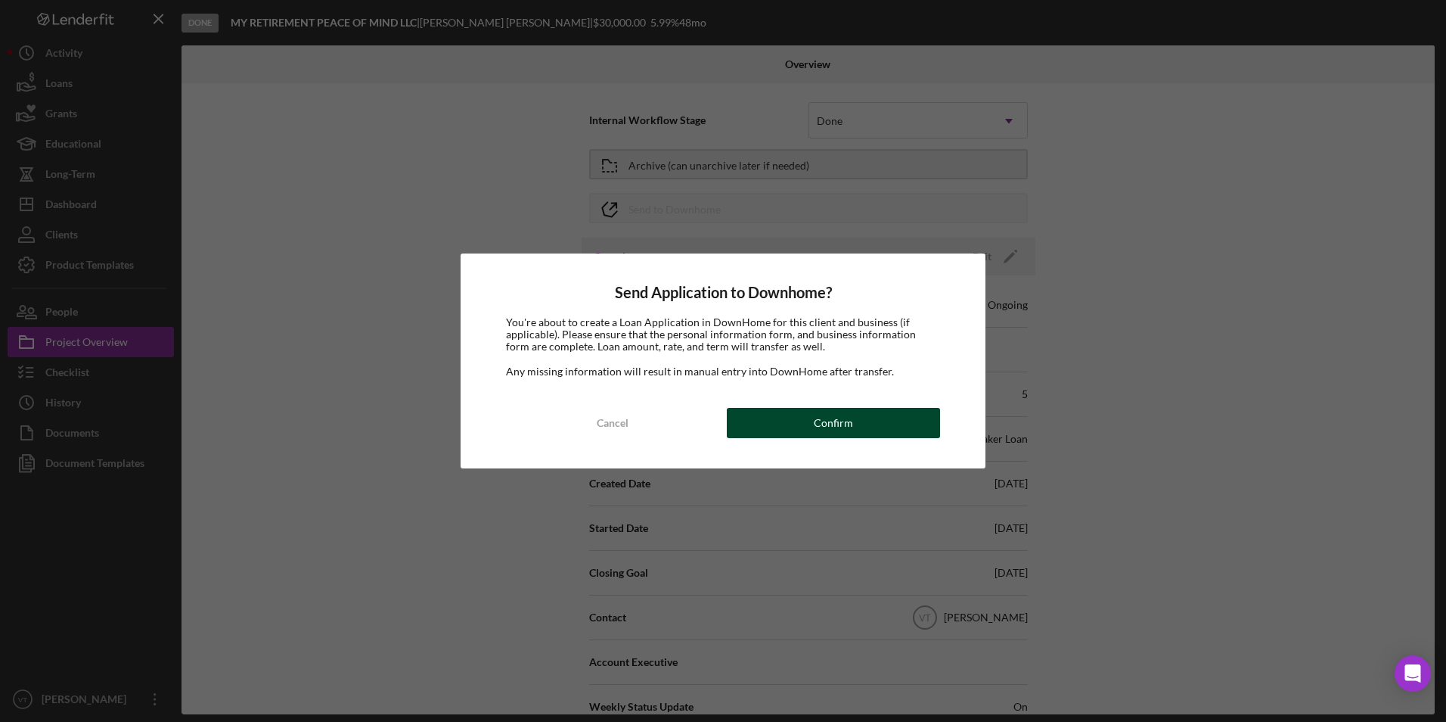
click at [805, 421] on button "Confirm" at bounding box center [833, 423] width 213 height 30
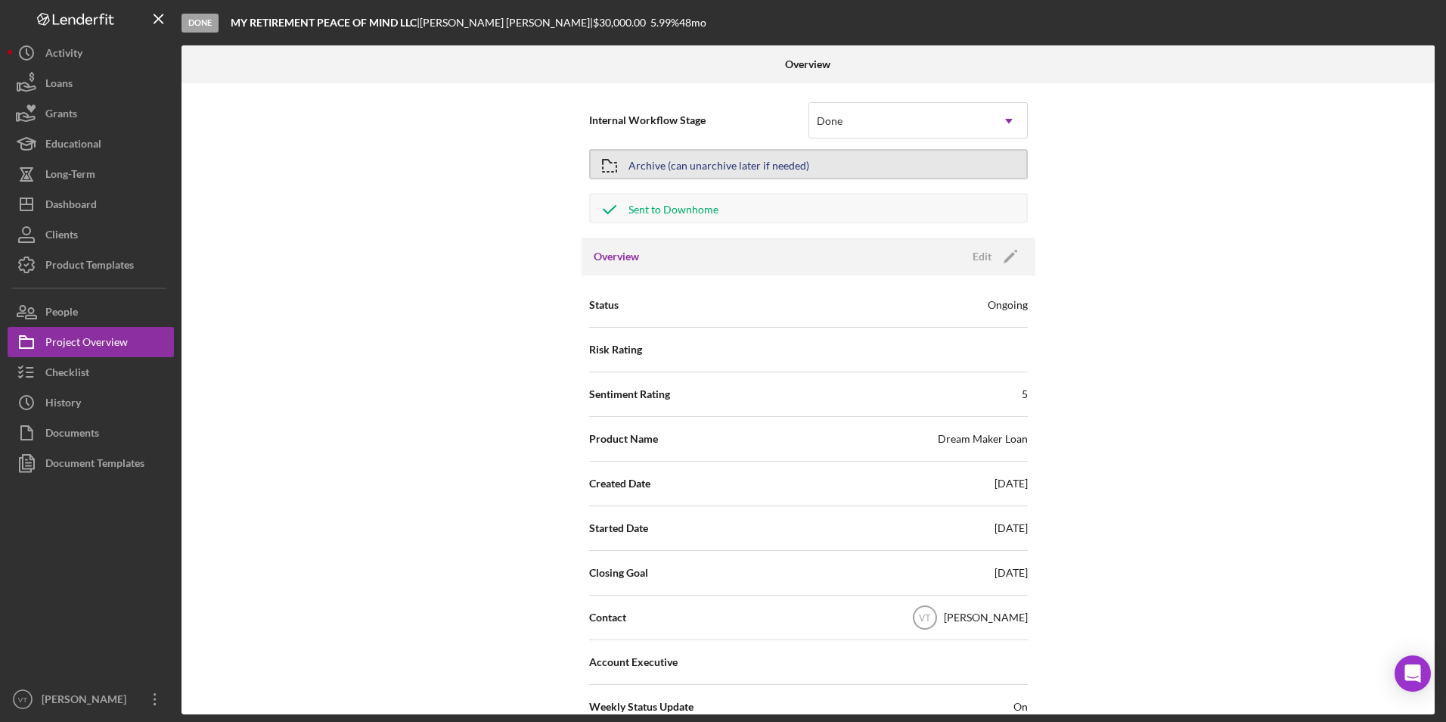
click at [696, 161] on div "Archive (can unarchive later if needed)" at bounding box center [719, 164] width 181 height 27
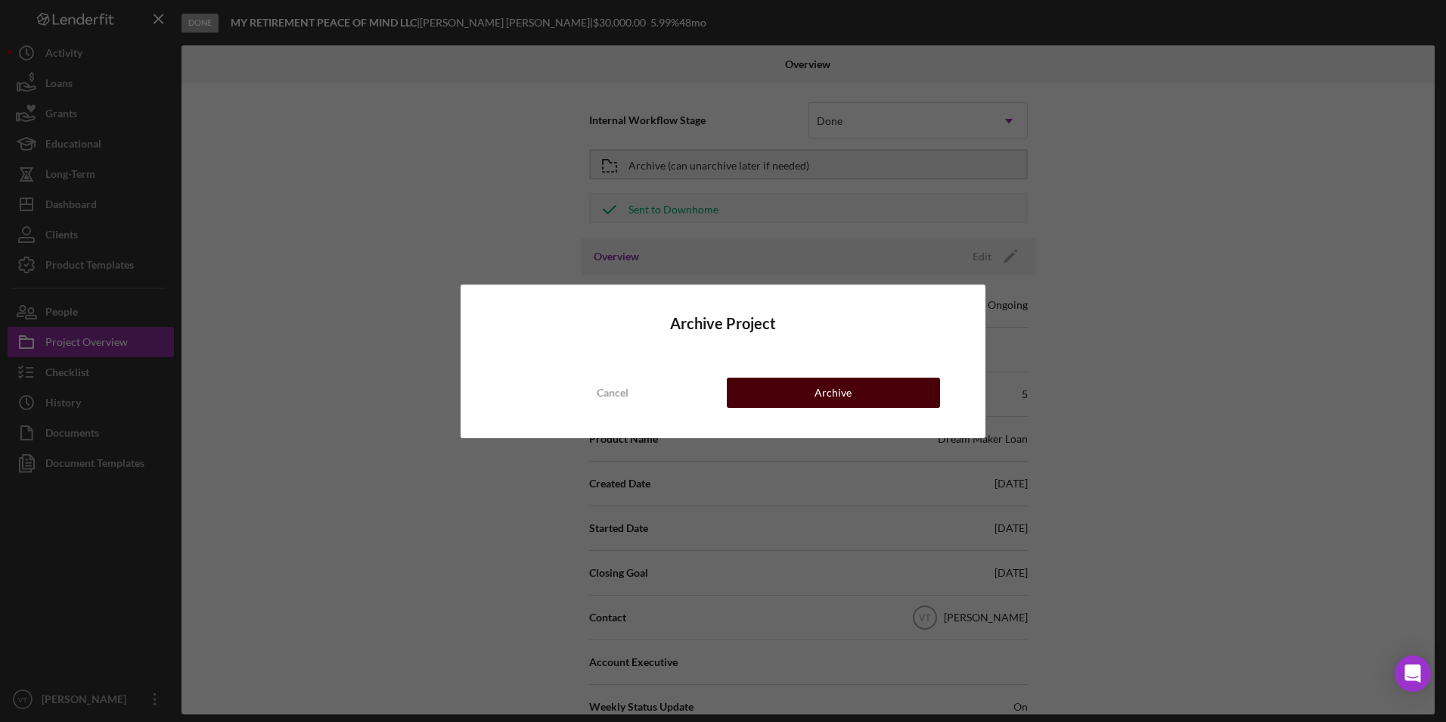
click at [843, 398] on div "Archive" at bounding box center [833, 392] width 37 height 30
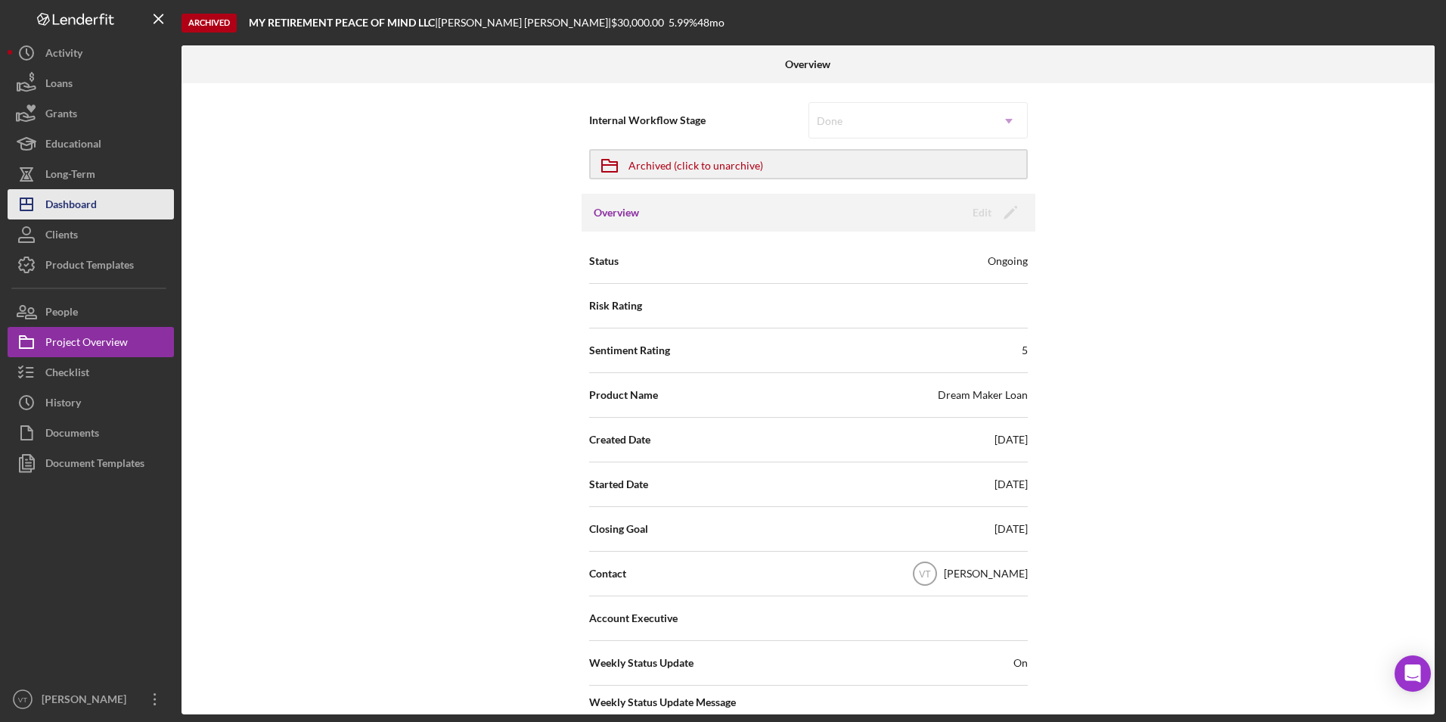
click at [101, 207] on button "Icon/Dashboard Dashboard" at bounding box center [91, 204] width 166 height 30
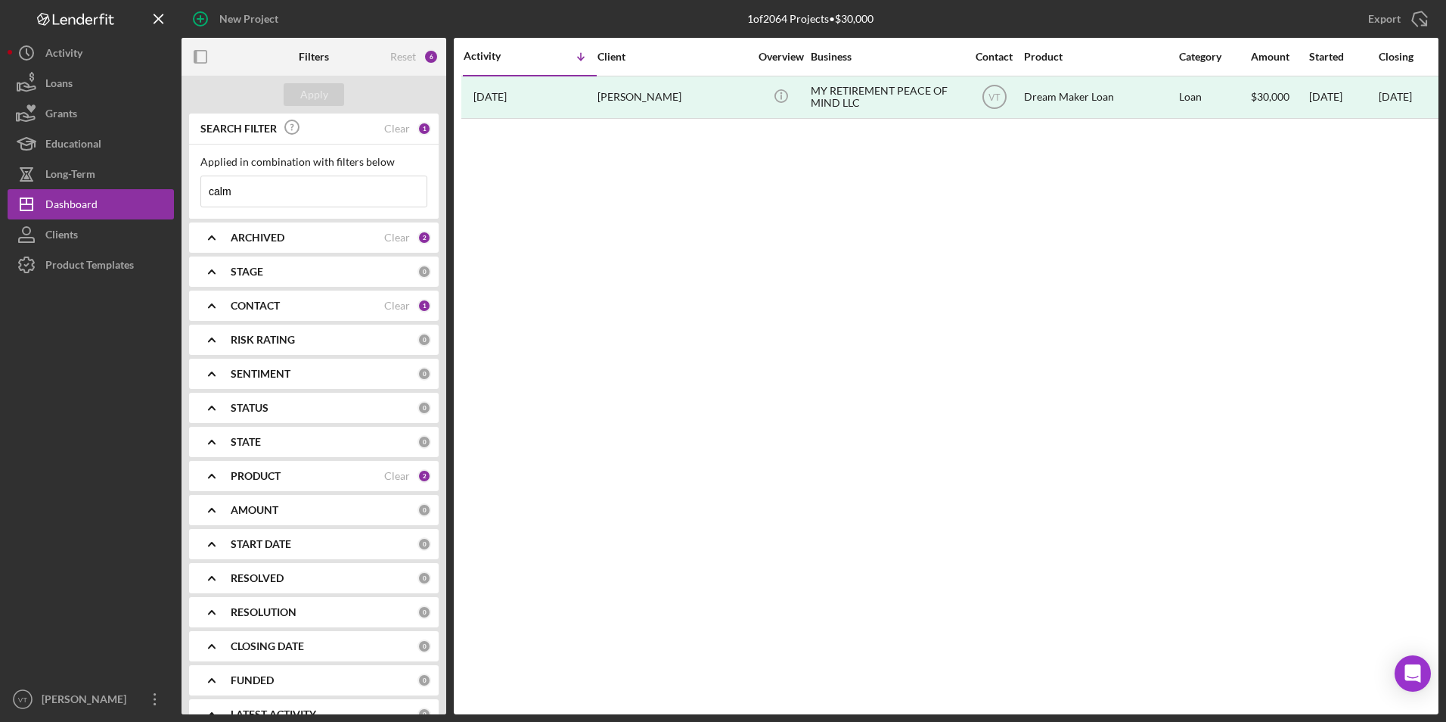
click at [267, 236] on b "ARCHIVED" at bounding box center [258, 237] width 54 height 12
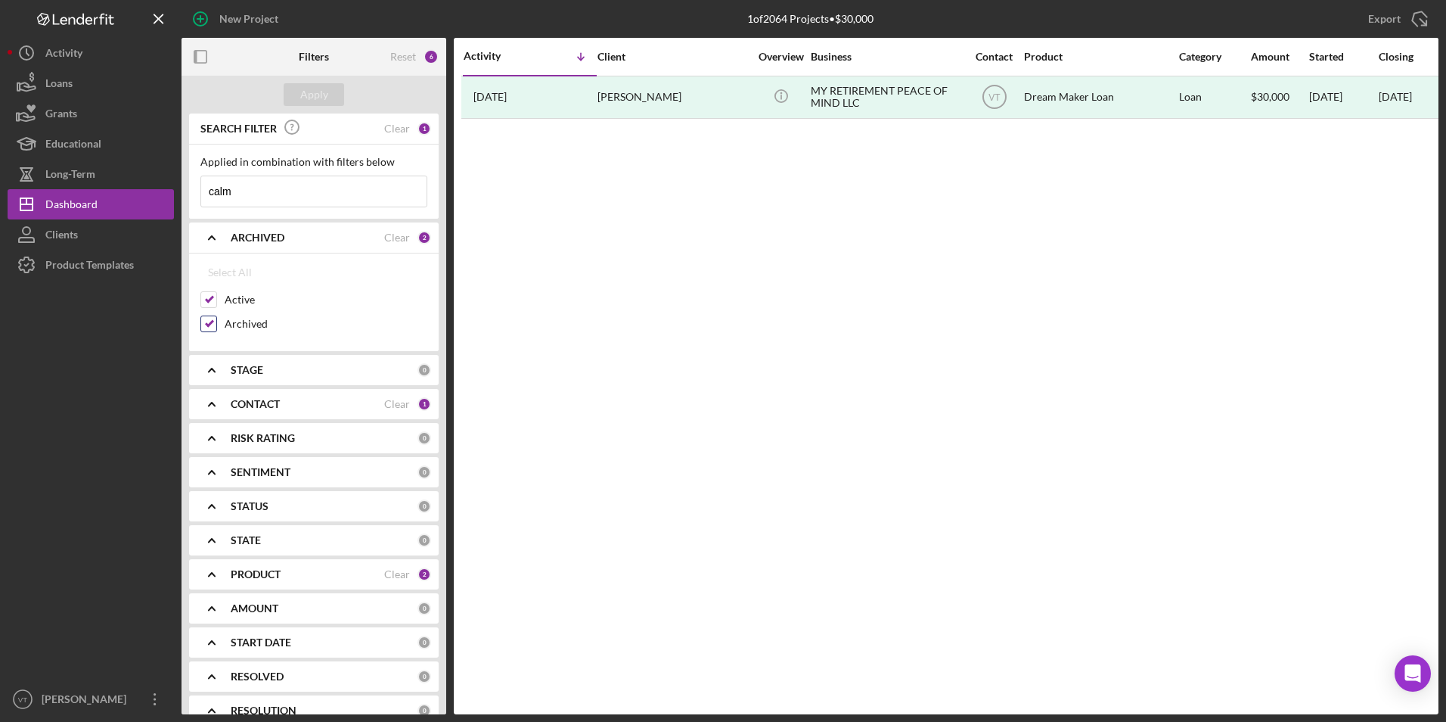
click at [211, 321] on input "Archived" at bounding box center [208, 323] width 15 height 15
checkbox input "false"
click at [324, 95] on div "Apply" at bounding box center [314, 94] width 28 height 23
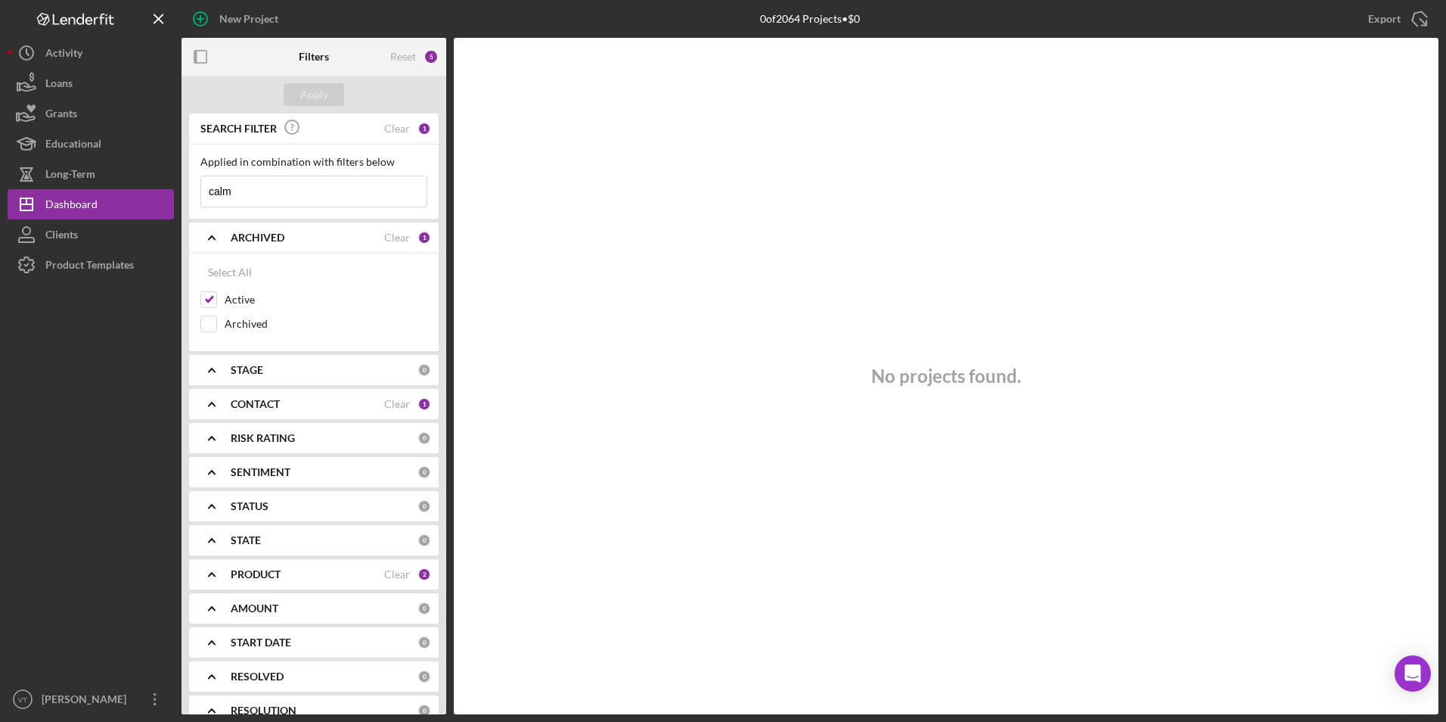
click at [141, 380] on div at bounding box center [91, 482] width 166 height 404
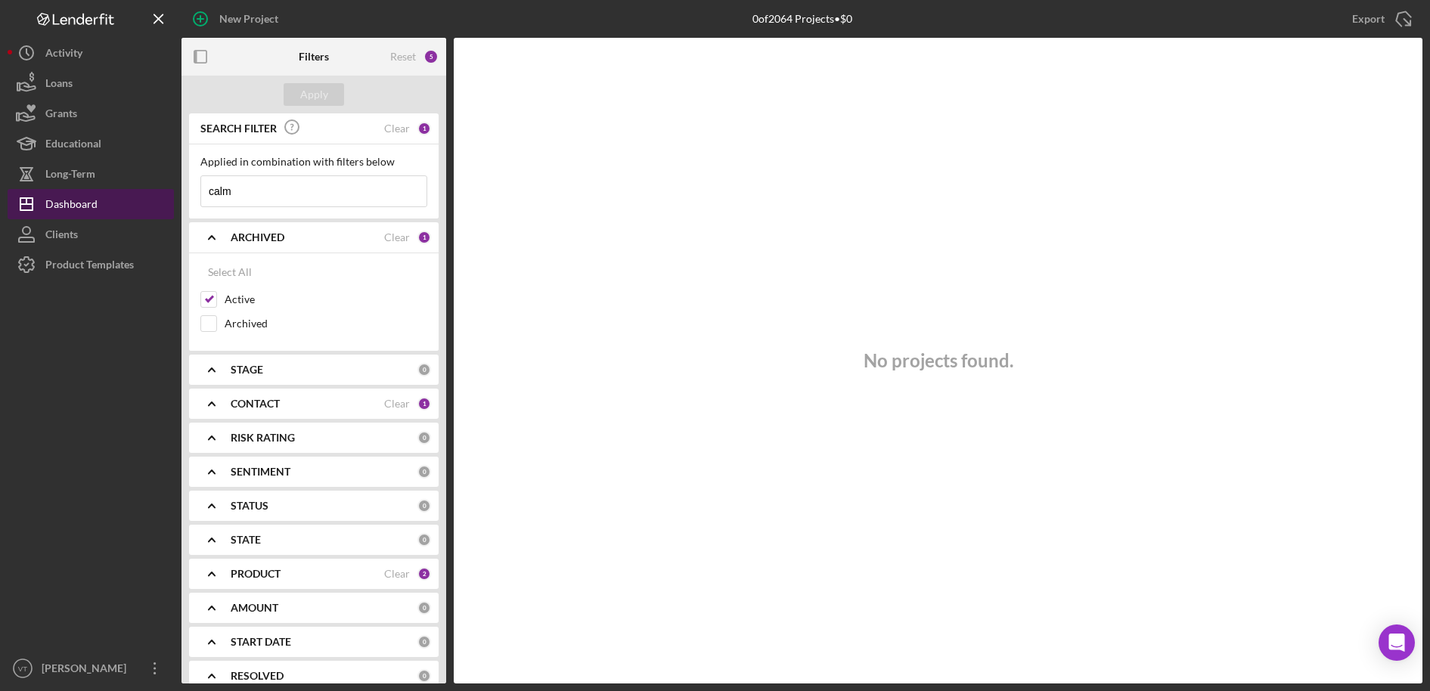
drag, startPoint x: 248, startPoint y: 191, endPoint x: 139, endPoint y: 191, distance: 108.9
click at [139, 191] on div "New Project 0 of 2064 Projects • $0 calm Export Icon/Export Filters Reset 5 App…" at bounding box center [715, 342] width 1415 height 684
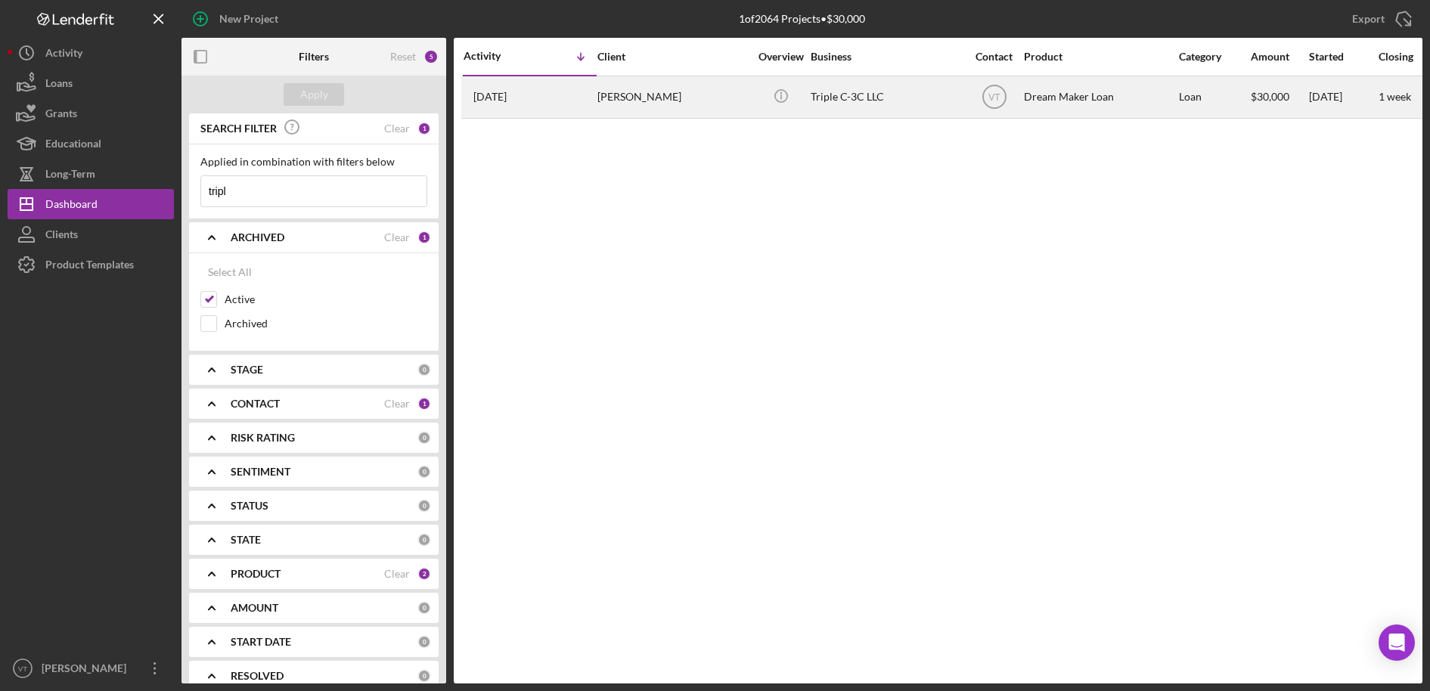
type input "tripl"
click at [596, 111] on td "[DATE] [PERSON_NAME]" at bounding box center [530, 97] width 134 height 42
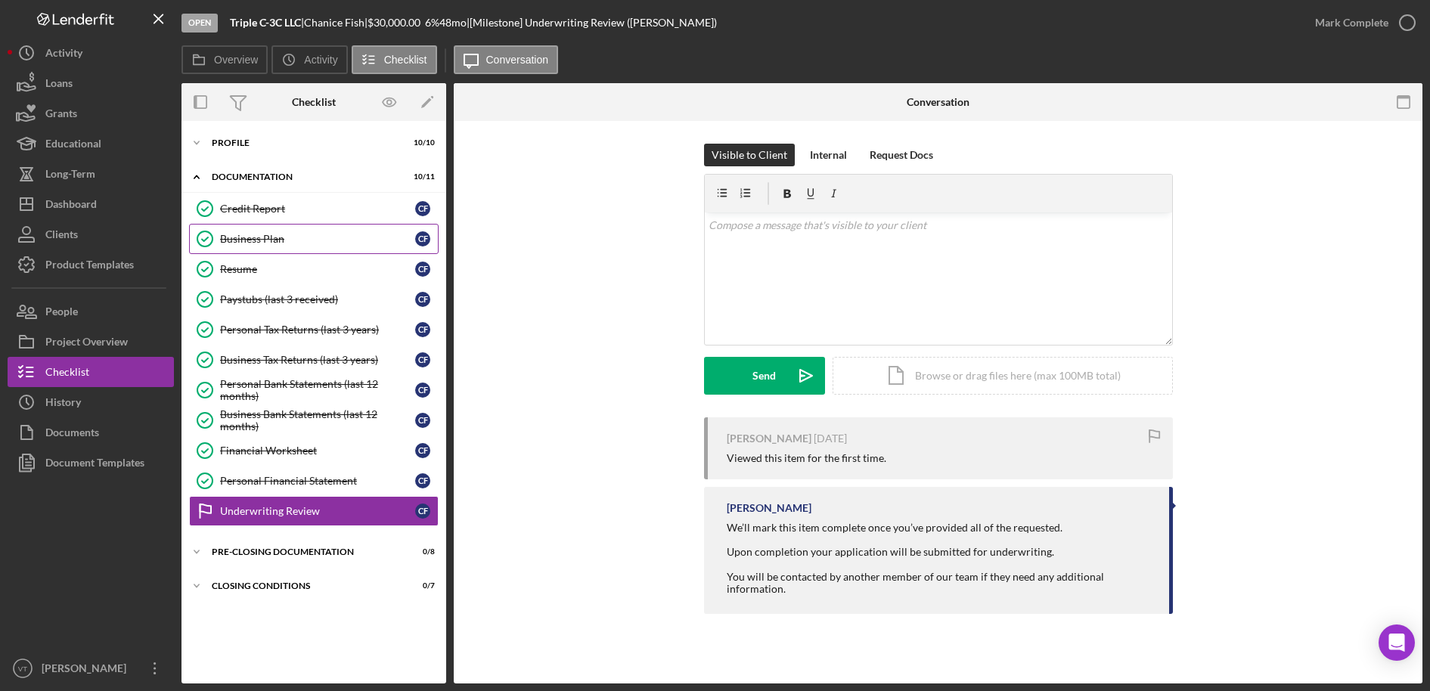
click at [266, 236] on div "Business Plan" at bounding box center [317, 239] width 195 height 12
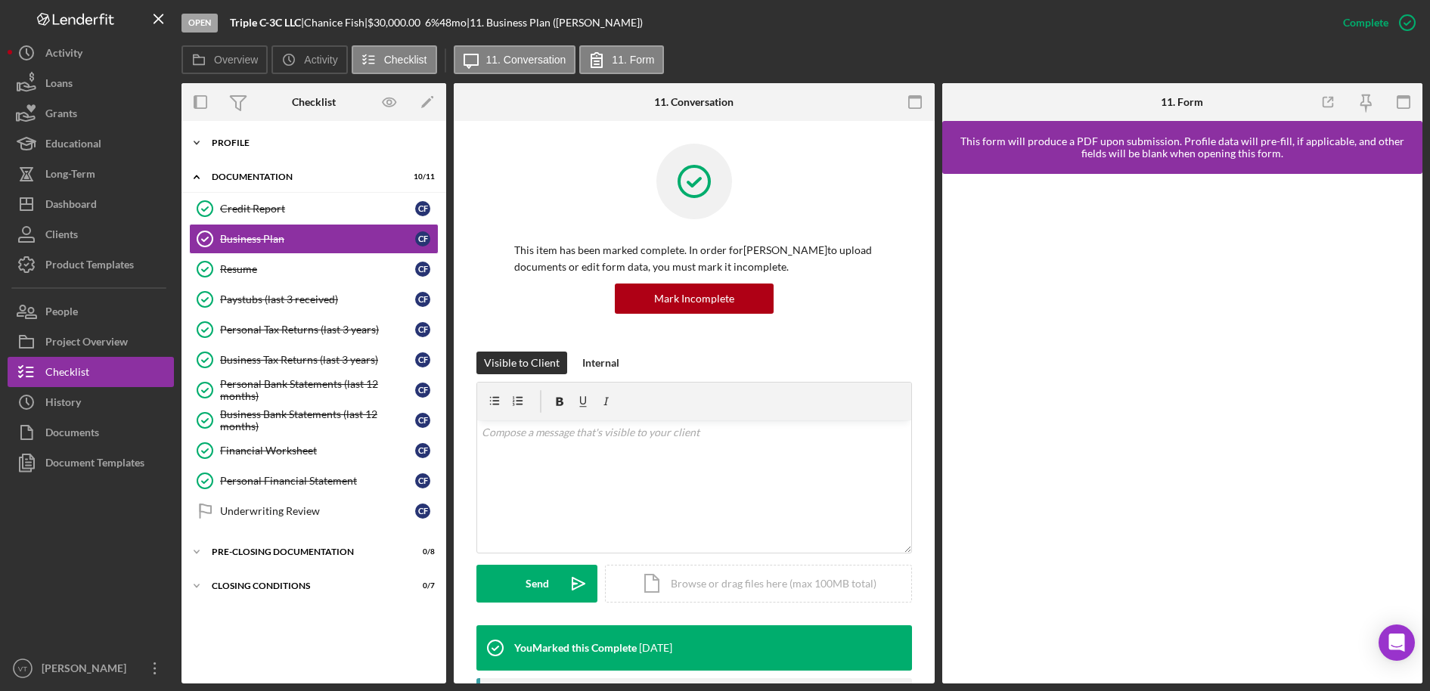
click at [201, 145] on icon "Icon/Expander" at bounding box center [197, 143] width 30 height 30
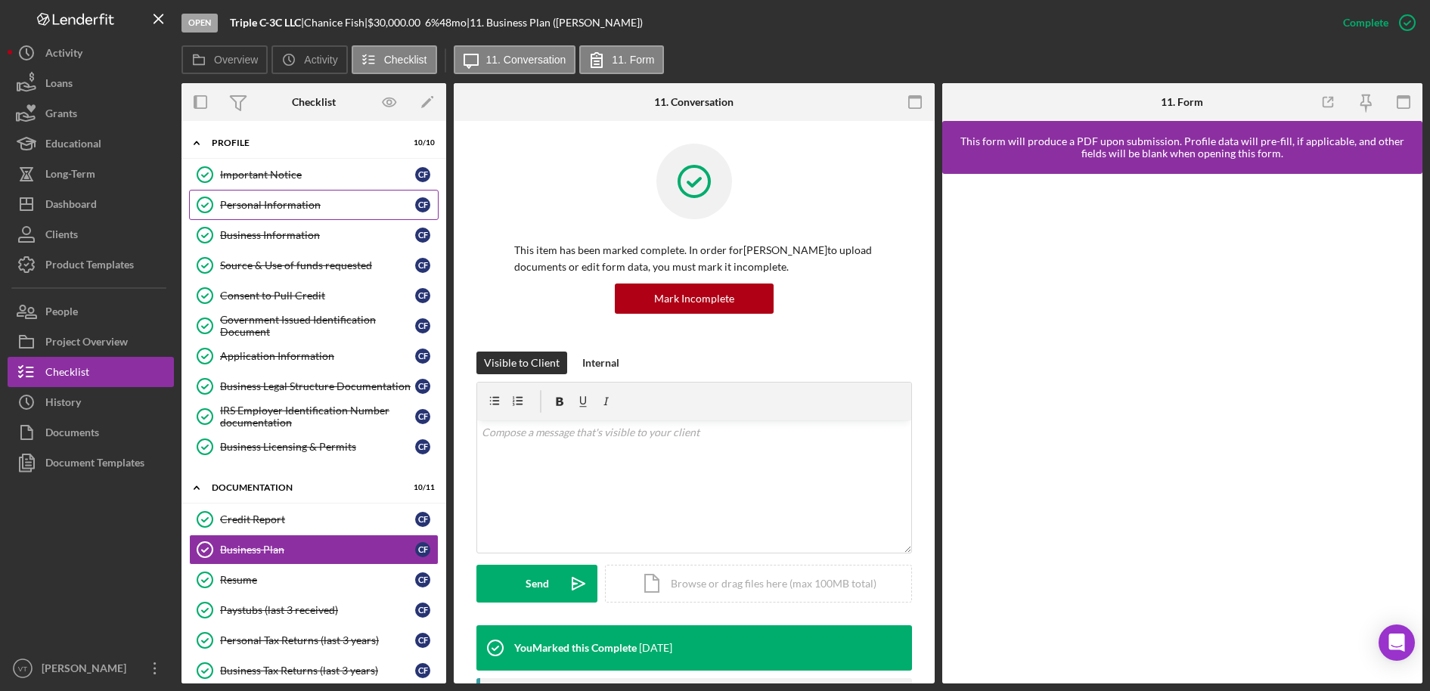
click at [299, 202] on div "Personal Information" at bounding box center [317, 205] width 195 height 12
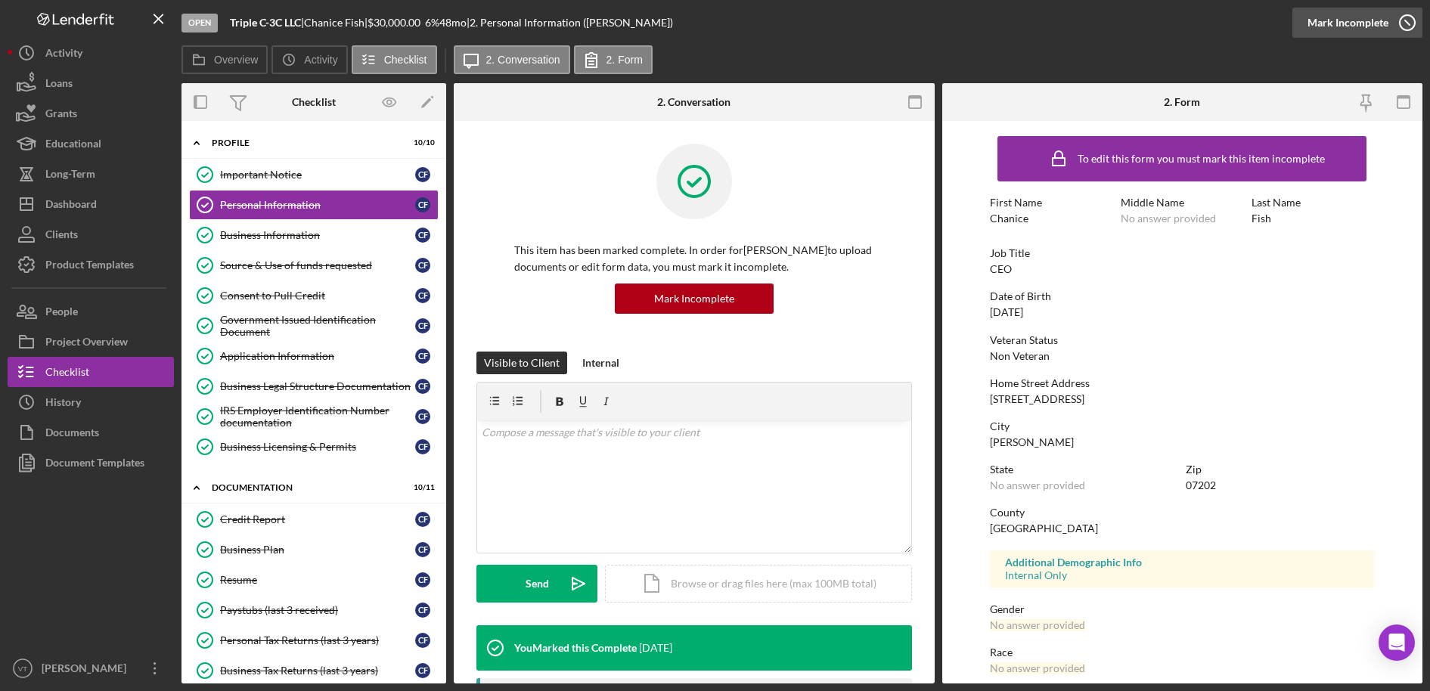
click at [1334, 23] on icon "button" at bounding box center [1408, 23] width 38 height 38
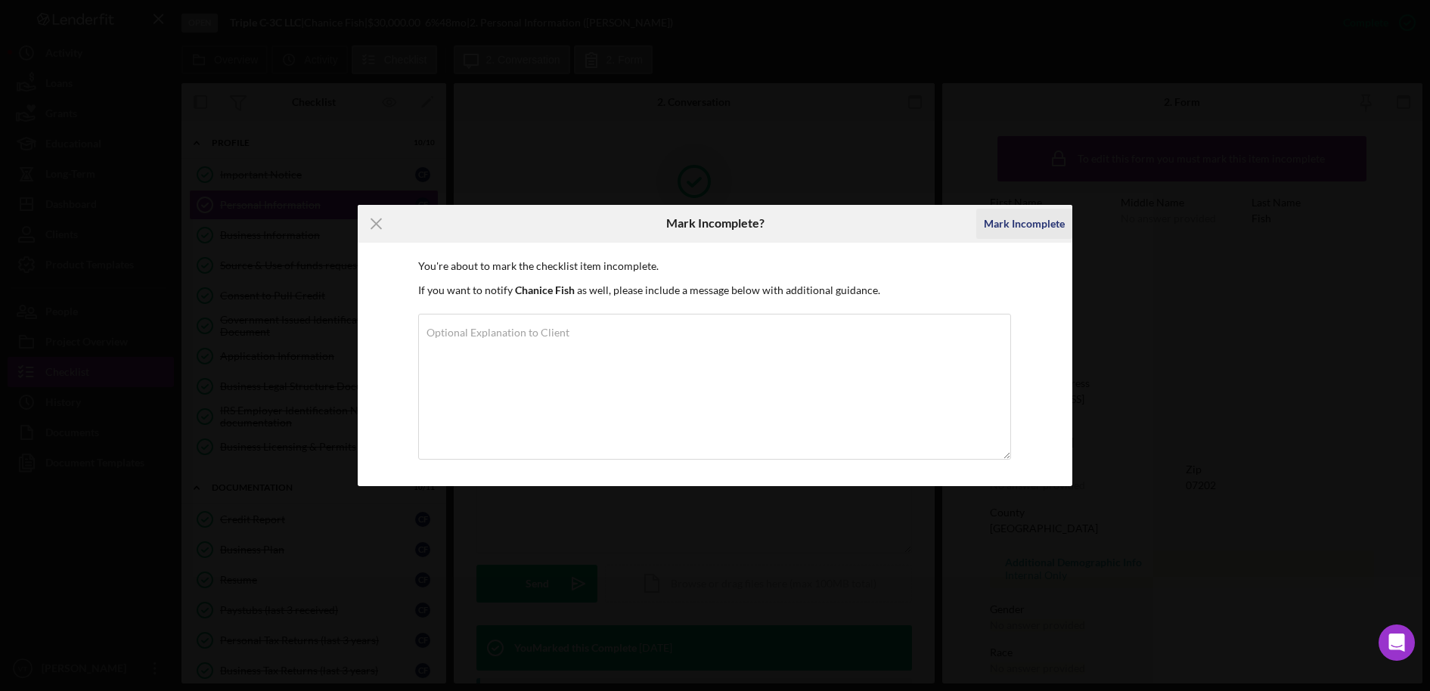
click at [1036, 216] on div "Mark Incomplete" at bounding box center [1024, 224] width 81 height 30
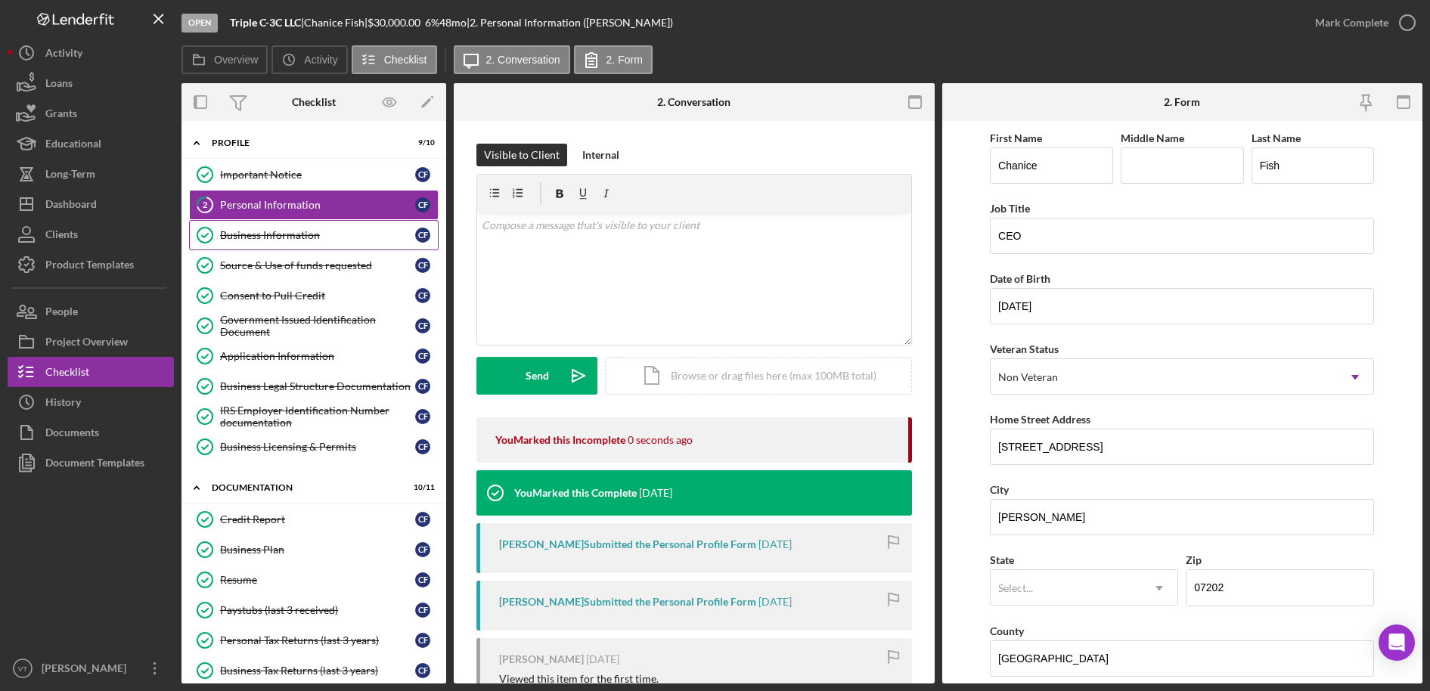
click at [210, 231] on icon "Business Information" at bounding box center [205, 235] width 38 height 38
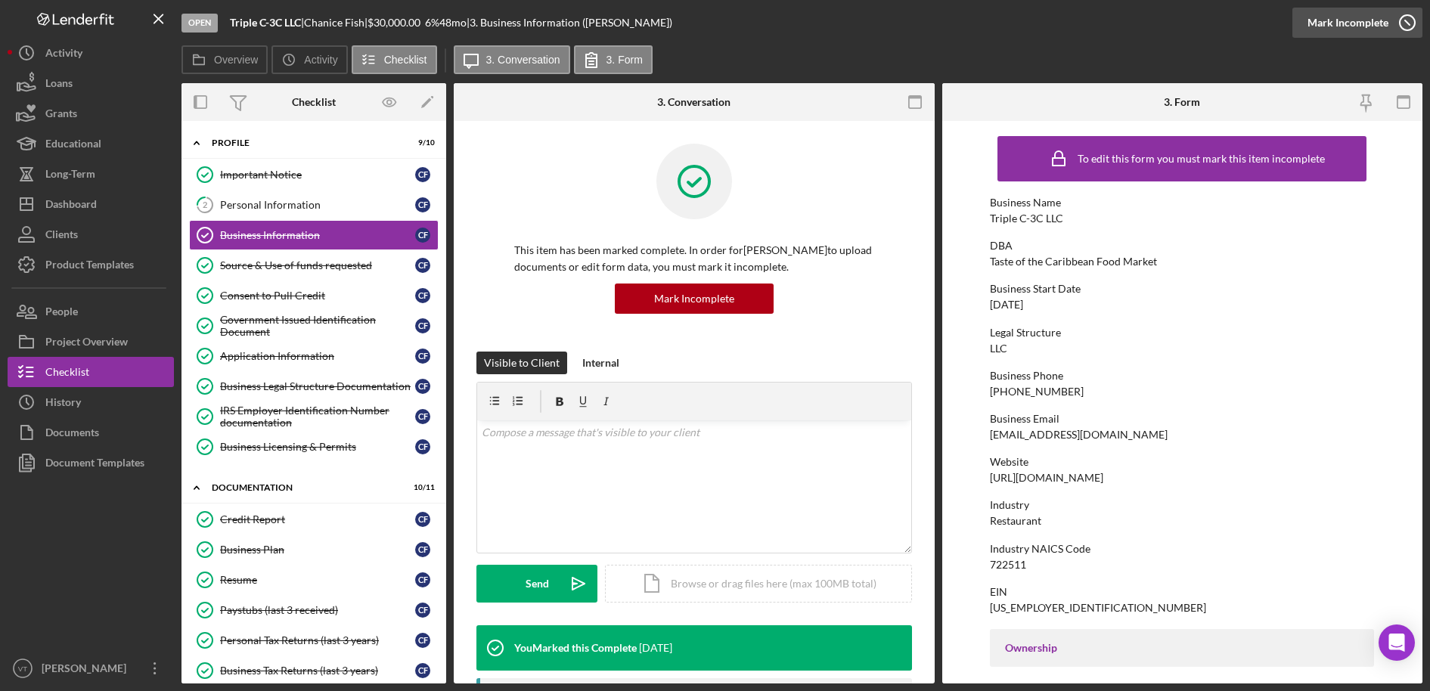
click at [1334, 17] on icon "button" at bounding box center [1408, 23] width 38 height 38
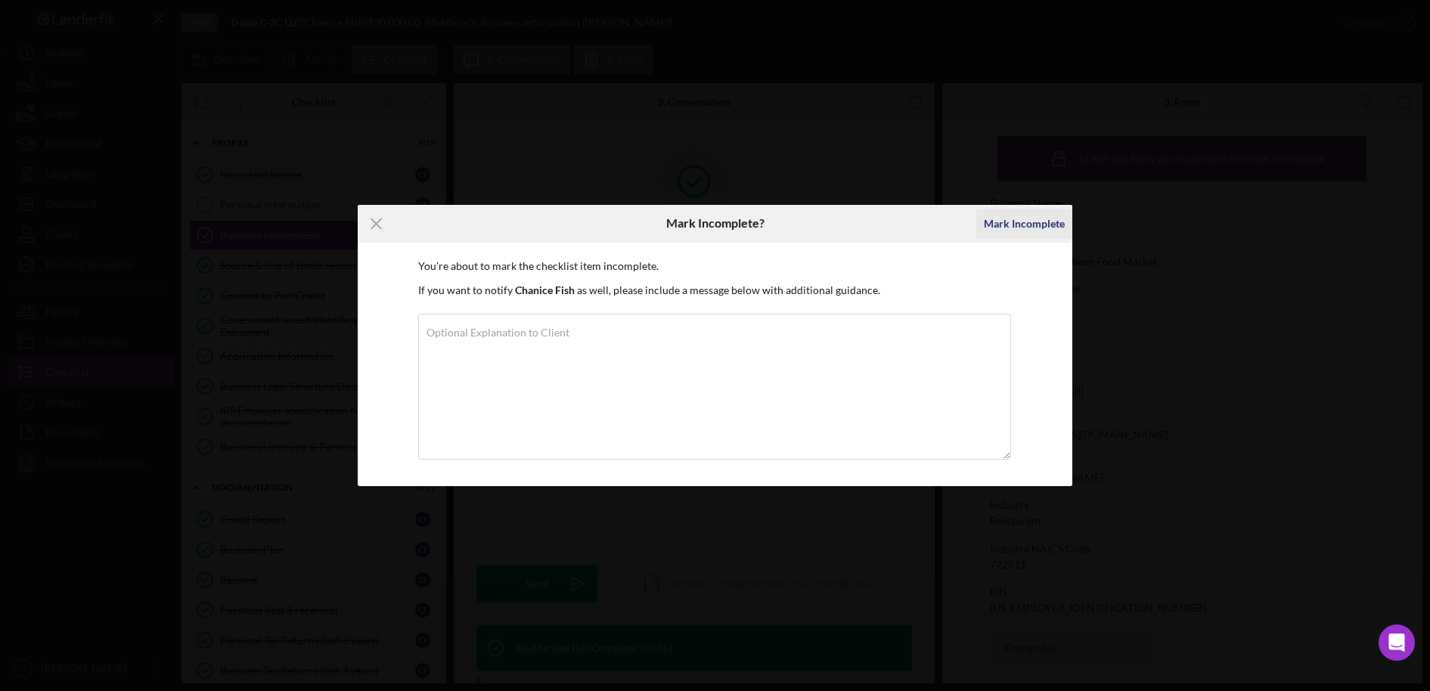
click at [1036, 227] on div "Mark Incomplete" at bounding box center [1024, 224] width 81 height 30
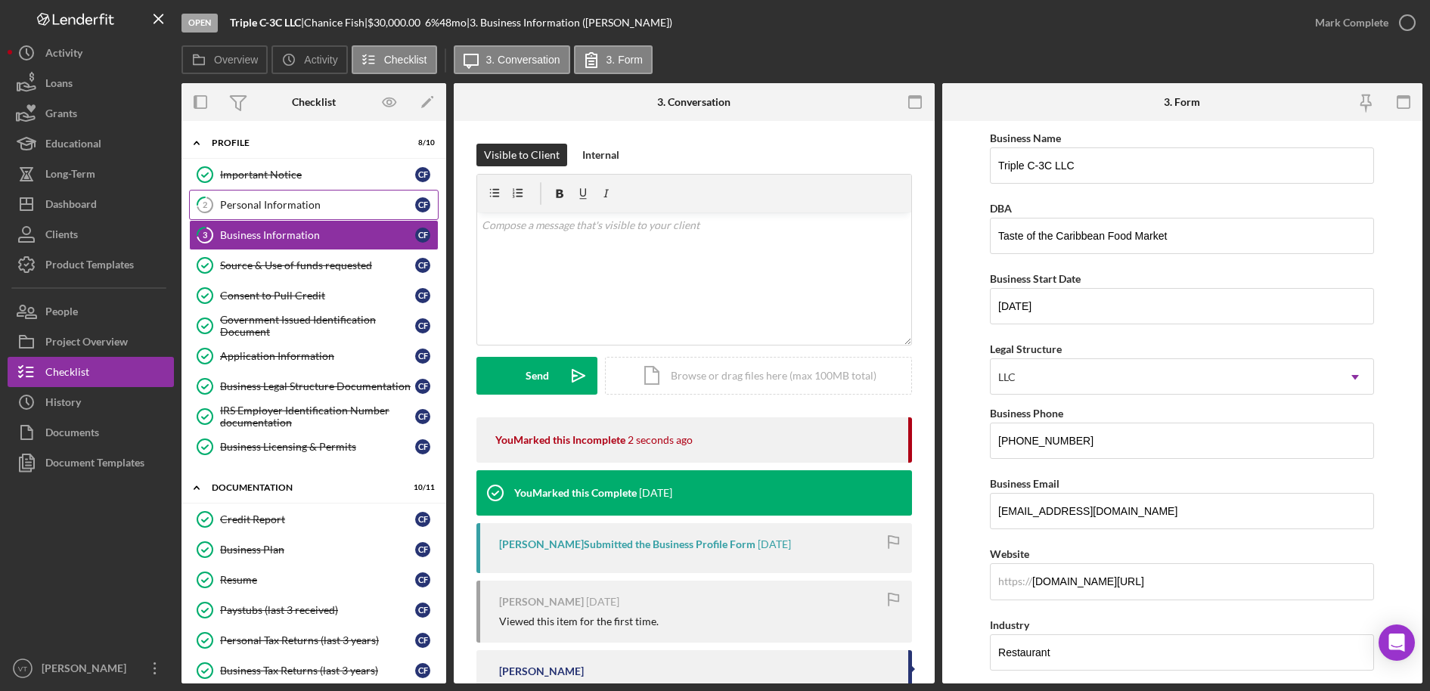
click at [231, 196] on link "2 Personal Information C F" at bounding box center [314, 205] width 250 height 30
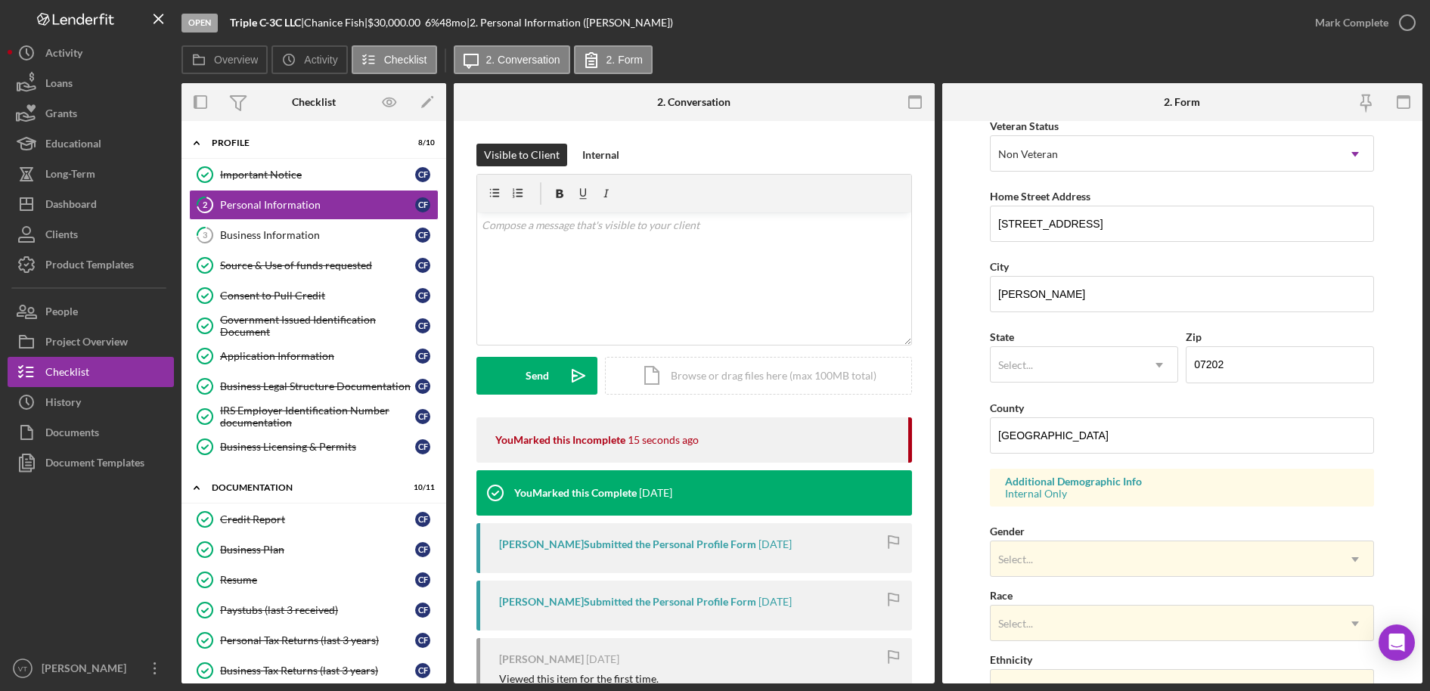
scroll to position [227, 0]
click at [1072, 377] on div "Select..." at bounding box center [1066, 361] width 151 height 35
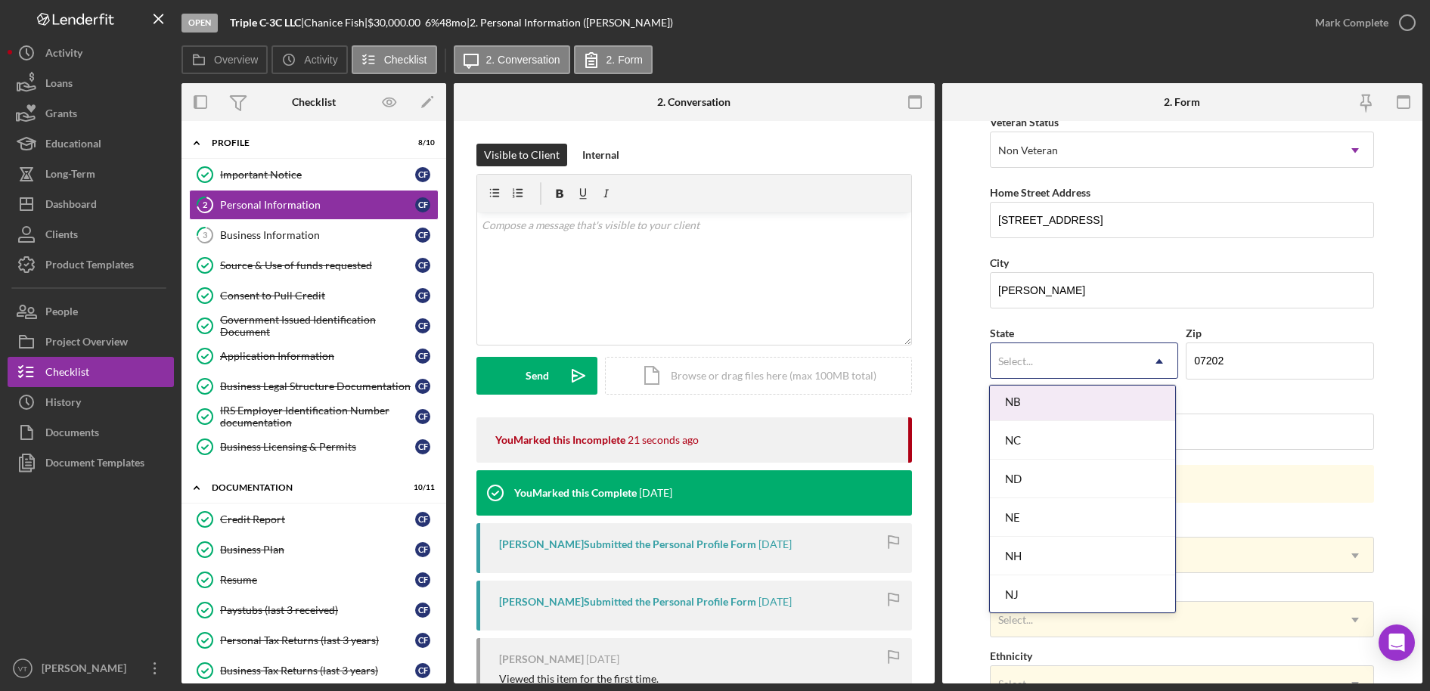
scroll to position [1513, 0]
click at [1038, 595] on div "NJ" at bounding box center [1082, 589] width 185 height 39
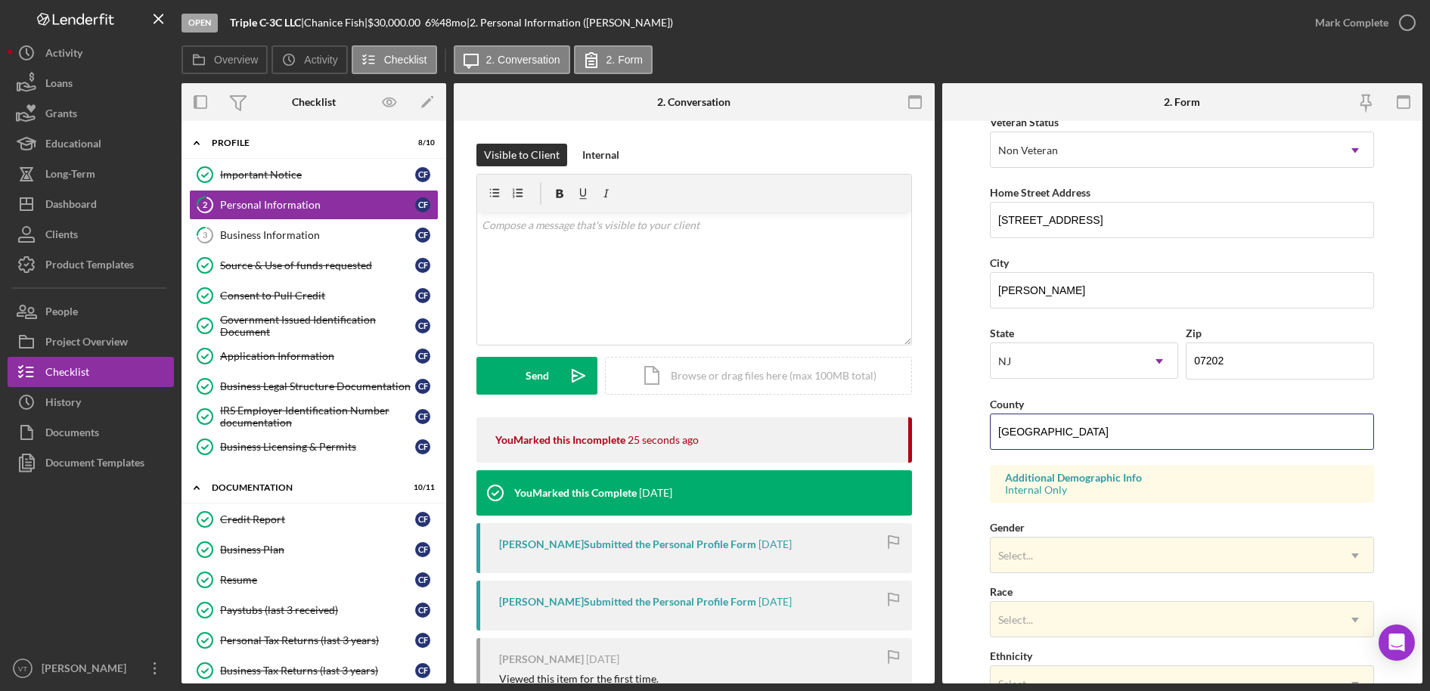
drag, startPoint x: 1100, startPoint y: 427, endPoint x: 939, endPoint y: 419, distance: 161.3
click at [939, 419] on div "Overview Internal Workflow Stage Open Icon/Dropdown Arrow Archive (can unarchiv…" at bounding box center [802, 383] width 1241 height 601
type input "Union"
click at [962, 422] on form "First Name [PERSON_NAME] Middle Name Last Name Fish Job Title CEO Date of Birth…" at bounding box center [1183, 402] width 481 height 563
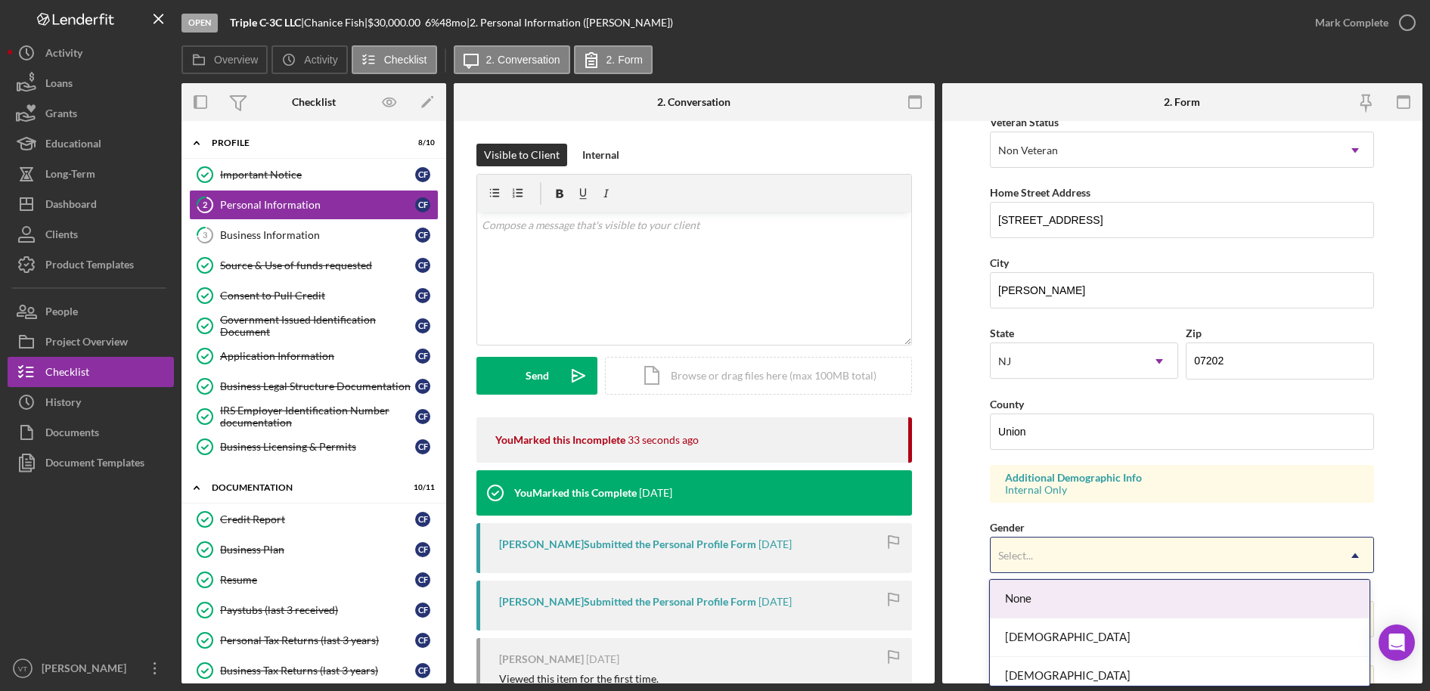
click at [1059, 561] on div "Select..." at bounding box center [1164, 556] width 346 height 35
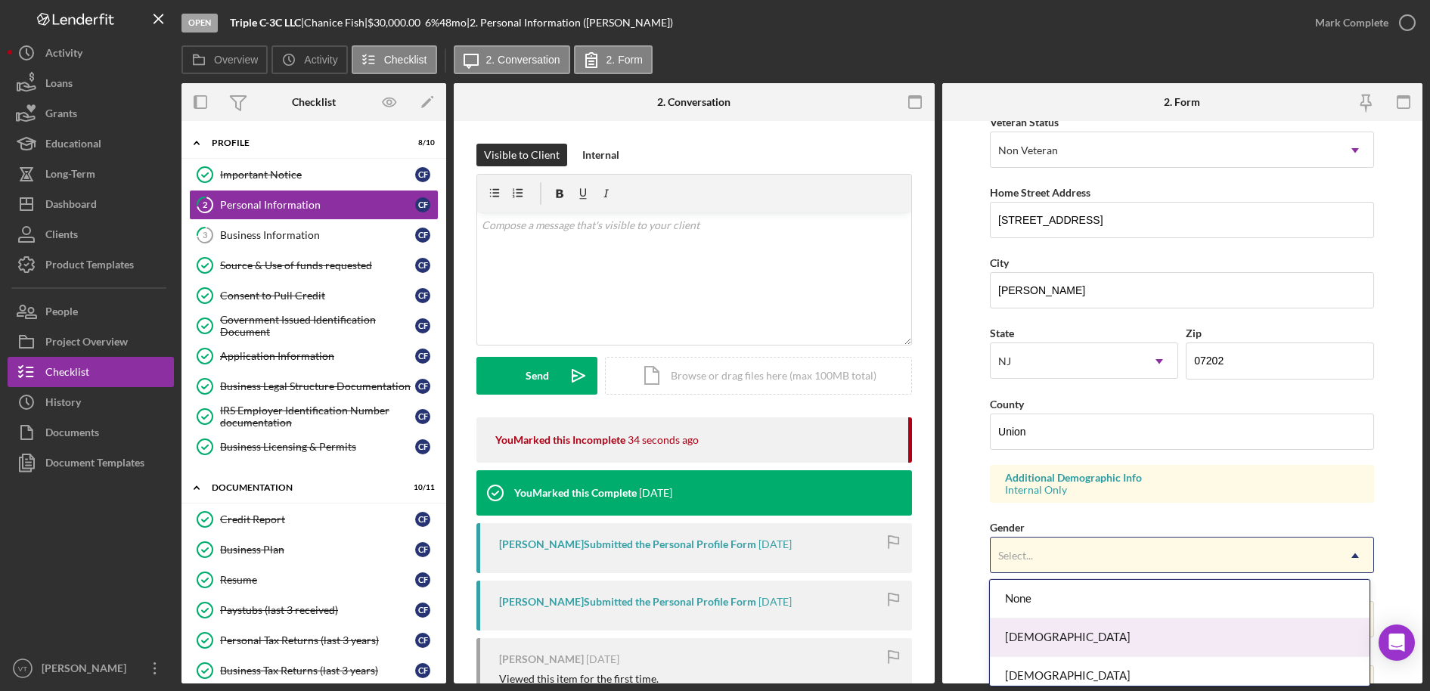
click at [1050, 635] on div "[DEMOGRAPHIC_DATA]" at bounding box center [1180, 638] width 380 height 39
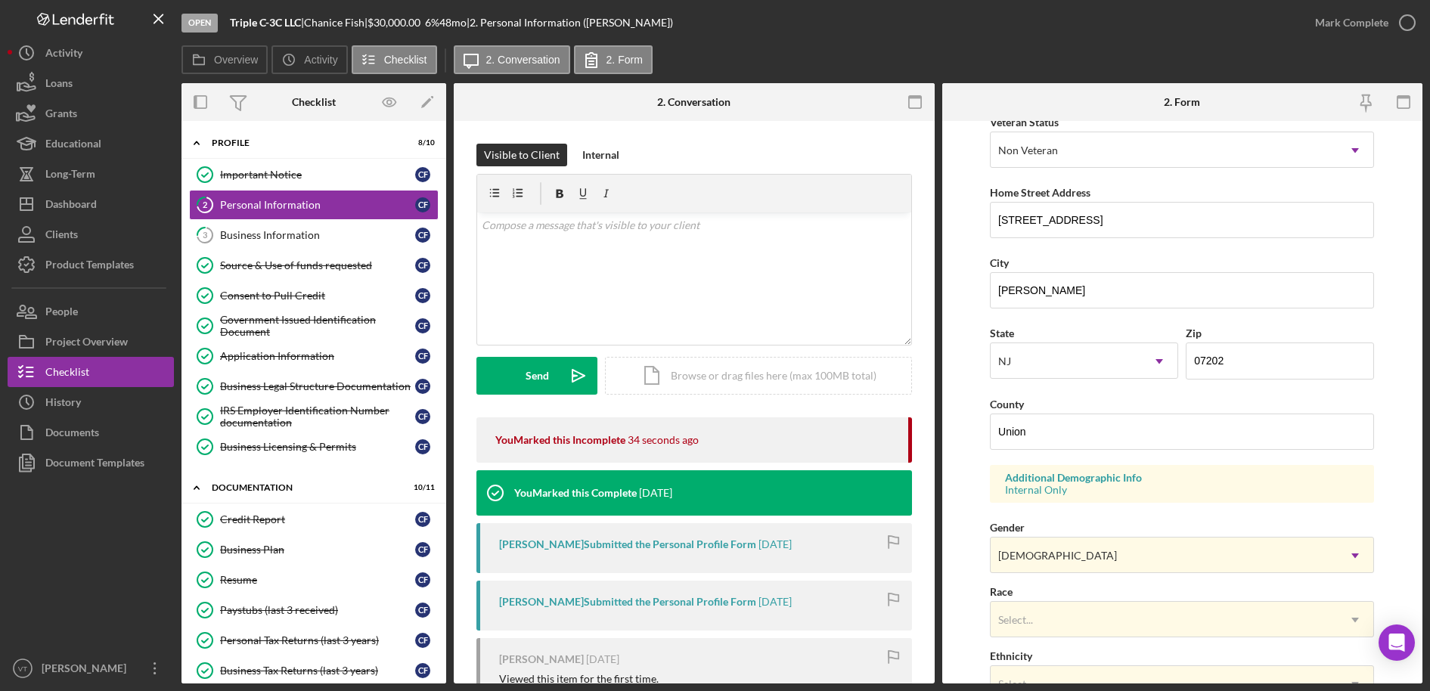
click at [986, 483] on form "First Name [PERSON_NAME] Middle Name Last Name Fish Job Title CEO Date of Birth…" at bounding box center [1183, 402] width 481 height 563
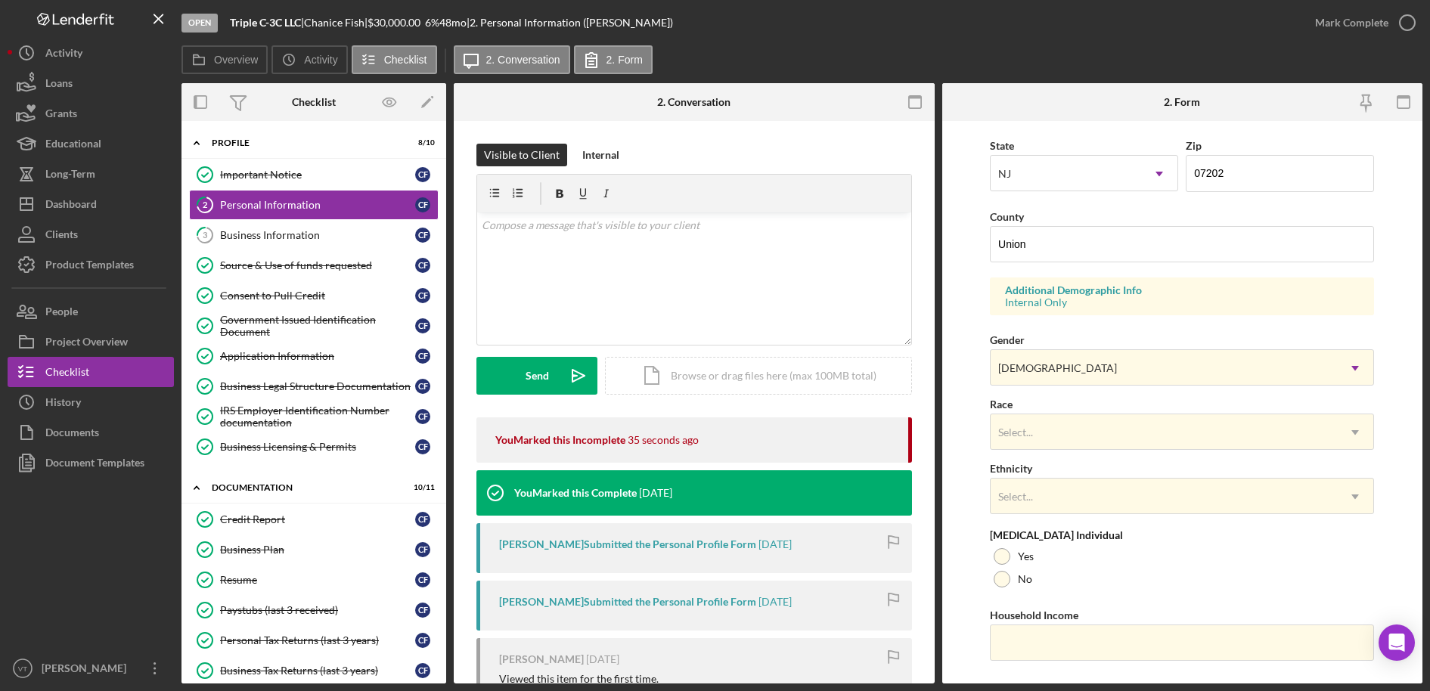
scroll to position [447, 0]
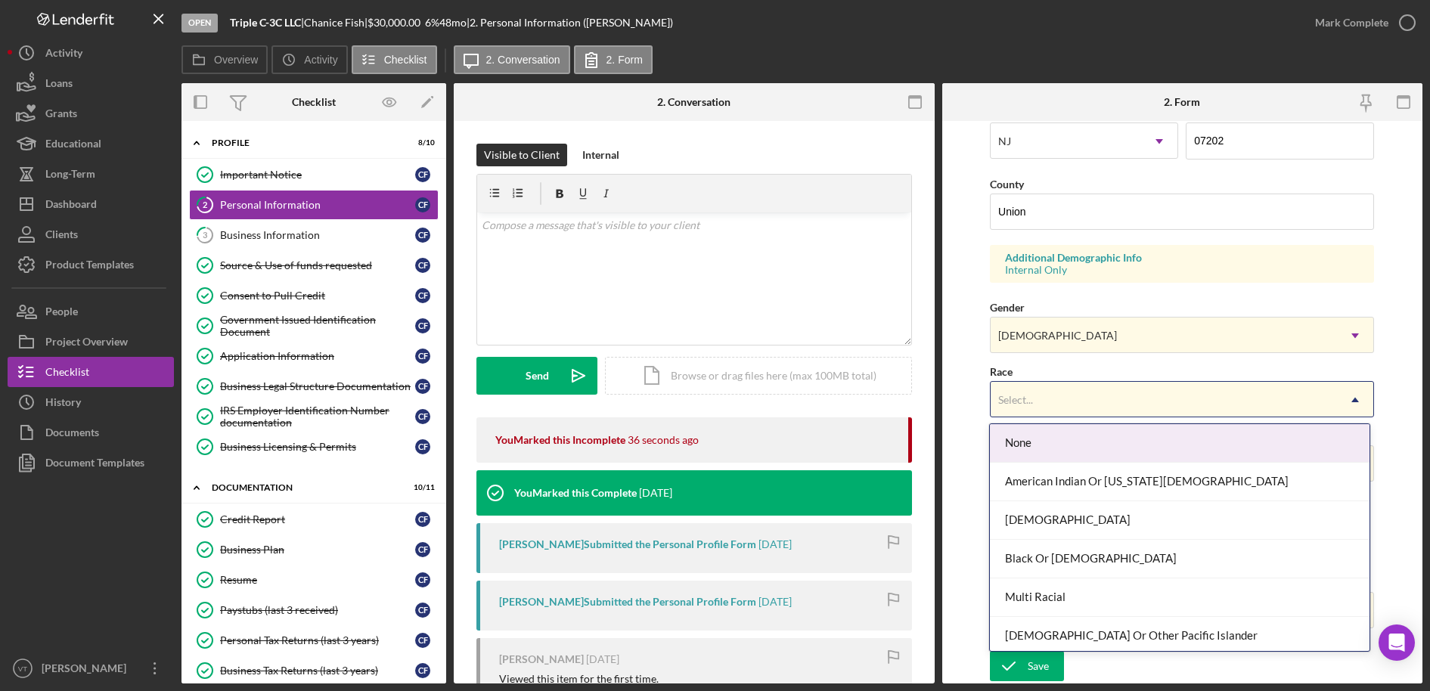
click at [1037, 387] on div "Select..." at bounding box center [1164, 400] width 346 height 35
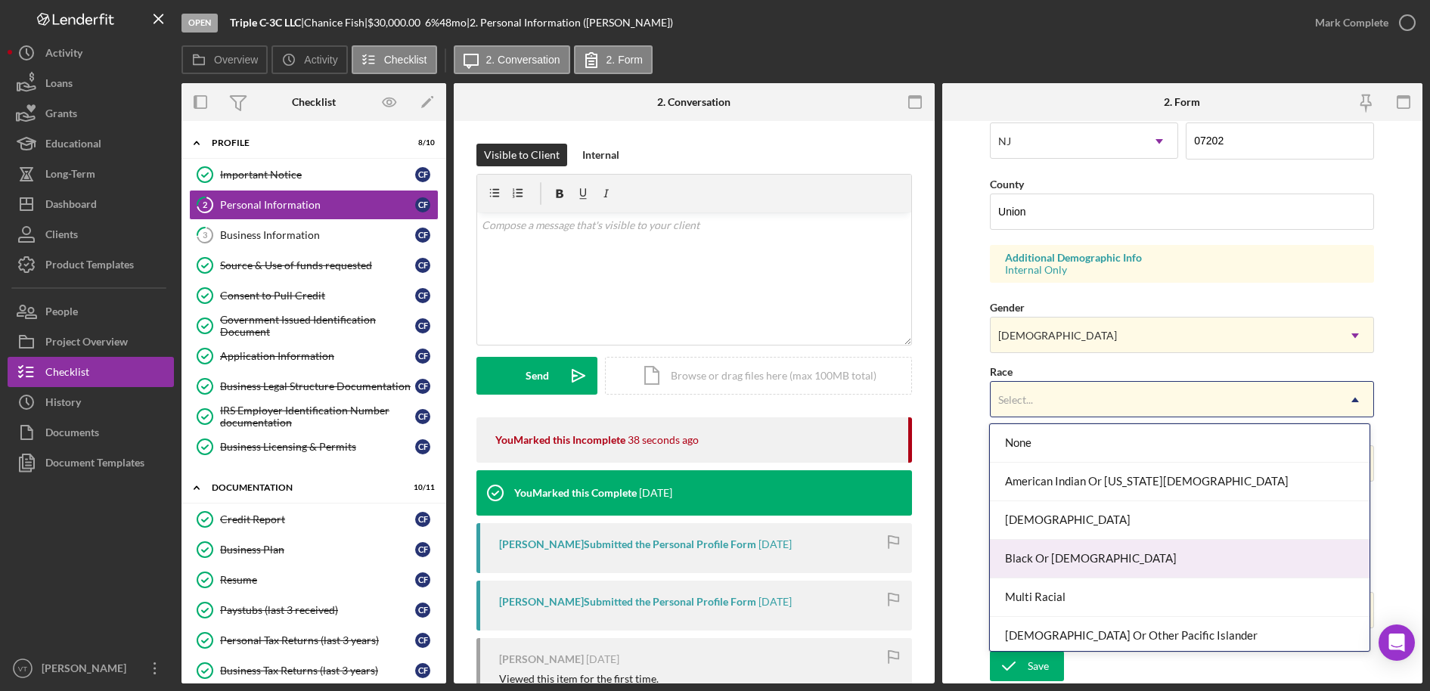
click at [1095, 564] on div "Black Or [DEMOGRAPHIC_DATA]" at bounding box center [1180, 559] width 380 height 39
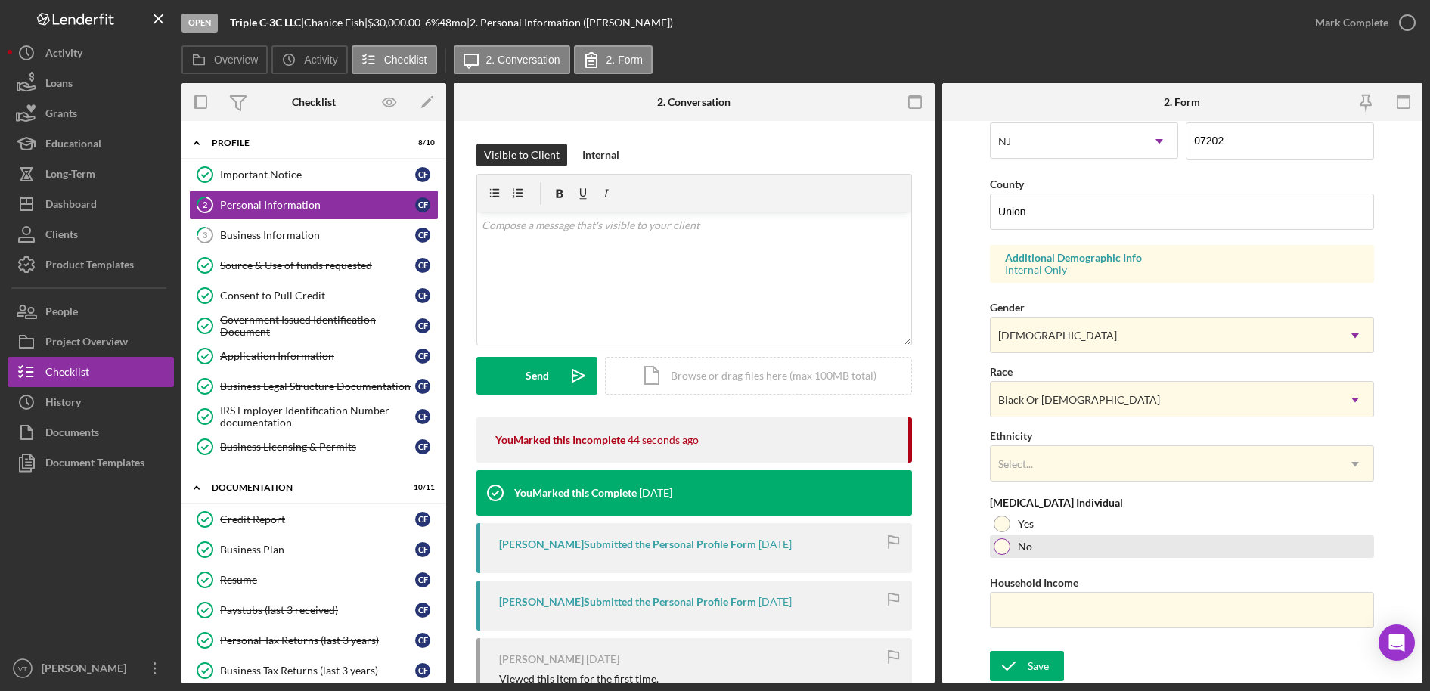
click at [1002, 547] on div at bounding box center [1002, 547] width 17 height 17
drag, startPoint x: 1033, startPoint y: 610, endPoint x: 1051, endPoint y: 598, distance: 22.1
click at [1033, 610] on input "Household Income" at bounding box center [1182, 610] width 384 height 36
type input "$74,400"
click at [968, 616] on form "First Name [PERSON_NAME] Middle Name Last Name Fish Job Title CEO Date of Birth…" at bounding box center [1183, 402] width 481 height 563
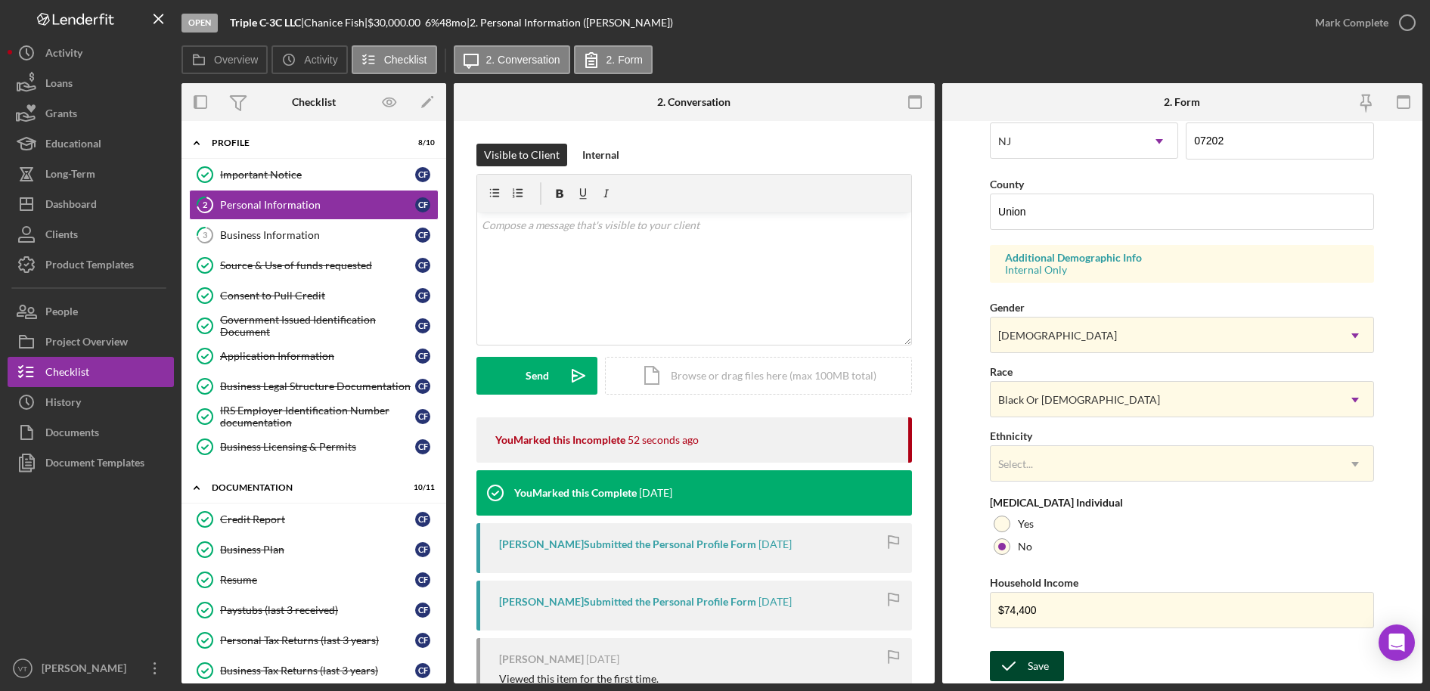
click at [1035, 638] on div "Save" at bounding box center [1038, 666] width 21 height 30
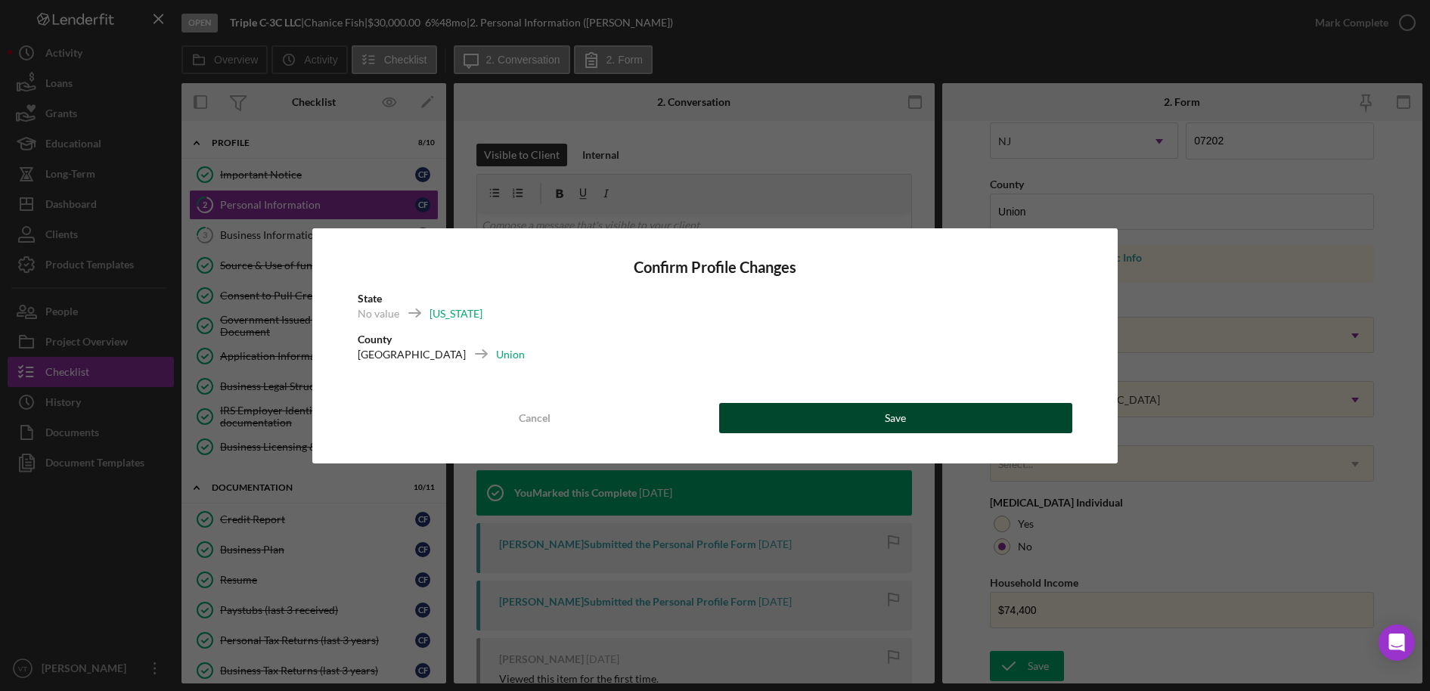
click at [940, 406] on button "Save" at bounding box center [896, 418] width 354 height 30
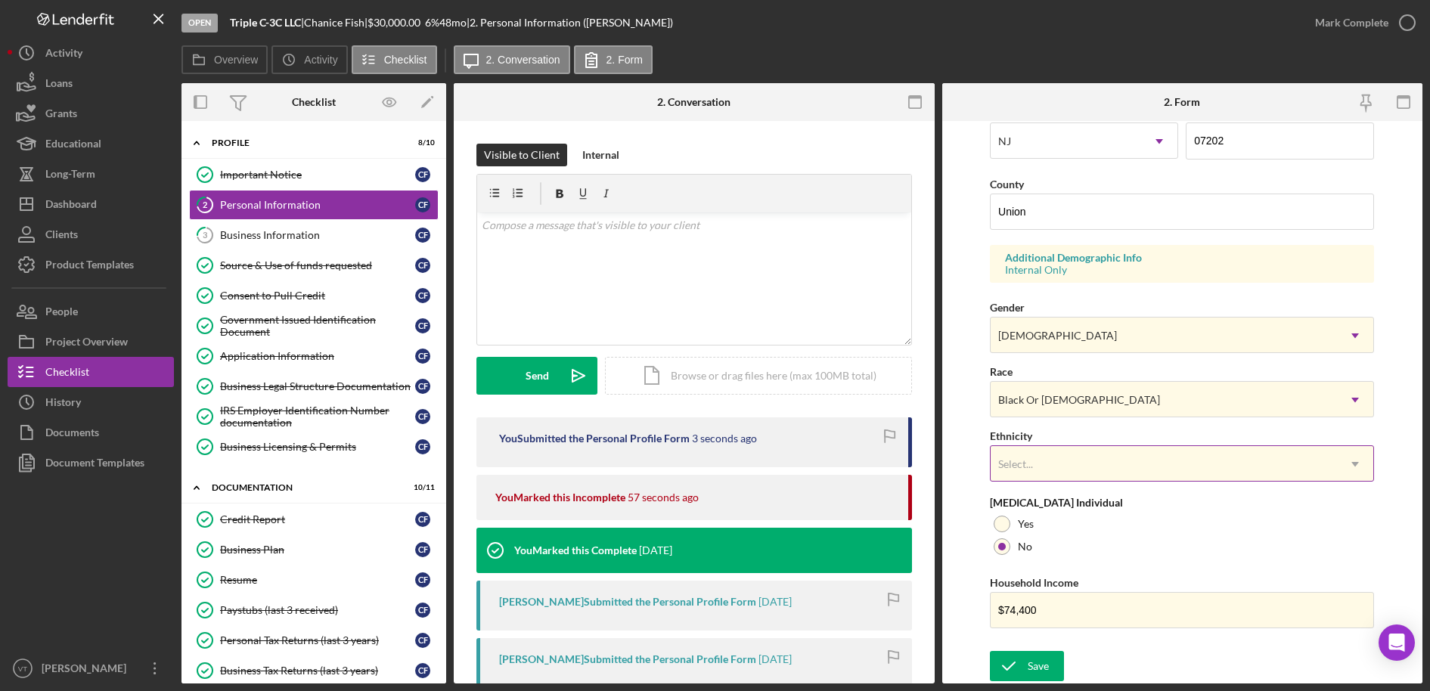
click at [1180, 460] on div "Select..." at bounding box center [1164, 464] width 346 height 35
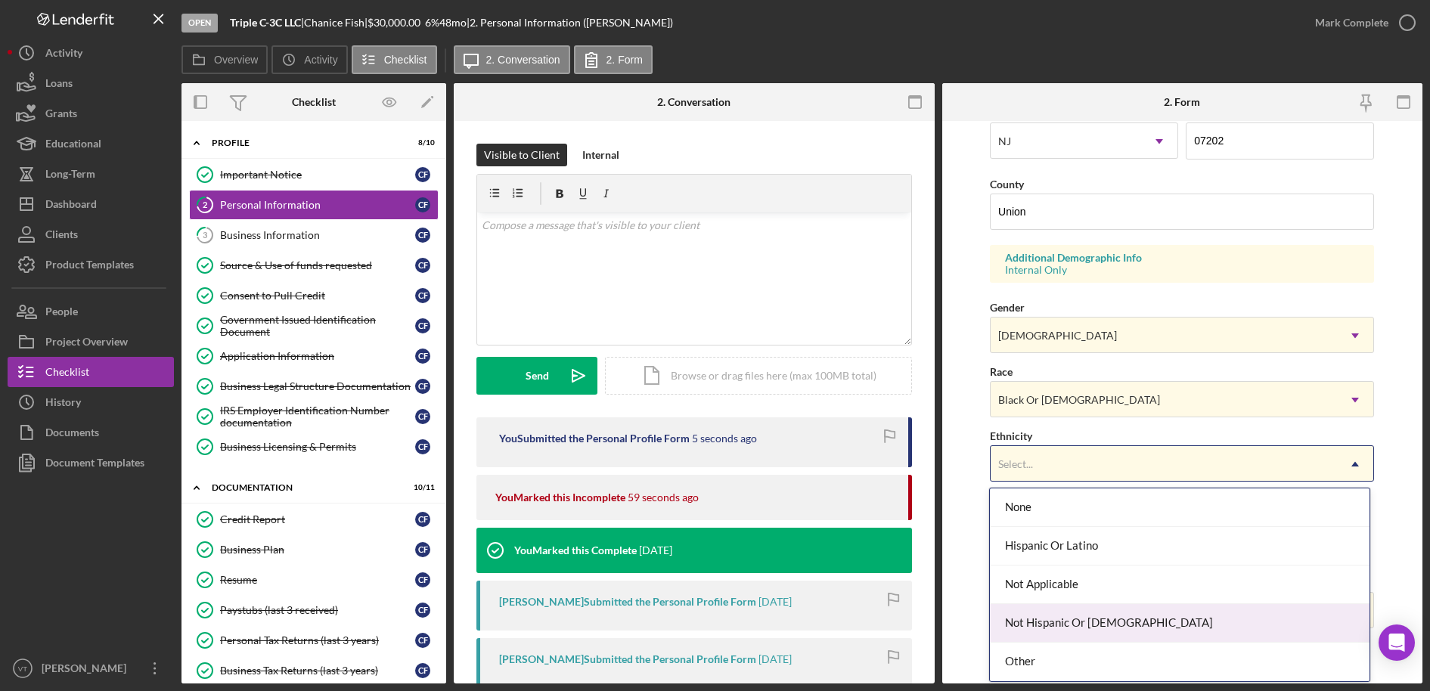
click at [1081, 617] on div "Not Hispanic Or [DEMOGRAPHIC_DATA]" at bounding box center [1180, 623] width 380 height 39
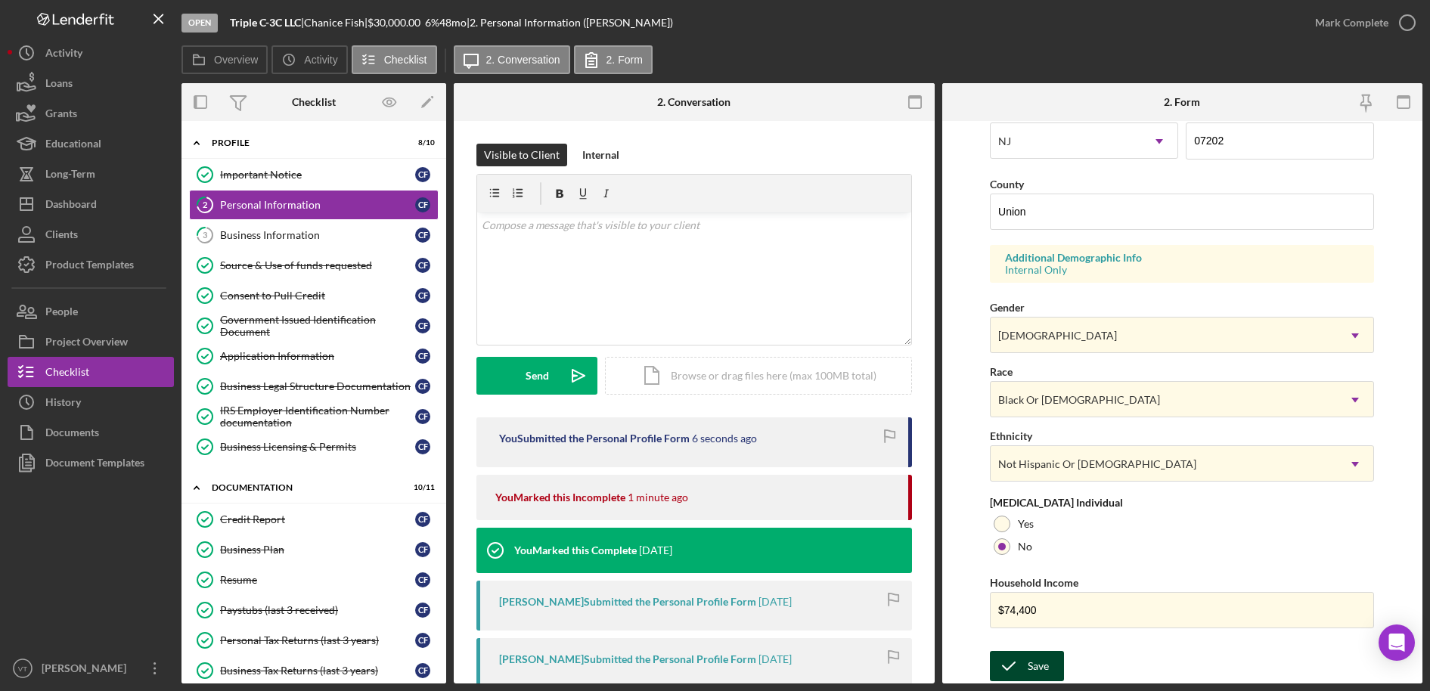
click at [1044, 638] on div "Save" at bounding box center [1038, 666] width 21 height 30
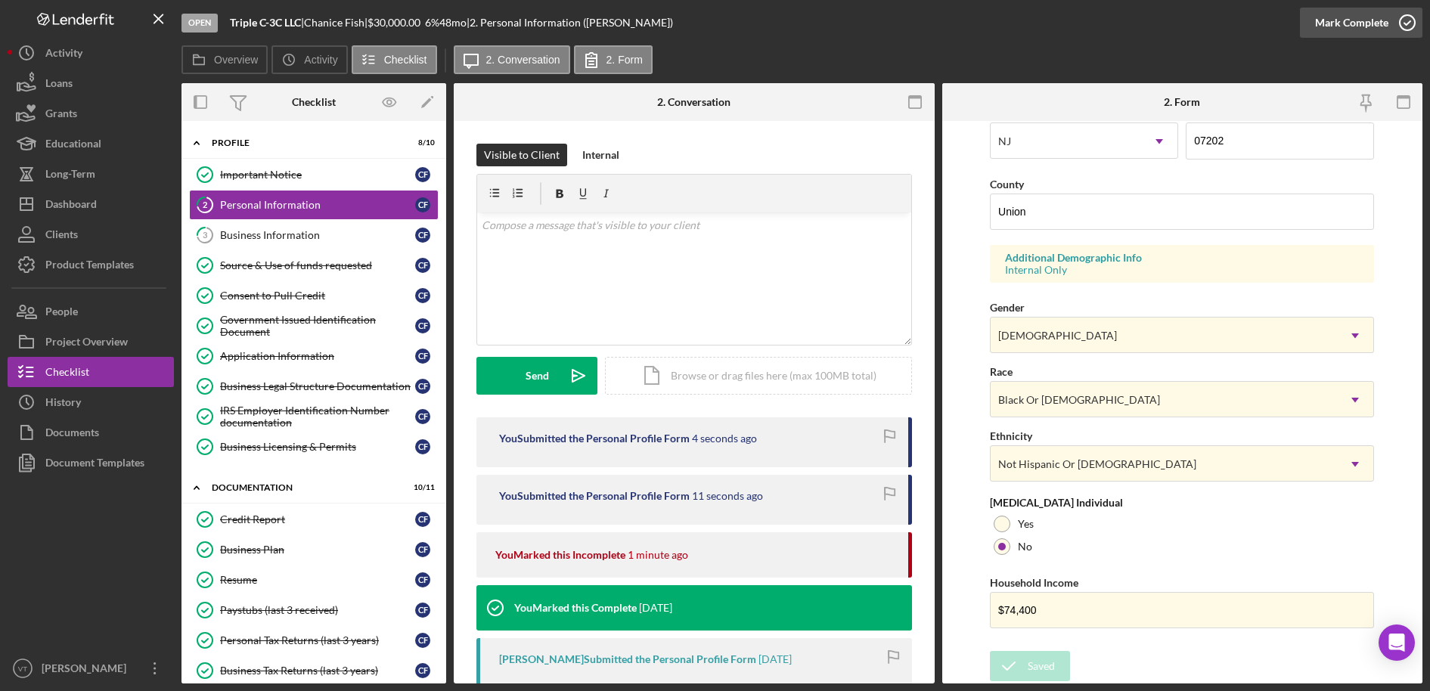
click at [1334, 23] on icon "button" at bounding box center [1408, 23] width 38 height 38
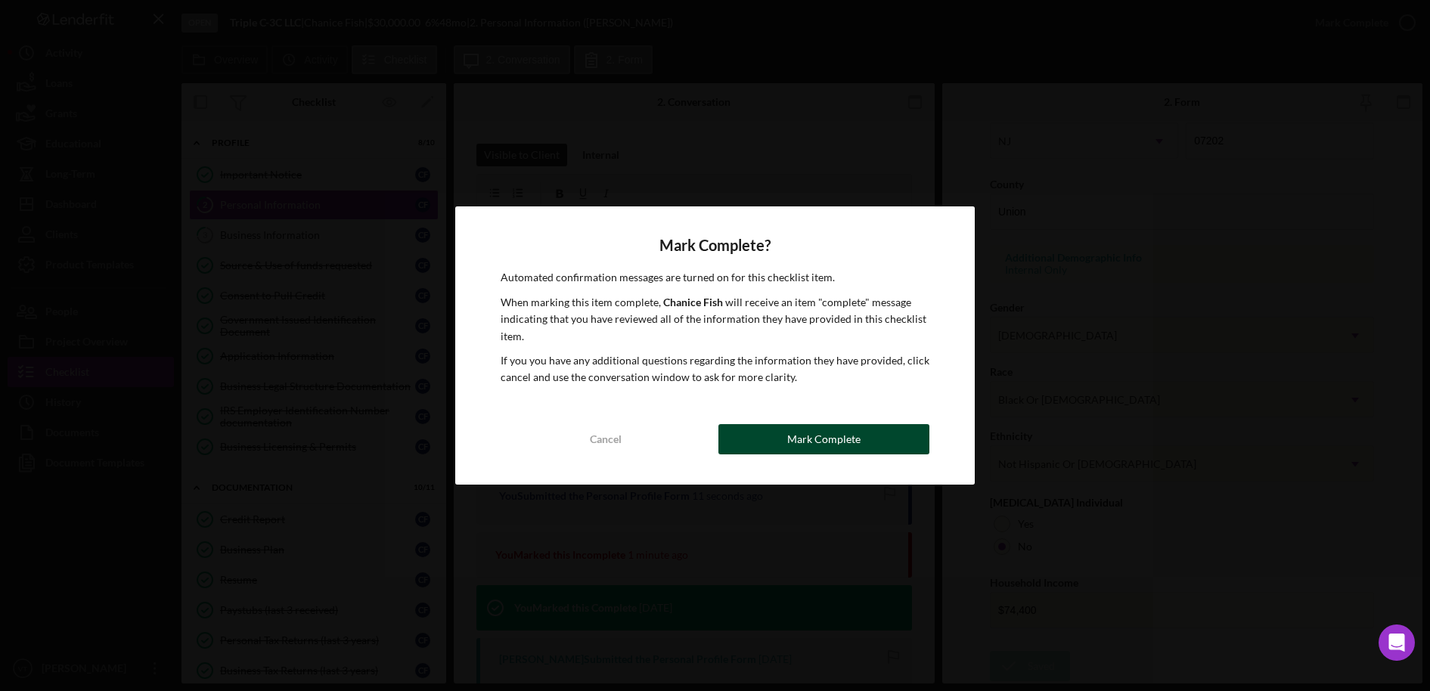
click at [843, 440] on div "Mark Complete" at bounding box center [823, 439] width 73 height 30
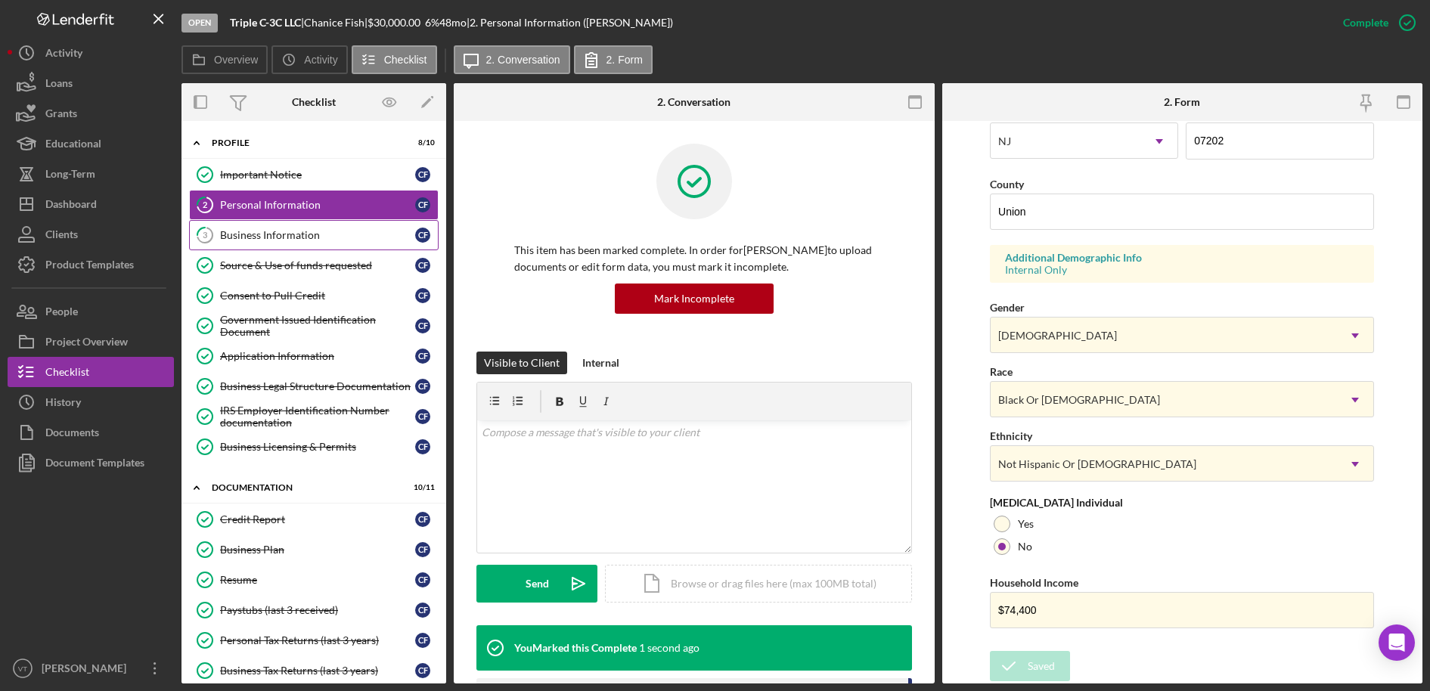
scroll to position [143, 0]
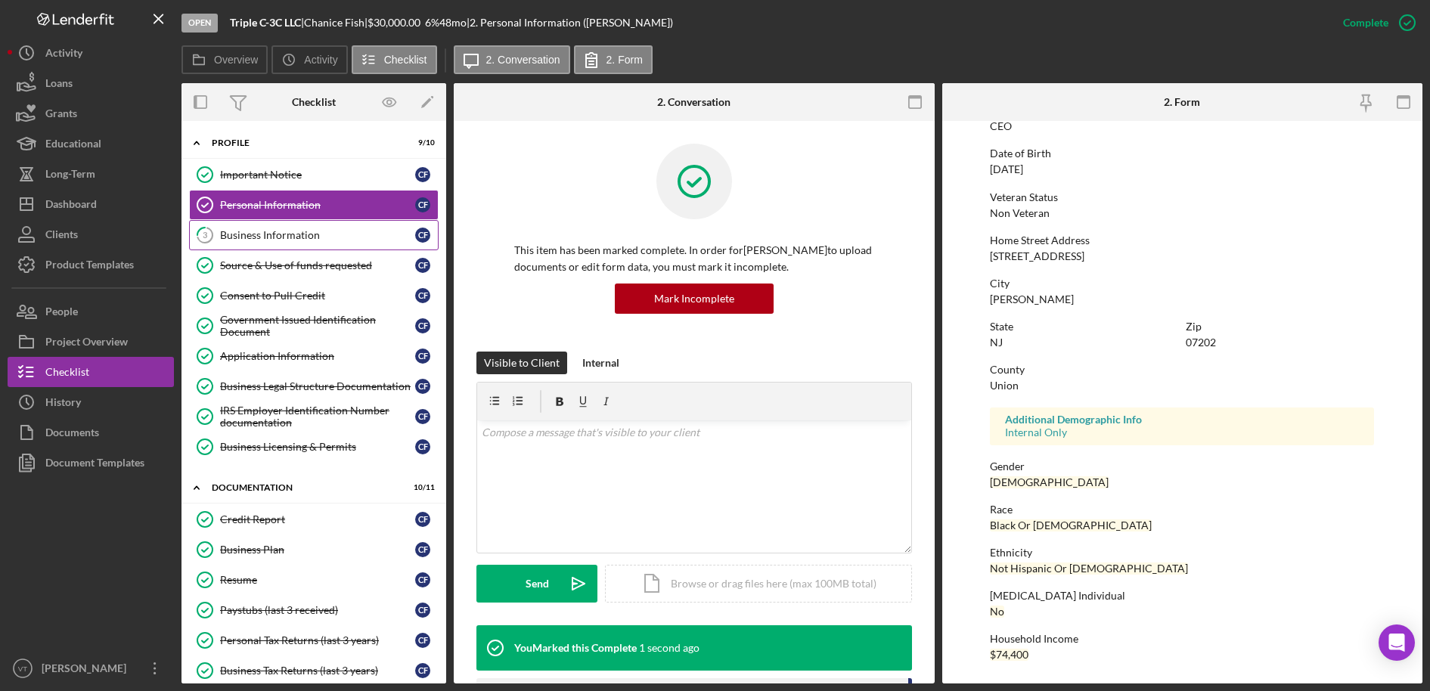
click at [254, 233] on div "Business Information" at bounding box center [317, 235] width 195 height 12
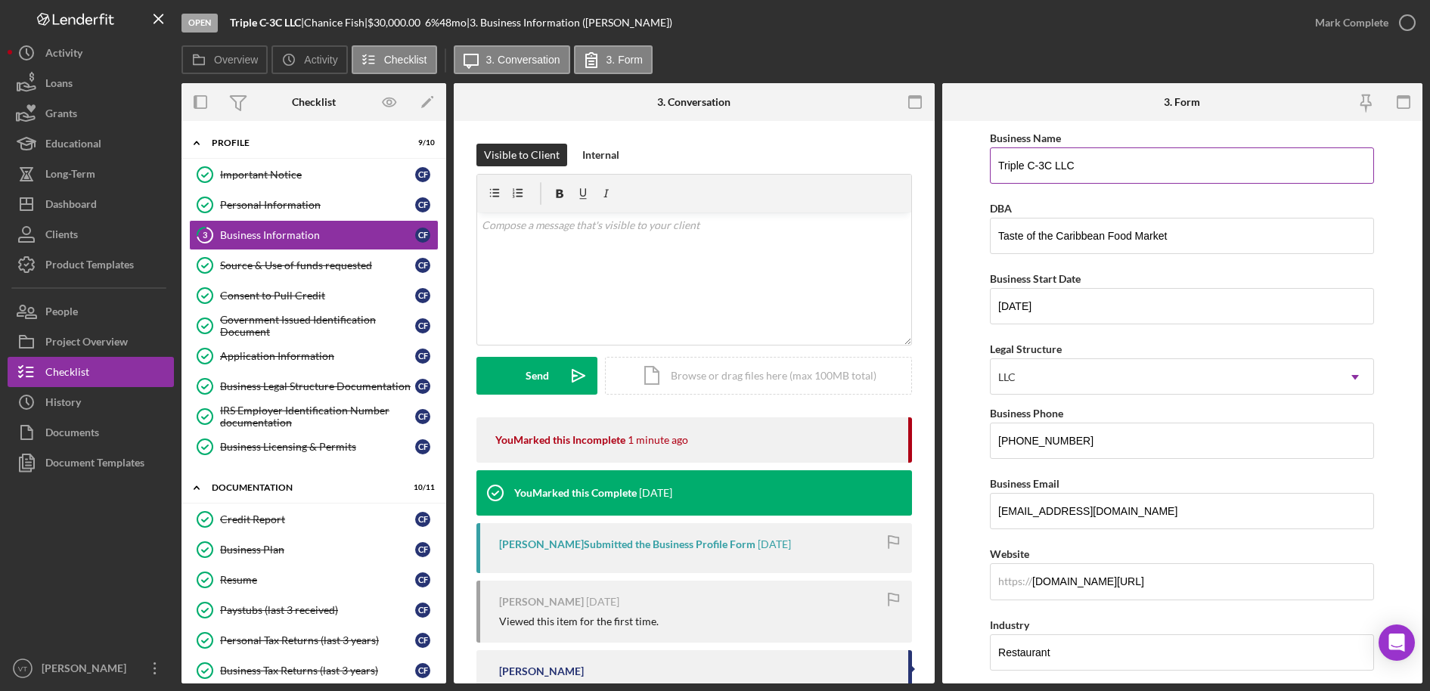
drag, startPoint x: 1067, startPoint y: 172, endPoint x: 1088, endPoint y: 167, distance: 21.8
click at [1069, 172] on input "Triple C-3C LLC" at bounding box center [1182, 166] width 384 height 36
drag, startPoint x: 1095, startPoint y: 167, endPoint x: 988, endPoint y: 171, distance: 107.5
click at [988, 171] on form "Business Name Triple C-3C LLC DBA Taste of the Caribbean Food Market Business S…" at bounding box center [1183, 402] width 481 height 563
paste input "-"
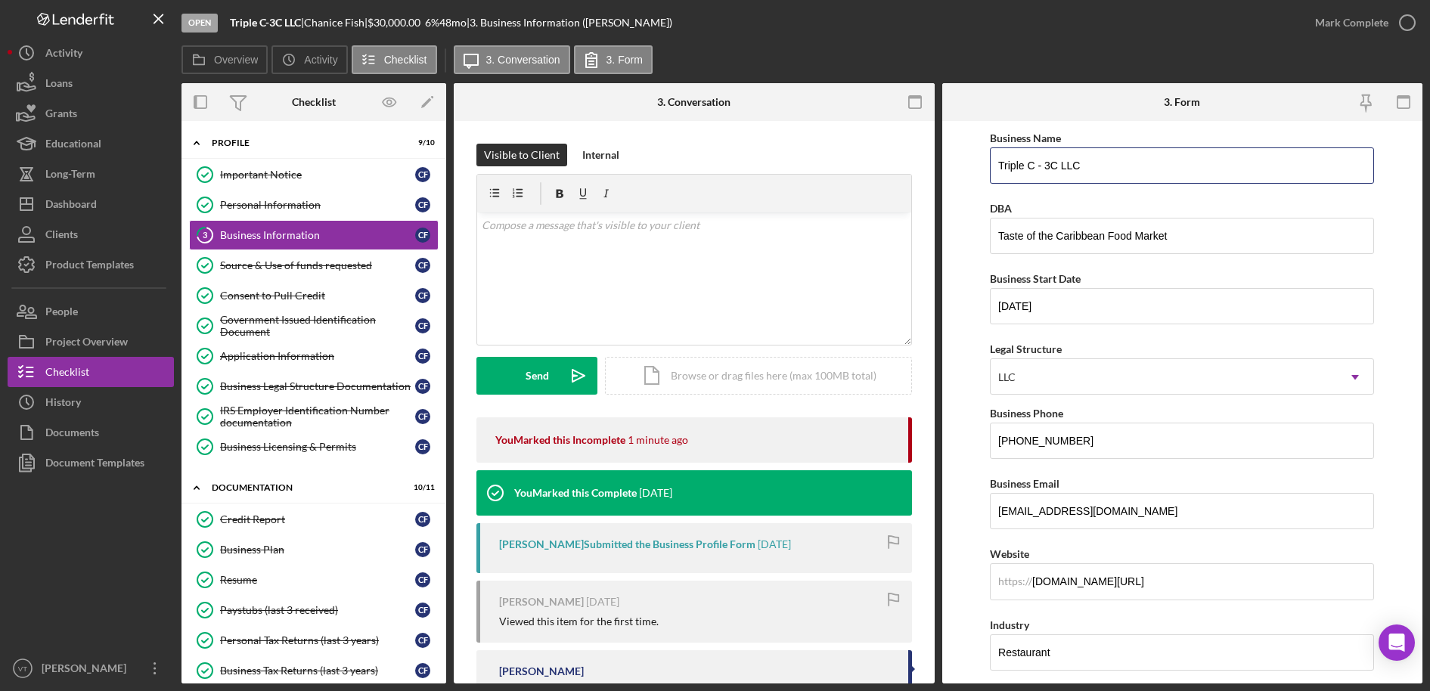
type input "Triple C - 3C LLC"
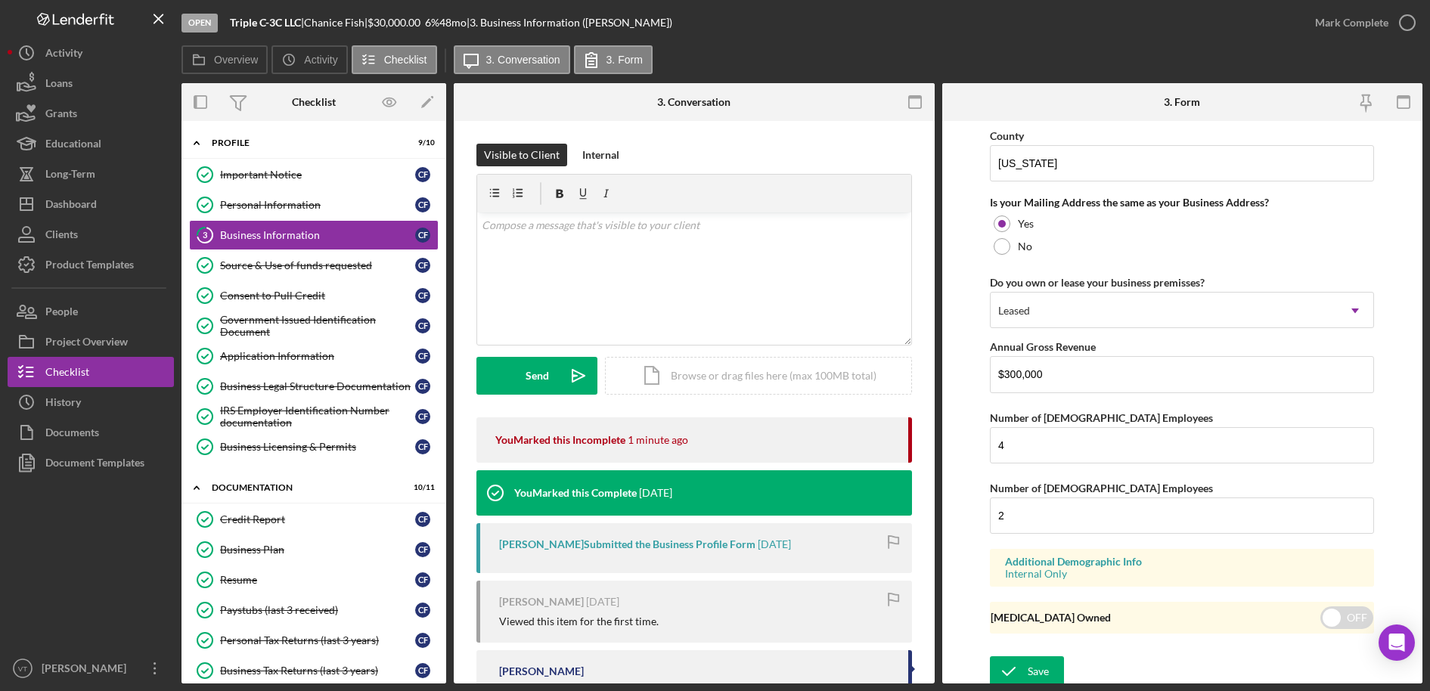
scroll to position [1117, 0]
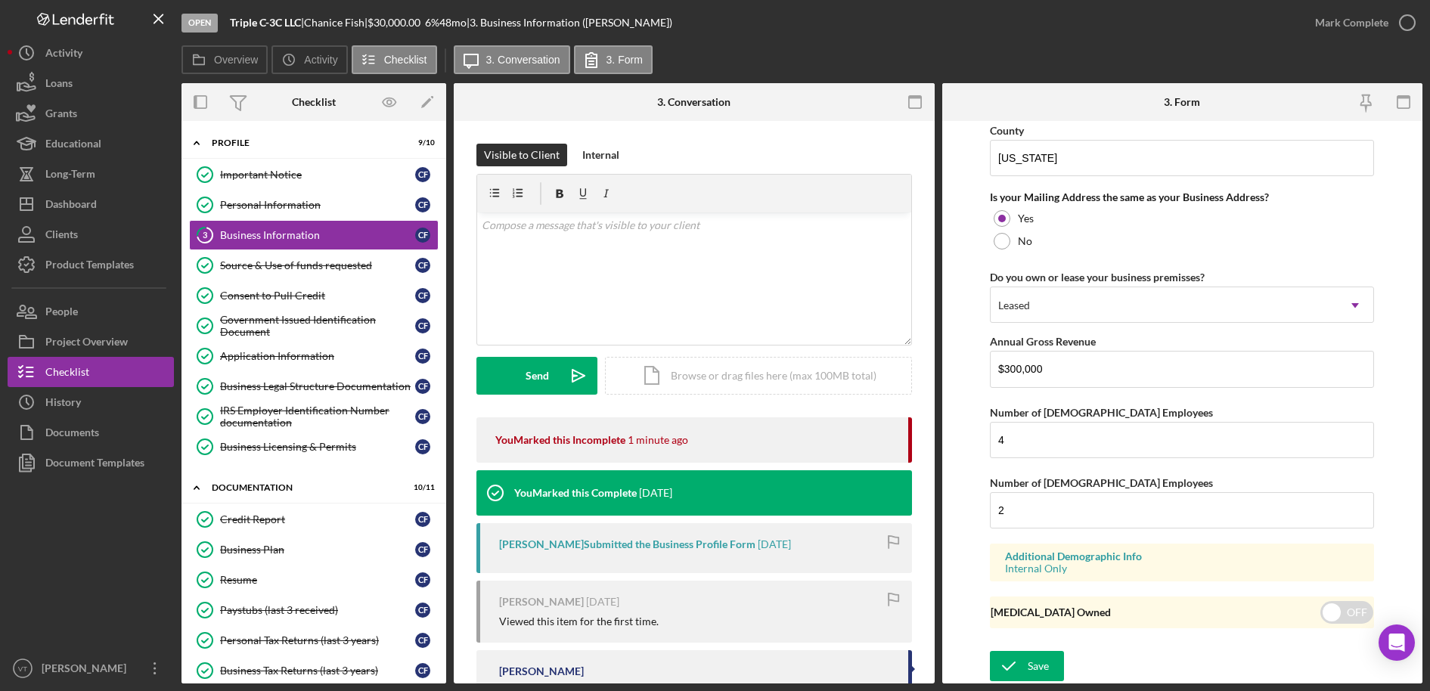
drag, startPoint x: 1043, startPoint y: 659, endPoint x: 1048, endPoint y: 380, distance: 278.4
click at [1041, 388] on form "Business Name Triple C - 3C LLC DBA Taste of the Caribbean Food Market Business…" at bounding box center [1183, 402] width 481 height 563
click at [1050, 377] on input "$300,000" at bounding box center [1182, 369] width 384 height 36
drag, startPoint x: 1059, startPoint y: 362, endPoint x: 915, endPoint y: 354, distance: 144.7
click at [924, 353] on div "Overview Internal Workflow Stage Open Icon/Dropdown Arrow Archive (can unarchiv…" at bounding box center [802, 383] width 1241 height 601
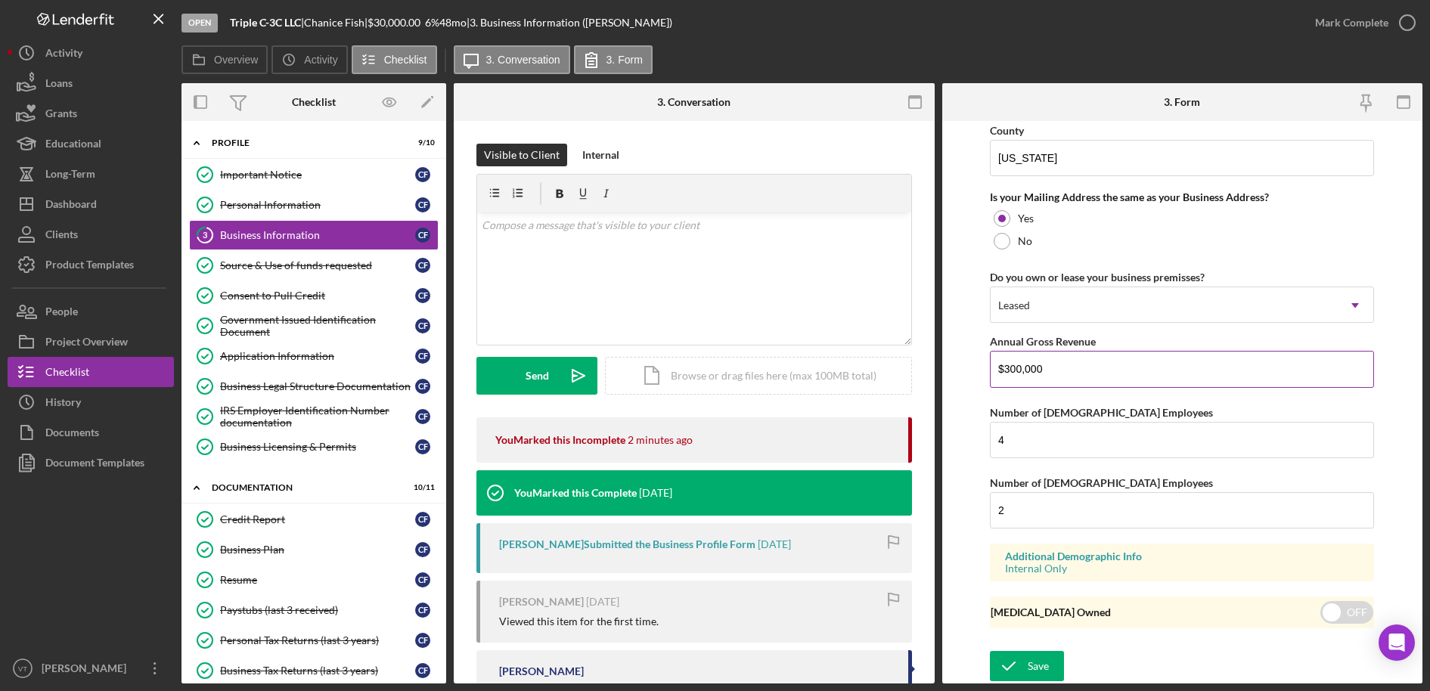
click at [1054, 369] on input "$300,000" at bounding box center [1182, 369] width 384 height 36
drag, startPoint x: 1069, startPoint y: 368, endPoint x: 891, endPoint y: 363, distance: 177.8
click at [896, 361] on div "Overview Internal Workflow Stage Open Icon/Dropdown Arrow Archive (can unarchiv…" at bounding box center [802, 383] width 1241 height 601
type input "$27,375"
click at [990, 638] on button "Save" at bounding box center [1027, 666] width 74 height 30
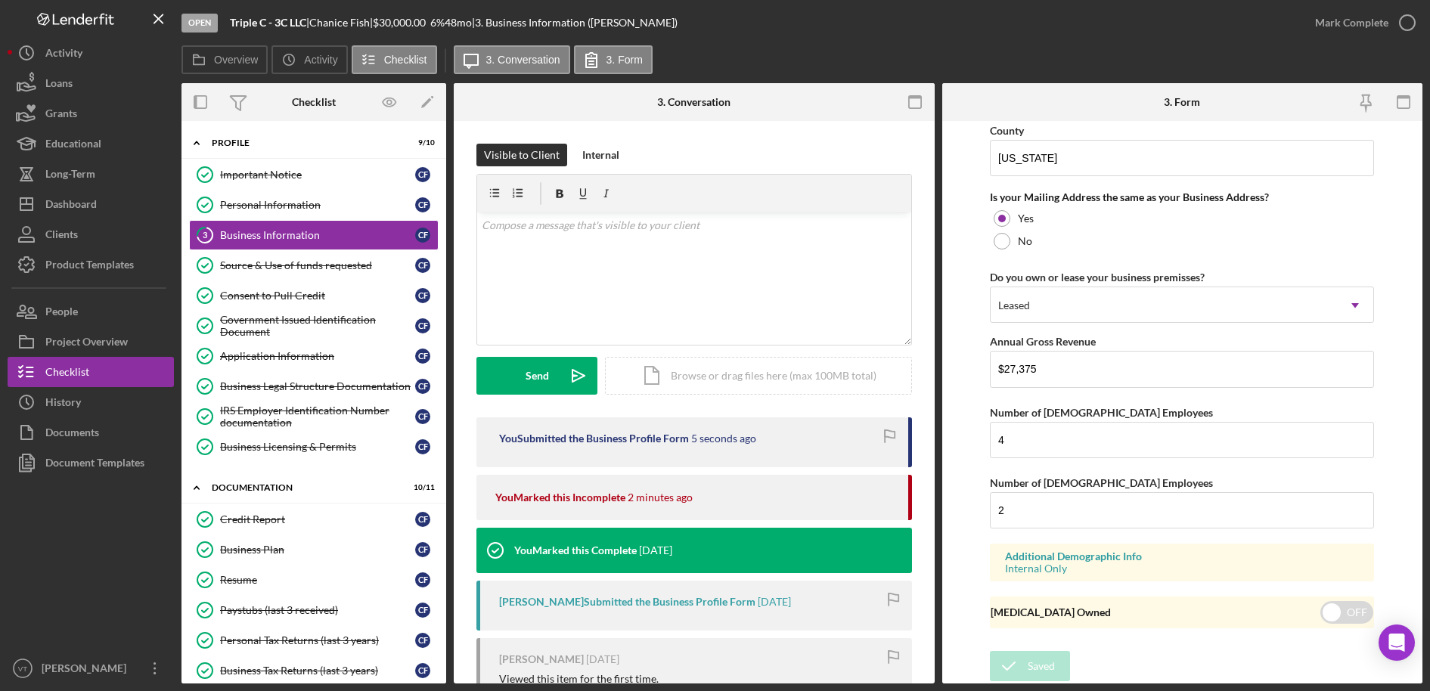
click at [962, 558] on form "Business Name Triple C - 3C LLC DBA Taste of the Caribbean Food Market Business…" at bounding box center [1183, 402] width 481 height 563
click at [965, 310] on form "Business Name Triple C - 3C LLC DBA Taste of the Caribbean Food Market Business…" at bounding box center [1183, 402] width 481 height 563
click at [1036, 381] on input "$27,375" at bounding box center [1182, 369] width 384 height 36
click at [1036, 449] on input "4" at bounding box center [1182, 440] width 384 height 36
click at [1334, 613] on input "checkbox" at bounding box center [1347, 612] width 53 height 23
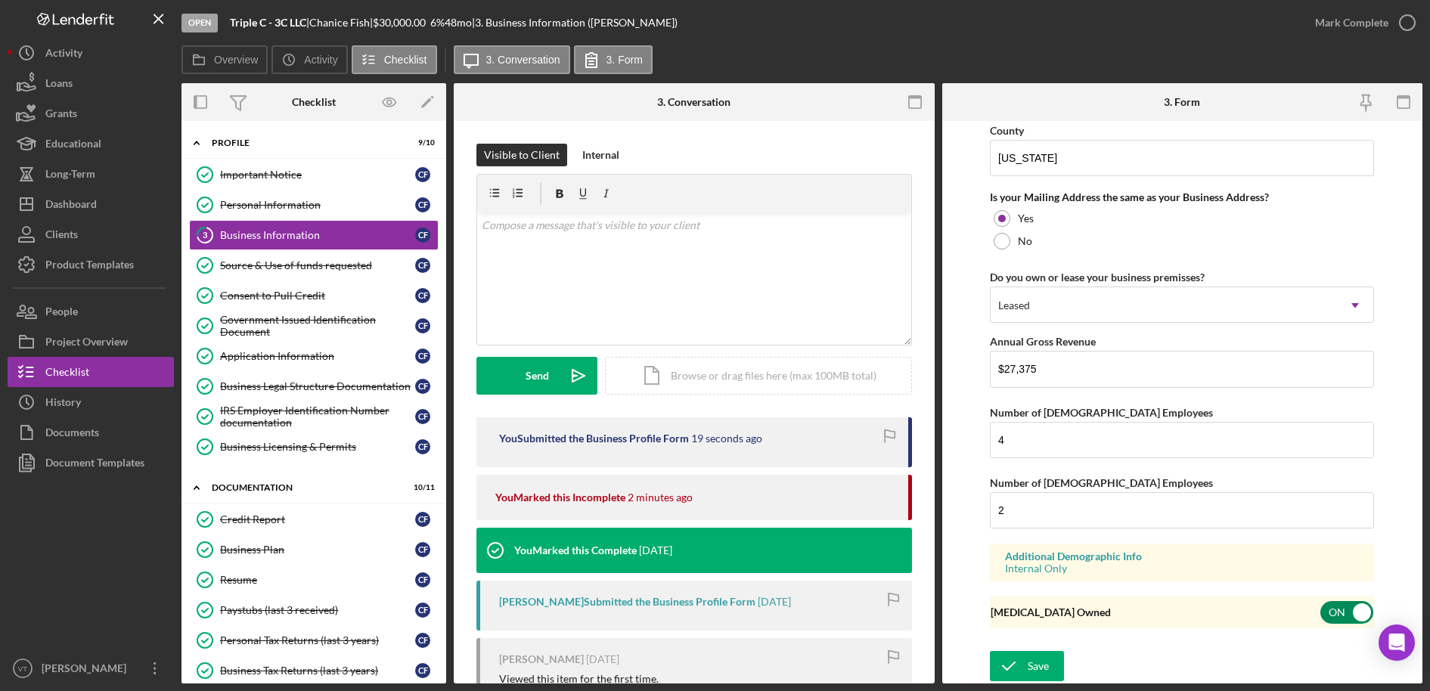
click at [1333, 613] on input "checkbox" at bounding box center [1347, 612] width 53 height 23
checkbox input "false"
click at [1334, 23] on icon "button" at bounding box center [1408, 23] width 38 height 38
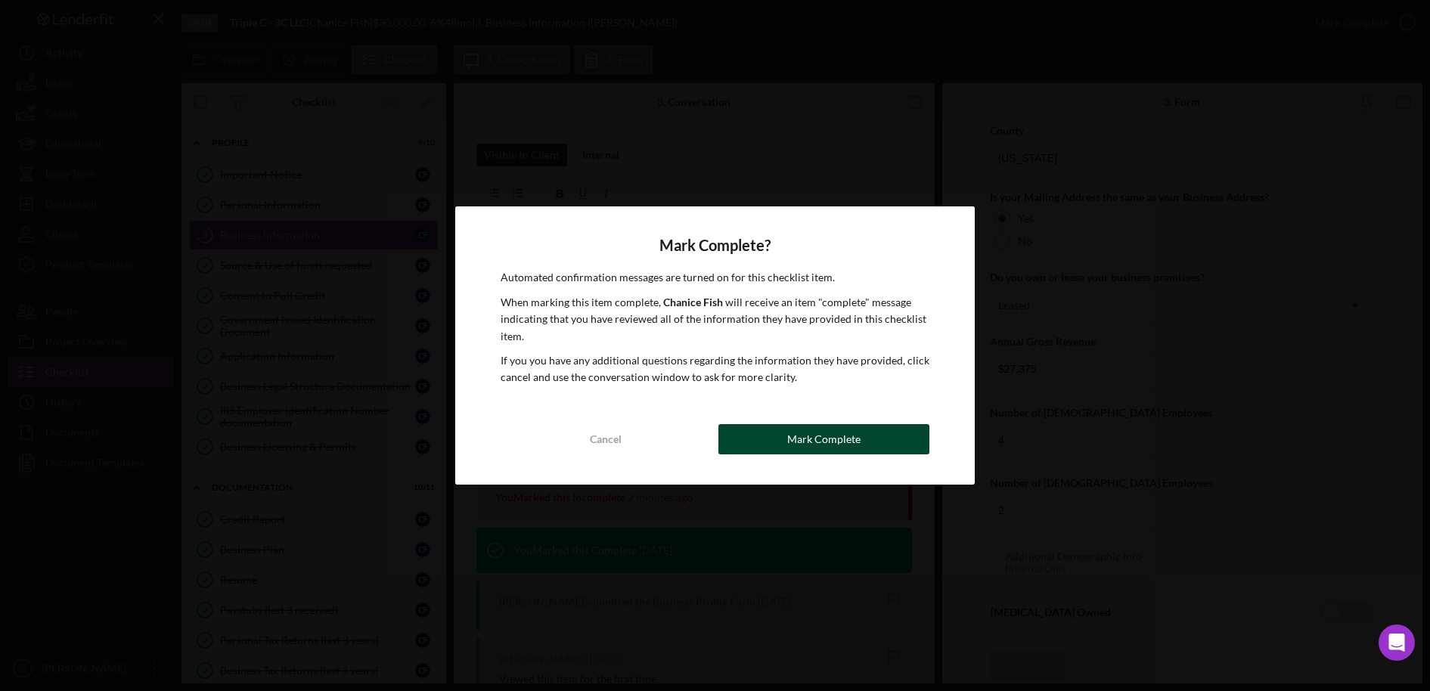
click at [841, 436] on div "Mark Complete" at bounding box center [823, 439] width 73 height 30
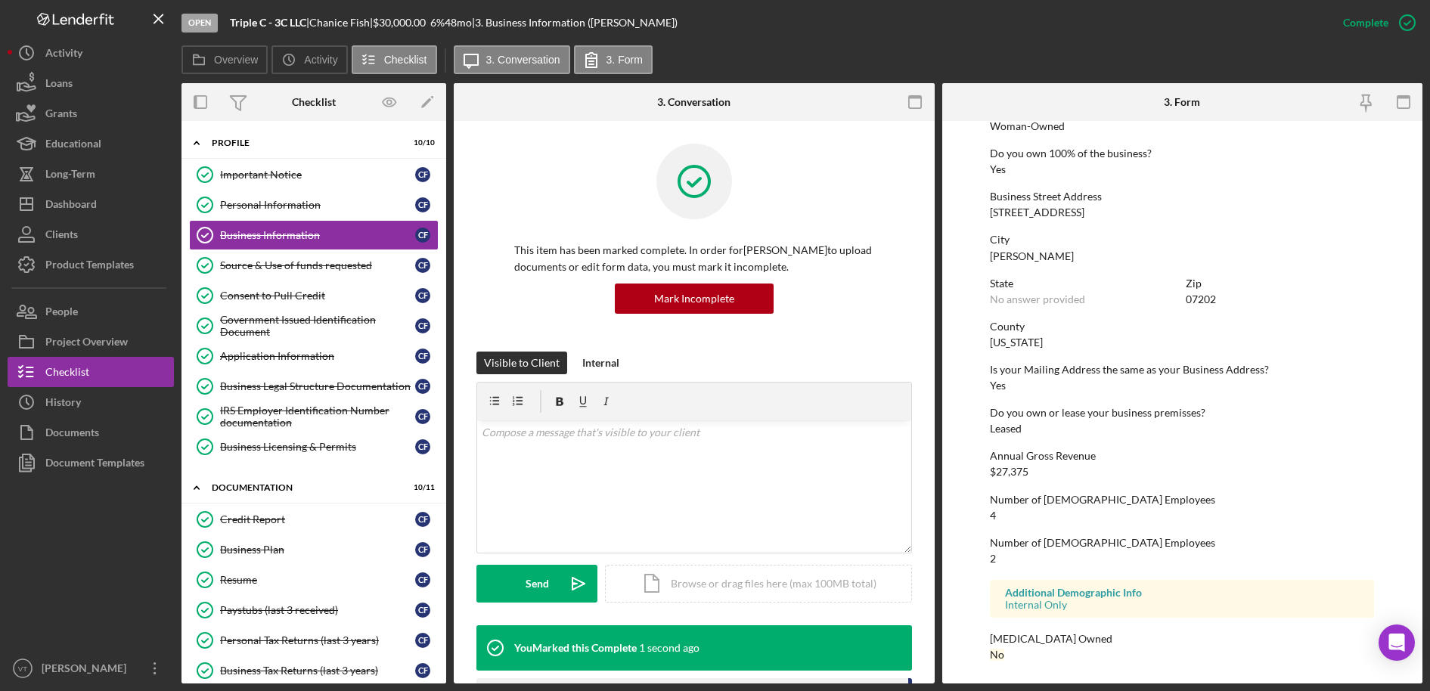
scroll to position [578, 0]
click at [99, 331] on div "Project Overview" at bounding box center [86, 344] width 82 height 34
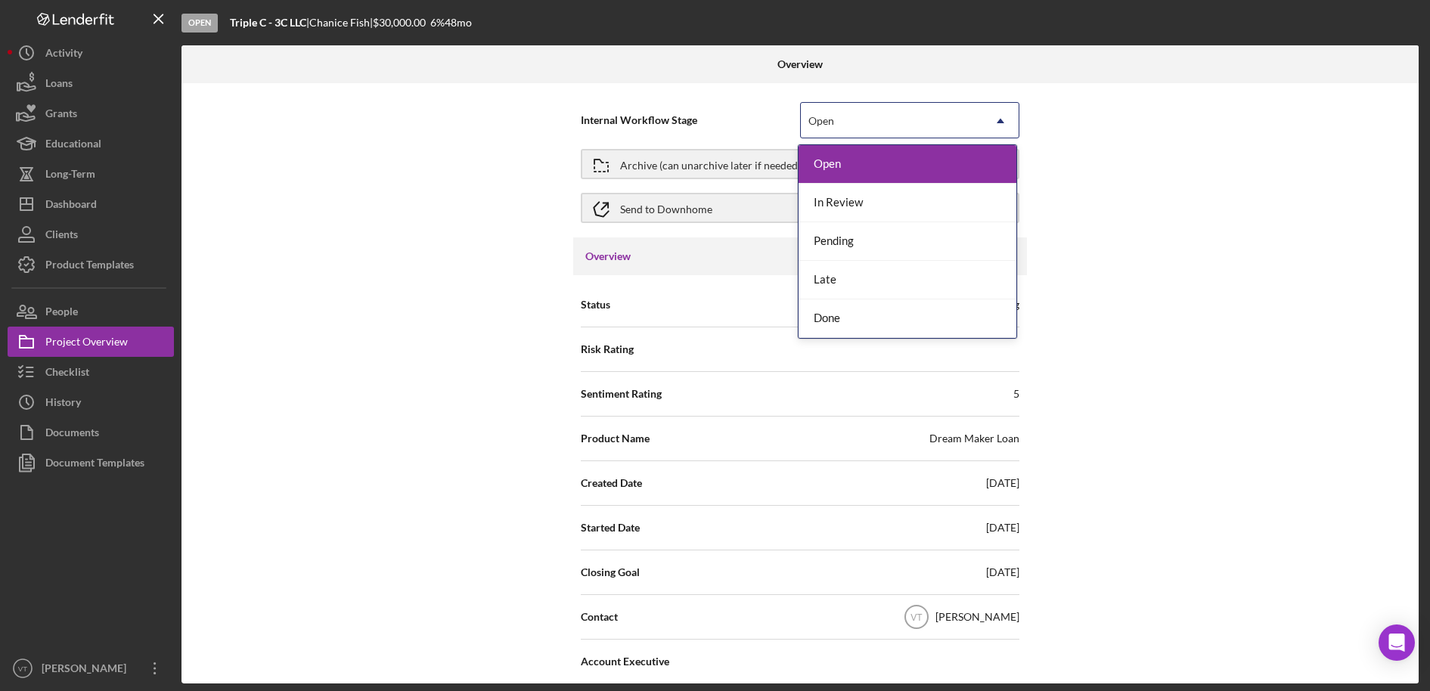
click at [915, 125] on div "Open" at bounding box center [892, 121] width 182 height 35
click at [846, 324] on div "Done" at bounding box center [908, 319] width 218 height 39
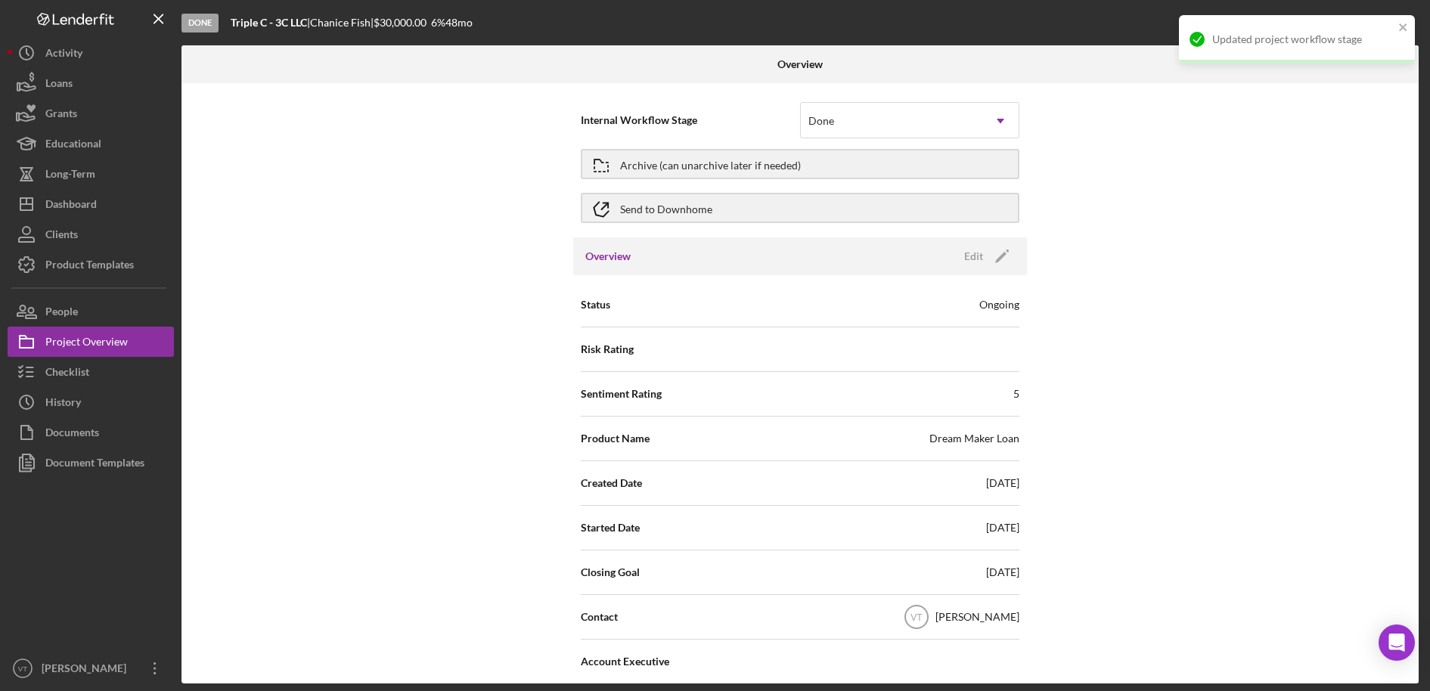
click at [1207, 387] on div "Internal Workflow Stage option Done, selected. Done Icon/Dropdown Arrow Archive…" at bounding box center [801, 383] width 1238 height 601
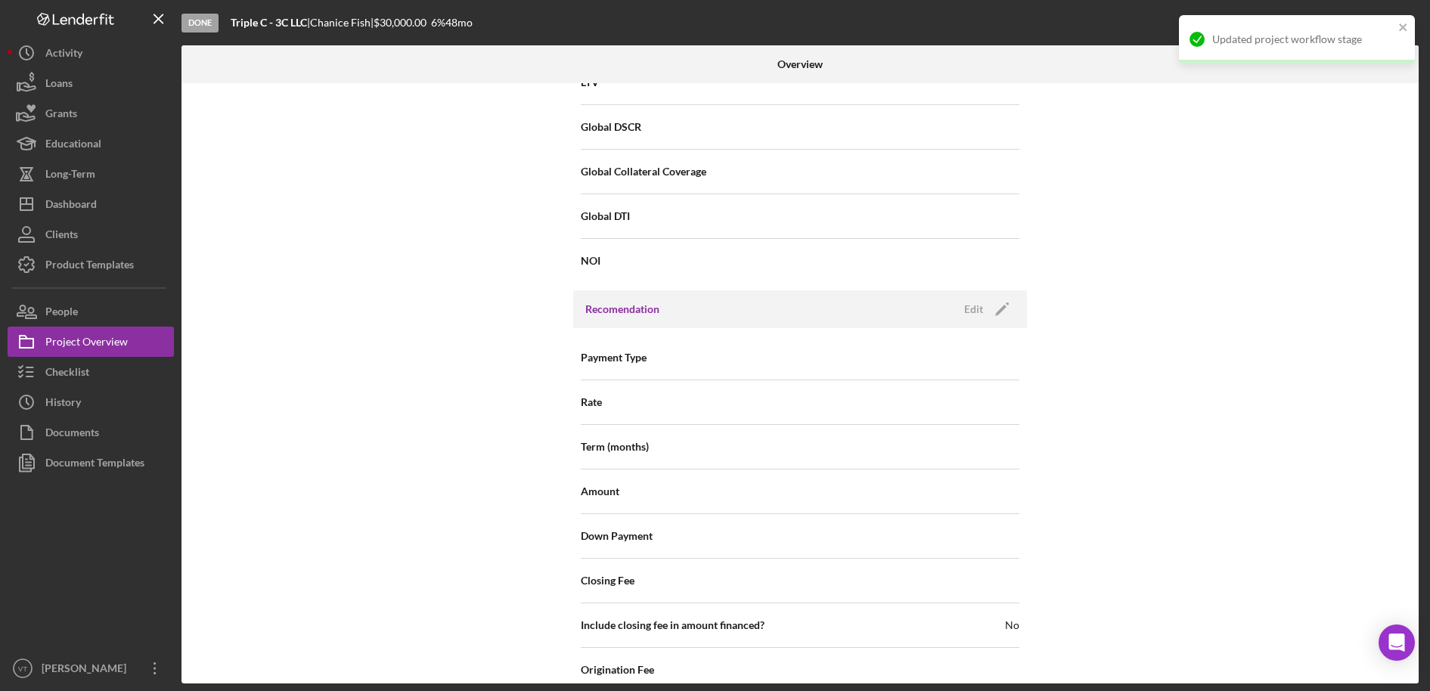
scroll to position [1644, 0]
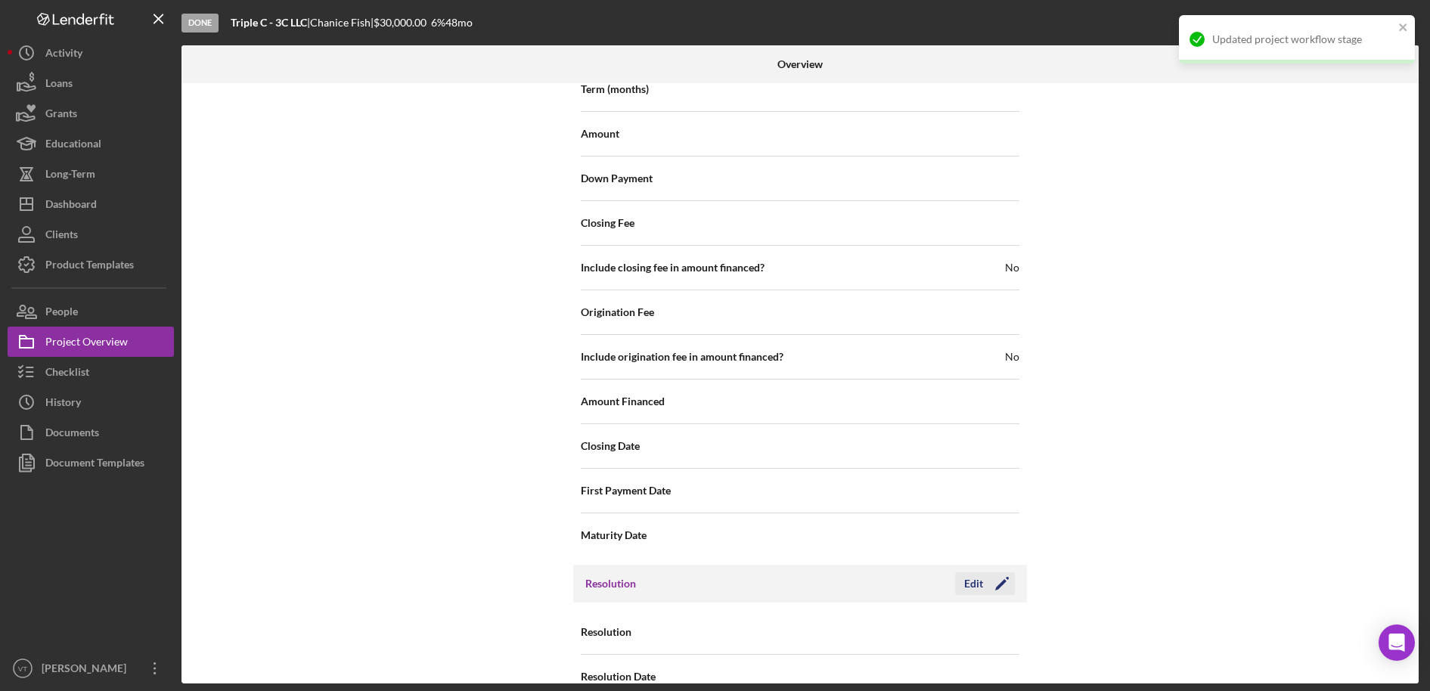
click at [959, 573] on button "Edit Icon/Edit" at bounding box center [985, 584] width 60 height 23
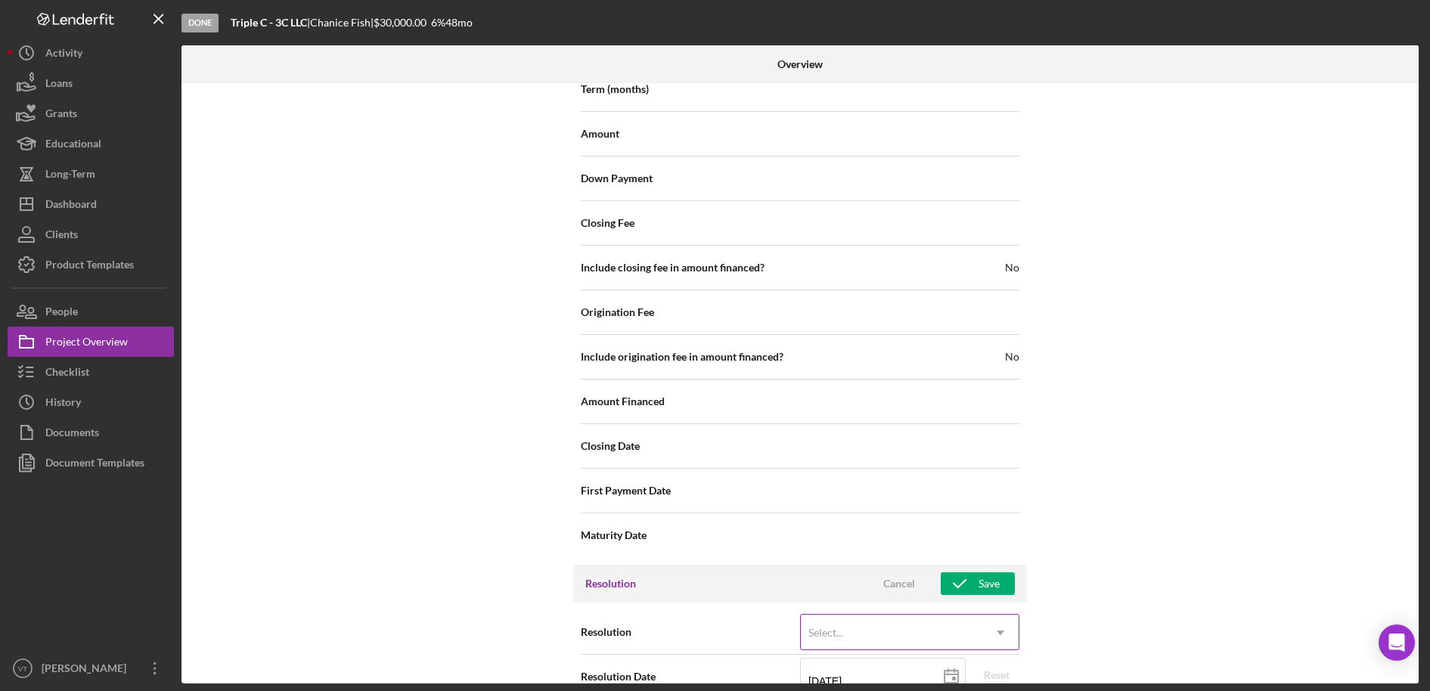
click at [915, 616] on div "Select..." at bounding box center [892, 633] width 182 height 35
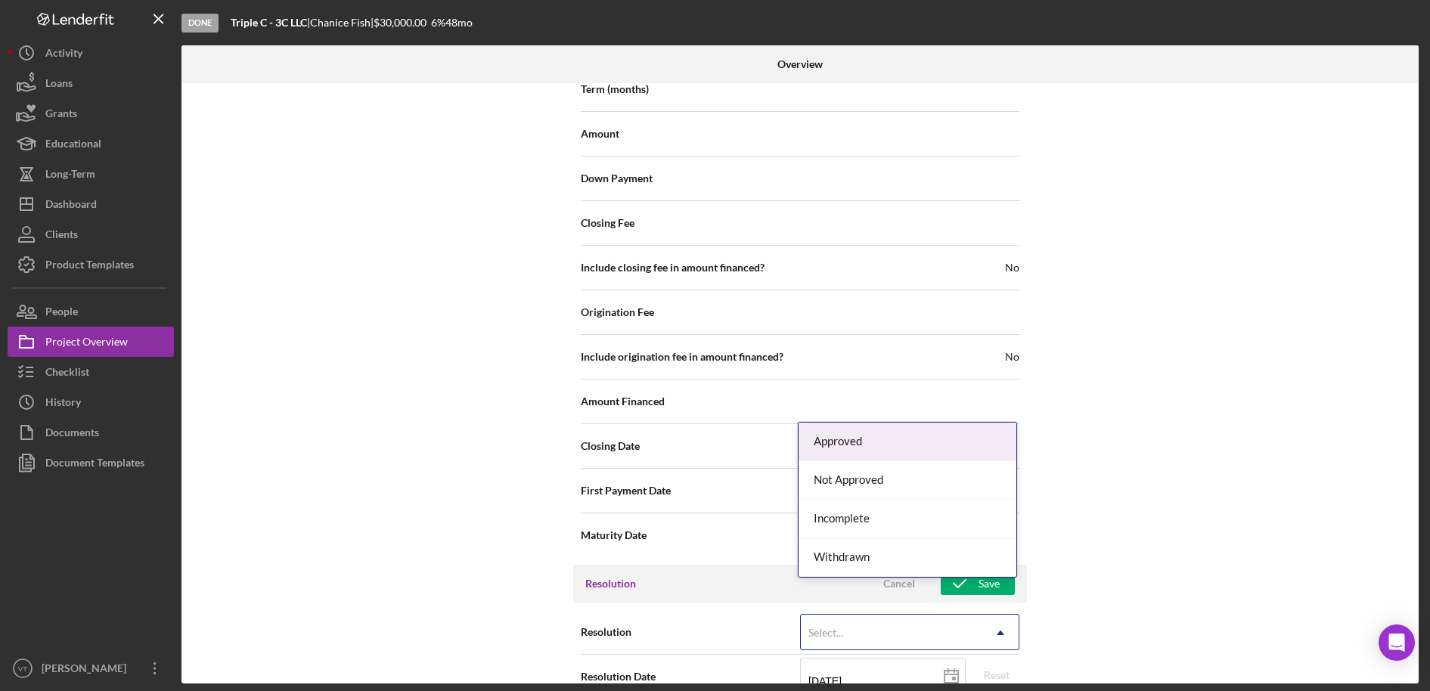
click at [859, 438] on div "Approved" at bounding box center [908, 442] width 218 height 39
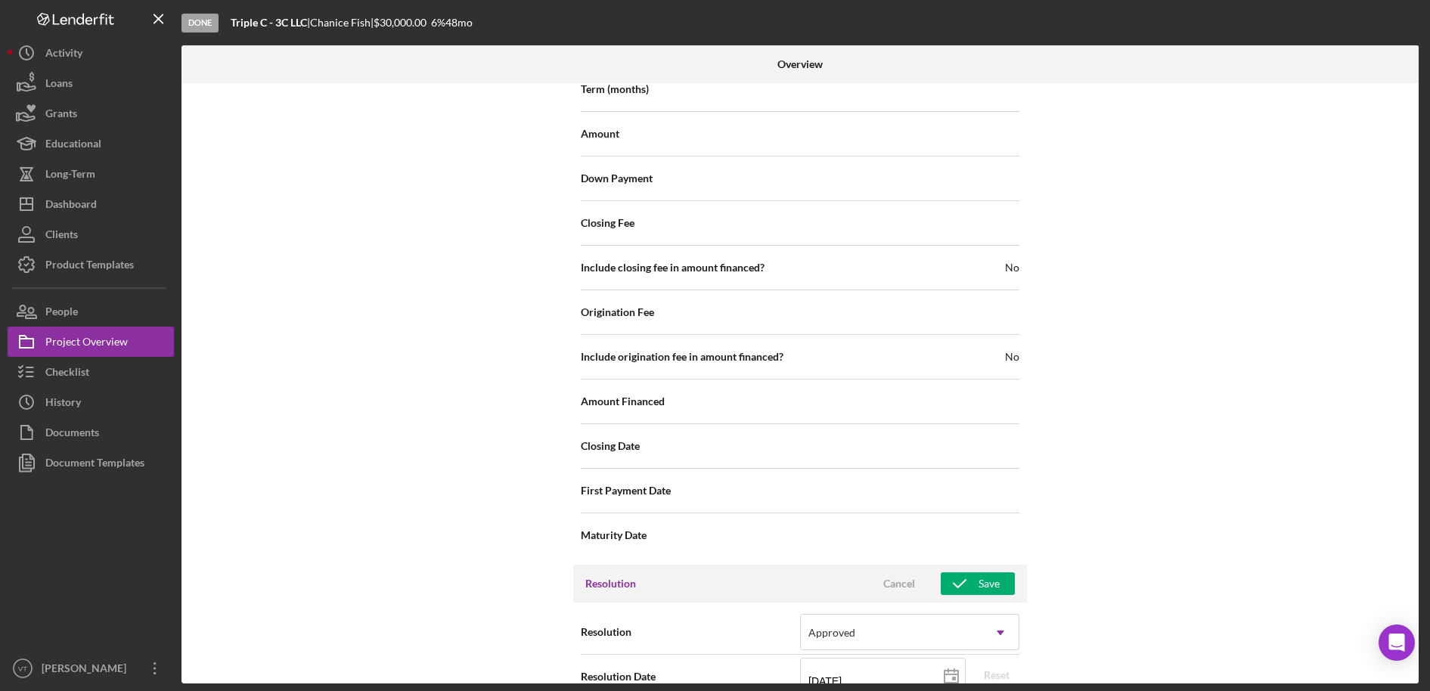
click at [1263, 588] on div "Internal Workflow Stage Done Icon/Dropdown Arrow Archive (can unarchive later i…" at bounding box center [801, 383] width 1238 height 601
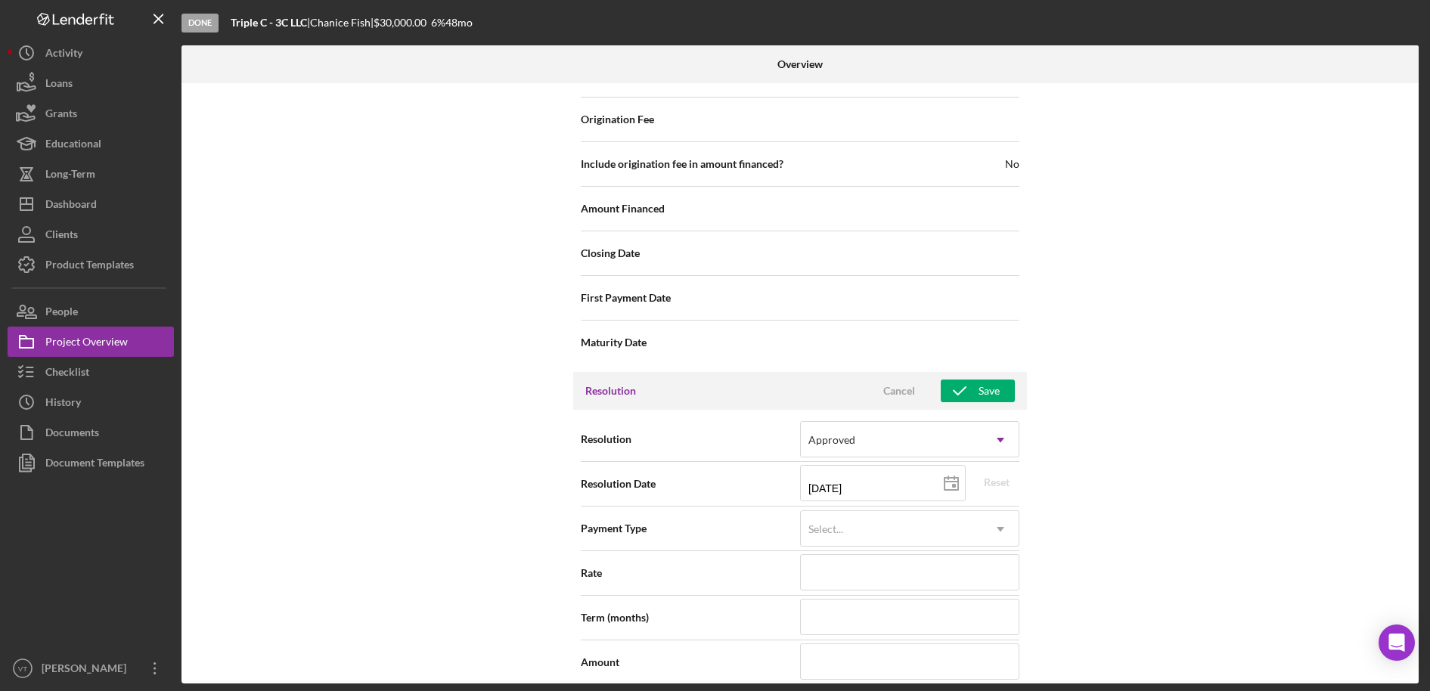
scroll to position [1946, 0]
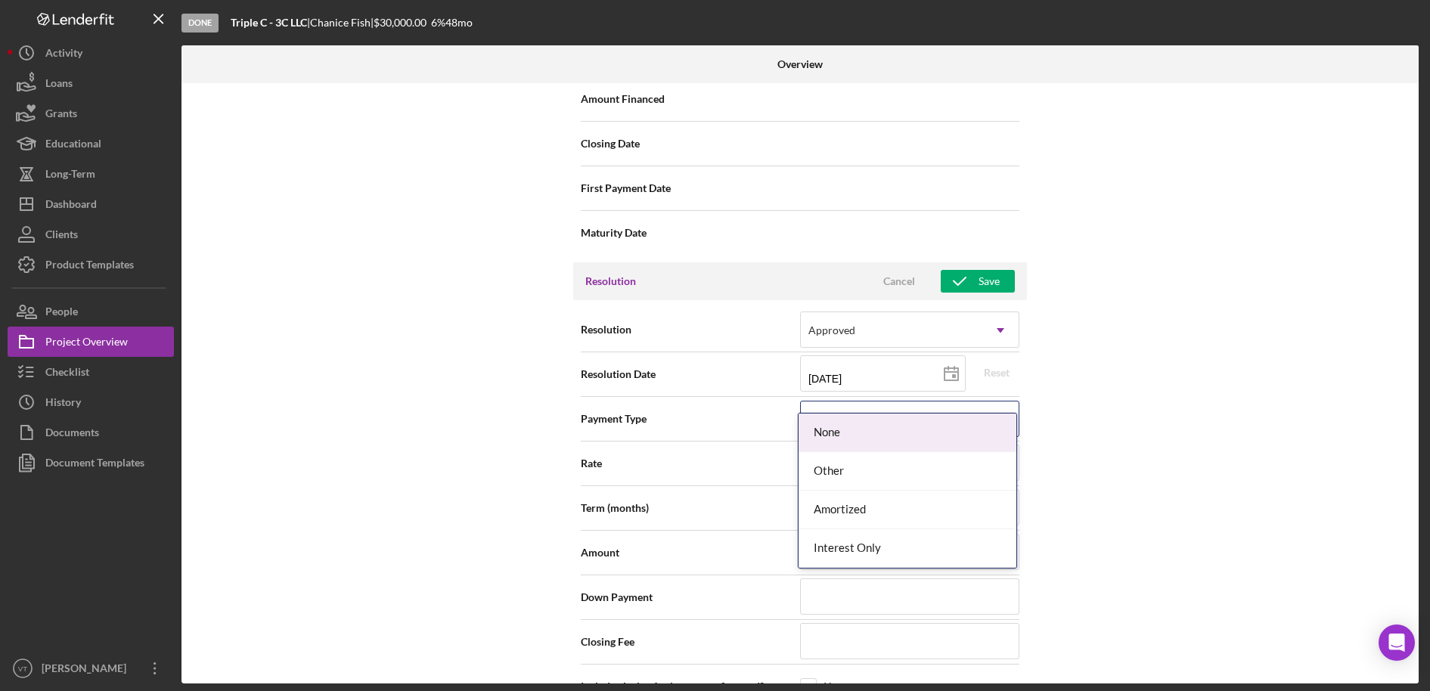
click at [862, 402] on div "Select..." at bounding box center [892, 419] width 182 height 35
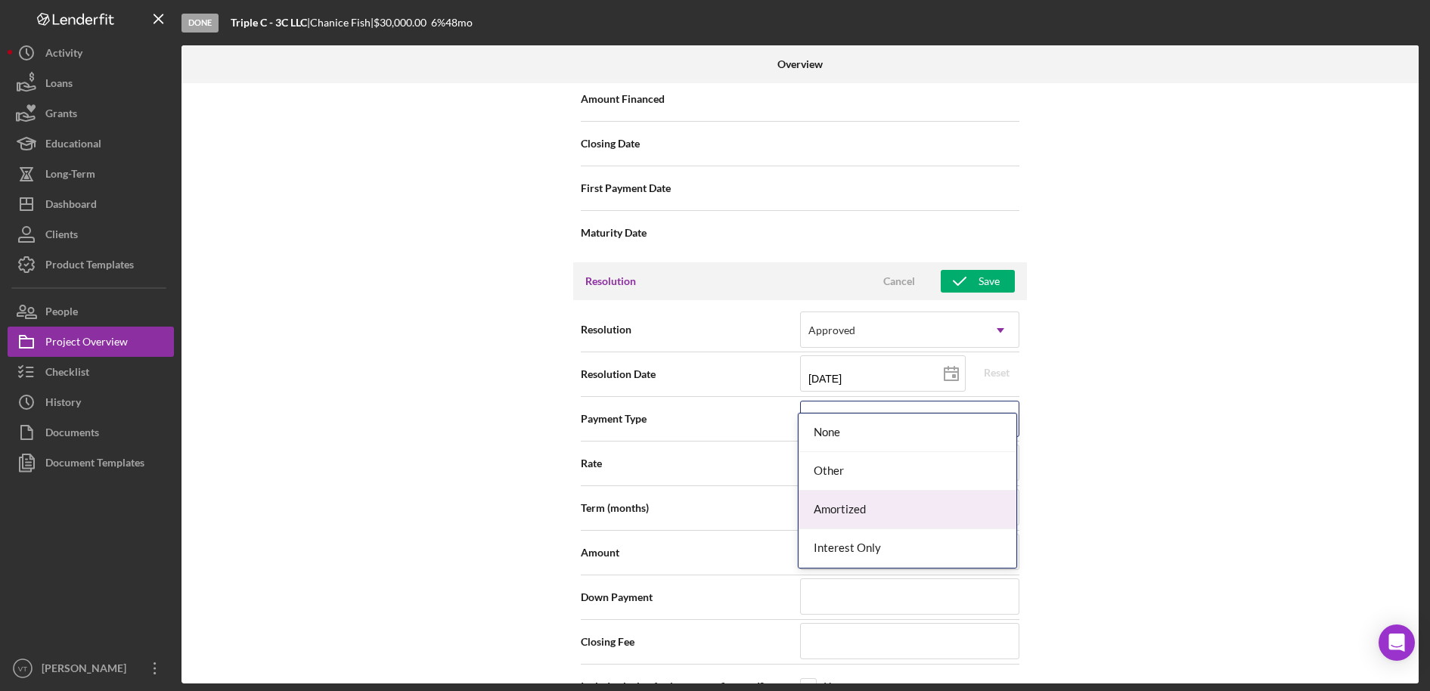
click at [851, 518] on div "Amortized" at bounding box center [908, 510] width 218 height 39
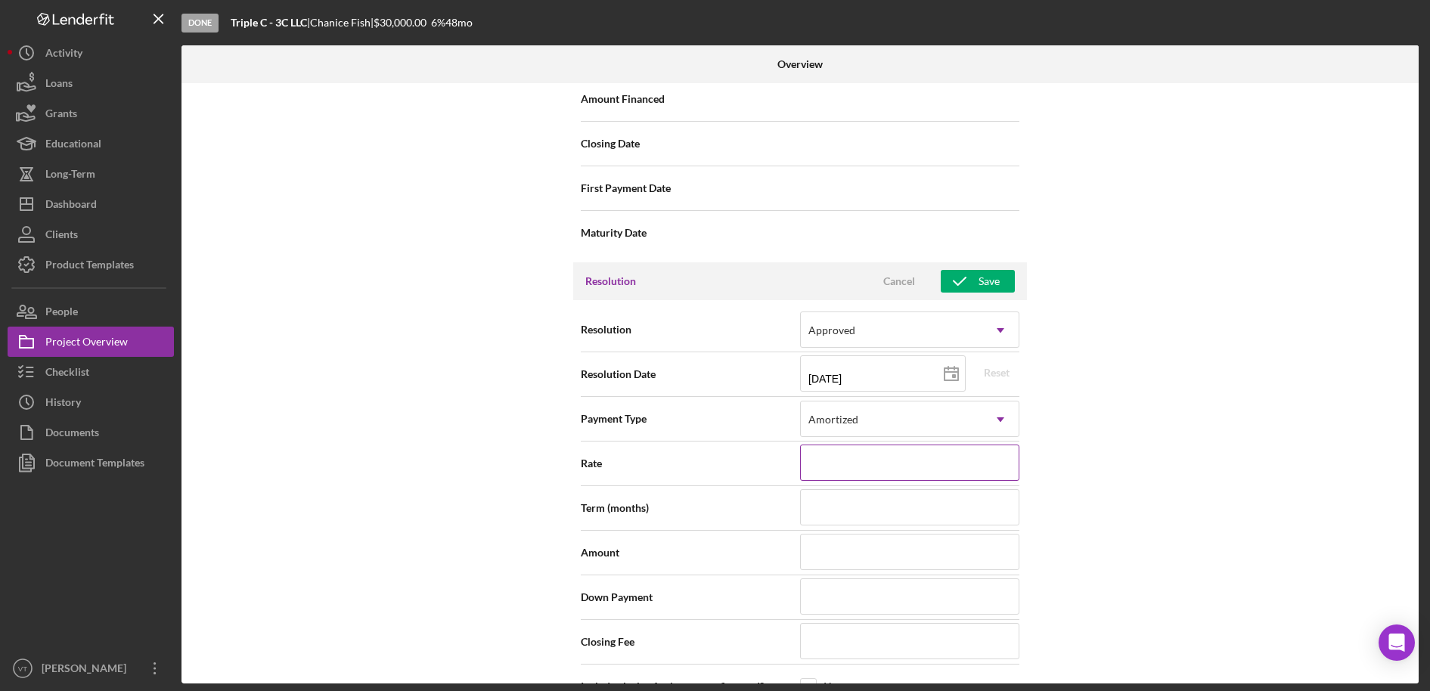
click at [841, 445] on input at bounding box center [909, 463] width 219 height 36
type input "5.990%"
type input "48"
type input "$30,000"
type input "$100"
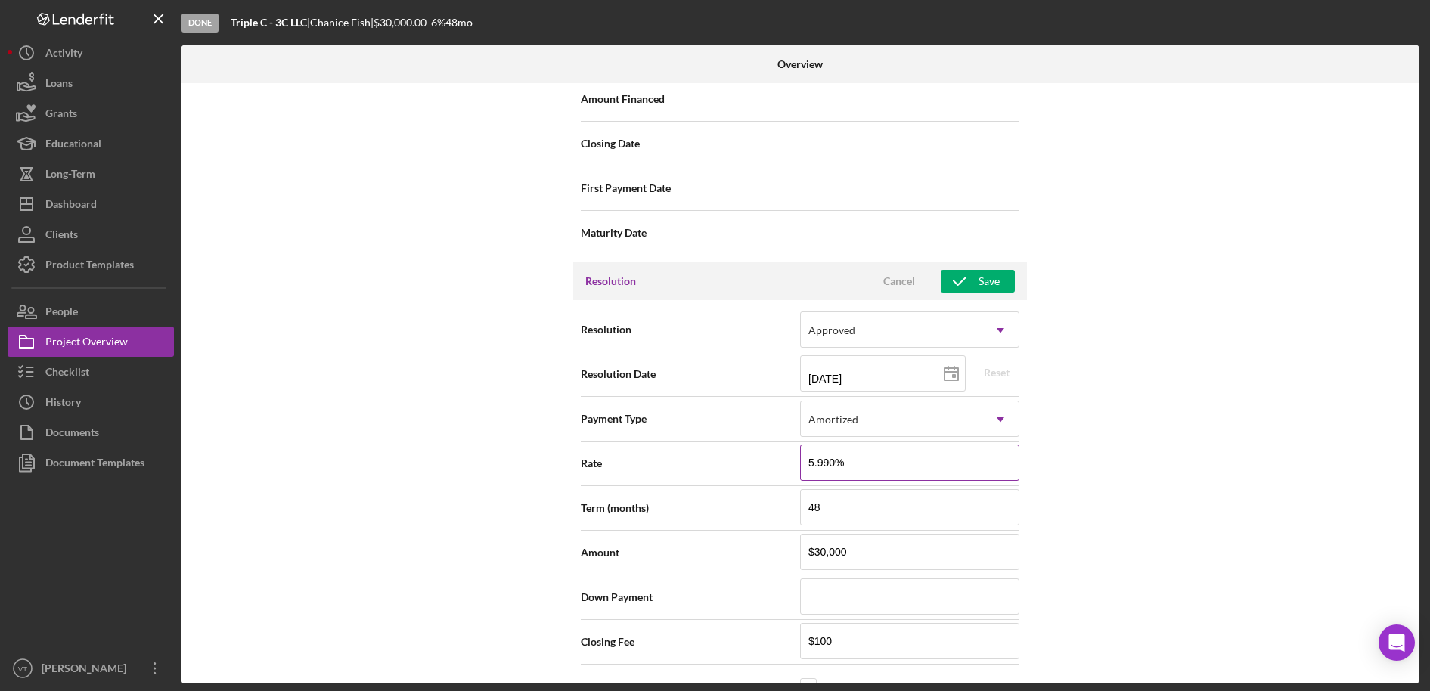
type input "[DATE]"
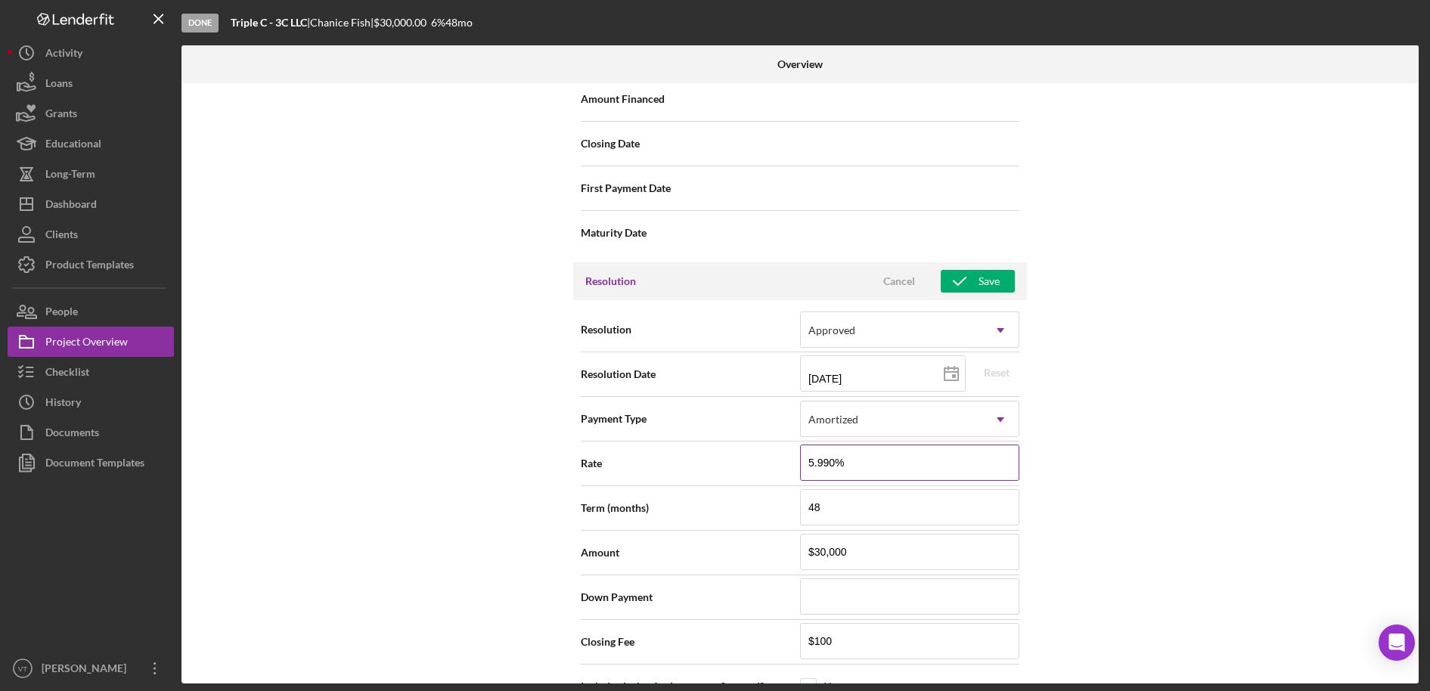
type input "[DATE]"
drag, startPoint x: 815, startPoint y: 473, endPoint x: 710, endPoint y: 477, distance: 105.2
click at [710, 489] on div "Term (months) 48" at bounding box center [800, 508] width 439 height 38
type input "60"
click at [1247, 571] on div "Internal Workflow Stage Done Icon/Dropdown Arrow Archive (can unarchive later i…" at bounding box center [801, 383] width 1238 height 601
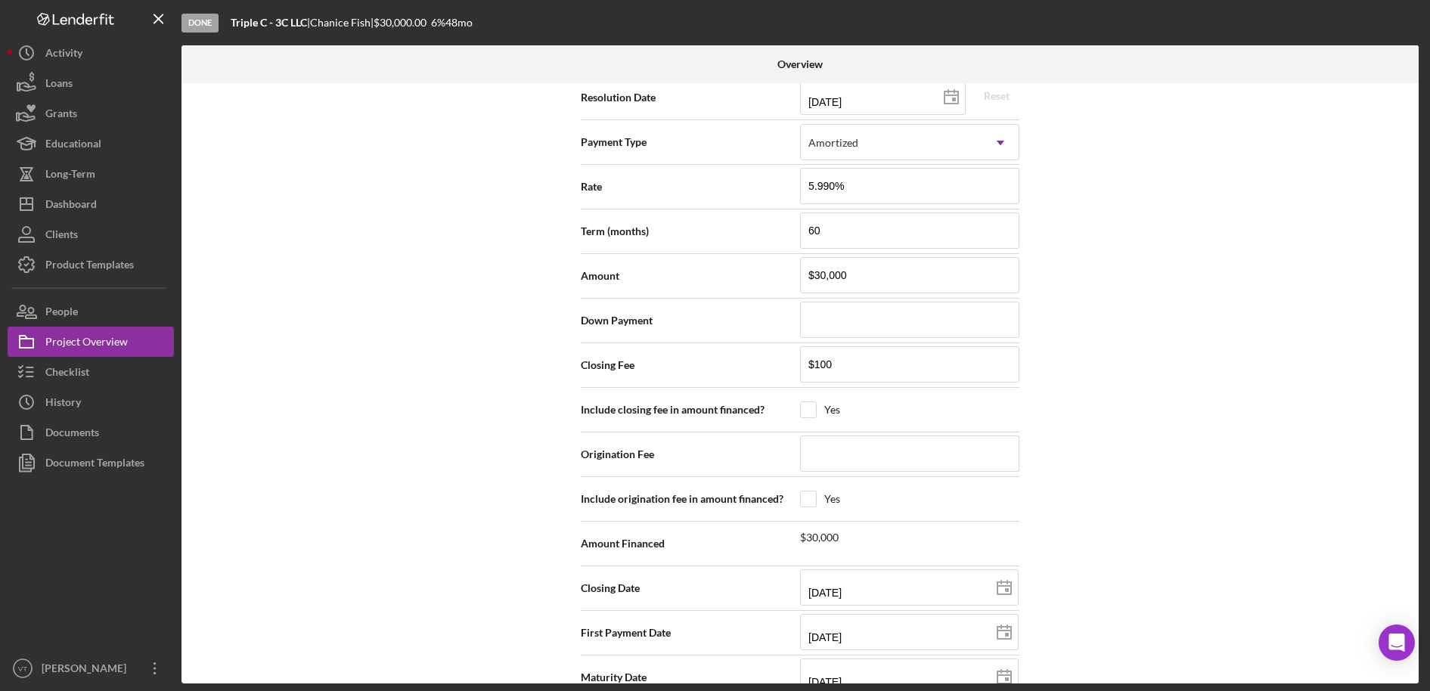
scroll to position [2224, 0]
click at [896, 638] on input "[DATE]" at bounding box center [909, 676] width 219 height 36
type input "09/01/yyyy"
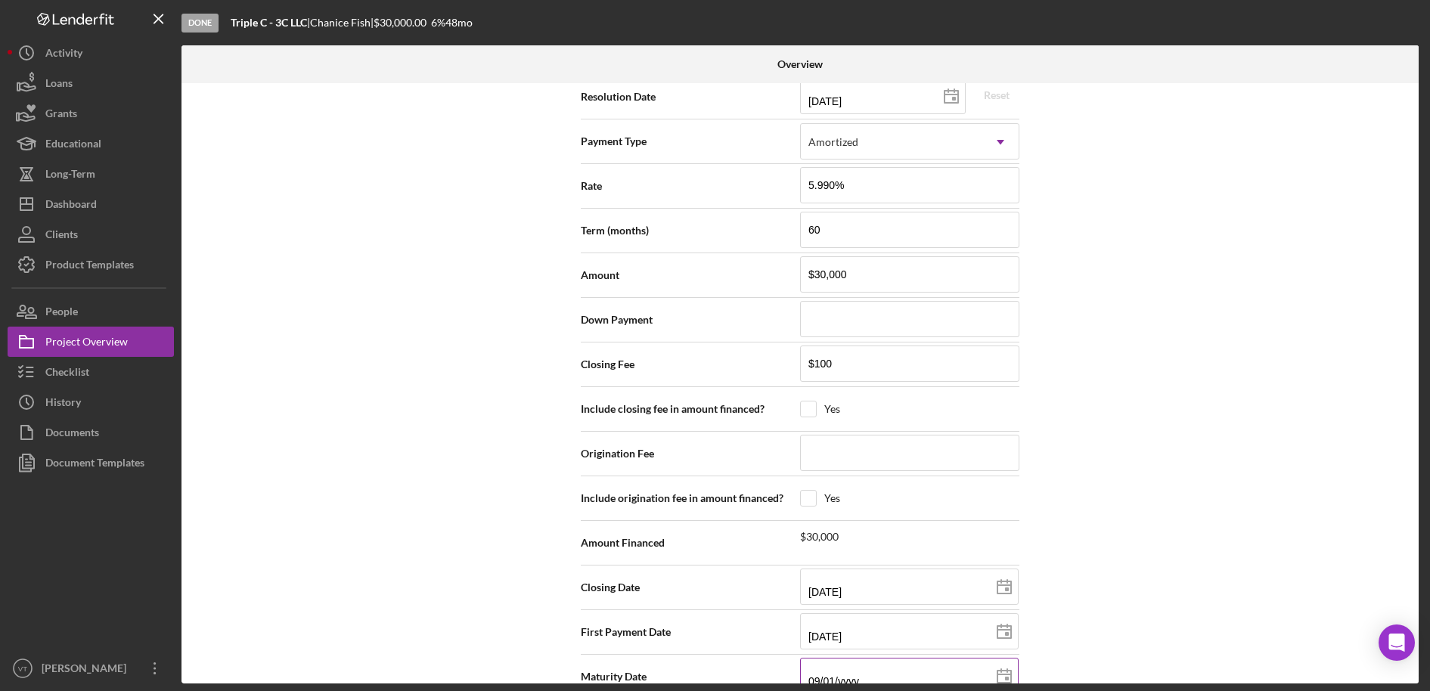
type input "09/01/2yyy"
type input "09/01/20yy"
type input "09/01/203y"
type input "[DATE]"
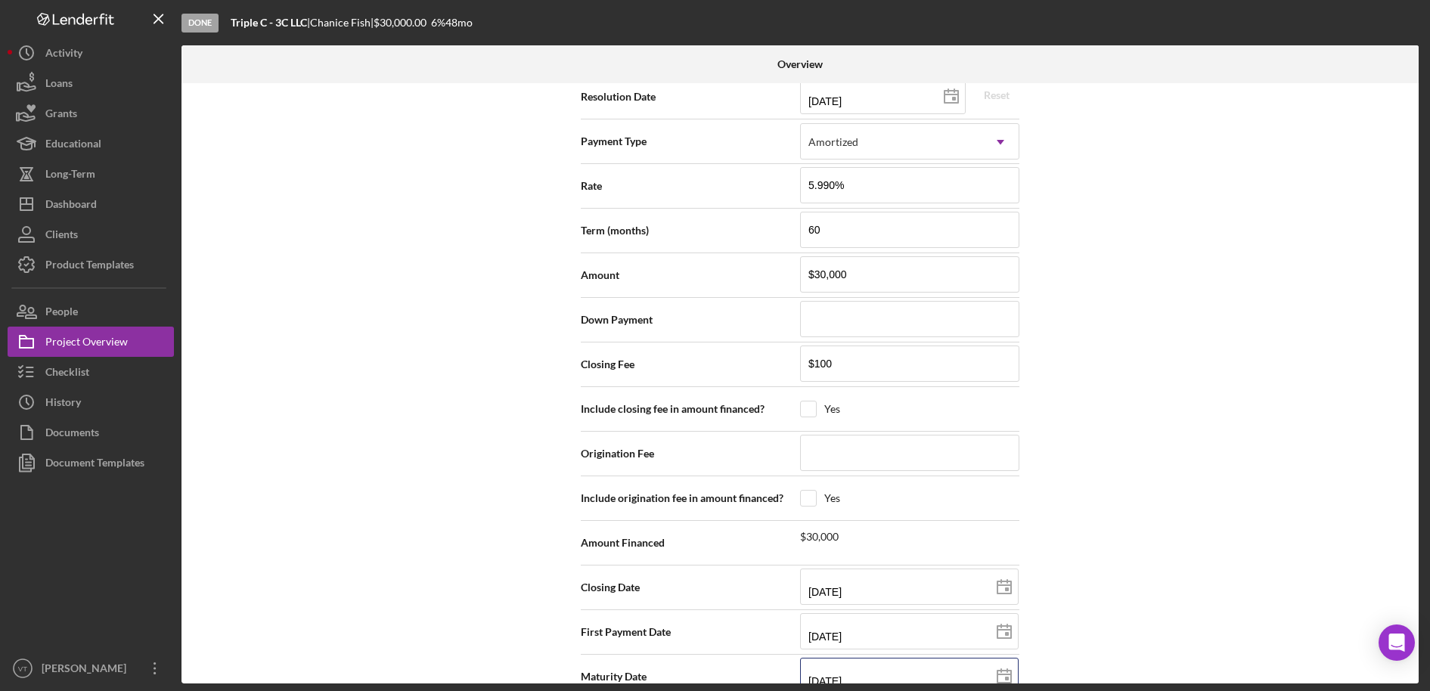
type input "[DATE]"
click at [1242, 572] on div "Internal Workflow Stage Done Icon/Dropdown Arrow Archive (can unarchive later i…" at bounding box center [801, 383] width 1238 height 601
click at [1174, 362] on div "Internal Workflow Stage Done Icon/Dropdown Arrow Archive (can unarchive later i…" at bounding box center [801, 383] width 1238 height 601
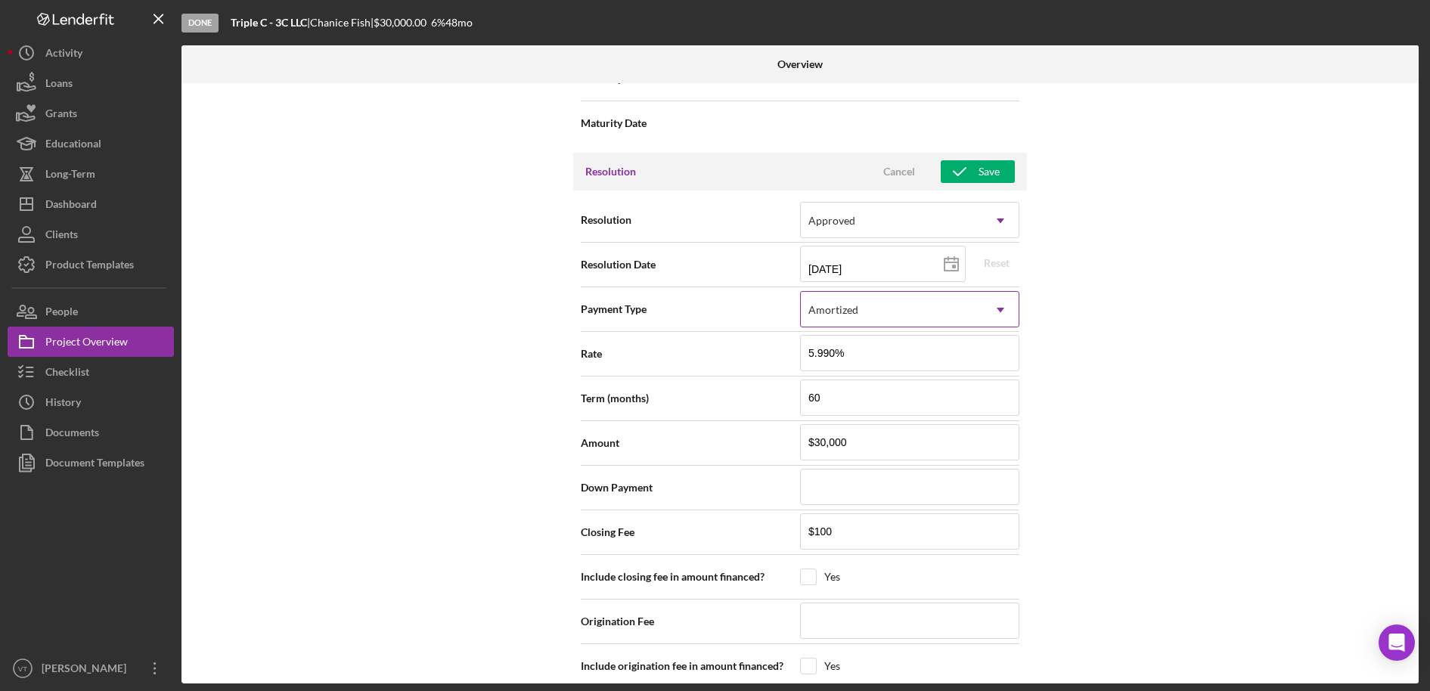
scroll to position [1997, 0]
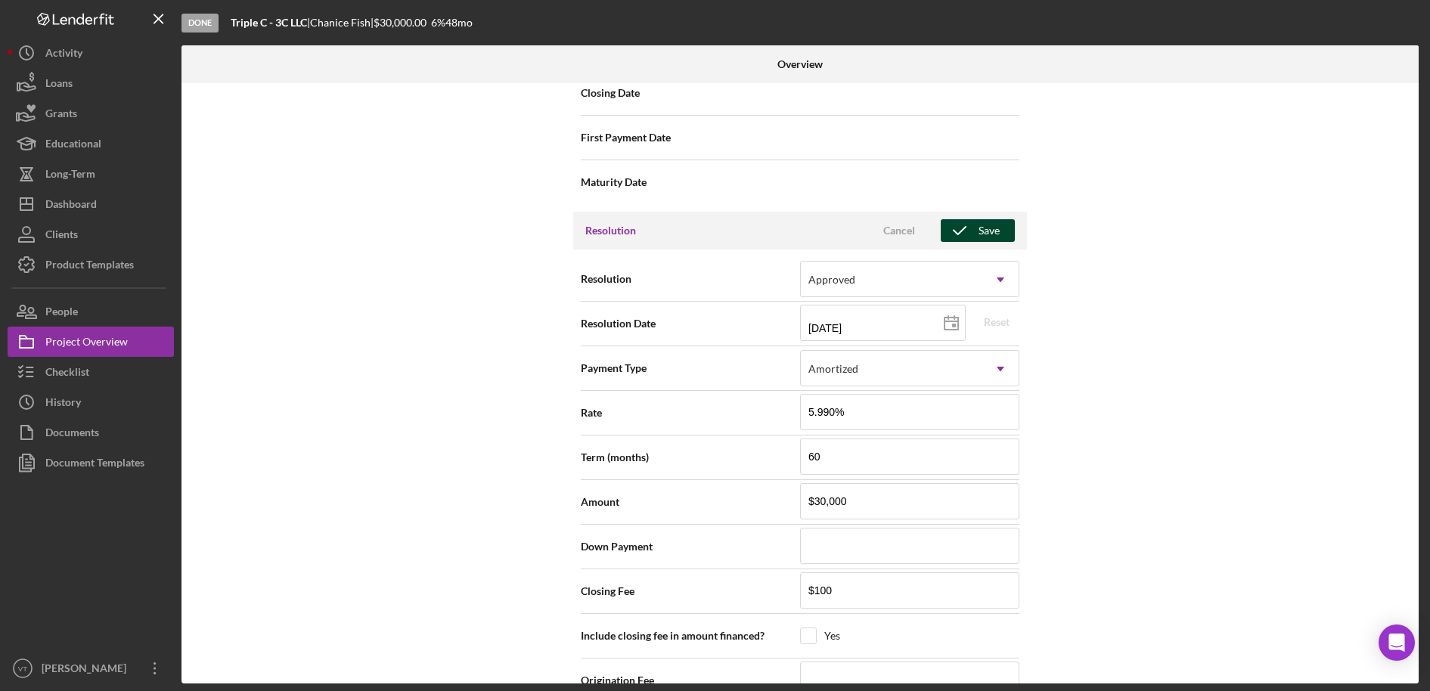
click at [994, 219] on div "Save" at bounding box center [989, 230] width 21 height 23
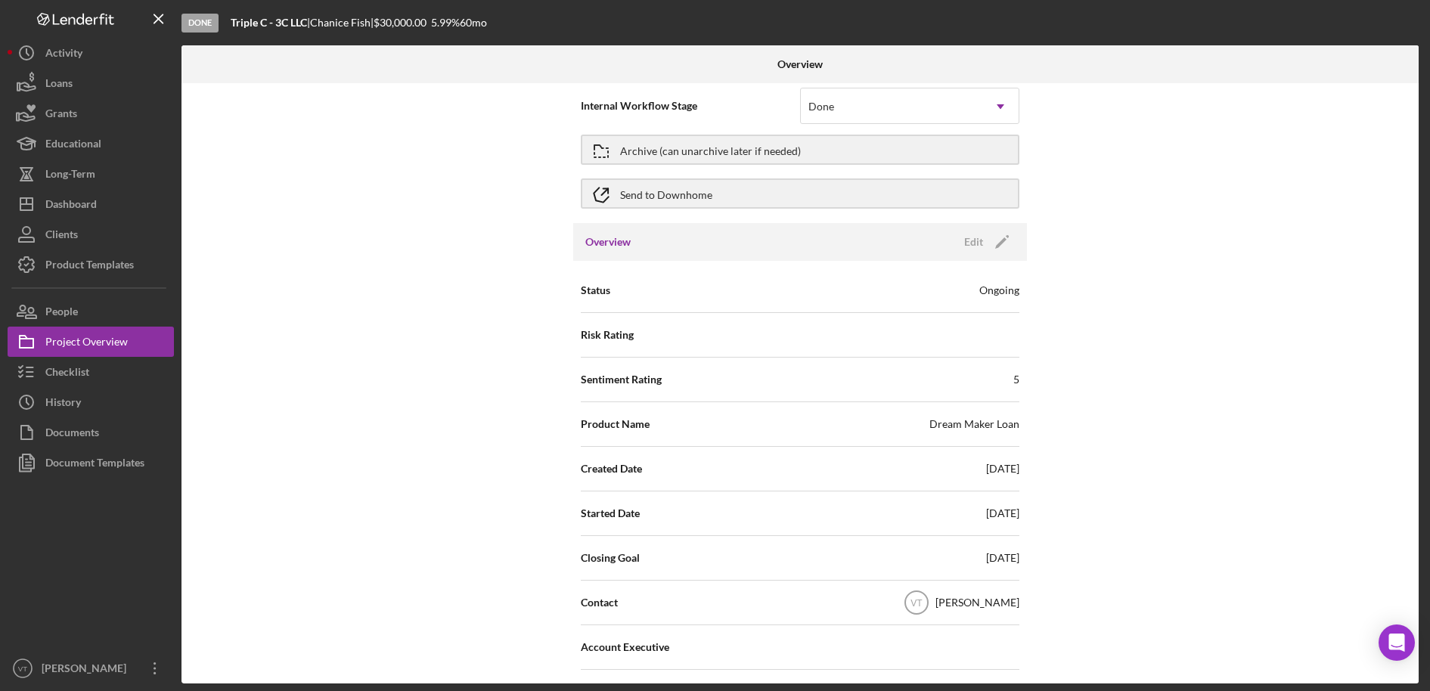
scroll to position [0, 0]
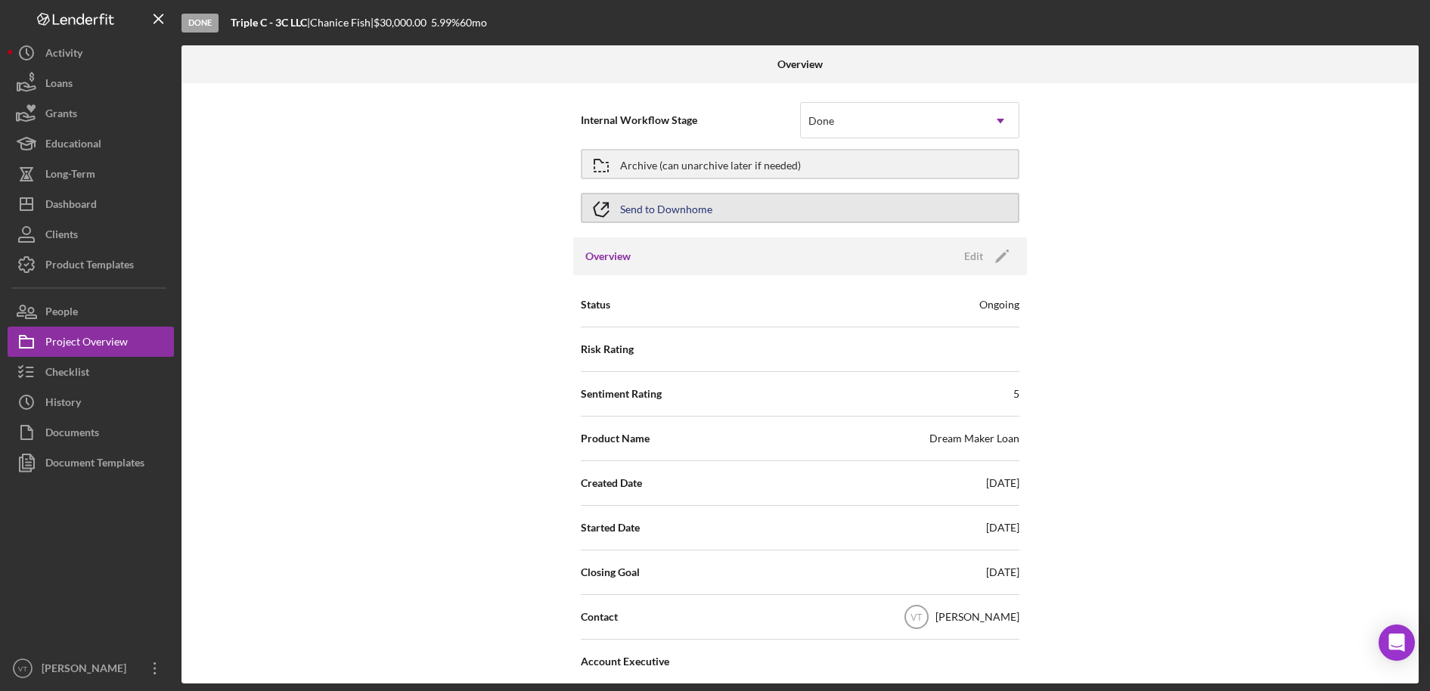
click at [769, 207] on button "Send to Downhome" at bounding box center [800, 208] width 439 height 30
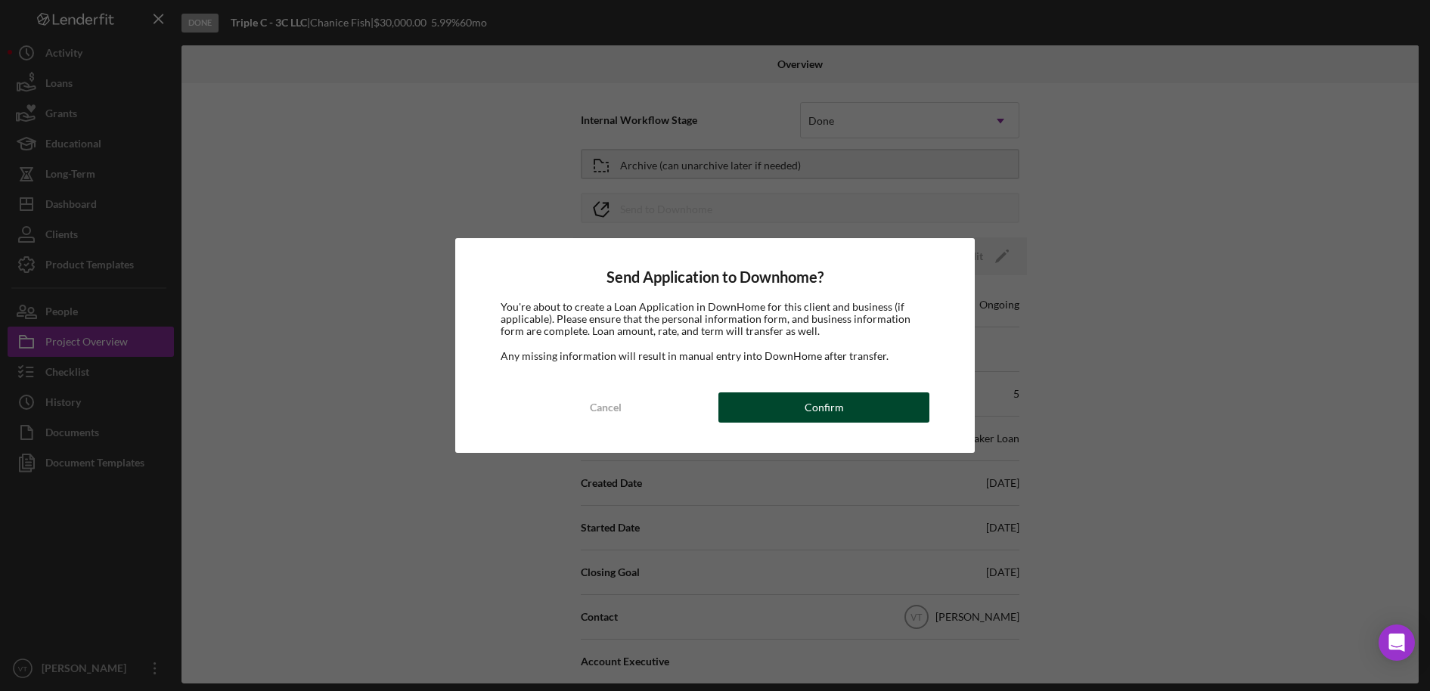
click at [824, 406] on div "Confirm" at bounding box center [824, 408] width 39 height 30
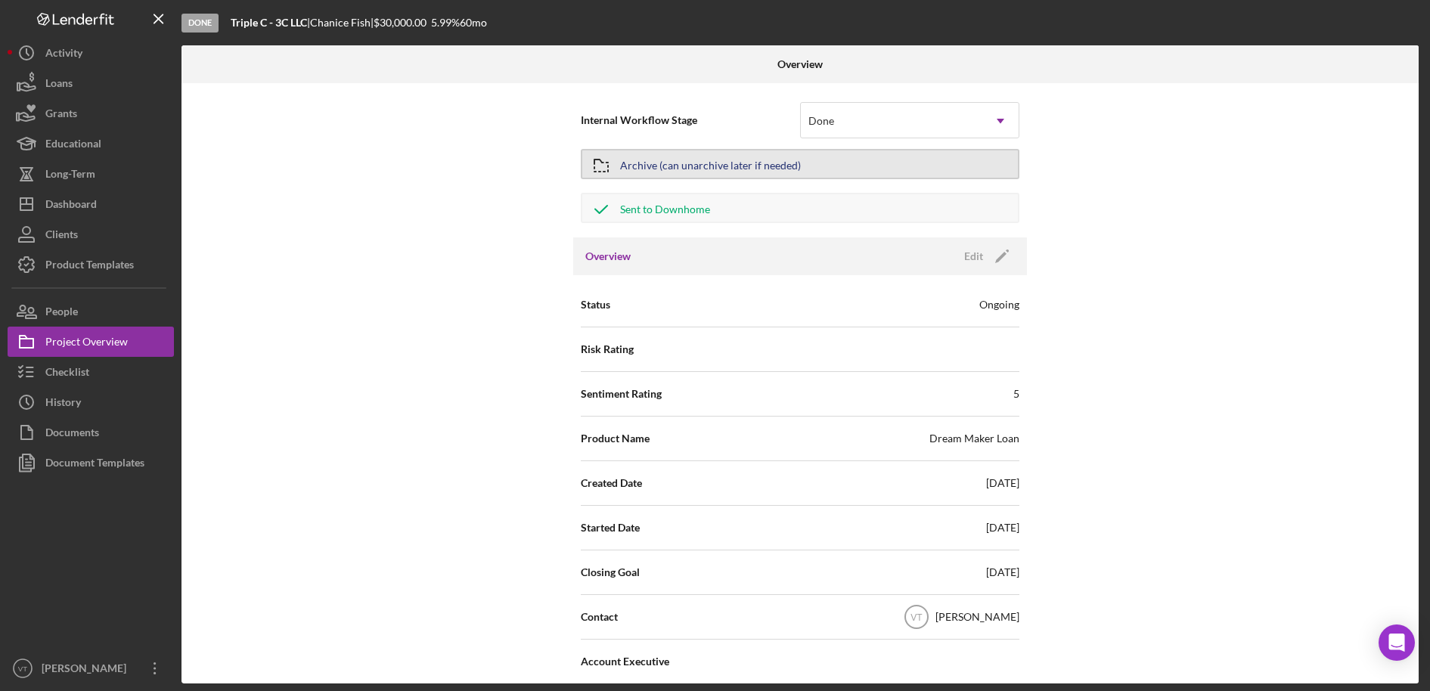
click at [713, 169] on div "Archive (can unarchive later if needed)" at bounding box center [710, 164] width 181 height 27
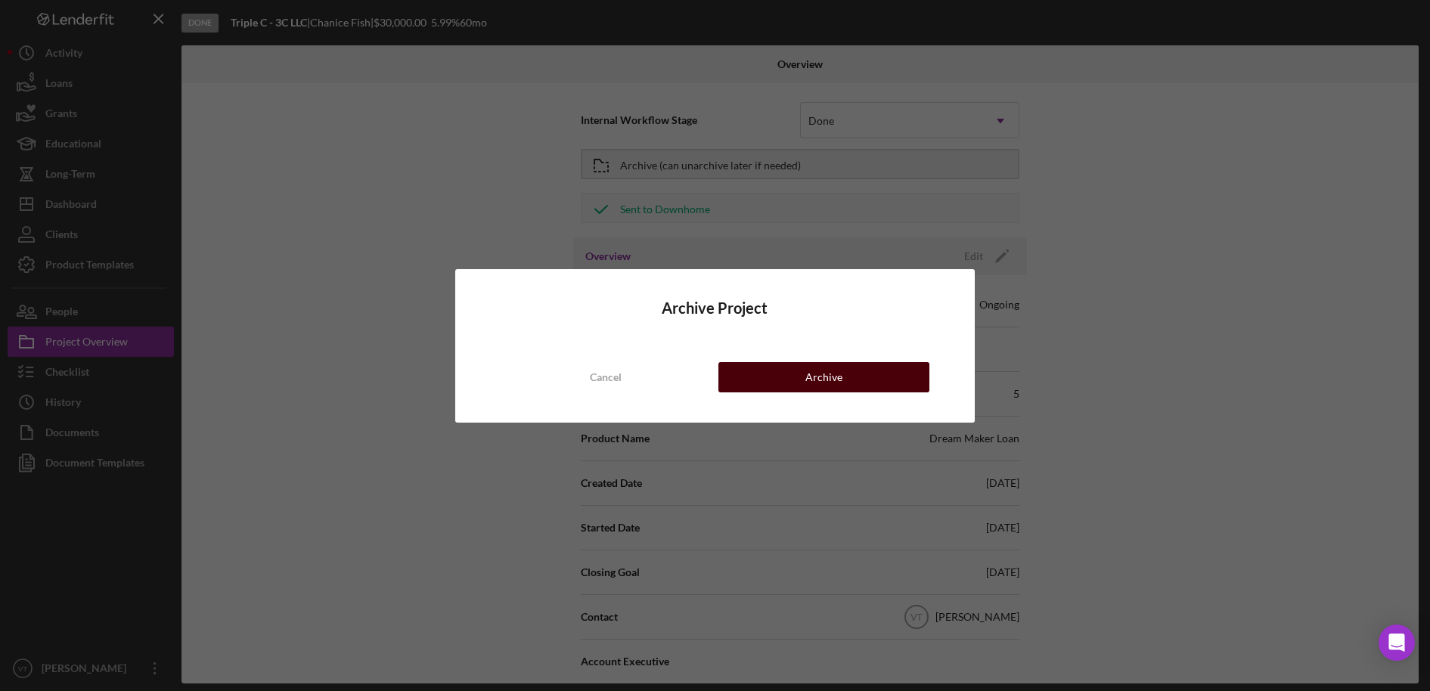
click at [892, 387] on button "Archive" at bounding box center [824, 377] width 211 height 30
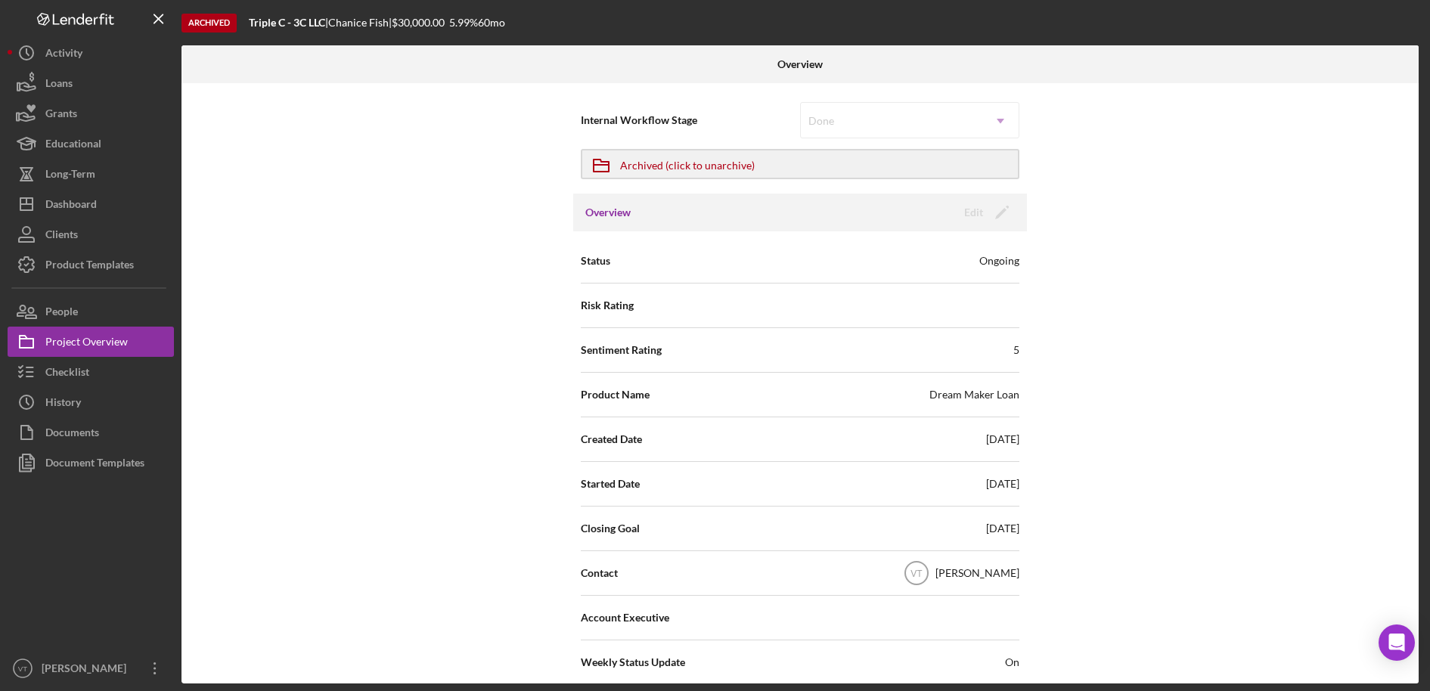
click at [1251, 255] on div "Internal Workflow Stage Done Icon/Dropdown Arrow Icon/Archived Archived (click …" at bounding box center [801, 383] width 1238 height 601
click at [87, 200] on div "Dashboard" at bounding box center [70, 206] width 51 height 34
